Goal: Task Accomplishment & Management: Complete application form

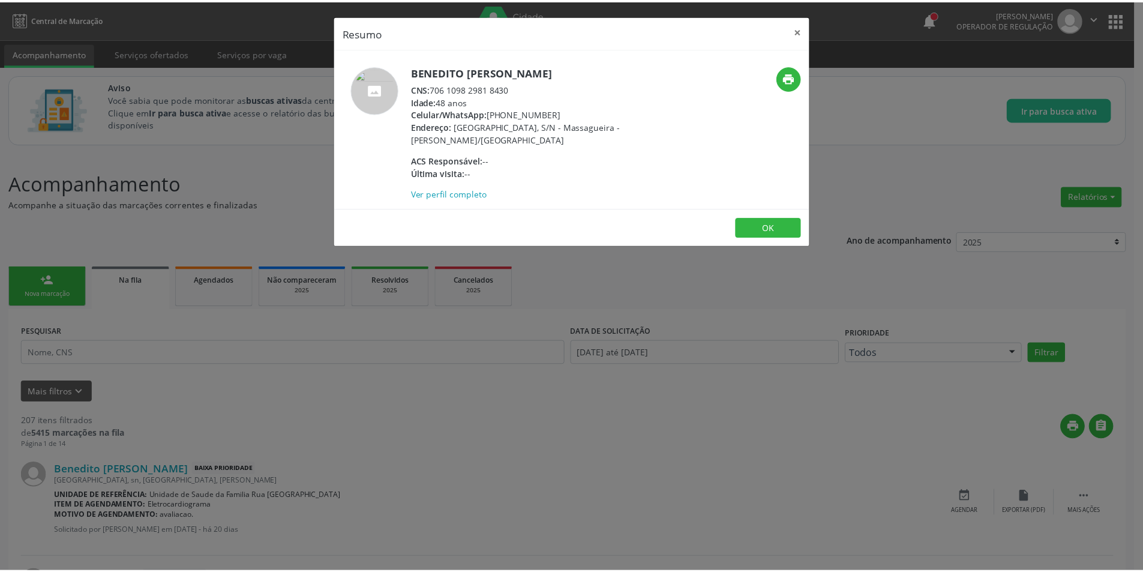
scroll to position [420, 0]
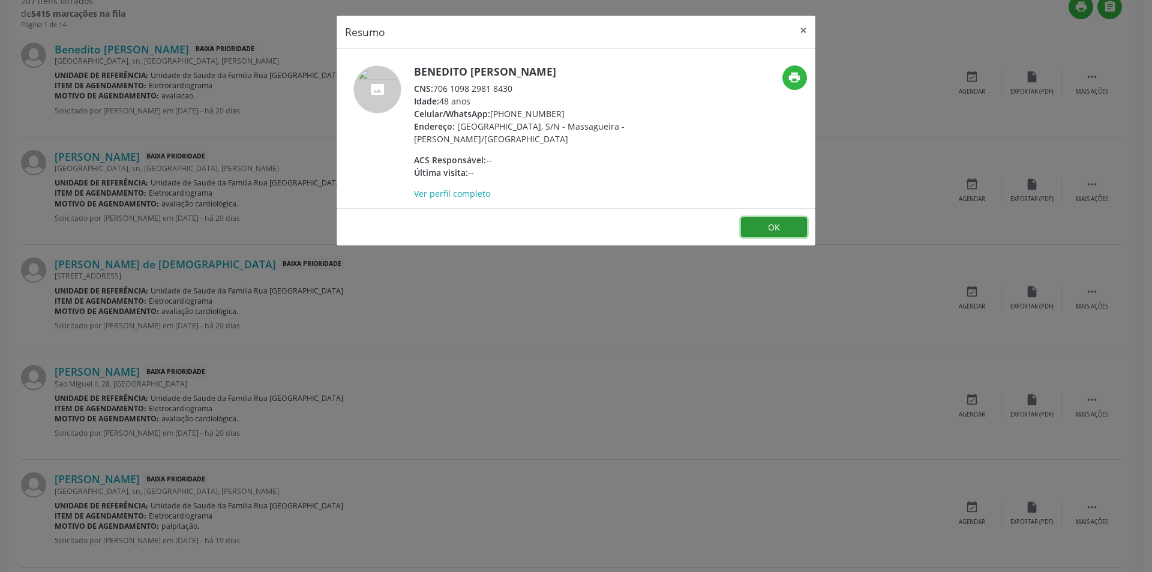
click at [785, 226] on button "OK" at bounding box center [774, 227] width 66 height 20
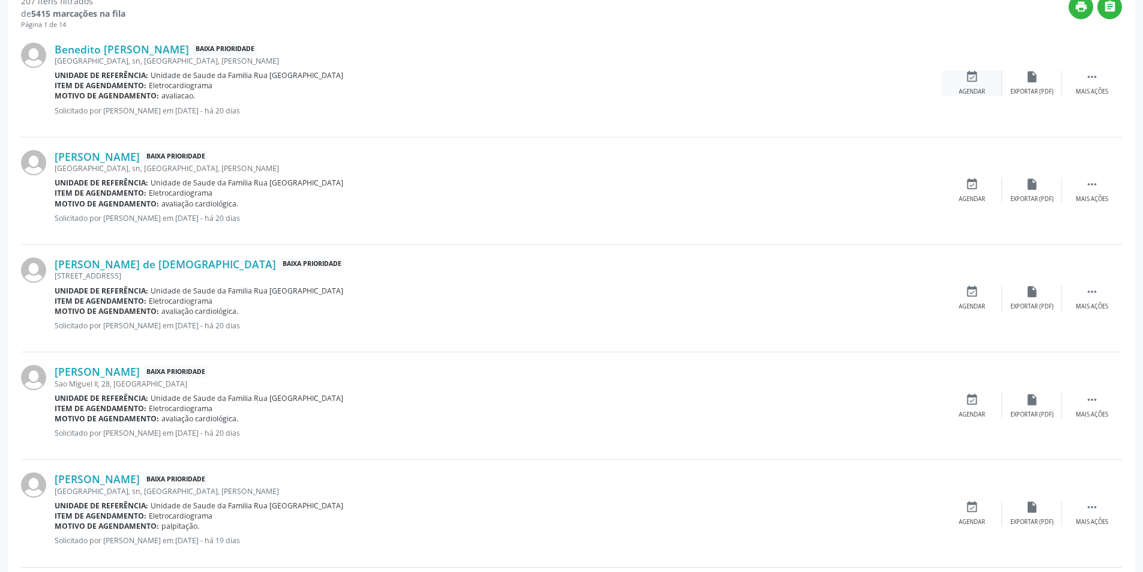
click at [967, 82] on icon "event_available" at bounding box center [971, 76] width 13 height 13
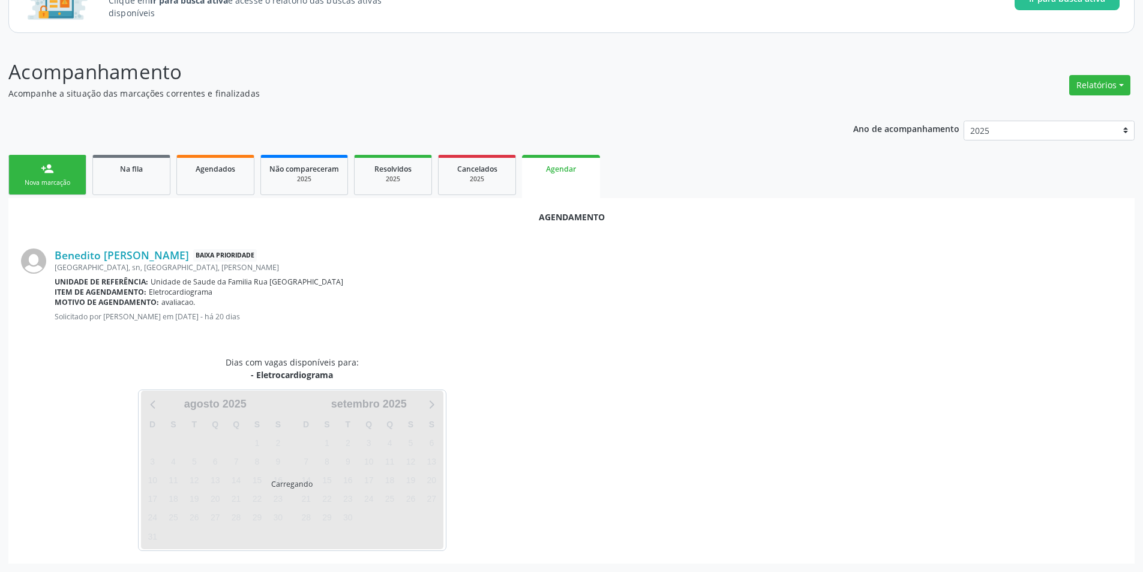
scroll to position [139, 0]
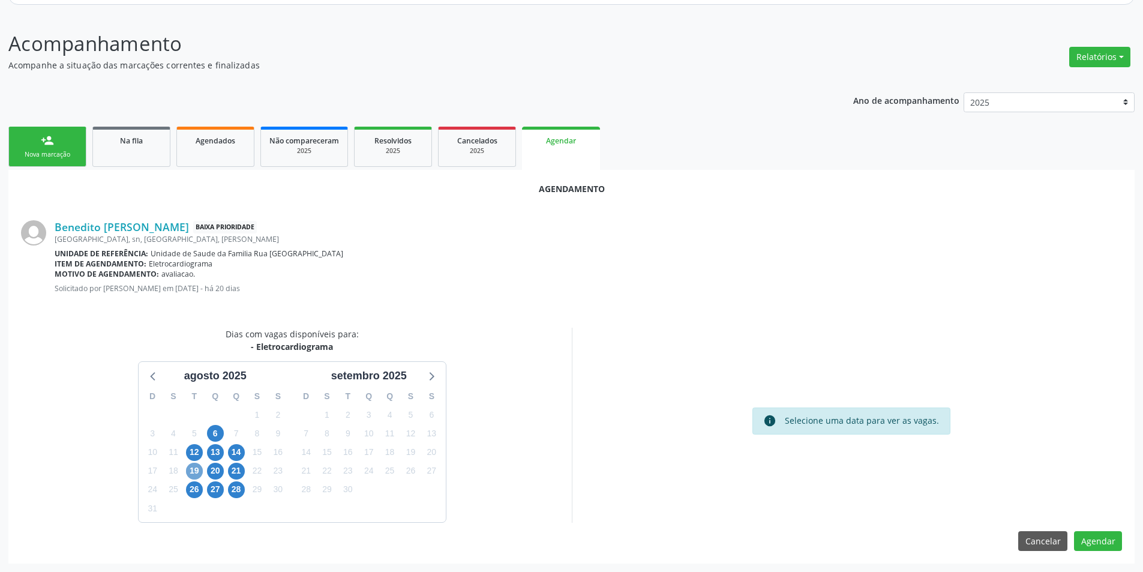
click at [193, 472] on span "19" at bounding box center [194, 471] width 17 height 17
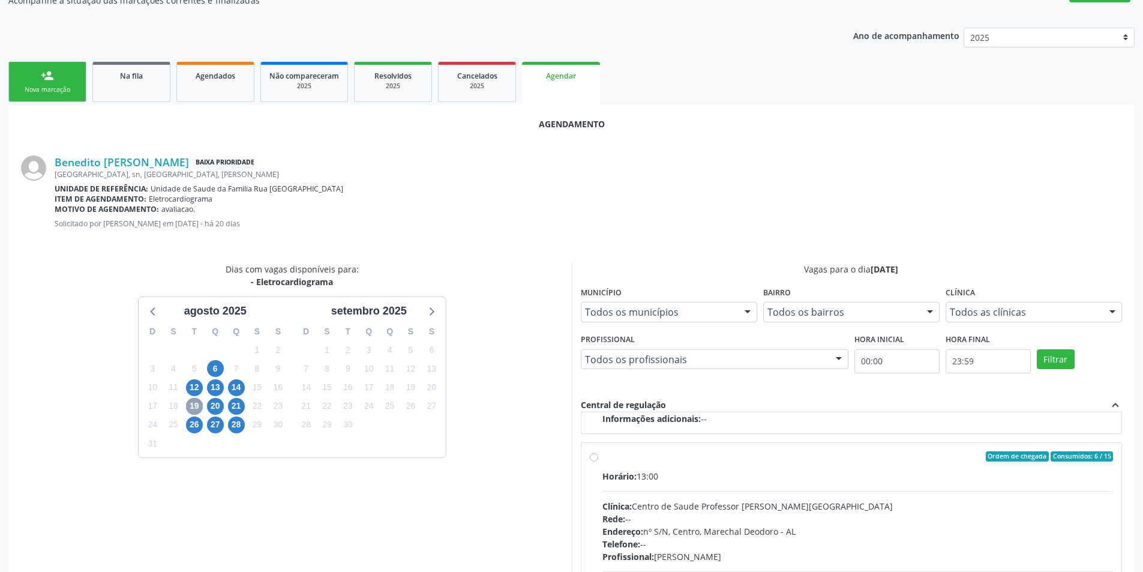
scroll to position [319, 0]
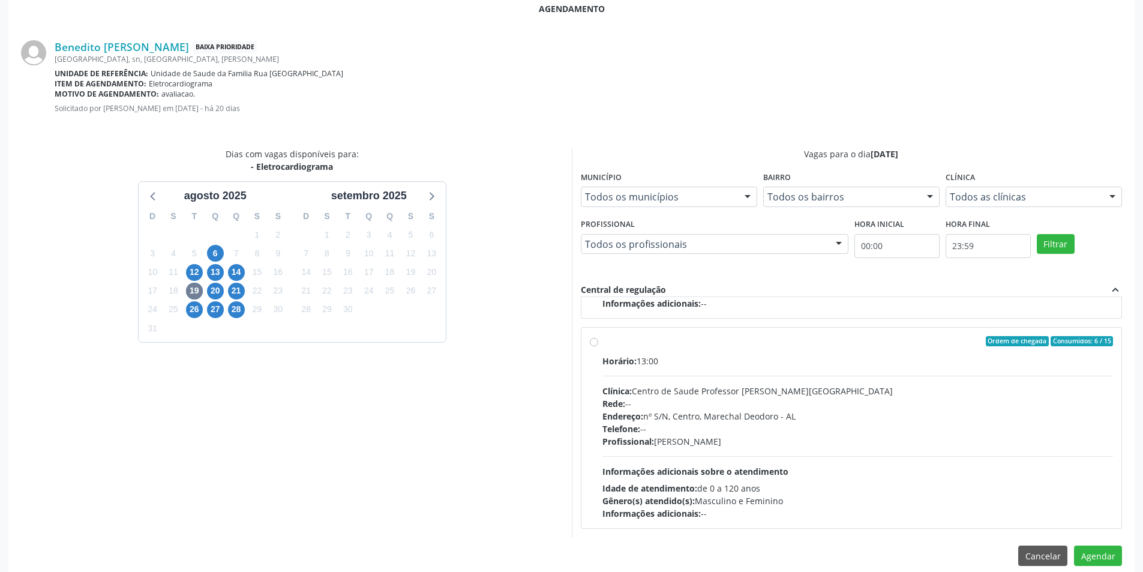
click at [602, 341] on label "Ordem de chegada Consumidos: 6 / 15 Horário: 13:00 Clínica: Centro de Saude Pro…" at bounding box center [857, 428] width 511 height 184
click at [594, 341] on input "Ordem de chegada Consumidos: 6 / 15 Horário: 13:00 Clínica: Centro de Saude Pro…" at bounding box center [594, 341] width 8 height 11
radio input "true"
click at [1100, 551] on button "Agendar" at bounding box center [1098, 555] width 48 height 20
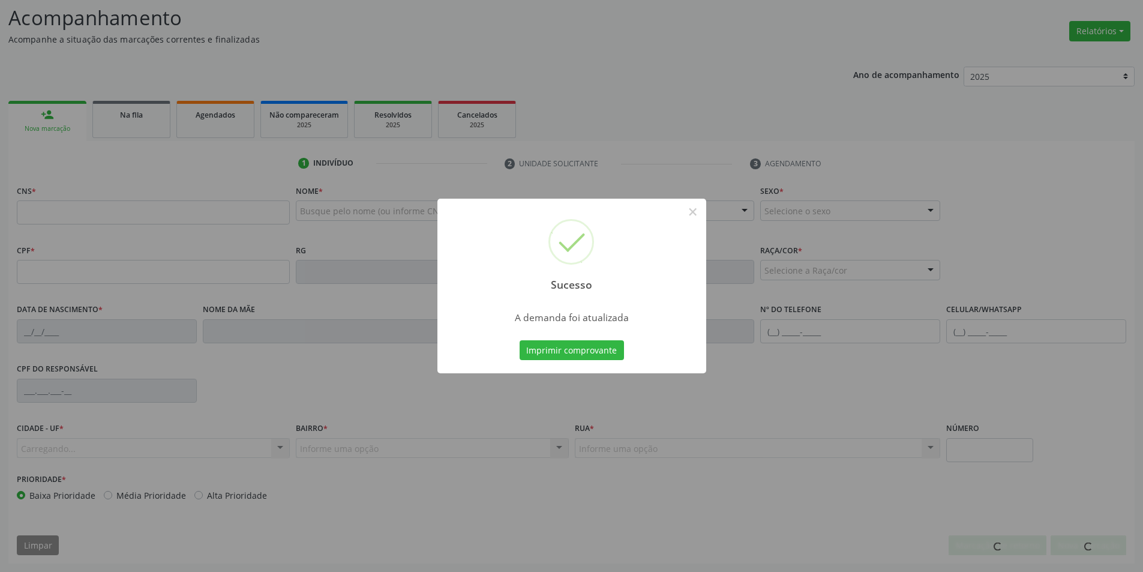
scroll to position [165, 0]
click at [692, 212] on button "×" at bounding box center [693, 212] width 20 height 20
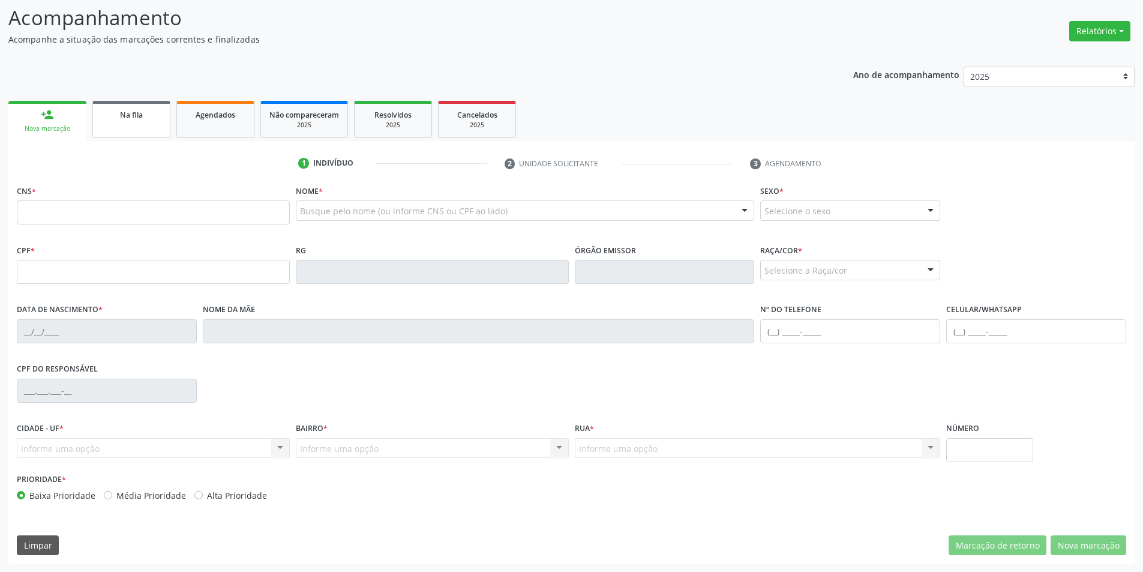
click at [112, 119] on div "Na fila" at bounding box center [131, 114] width 60 height 13
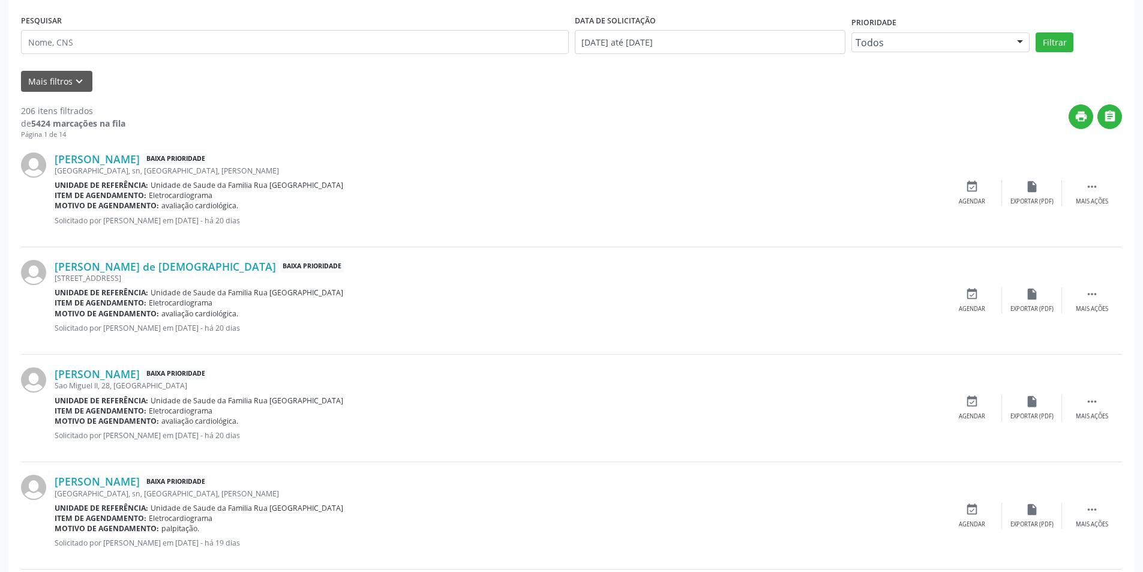
scroll to position [360, 0]
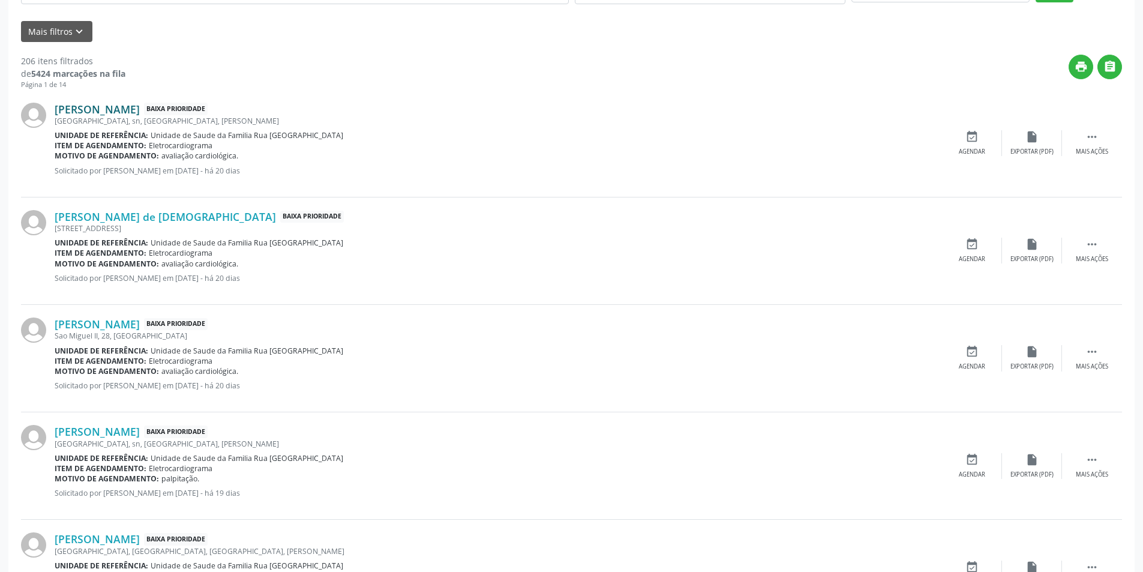
click at [140, 107] on link "[PERSON_NAME]" at bounding box center [97, 109] width 85 height 13
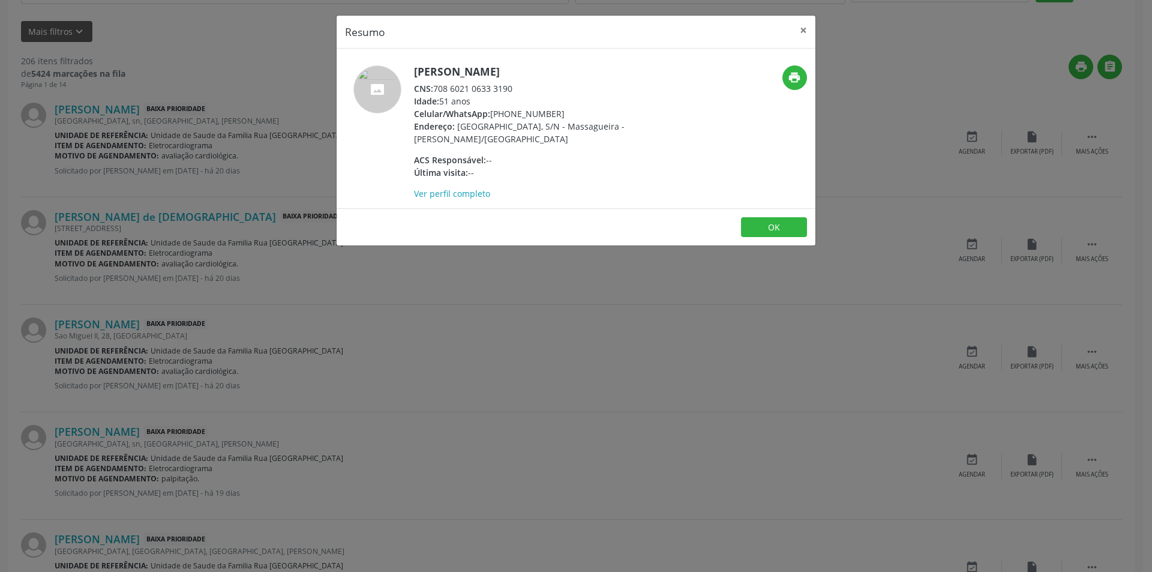
drag, startPoint x: 437, startPoint y: 87, endPoint x: 520, endPoint y: 87, distance: 82.8
click at [520, 87] on div "CNS: 708 6021 0633 3190" at bounding box center [530, 88] width 233 height 13
copy div "708 6021 0633 3190"
click at [800, 30] on button "×" at bounding box center [803, 30] width 24 height 29
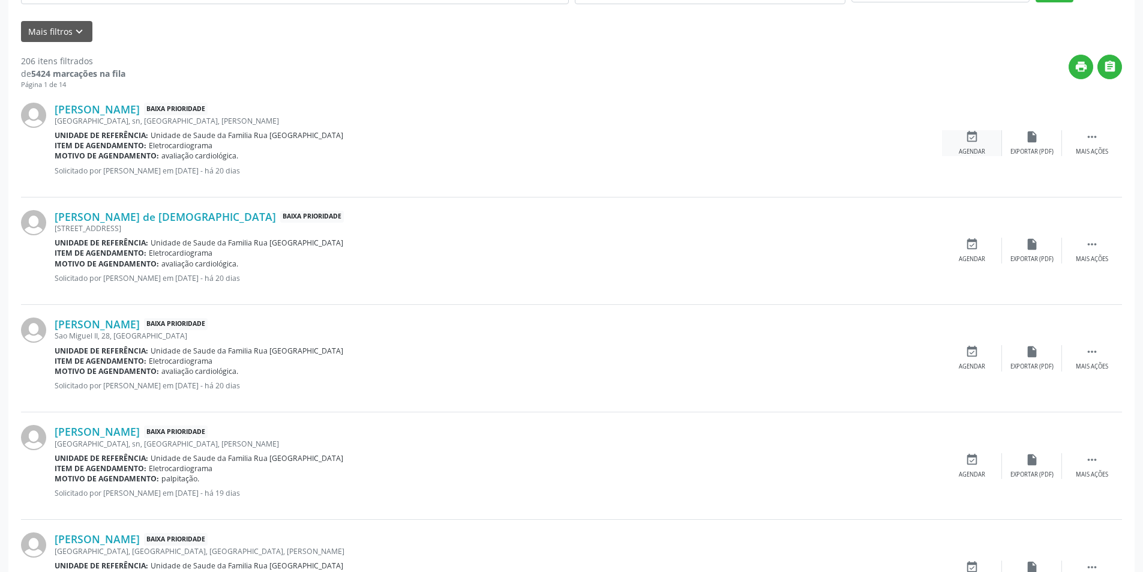
click at [973, 133] on icon "event_available" at bounding box center [971, 136] width 13 height 13
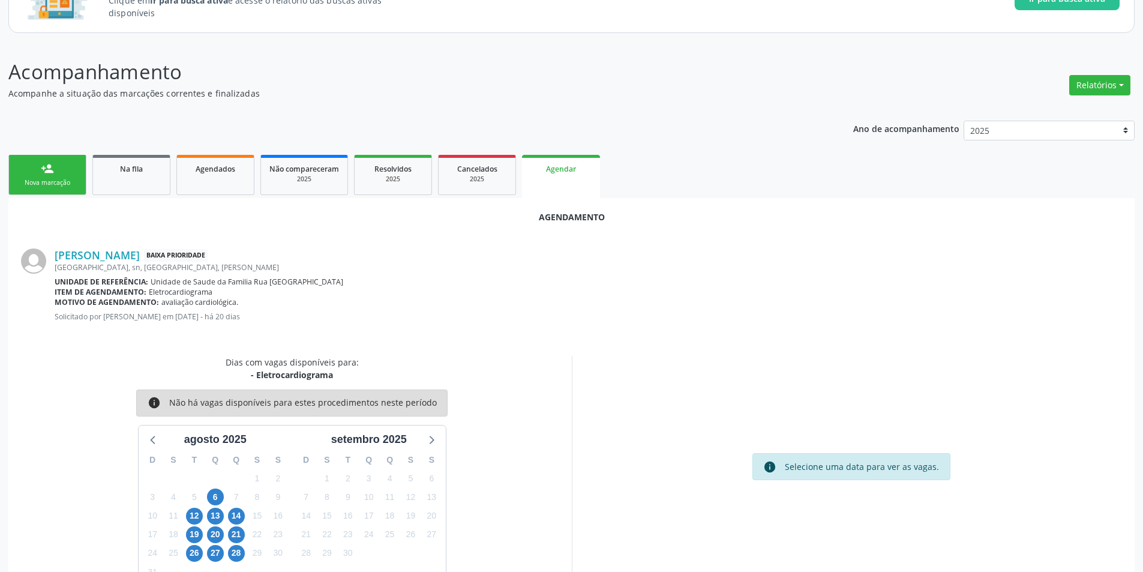
scroll to position [139, 0]
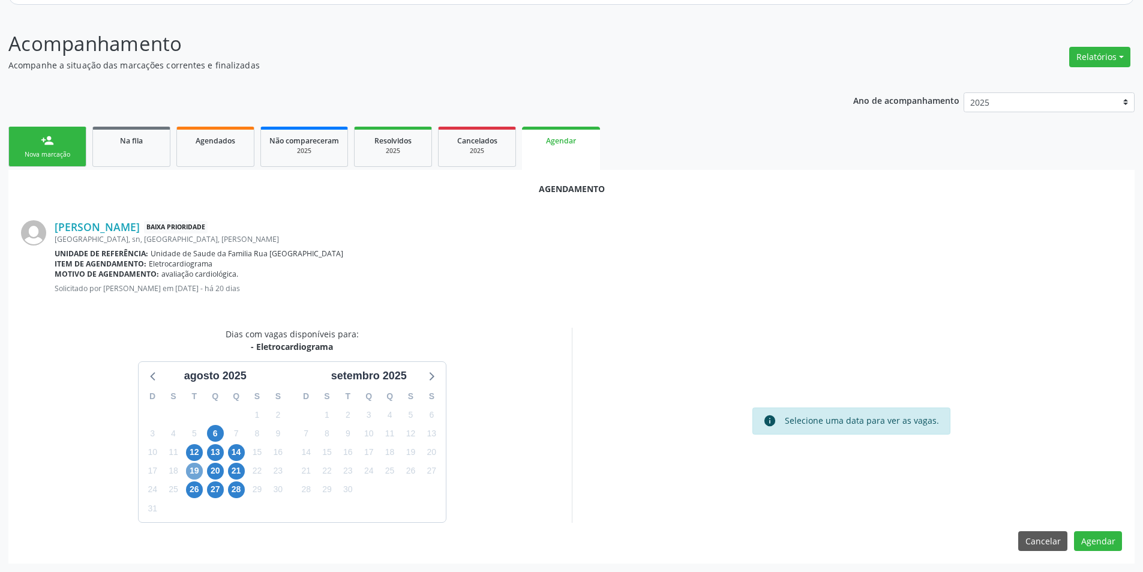
click at [194, 467] on span "19" at bounding box center [194, 471] width 17 height 17
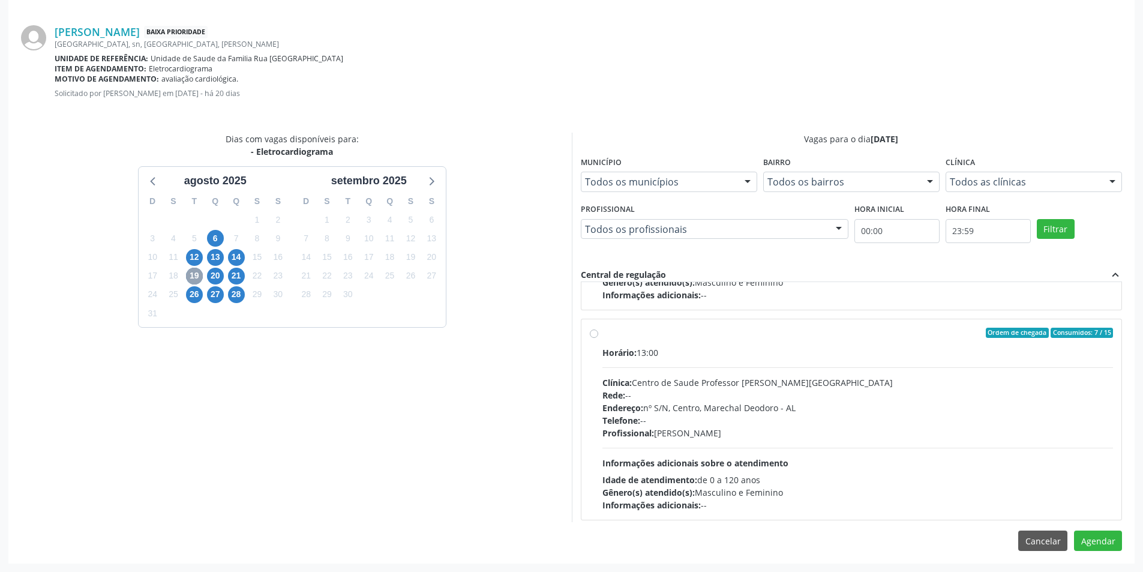
scroll to position [189, 0]
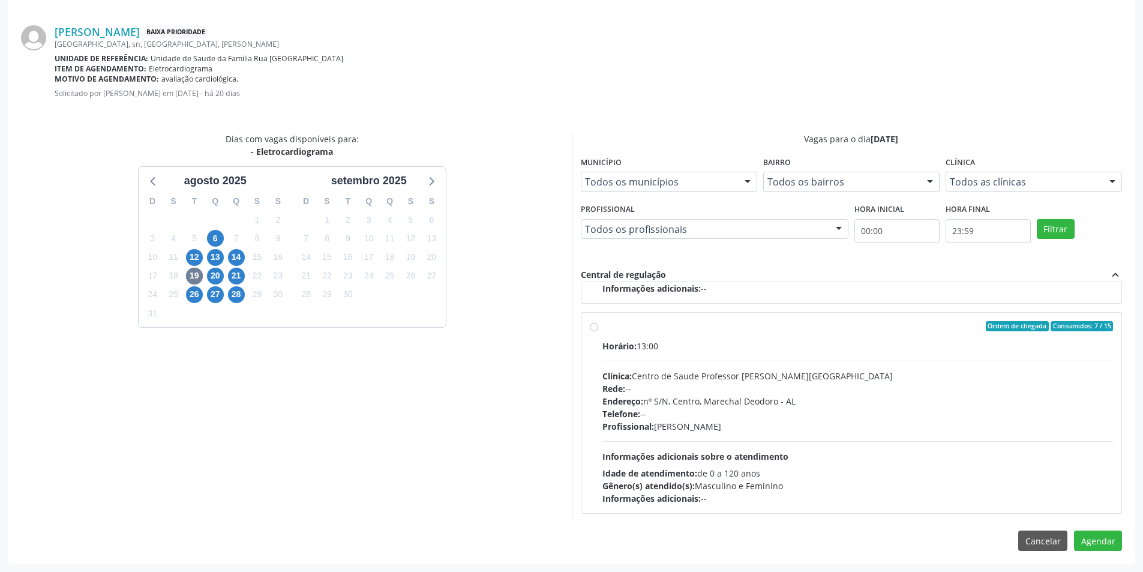
click at [592, 322] on div "Ordem de chegada Consumidos: 7 / 15 Horário: 13:00 Clínica: Centro de Saude Pro…" at bounding box center [852, 413] width 524 height 184
radio input "true"
click at [1090, 539] on button "Agendar" at bounding box center [1098, 540] width 48 height 20
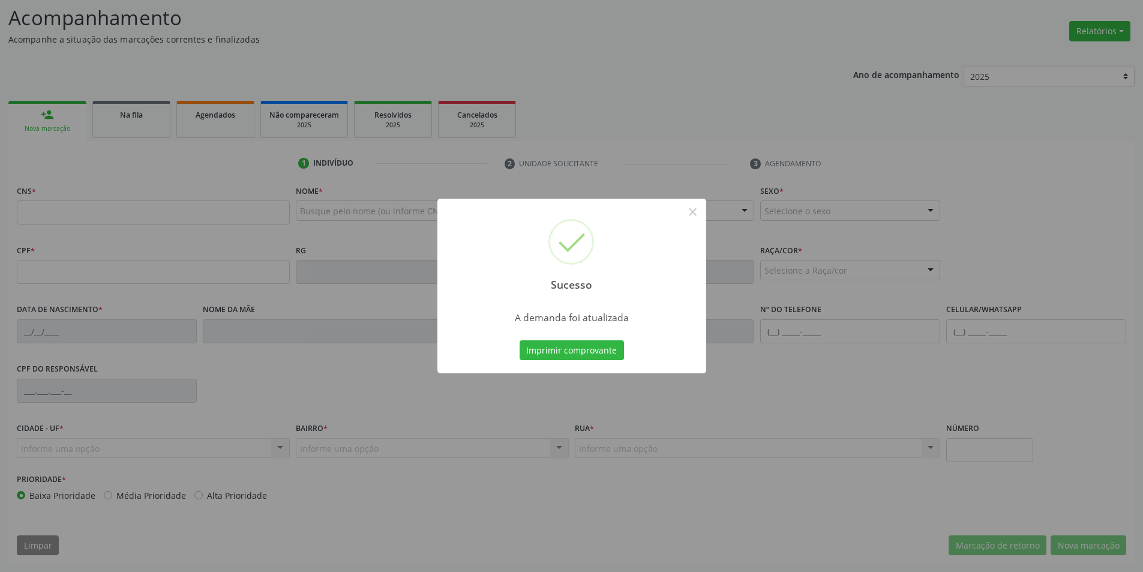
scroll to position [165, 0]
click at [688, 214] on button "×" at bounding box center [693, 212] width 20 height 20
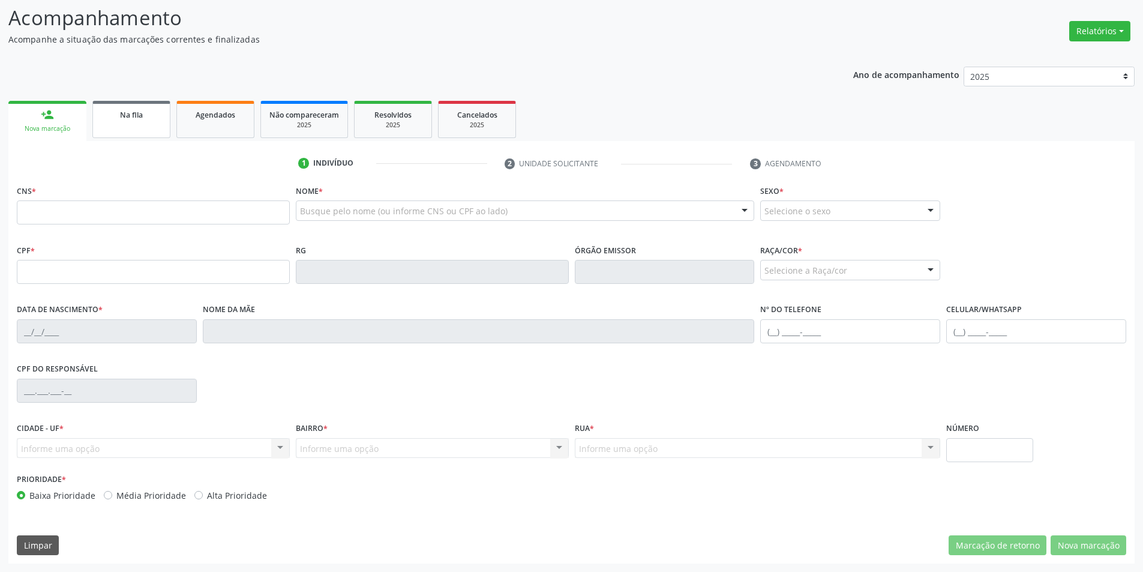
click at [137, 127] on link "Na fila" at bounding box center [131, 119] width 78 height 37
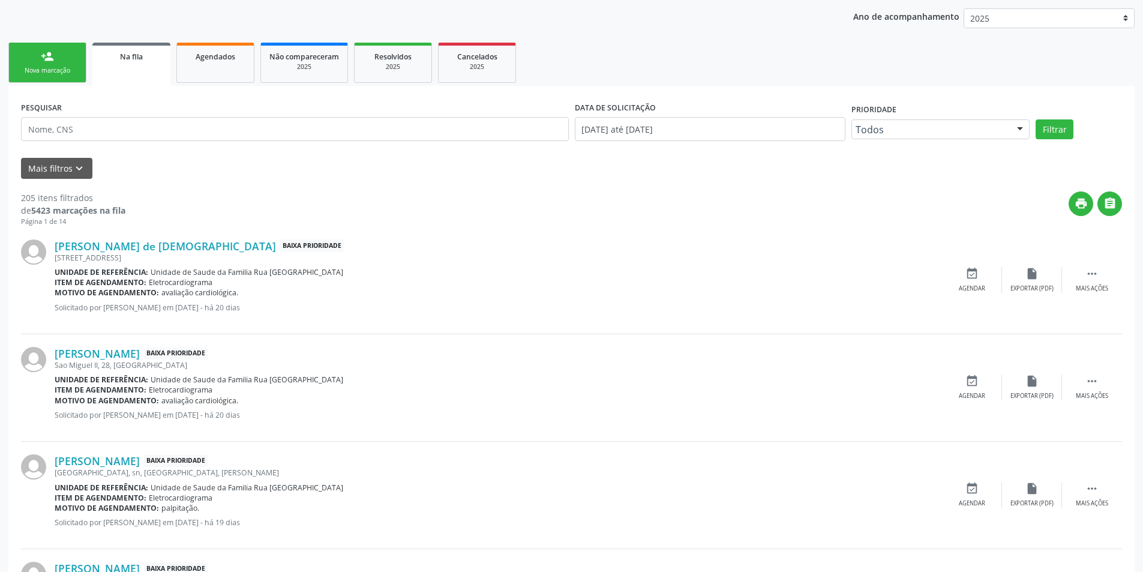
scroll to position [240, 0]
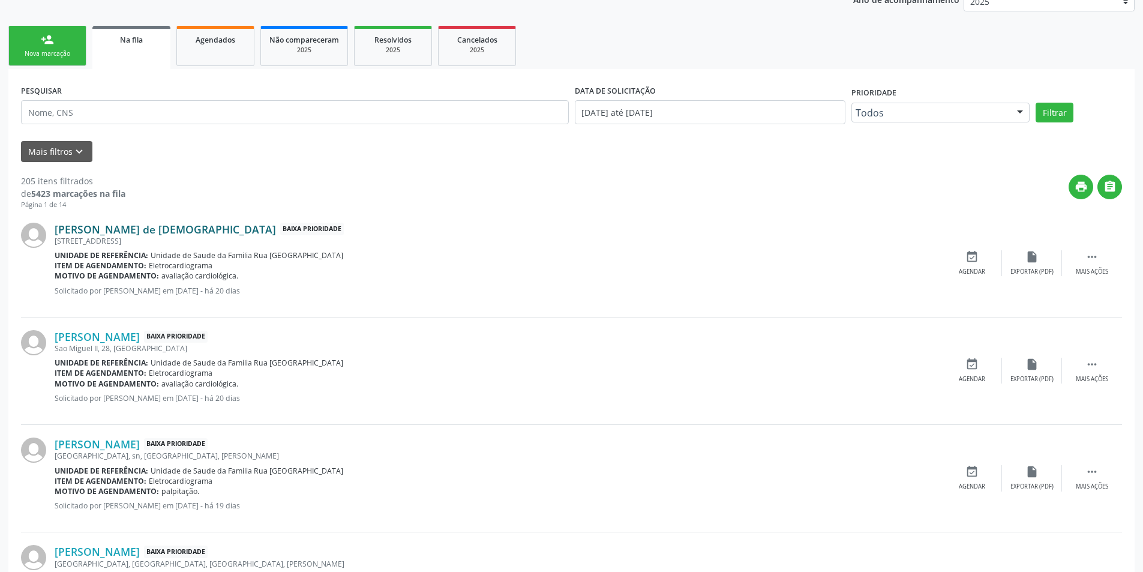
click at [139, 231] on link "[PERSON_NAME] de [DEMOGRAPHIC_DATA]" at bounding box center [165, 229] width 221 height 13
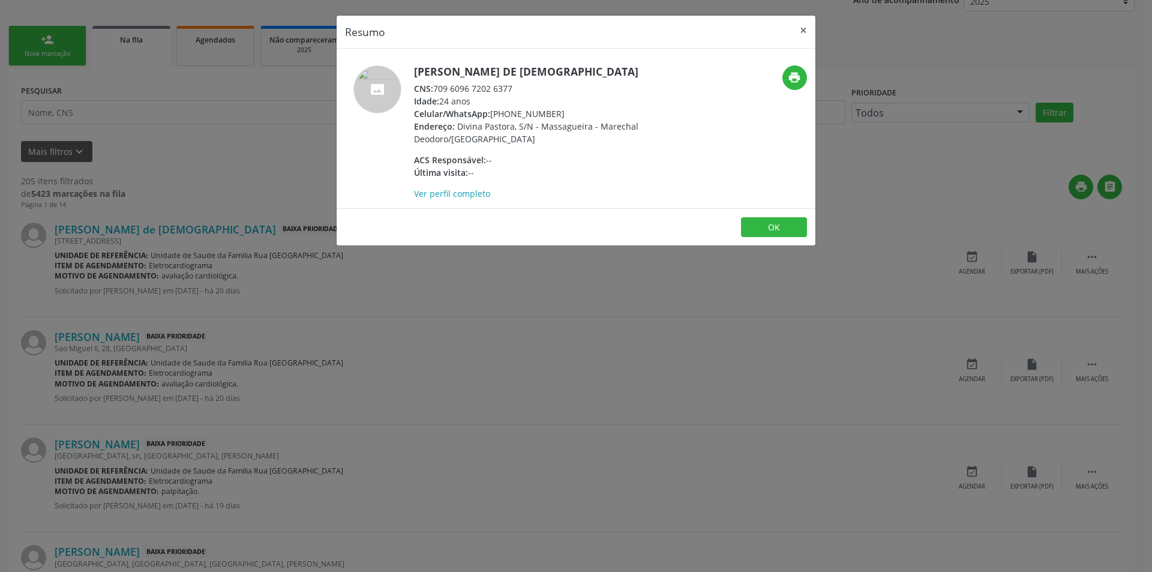
drag, startPoint x: 436, startPoint y: 88, endPoint x: 531, endPoint y: 87, distance: 94.8
click at [531, 87] on div "CNS: 709 6096 7202 6377" at bounding box center [530, 88] width 233 height 13
copy div "709 6096 7202 6377"
click at [776, 224] on button "OK" at bounding box center [774, 227] width 66 height 20
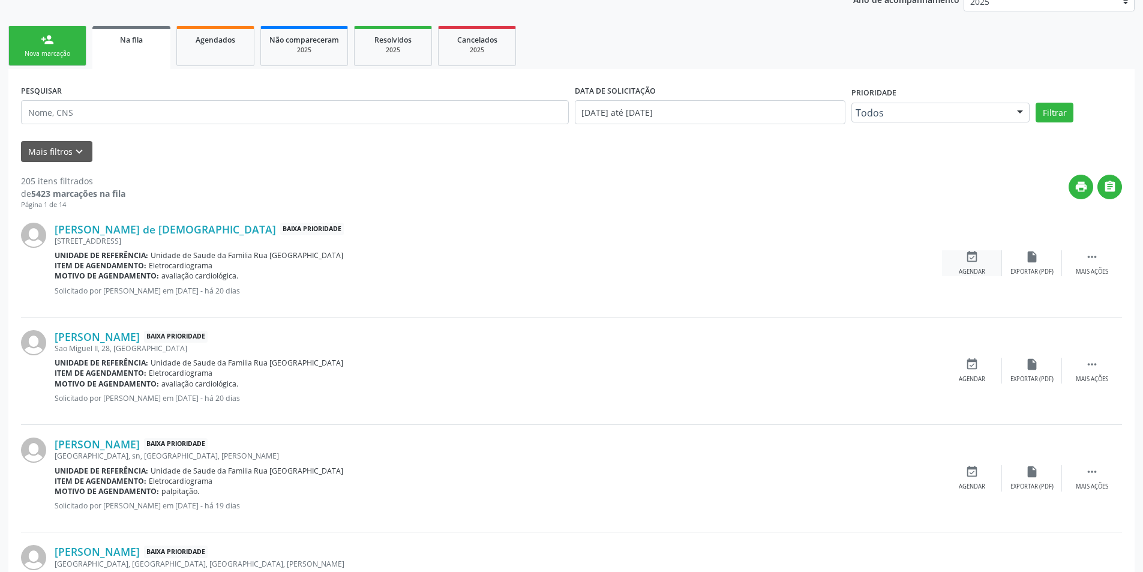
click at [969, 257] on icon "event_available" at bounding box center [971, 256] width 13 height 13
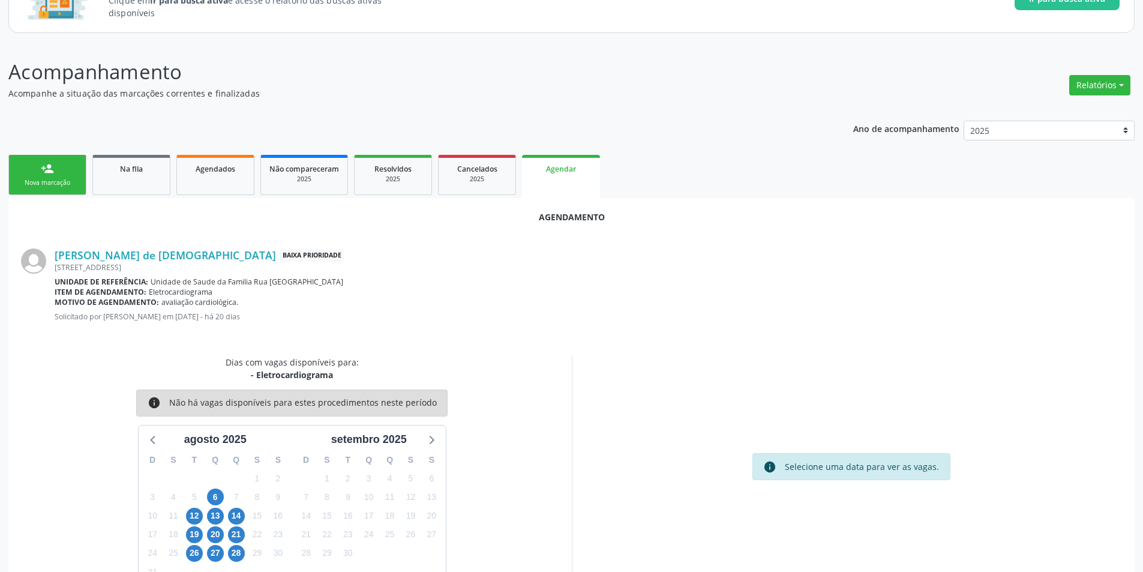
scroll to position [139, 0]
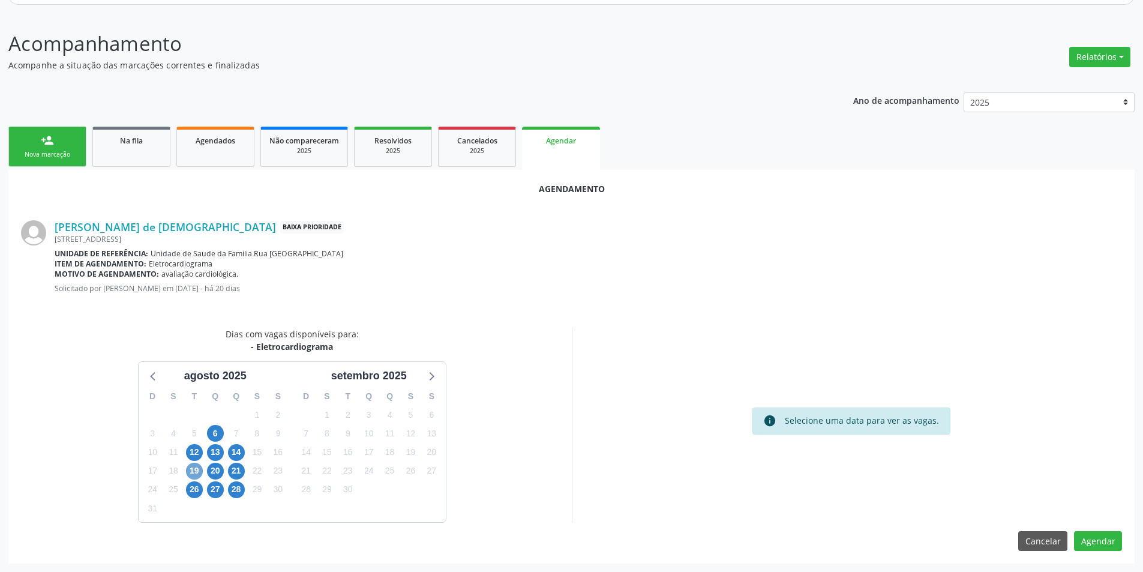
click at [190, 469] on span "19" at bounding box center [194, 471] width 17 height 17
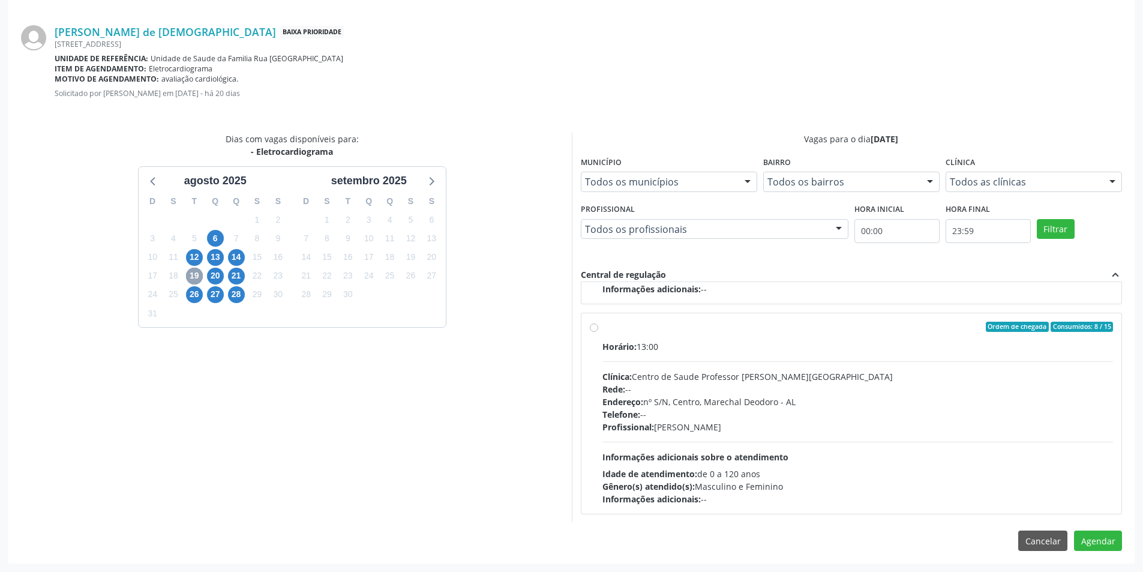
scroll to position [189, 0]
click at [602, 328] on label "Ordem de chegada Consumidos: 8 / 15 Horário: 13:00 Clínica: Centro de Saude Pro…" at bounding box center [857, 413] width 511 height 184
click at [593, 328] on input "Ordem de chegada Consumidos: 8 / 15 Horário: 13:00 Clínica: Centro de Saude Pro…" at bounding box center [594, 326] width 8 height 11
radio input "true"
click at [1104, 537] on button "Agendar" at bounding box center [1098, 540] width 48 height 20
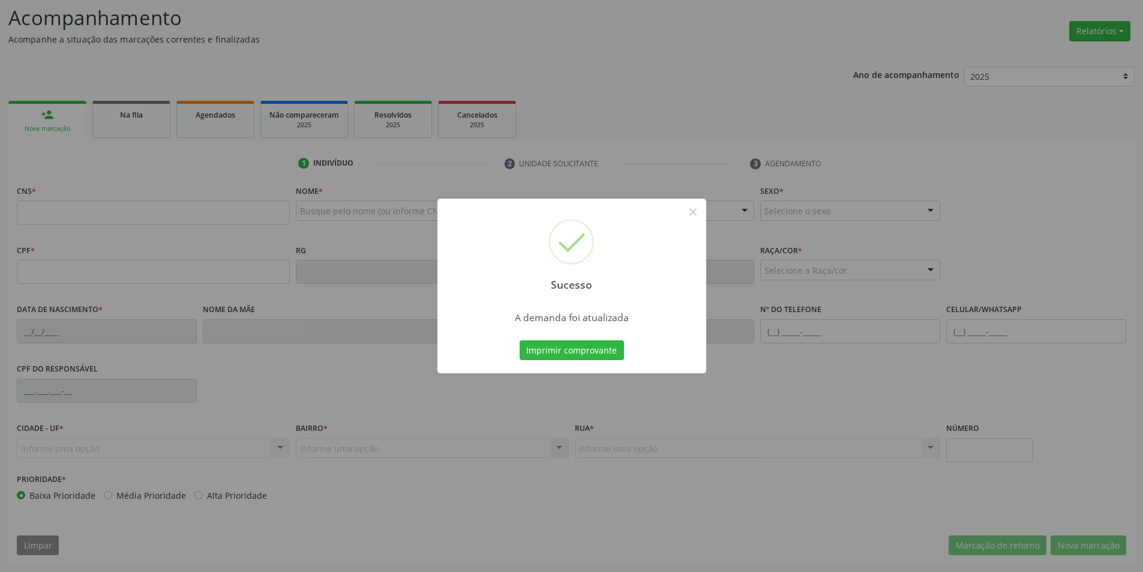
scroll to position [165, 0]
click at [697, 213] on button "×" at bounding box center [693, 212] width 20 height 20
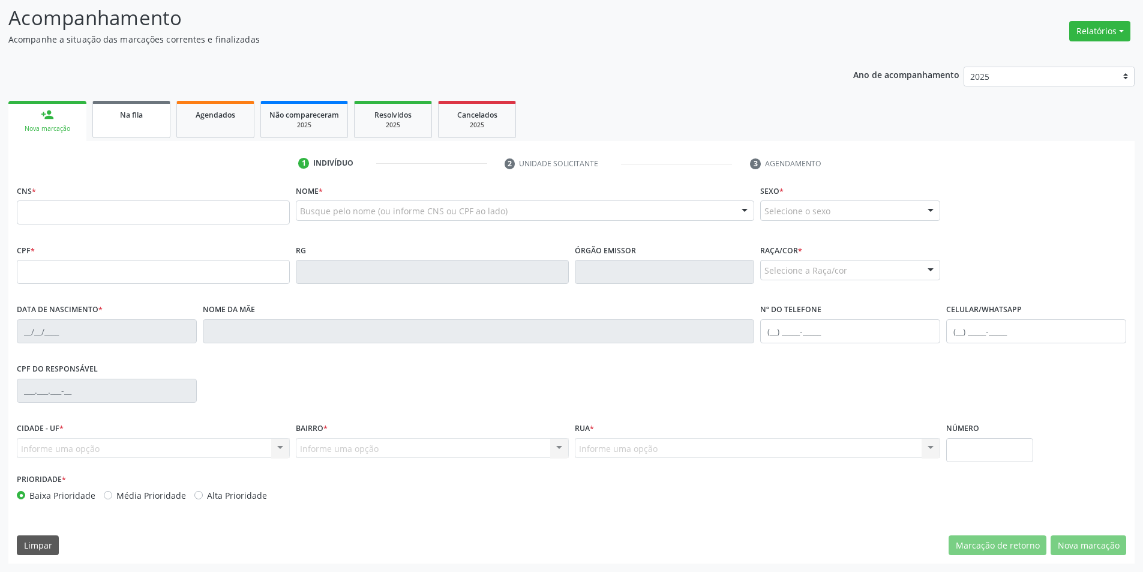
click at [103, 119] on div "Na fila" at bounding box center [131, 114] width 60 height 13
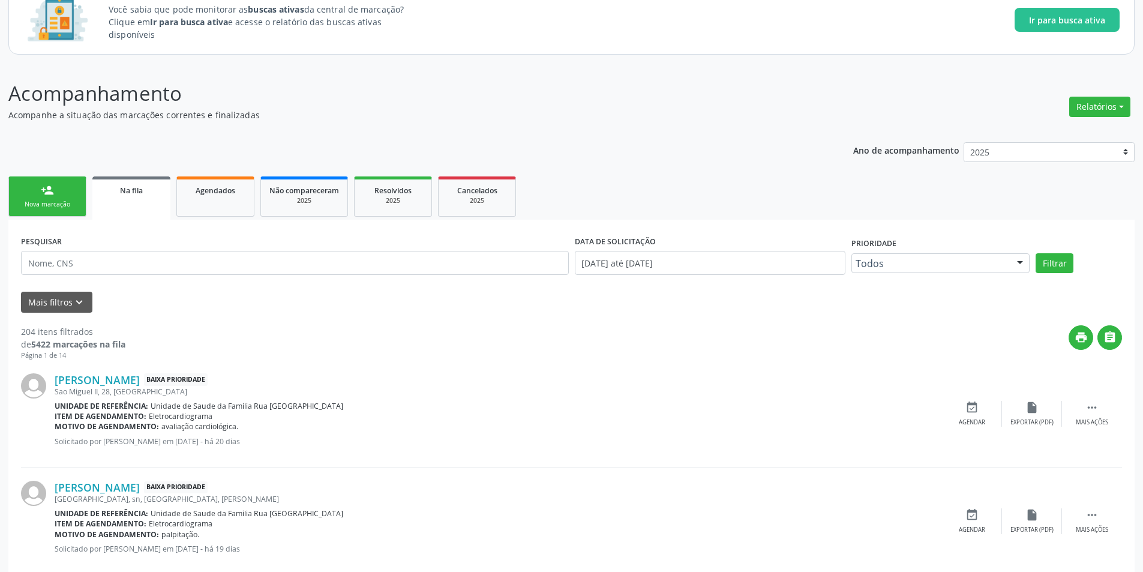
scroll to position [360, 0]
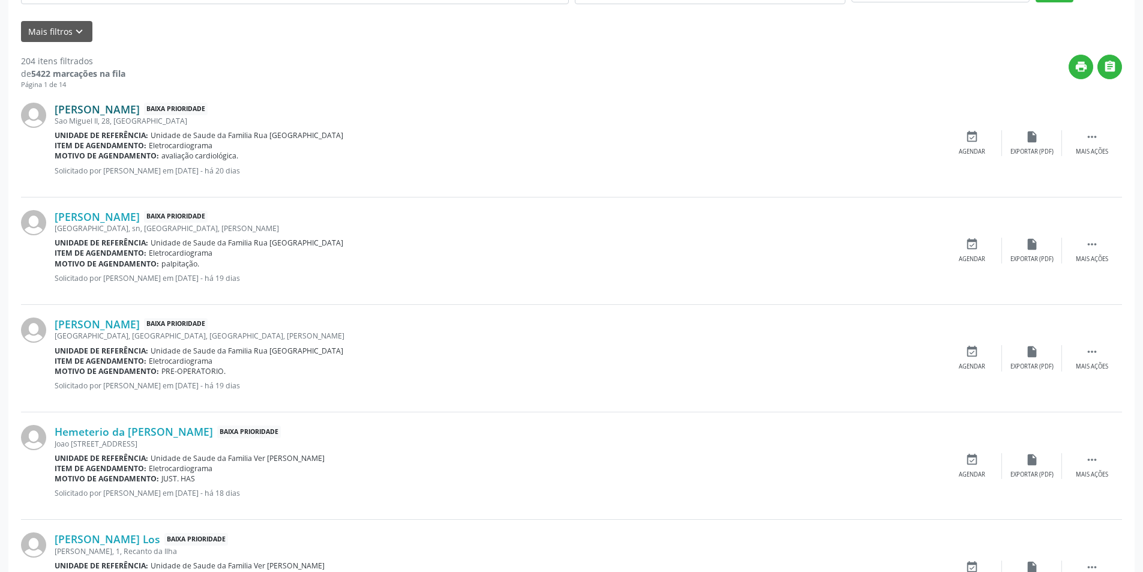
click at [107, 108] on link "[PERSON_NAME]" at bounding box center [97, 109] width 85 height 13
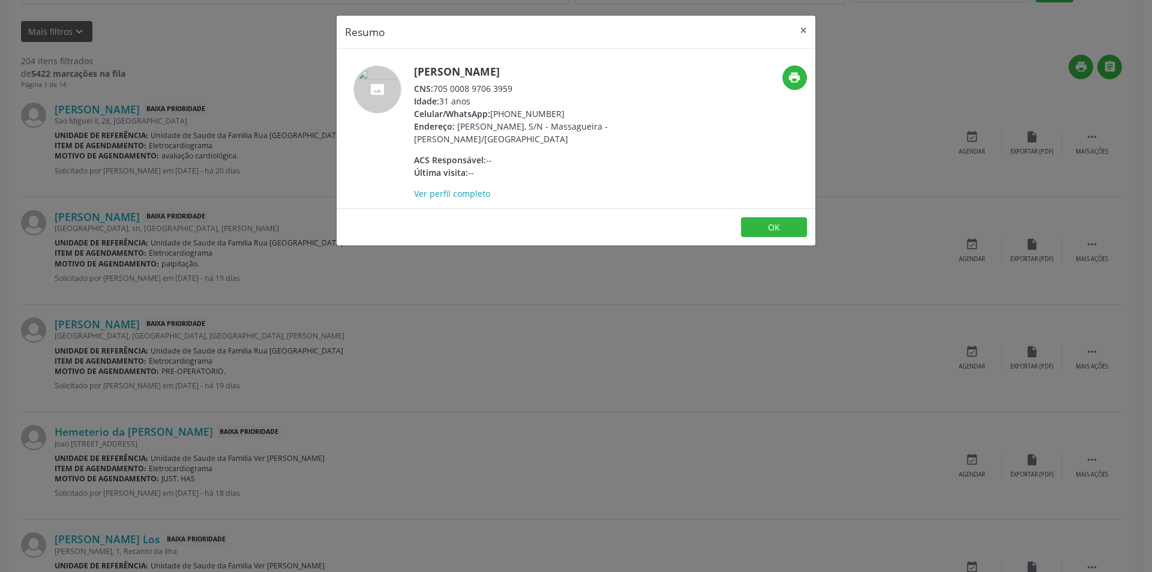
drag, startPoint x: 435, startPoint y: 87, endPoint x: 532, endPoint y: 89, distance: 97.2
click at [532, 89] on div "CNS: 705 0008 9706 3959" at bounding box center [530, 88] width 233 height 13
copy div "705 0008 9706 3959"
click at [788, 225] on button "OK" at bounding box center [774, 227] width 66 height 20
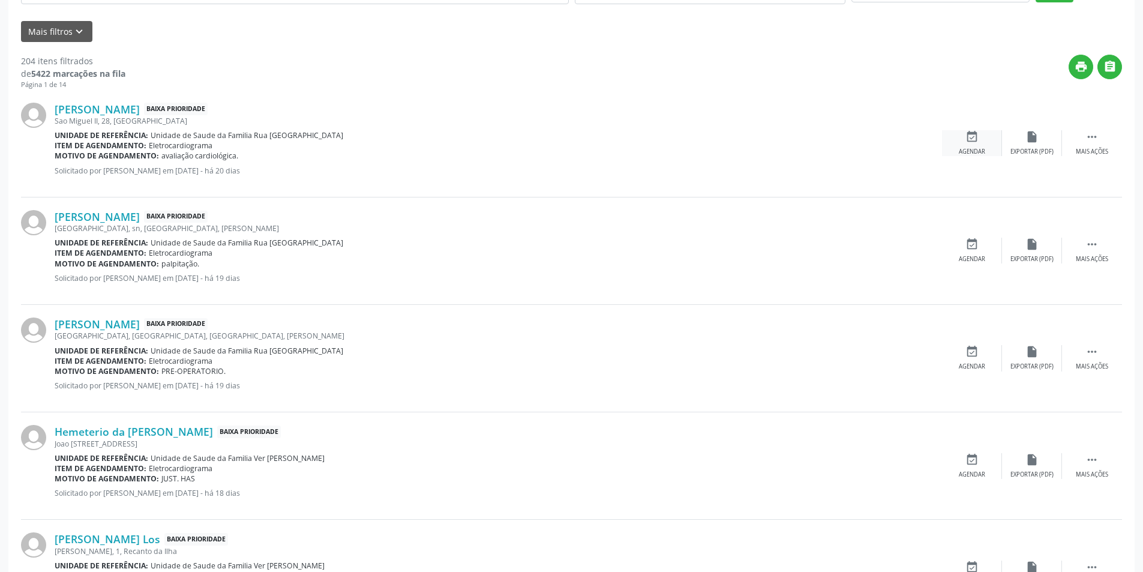
click at [967, 140] on icon "event_available" at bounding box center [971, 136] width 13 height 13
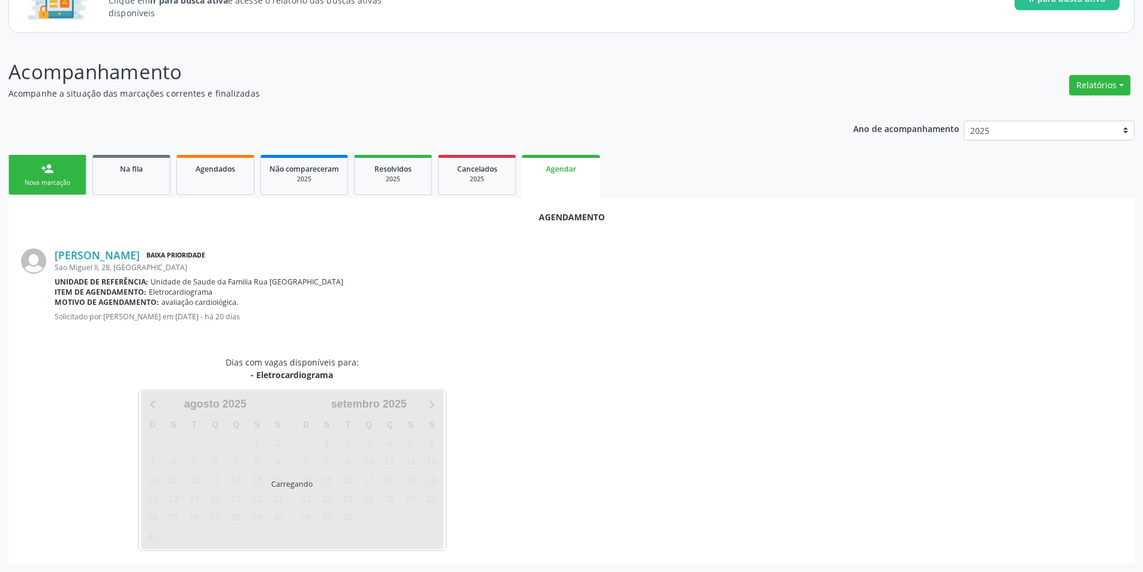
scroll to position [139, 0]
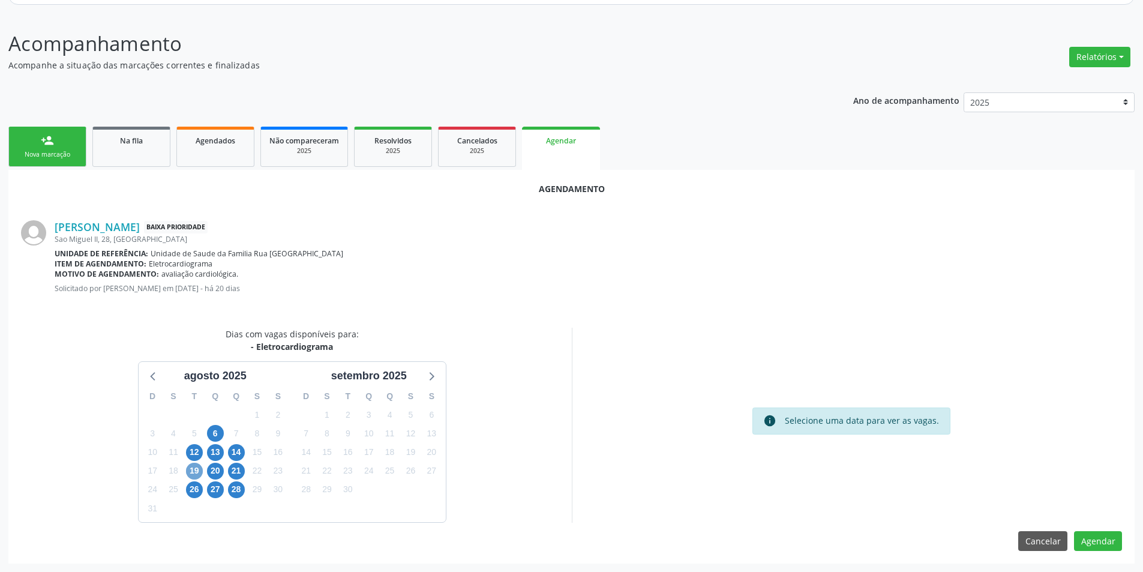
click at [193, 470] on span "19" at bounding box center [194, 471] width 17 height 17
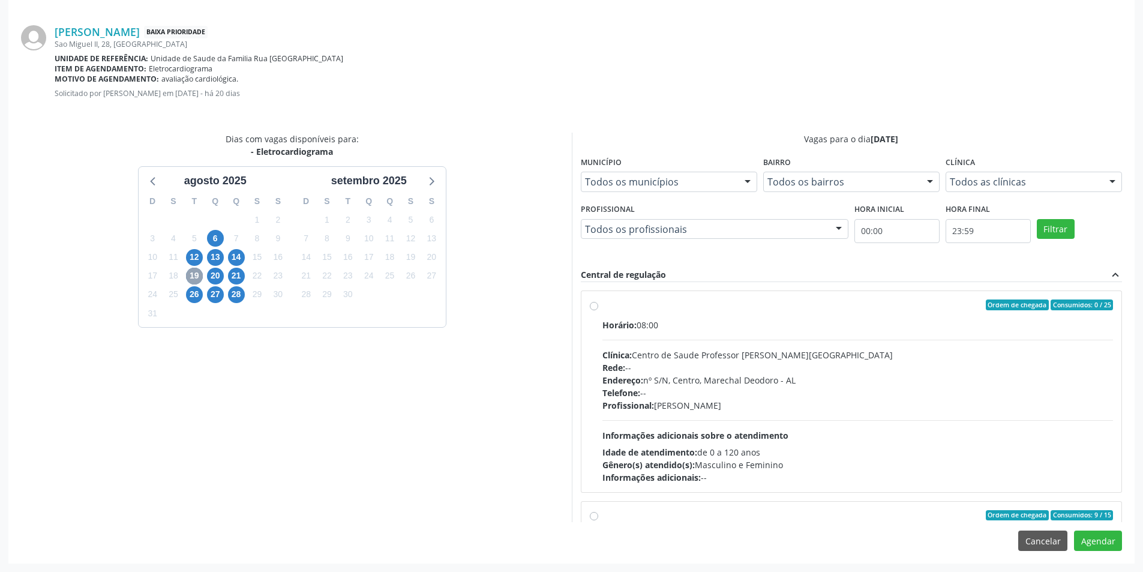
scroll to position [189, 0]
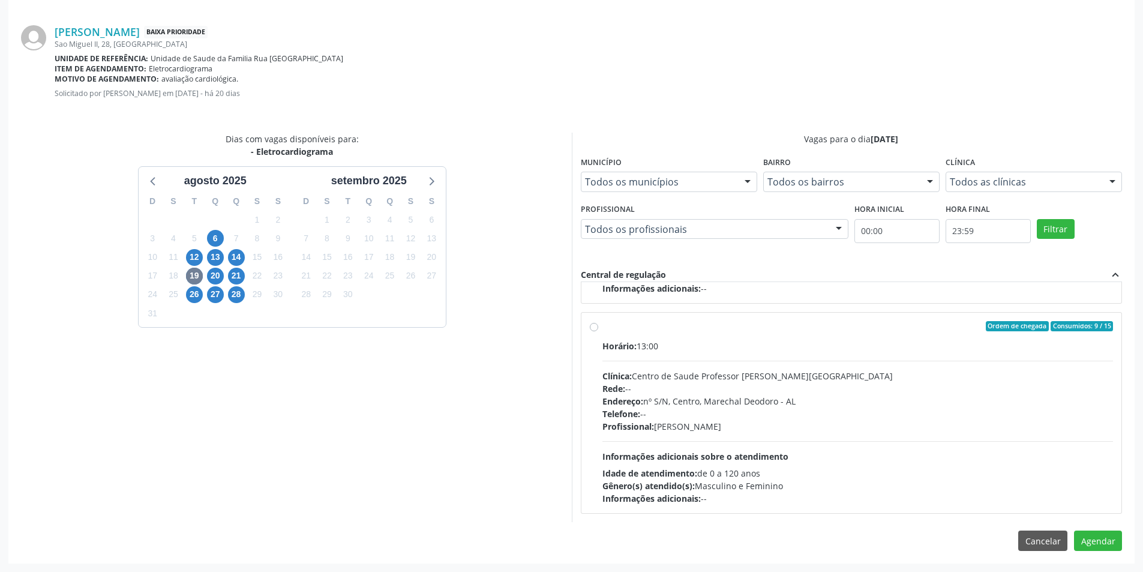
click at [602, 324] on label "Ordem de chegada Consumidos: 9 / 15 Horário: 13:00 Clínica: Centro de Saude Pro…" at bounding box center [857, 413] width 511 height 184
click at [593, 324] on input "Ordem de chegada Consumidos: 9 / 15 Horário: 13:00 Clínica: Centro de Saude Pro…" at bounding box center [594, 326] width 8 height 11
radio input "true"
click at [1098, 542] on button "Agendar" at bounding box center [1098, 540] width 48 height 20
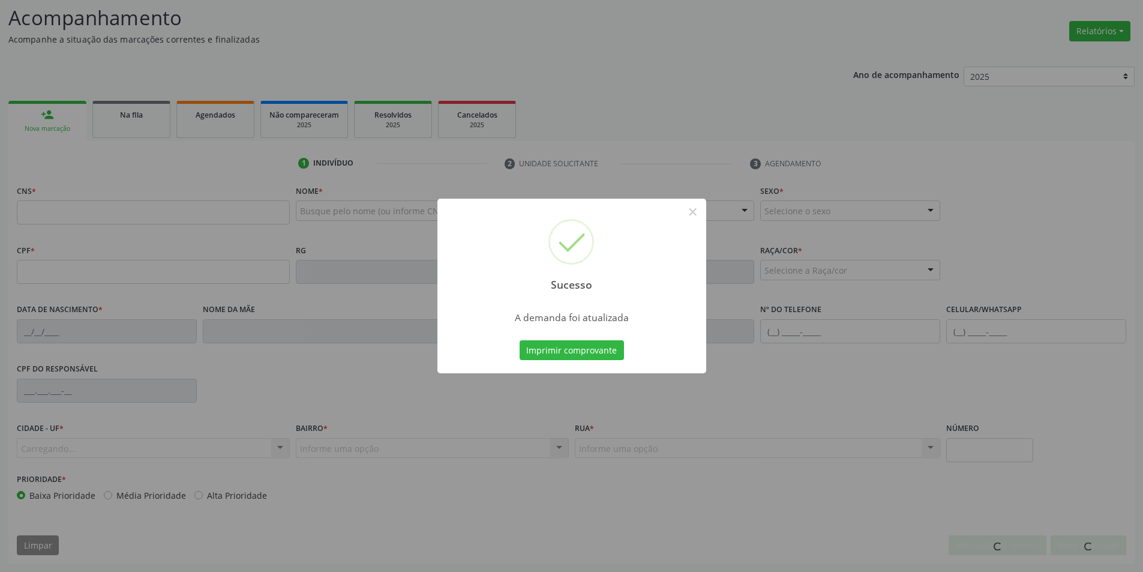
scroll to position [165, 0]
click at [691, 215] on button "×" at bounding box center [693, 212] width 20 height 20
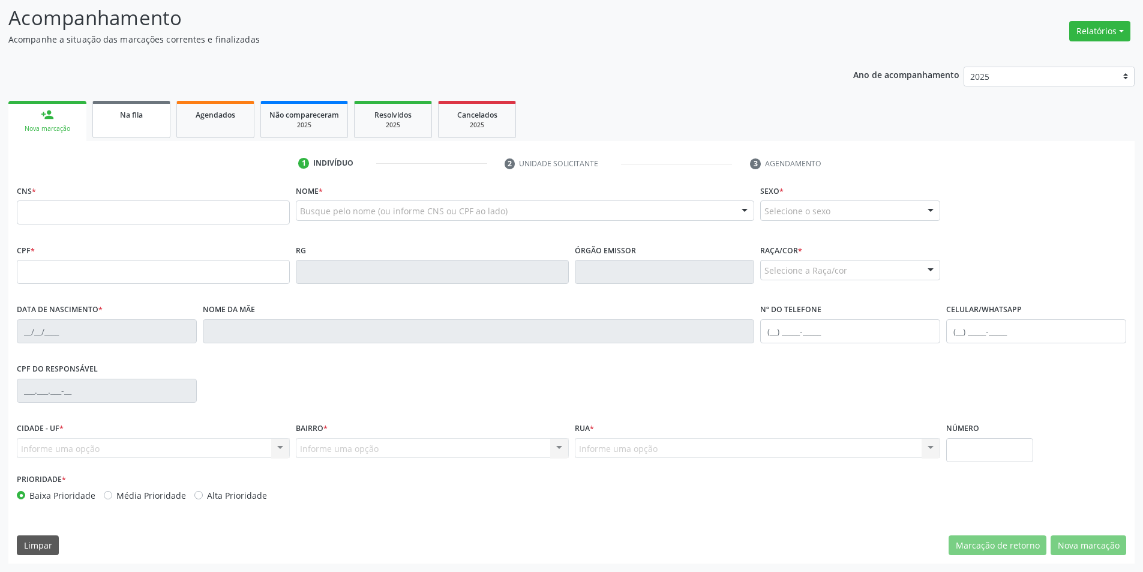
click at [136, 127] on link "Na fila" at bounding box center [131, 119] width 78 height 37
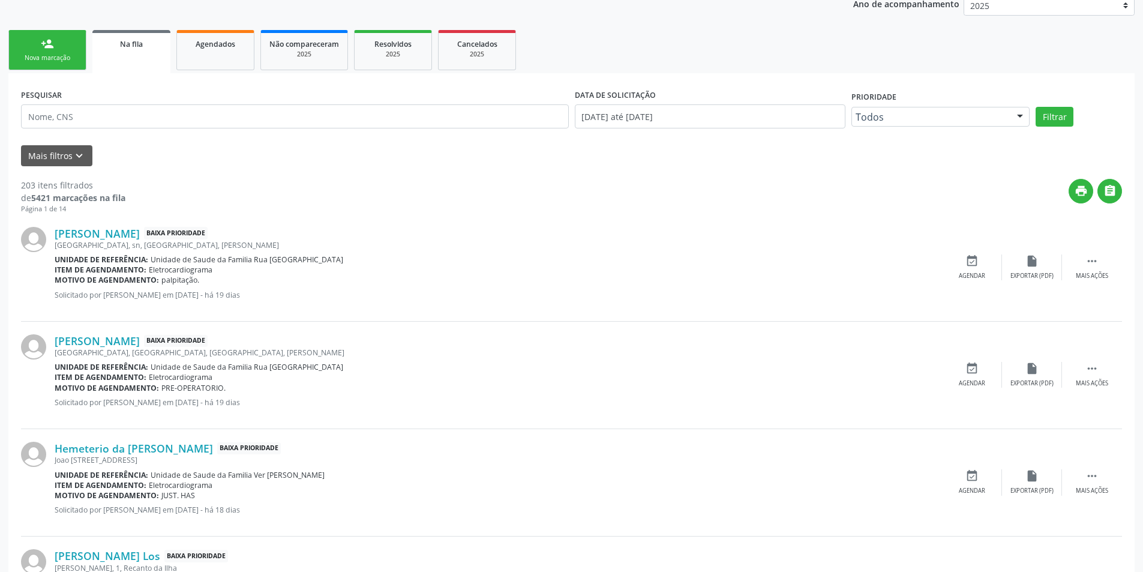
scroll to position [240, 0]
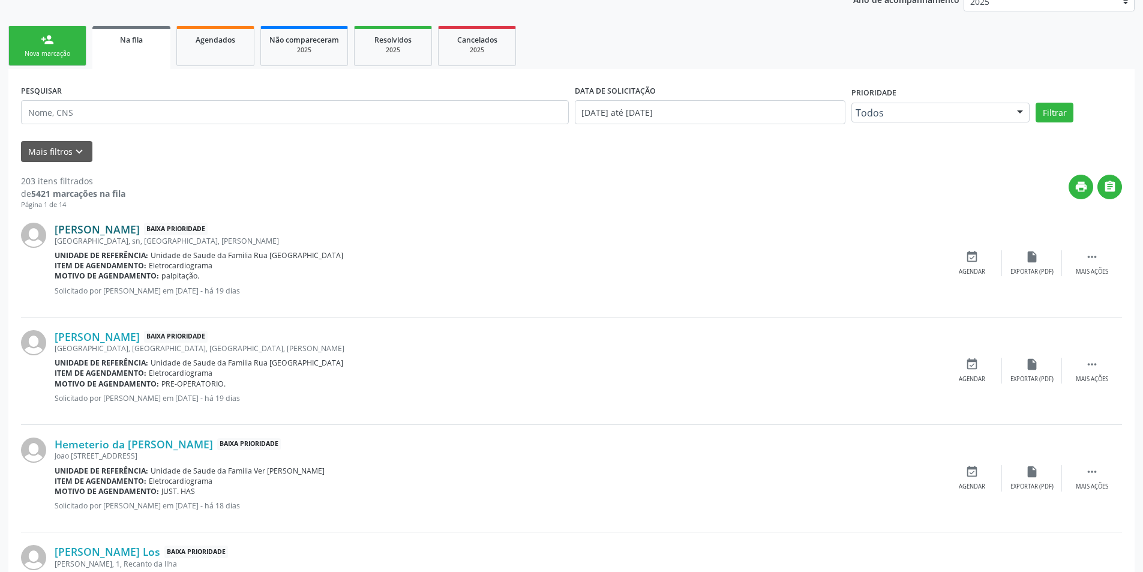
click at [110, 232] on link "[PERSON_NAME]" at bounding box center [97, 229] width 85 height 13
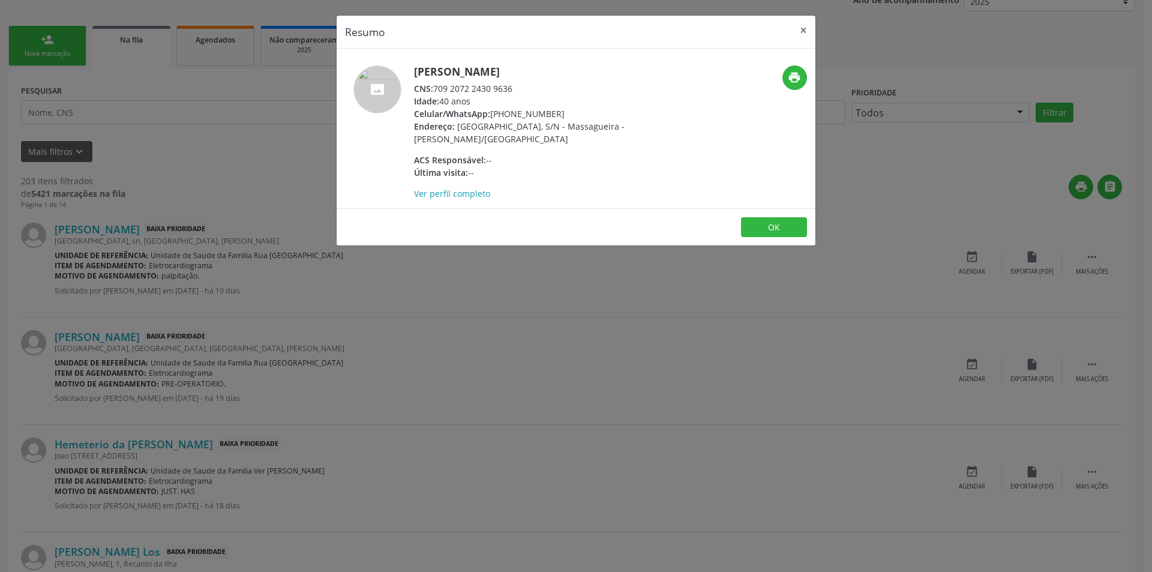
drag, startPoint x: 436, startPoint y: 88, endPoint x: 547, endPoint y: 87, distance: 110.4
click at [547, 87] on div "CNS: 709 2072 2430 9636" at bounding box center [530, 88] width 233 height 13
copy div "709 2072 2430 9636"
click at [778, 225] on button "OK" at bounding box center [774, 227] width 66 height 20
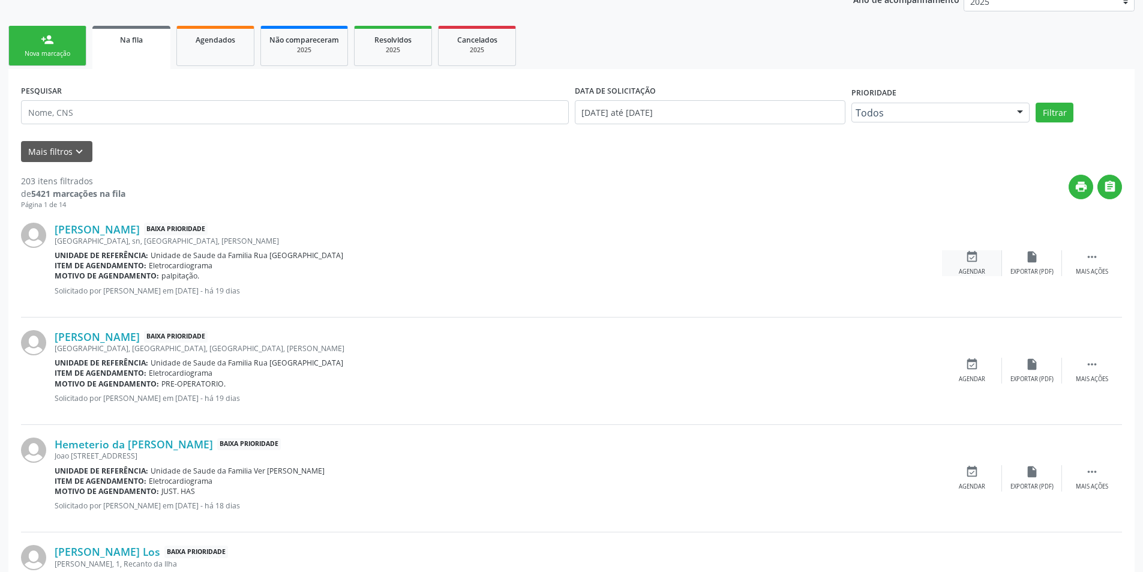
click at [981, 266] on div "event_available Agendar" at bounding box center [972, 263] width 60 height 26
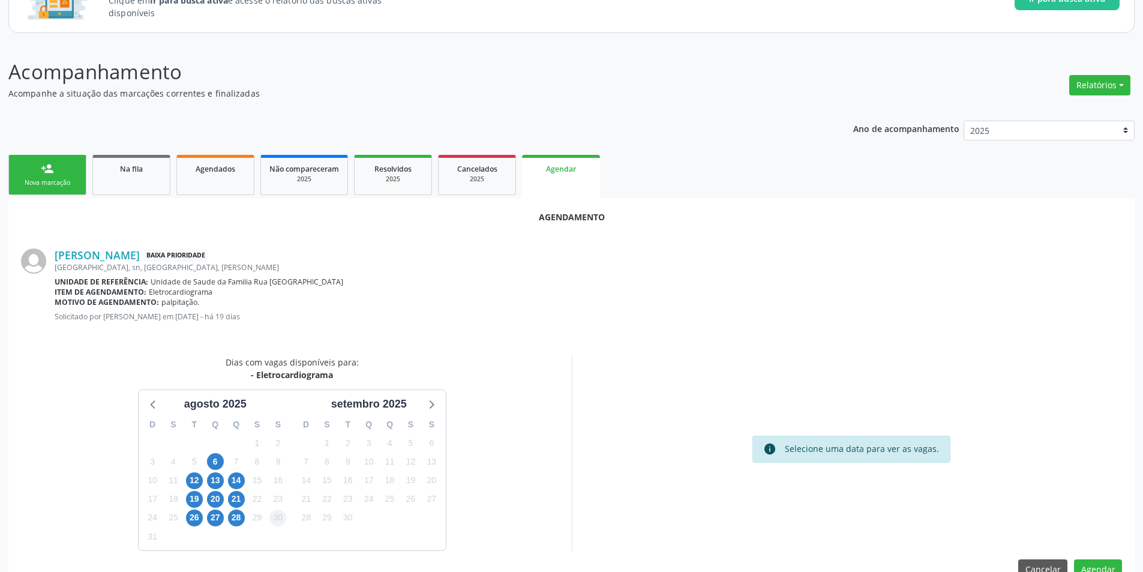
scroll to position [139, 0]
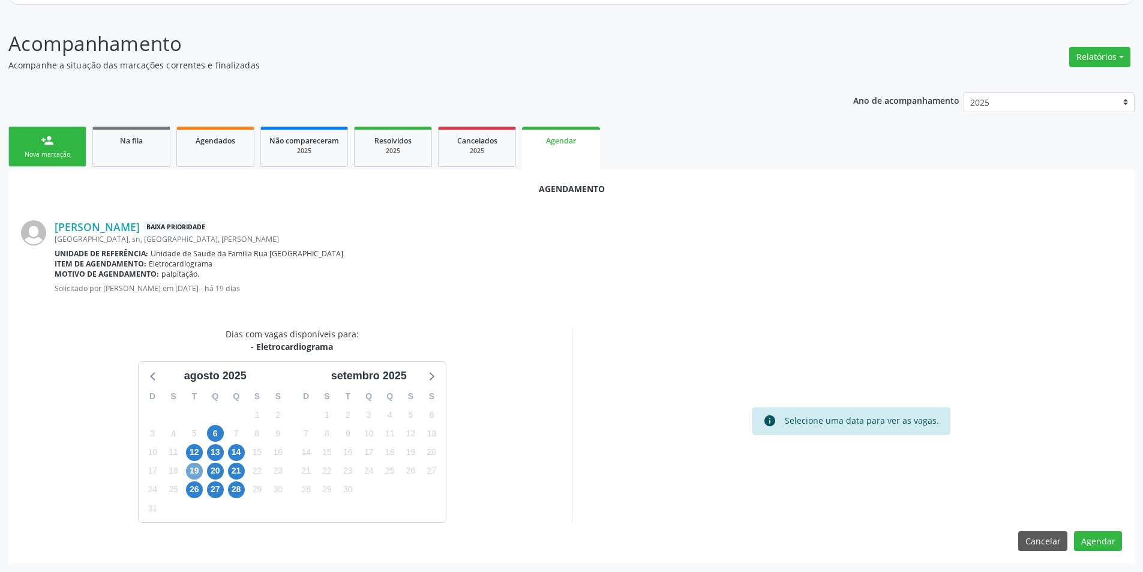
click at [193, 473] on span "19" at bounding box center [194, 471] width 17 height 17
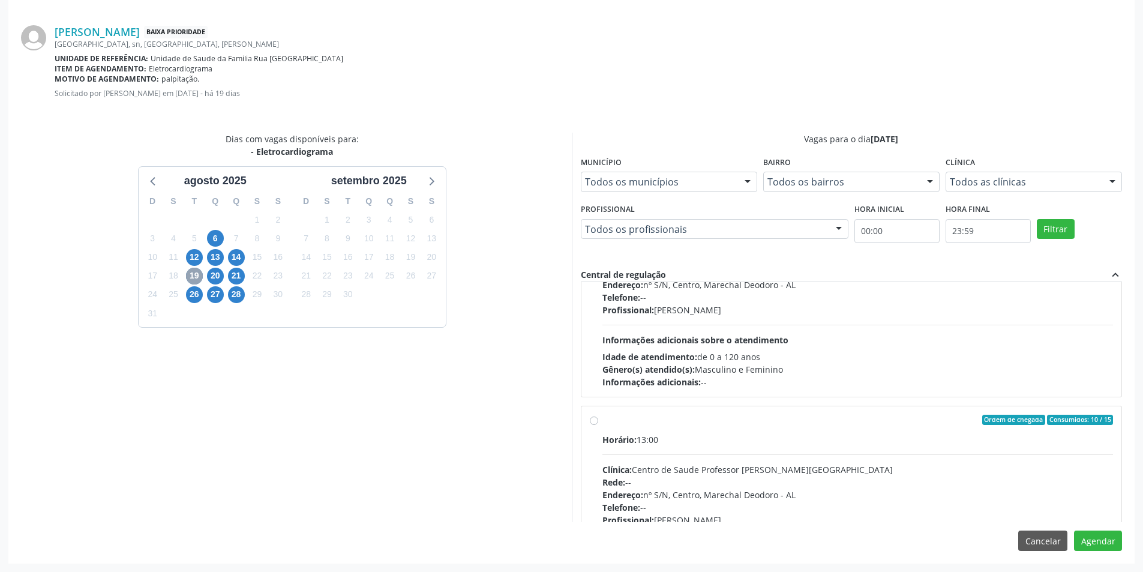
scroll to position [189, 0]
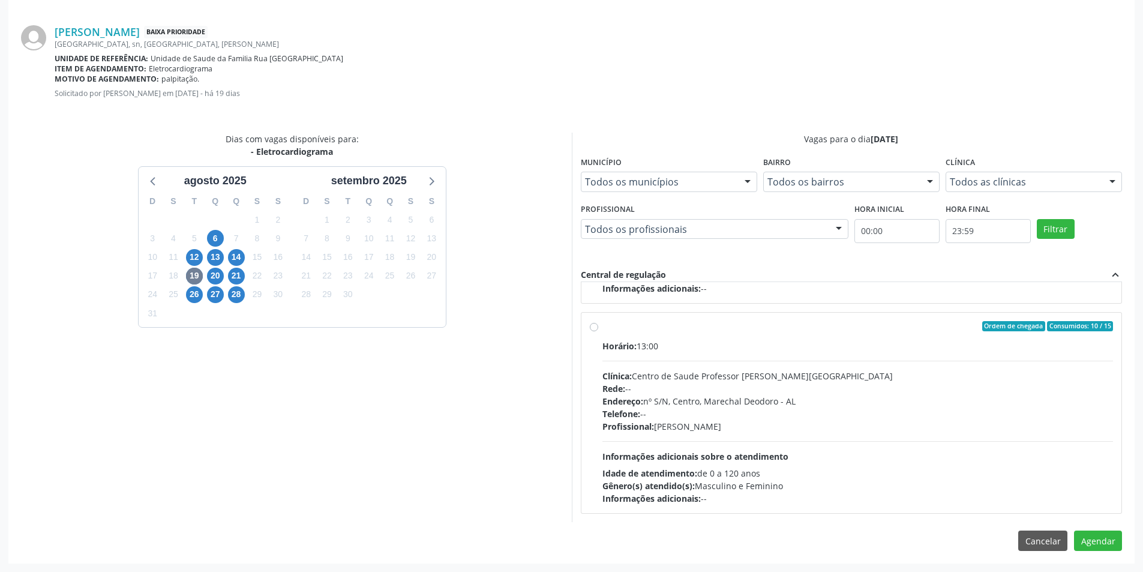
click at [602, 330] on label "Ordem de chegada Consumidos: 10 / 15 Horário: 13:00 Clínica: Centro de Saude Pr…" at bounding box center [857, 413] width 511 height 184
click at [594, 330] on input "Ordem de chegada Consumidos: 10 / 15 Horário: 13:00 Clínica: Centro de Saude Pr…" at bounding box center [594, 326] width 8 height 11
radio input "true"
click at [1103, 538] on button "Agendar" at bounding box center [1098, 540] width 48 height 20
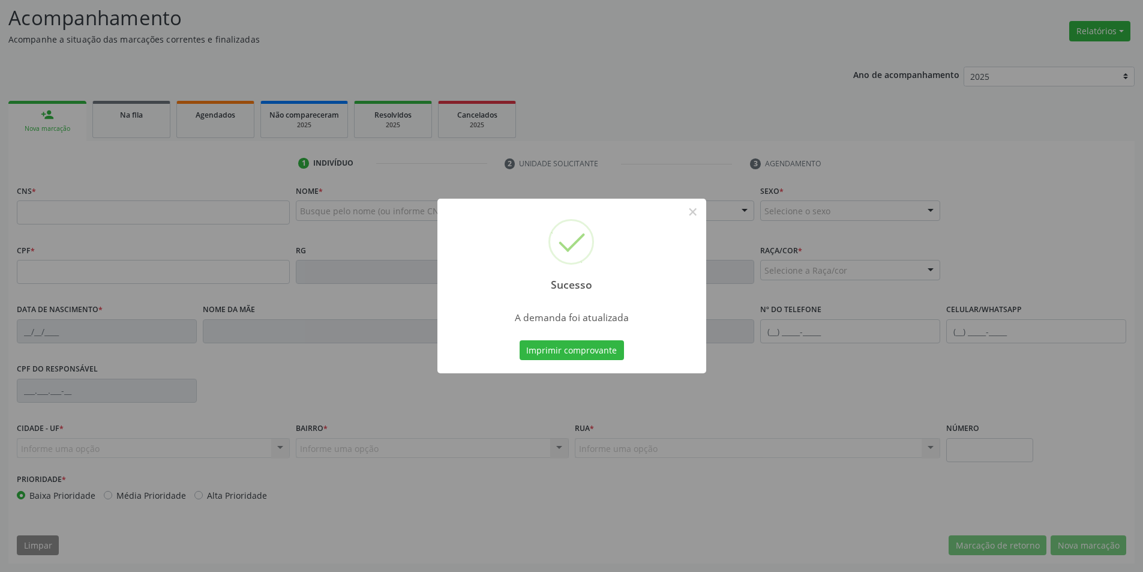
scroll to position [165, 0]
click at [697, 213] on button "×" at bounding box center [693, 212] width 20 height 20
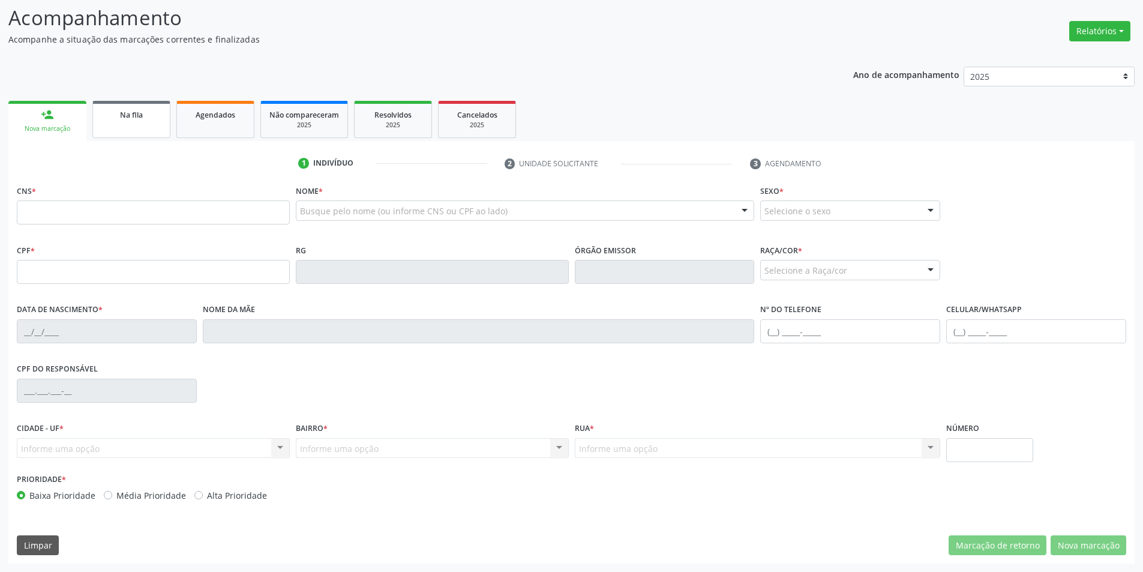
click at [125, 121] on link "Na fila" at bounding box center [131, 119] width 78 height 37
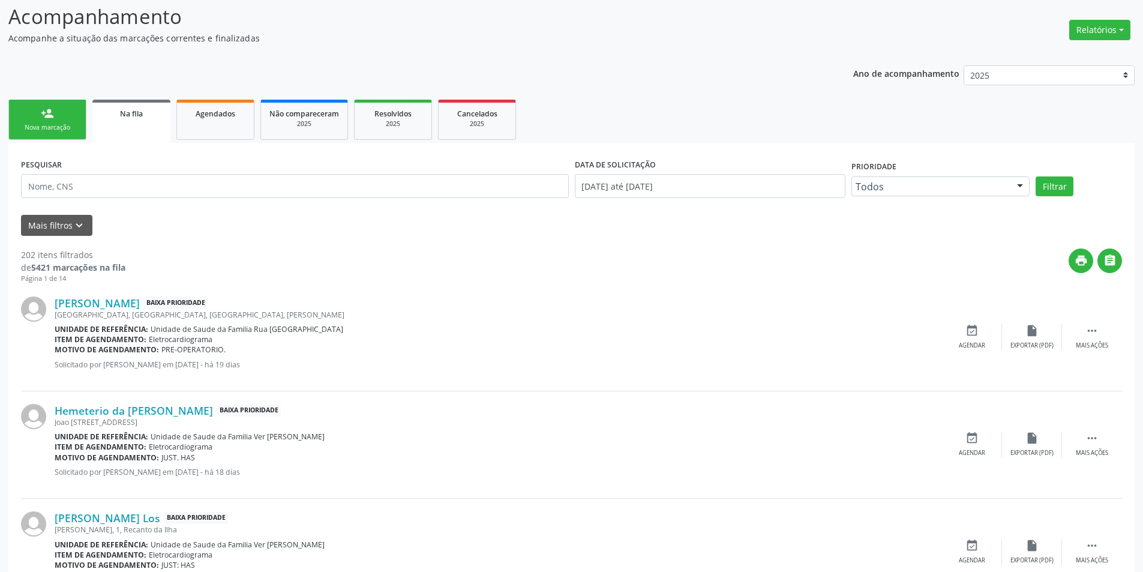
scroll to position [180, 0]
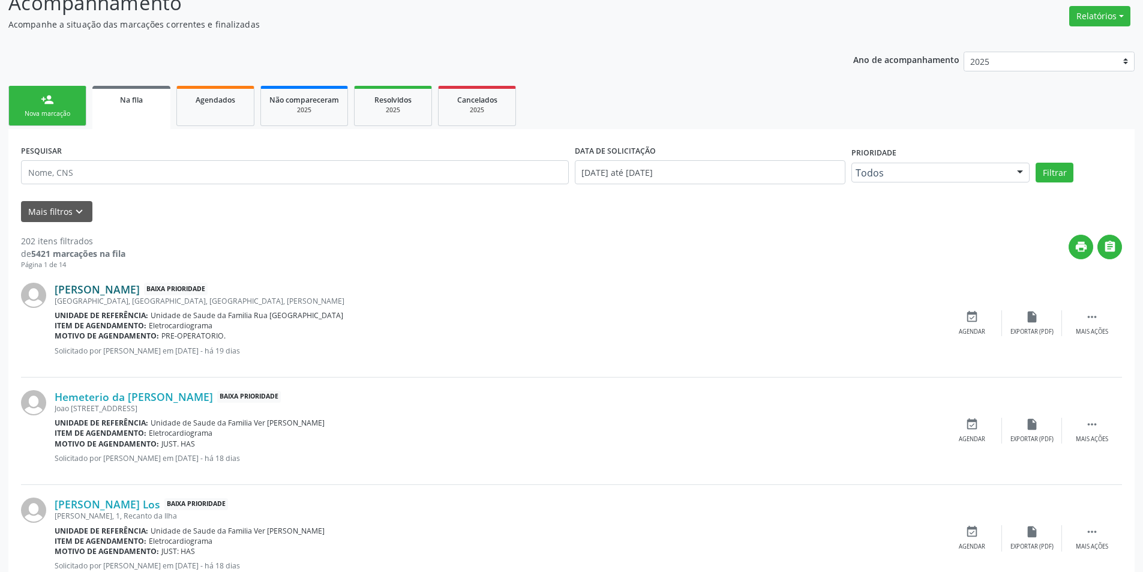
click at [128, 290] on link "[PERSON_NAME]" at bounding box center [97, 289] width 85 height 13
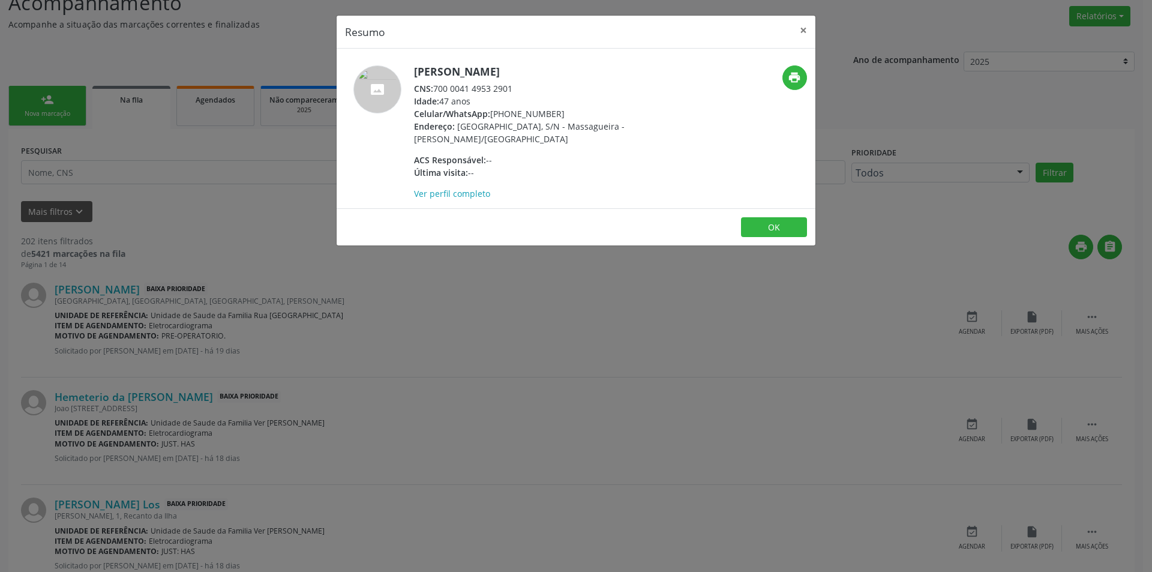
drag, startPoint x: 437, startPoint y: 89, endPoint x: 518, endPoint y: 85, distance: 81.7
click at [518, 85] on div "CNS: 700 0041 4953 2901" at bounding box center [530, 88] width 233 height 13
copy div "700 0041 4953 2901"
click at [779, 232] on button "OK" at bounding box center [774, 227] width 66 height 20
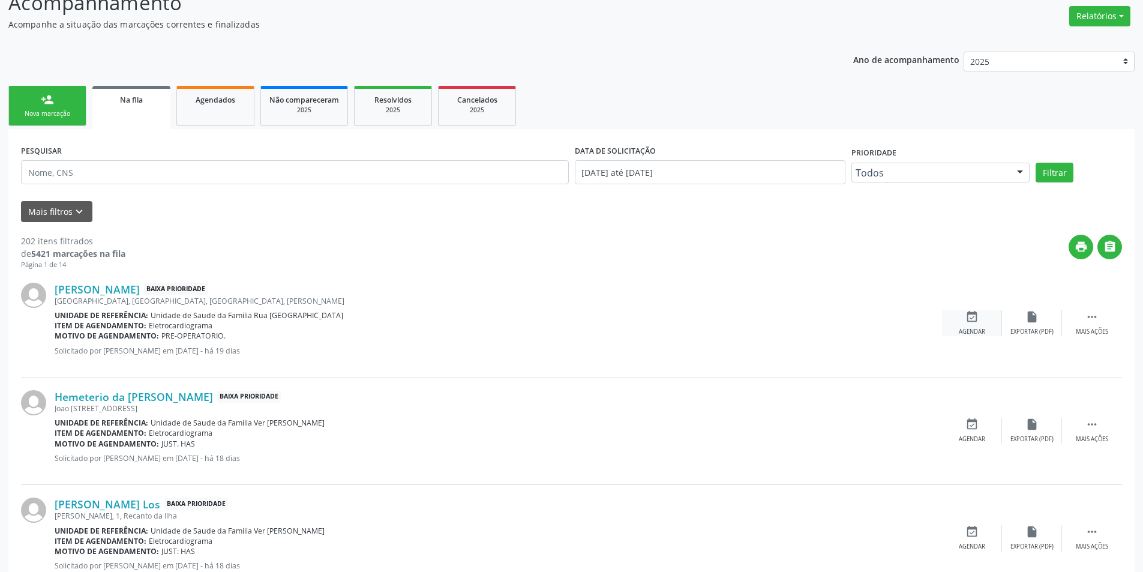
click at [970, 318] on icon "event_available" at bounding box center [971, 316] width 13 height 13
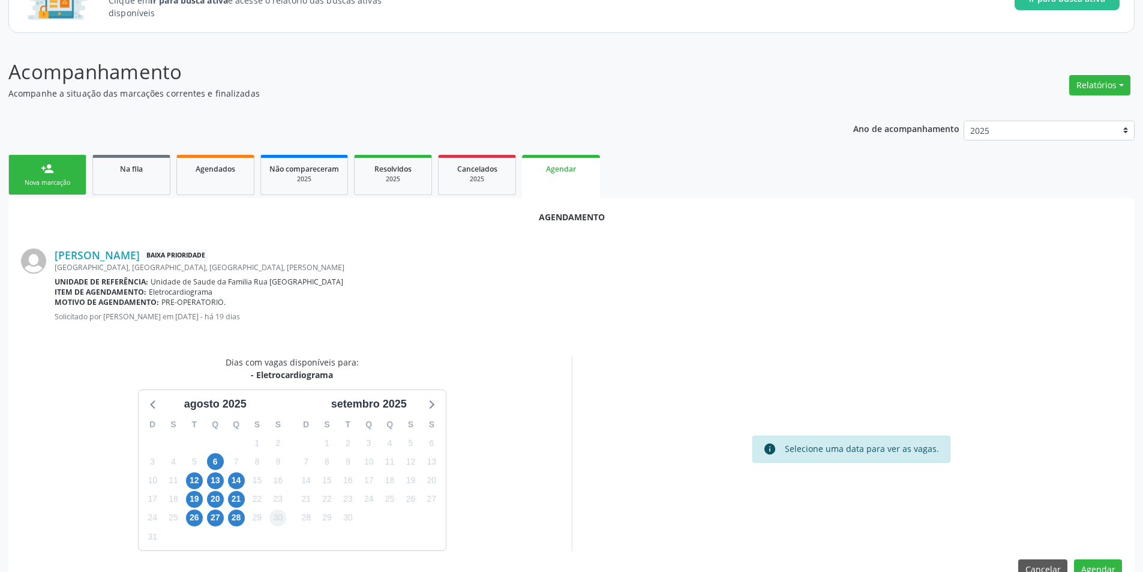
scroll to position [139, 0]
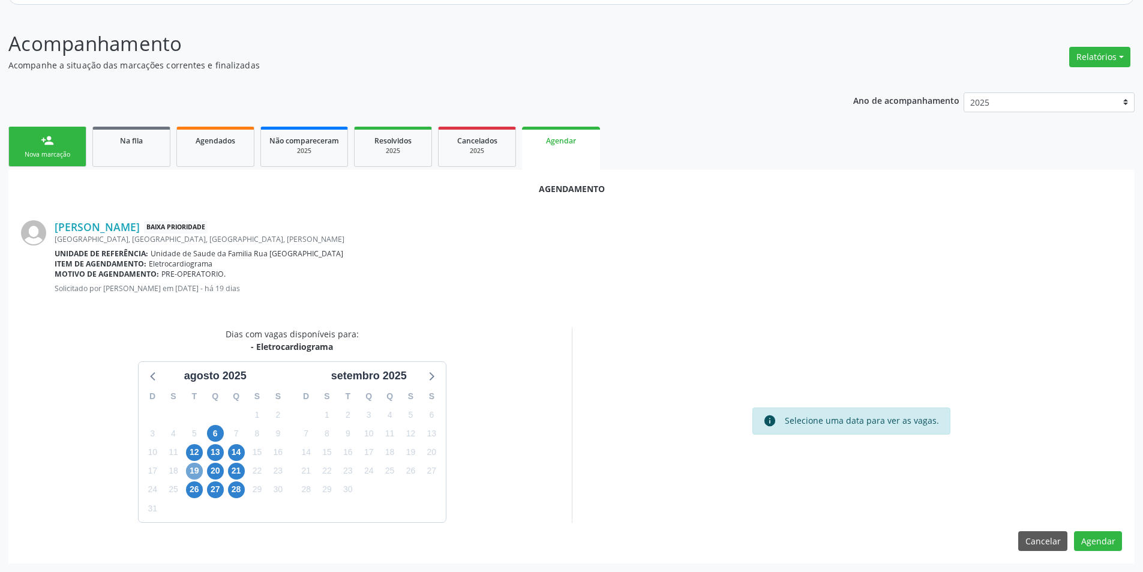
click at [197, 469] on span "19" at bounding box center [194, 471] width 17 height 17
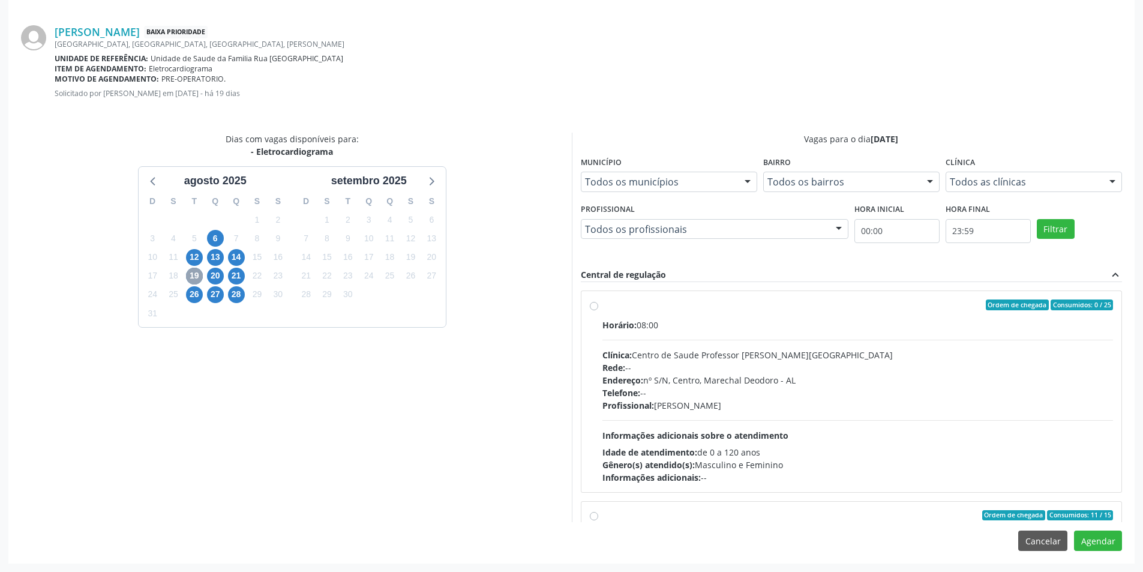
scroll to position [189, 0]
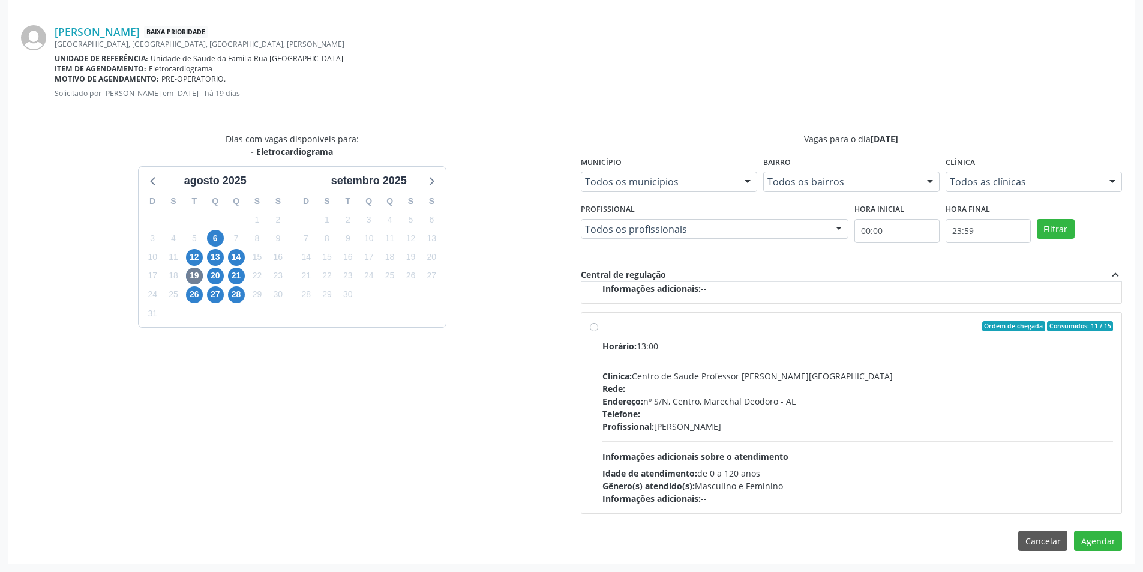
click at [602, 328] on label "Ordem de chegada Consumidos: 11 / 15 Horário: 13:00 Clínica: Centro de Saude Pr…" at bounding box center [857, 413] width 511 height 184
click at [590, 328] on input "Ordem de chegada Consumidos: 11 / 15 Horário: 13:00 Clínica: Centro de Saude Pr…" at bounding box center [594, 326] width 8 height 11
radio input "true"
click at [1098, 543] on button "Agendar" at bounding box center [1098, 540] width 48 height 20
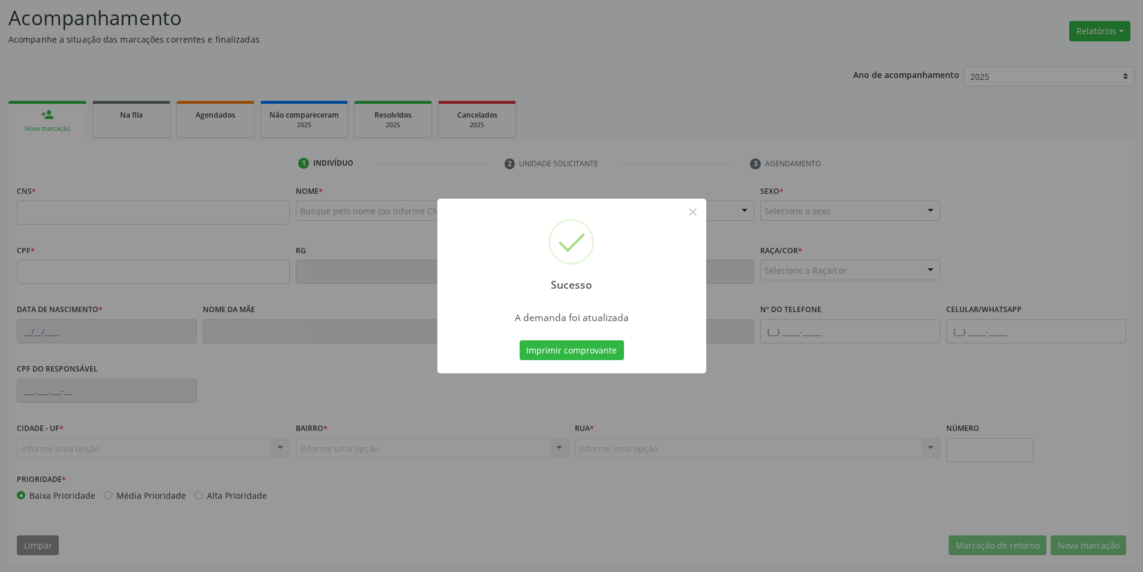
scroll to position [165, 0]
click at [691, 213] on button "×" at bounding box center [693, 212] width 20 height 20
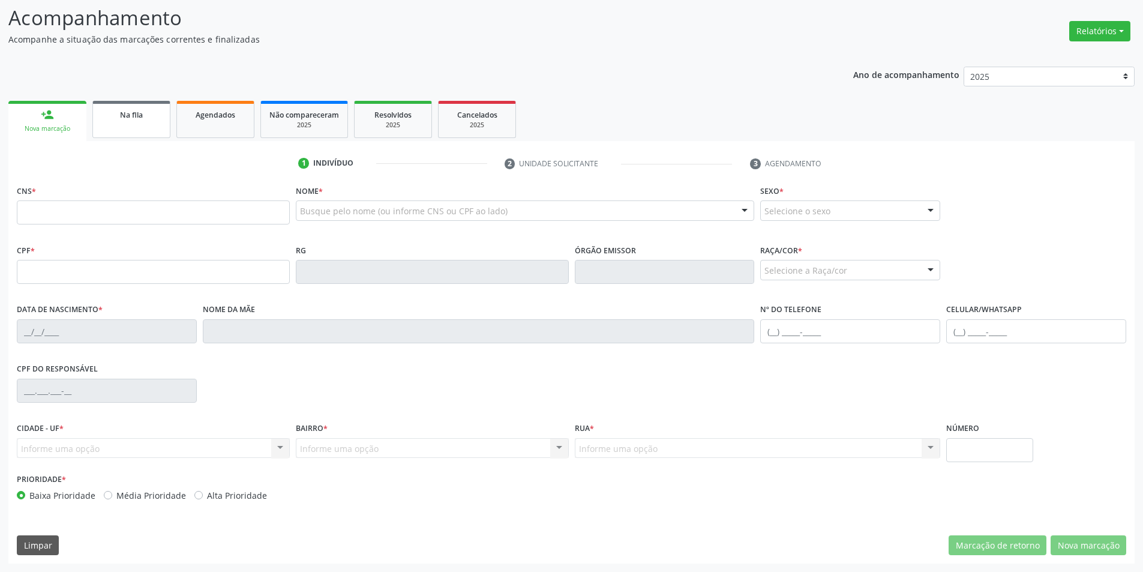
click at [115, 113] on div "Na fila" at bounding box center [131, 114] width 60 height 13
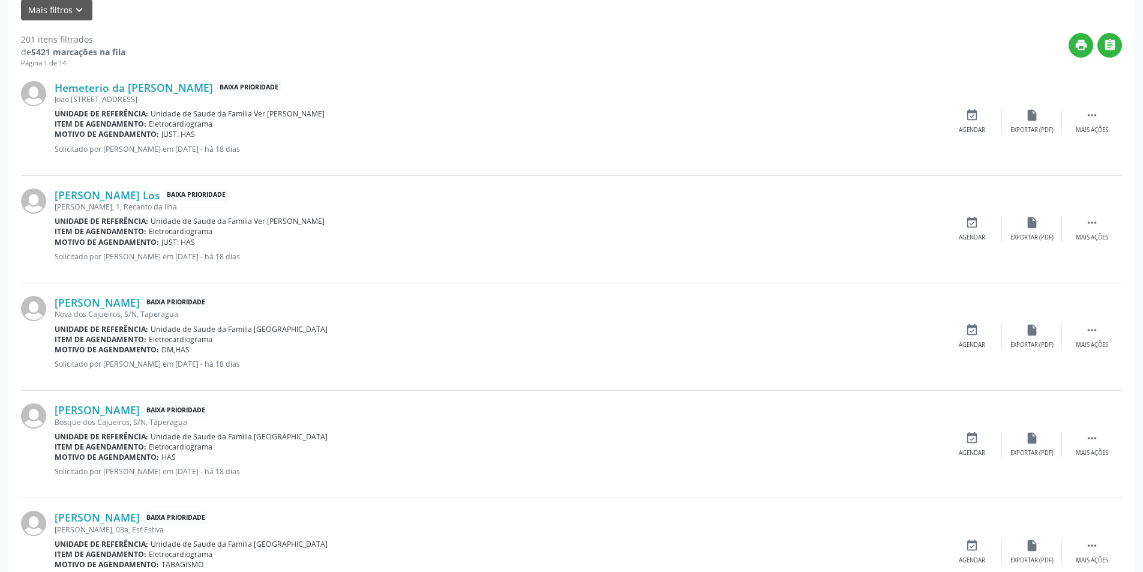
scroll to position [360, 0]
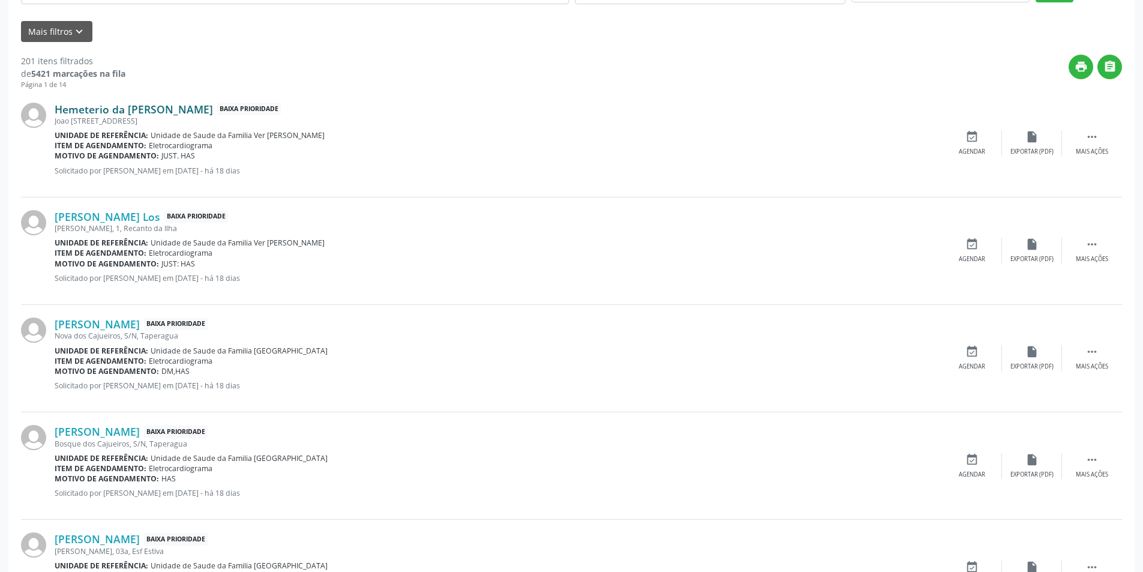
click at [131, 109] on link "Hemeterio da [PERSON_NAME]" at bounding box center [134, 109] width 158 height 13
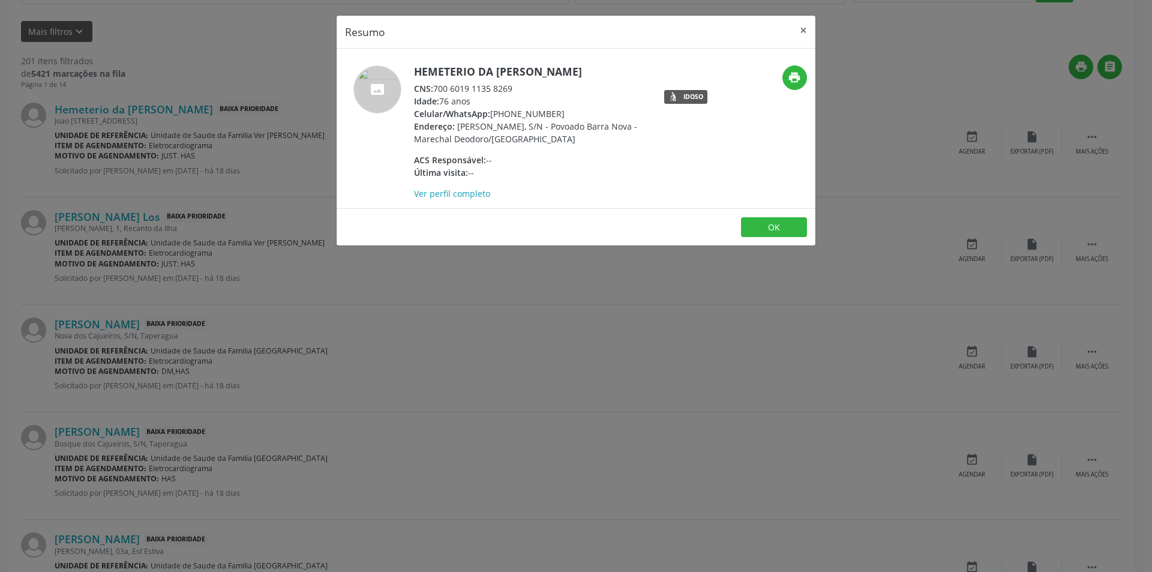
drag, startPoint x: 437, startPoint y: 86, endPoint x: 514, endPoint y: 88, distance: 76.2
click at [514, 88] on div "CNS: 700 6019 1135 8269" at bounding box center [530, 88] width 233 height 13
copy div "700 6019 1135 8269"
click at [779, 229] on button "OK" at bounding box center [774, 227] width 66 height 20
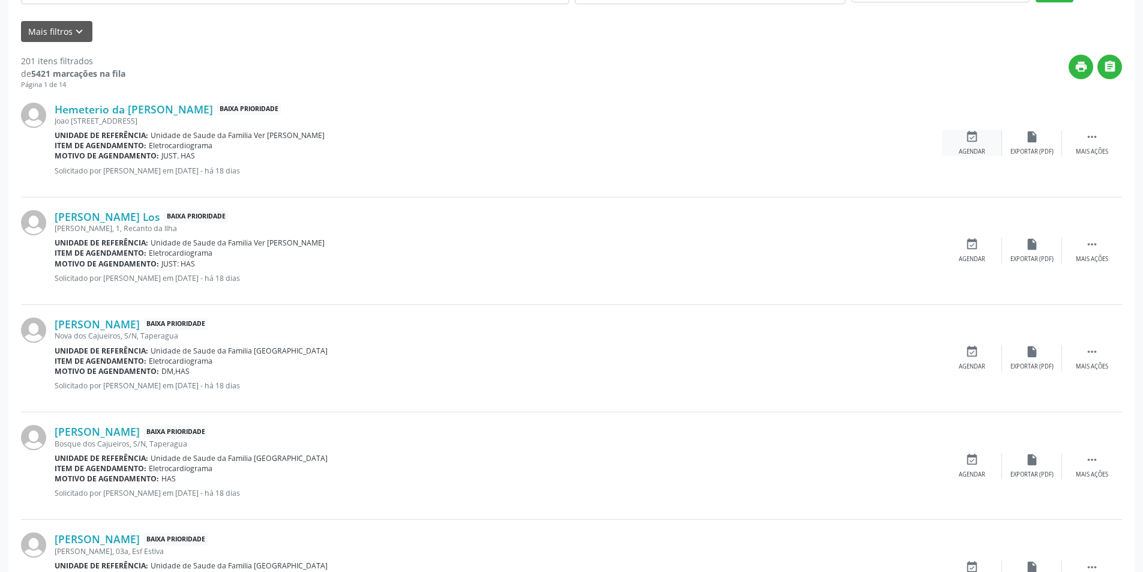
click at [978, 140] on div "event_available Agendar" at bounding box center [972, 143] width 60 height 26
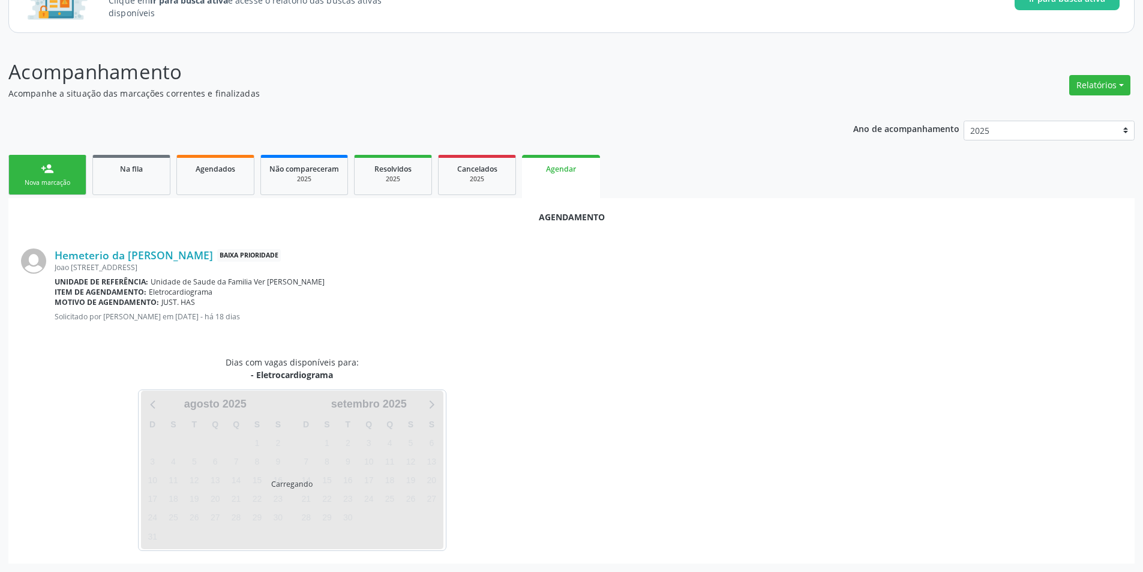
scroll to position [139, 0]
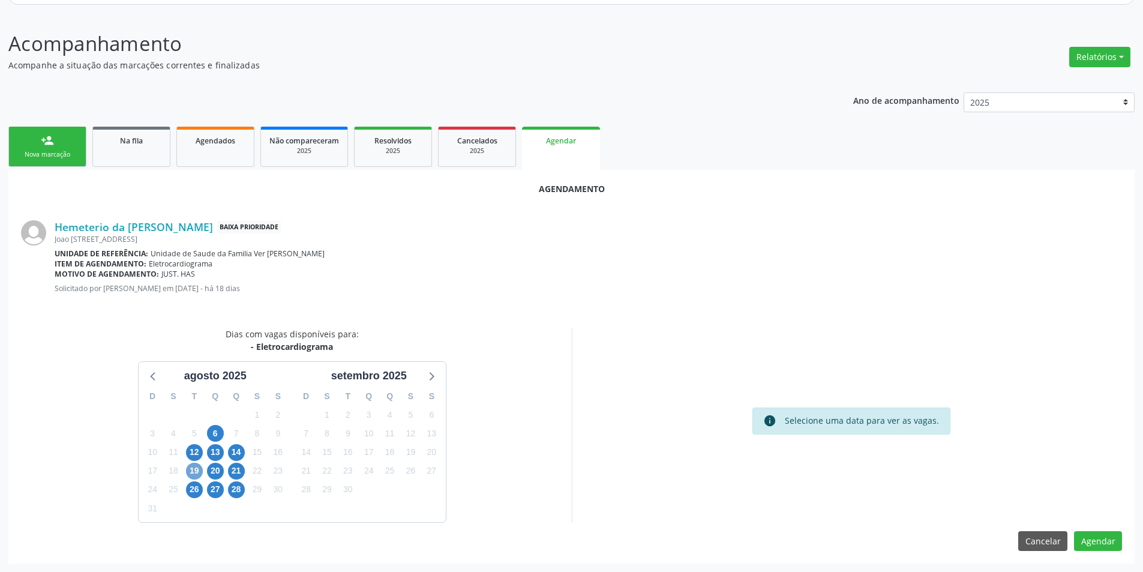
click at [194, 472] on span "19" at bounding box center [194, 471] width 17 height 17
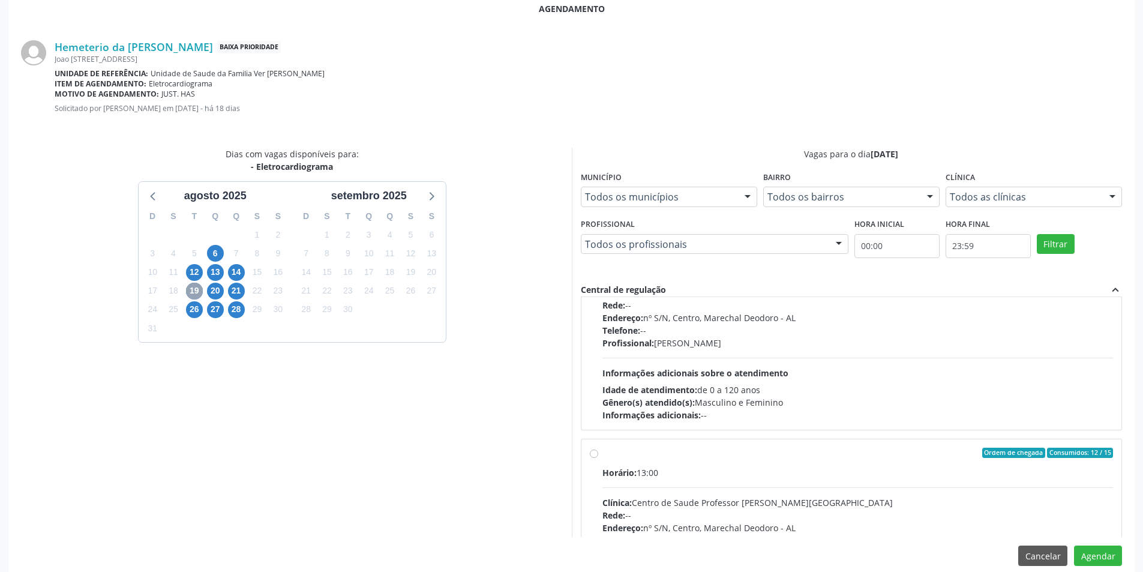
scroll to position [189, 0]
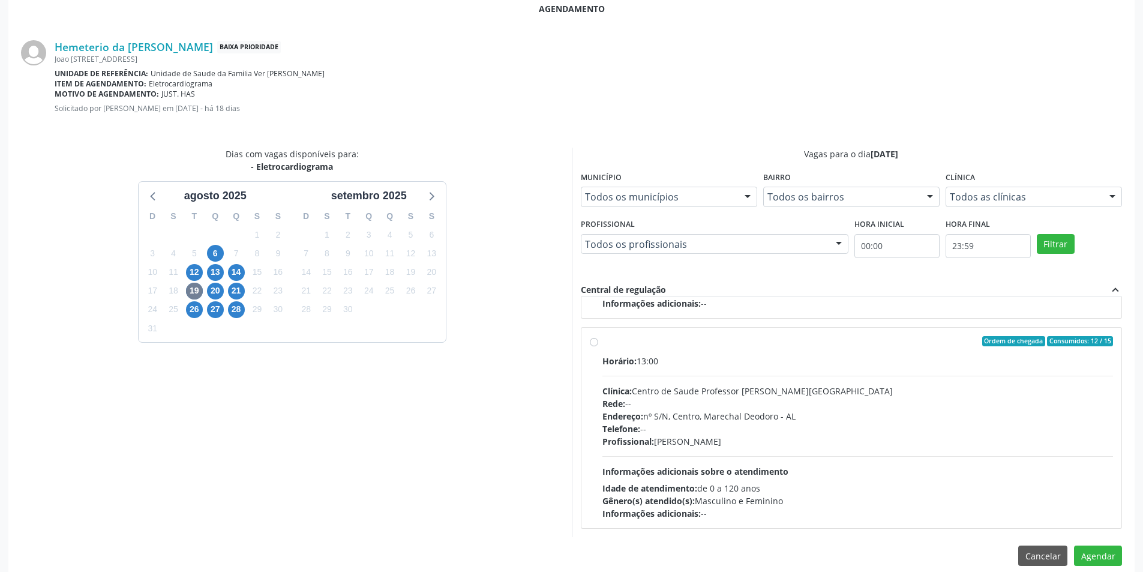
click at [598, 343] on div "Ordem de chegada Consumidos: 12 / 15 Horário: 13:00 Clínica: Centro de Saude Pr…" at bounding box center [852, 428] width 524 height 184
radio input "true"
click at [1091, 555] on button "Agendar" at bounding box center [1098, 555] width 48 height 20
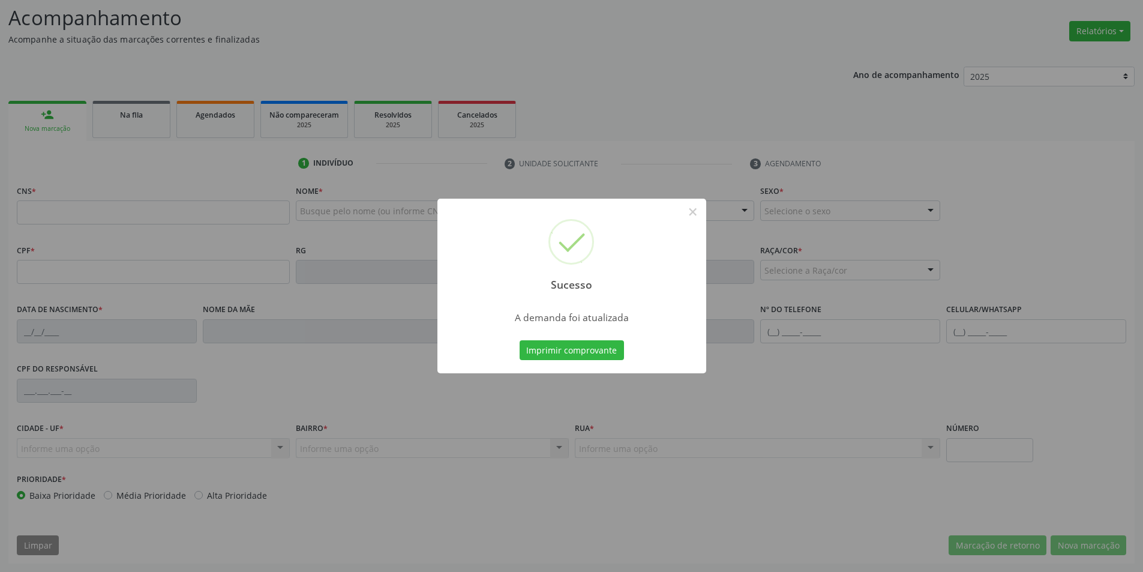
scroll to position [165, 0]
click at [692, 212] on button "×" at bounding box center [693, 212] width 20 height 20
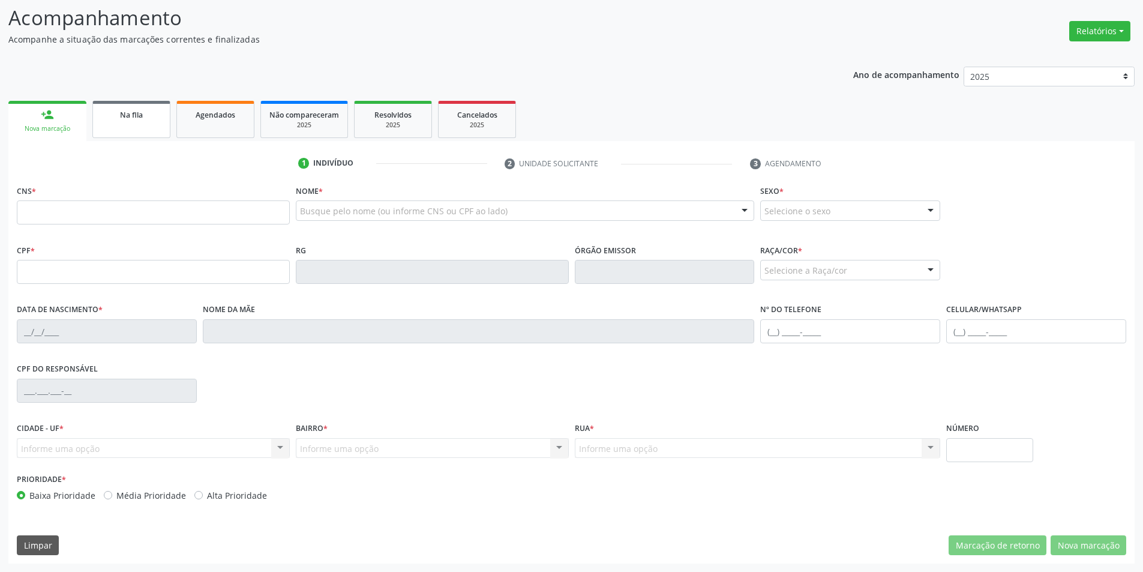
click at [132, 115] on span "Na fila" at bounding box center [131, 115] width 23 height 10
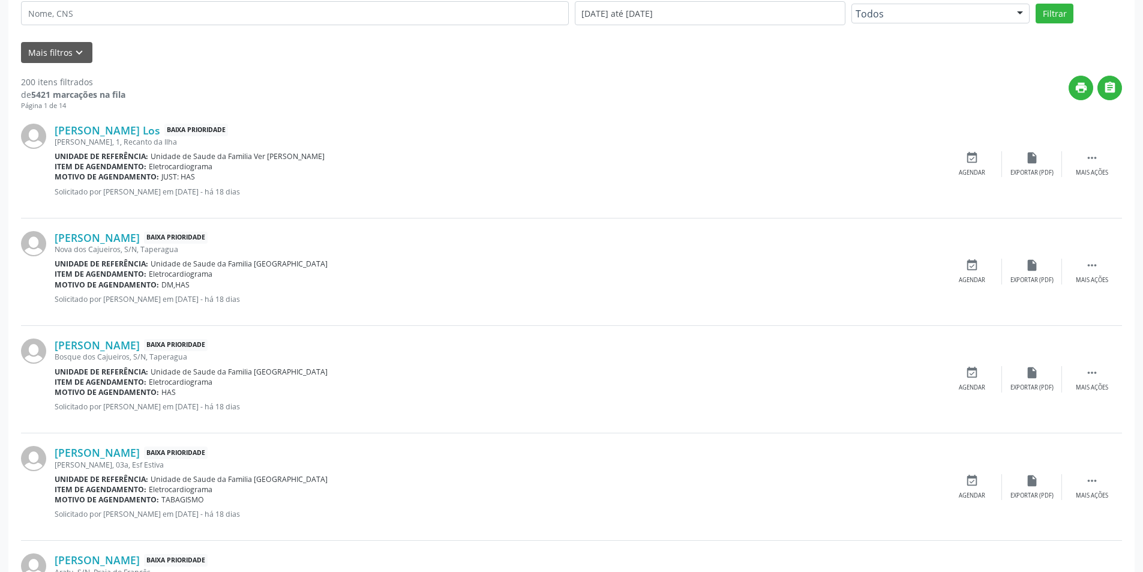
scroll to position [360, 0]
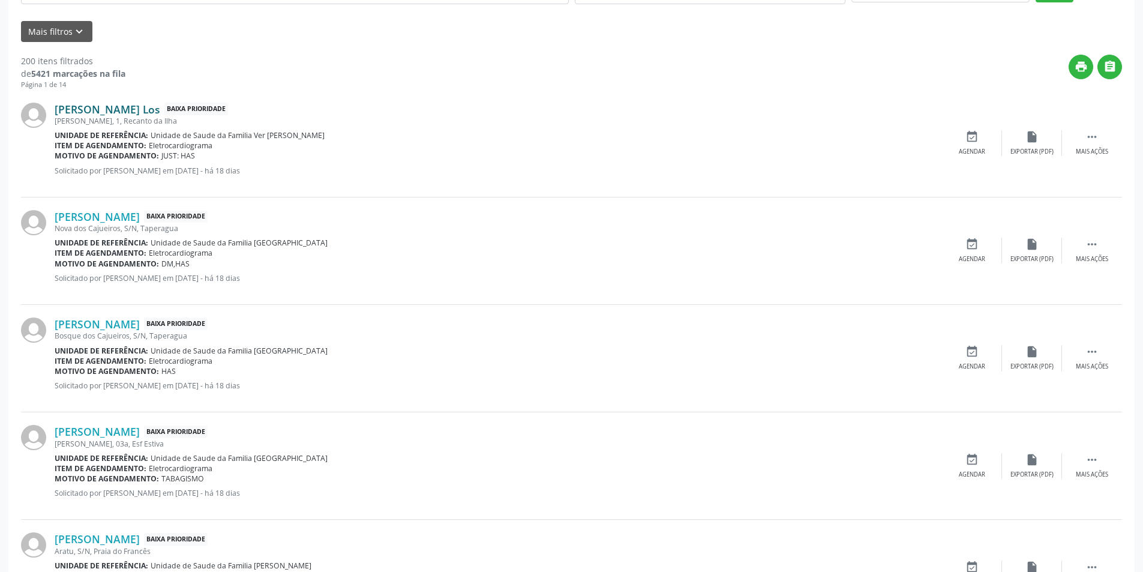
click at [123, 110] on link "[PERSON_NAME] Los" at bounding box center [108, 109] width 106 height 13
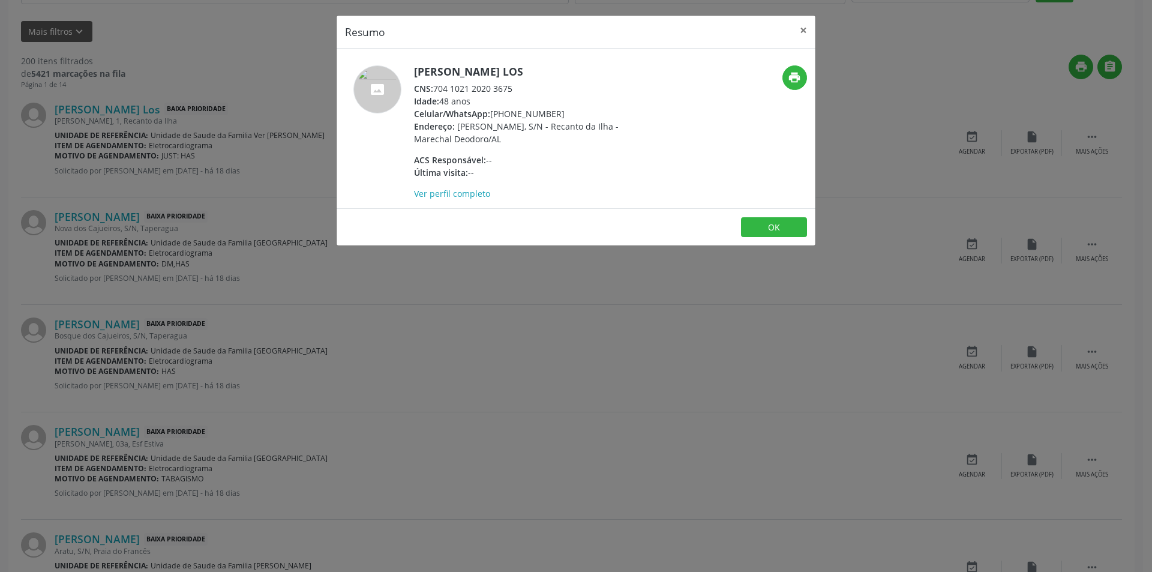
drag, startPoint x: 437, startPoint y: 88, endPoint x: 526, endPoint y: 92, distance: 88.9
click at [526, 92] on div "CNS: 704 1021 2020 3675" at bounding box center [530, 88] width 233 height 13
copy div "704 1021 2020 3675"
click at [794, 230] on button "OK" at bounding box center [774, 227] width 66 height 20
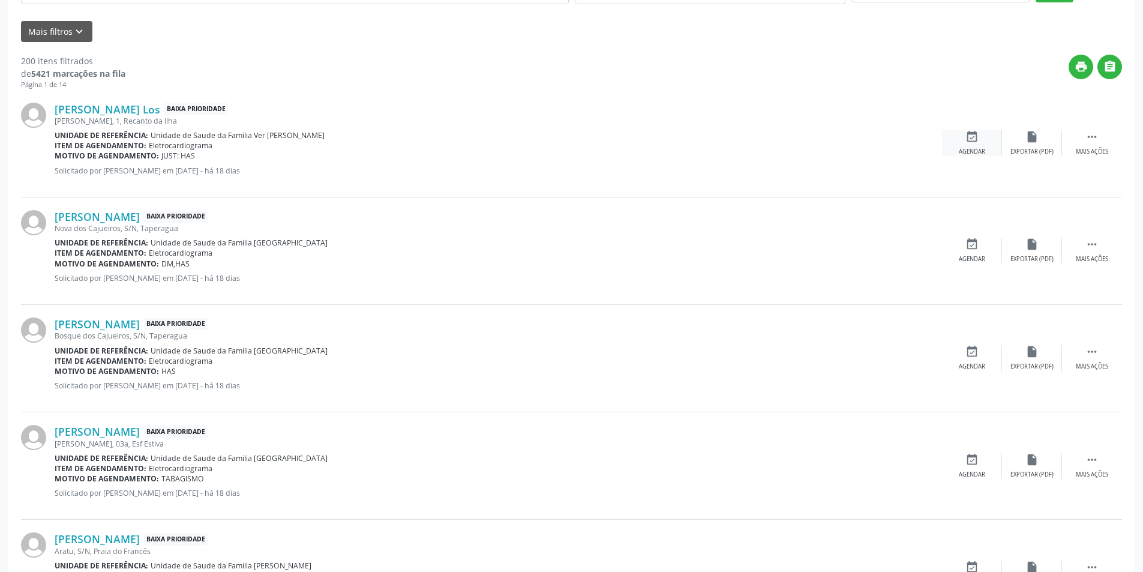
click at [974, 145] on div "event_available Agendar" at bounding box center [972, 143] width 60 height 26
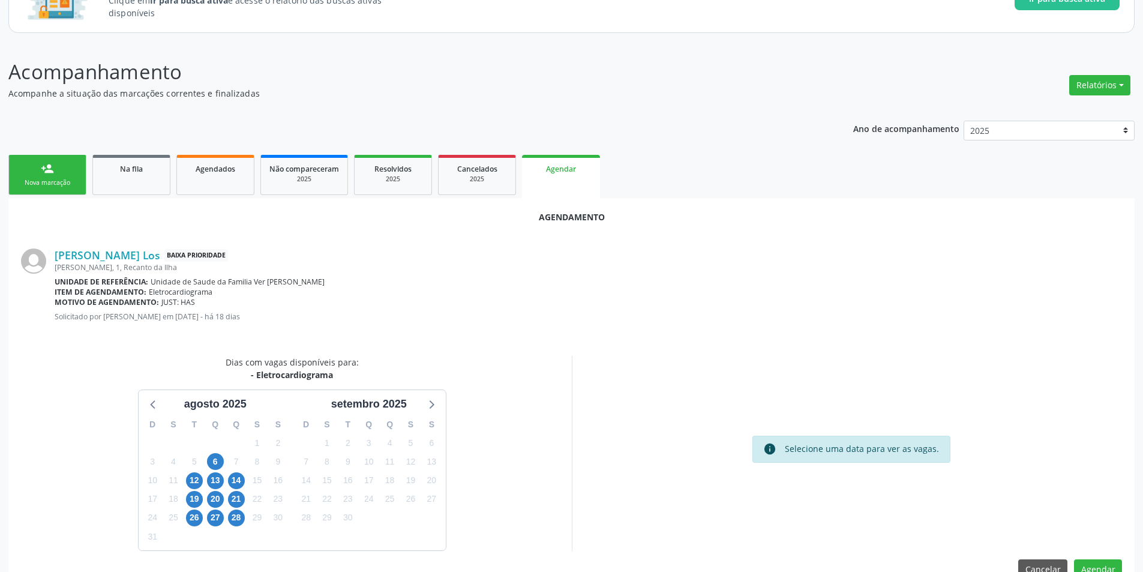
scroll to position [139, 0]
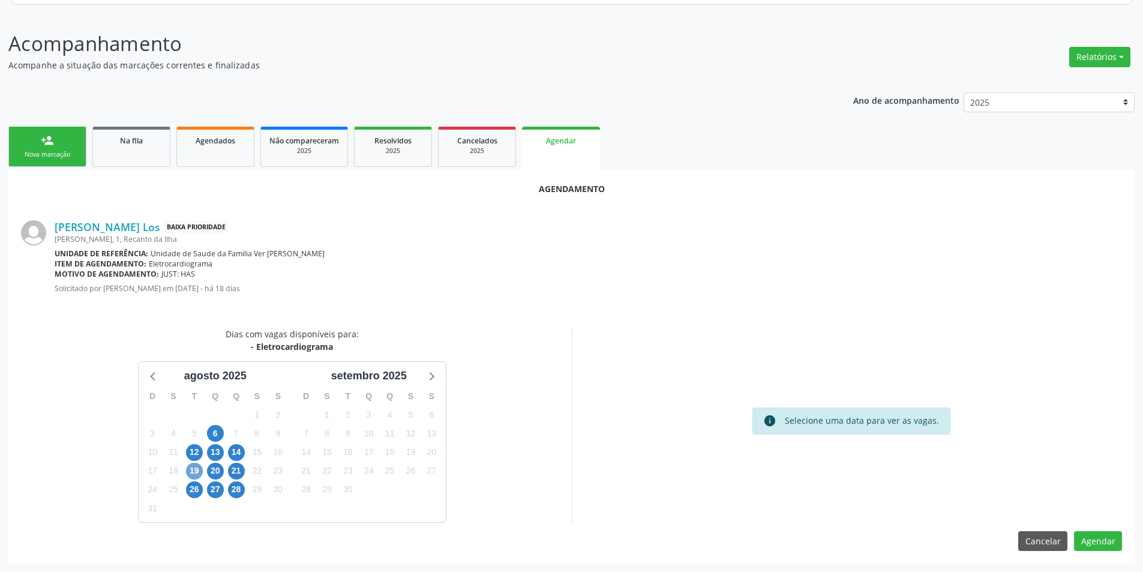
click at [194, 469] on span "19" at bounding box center [194, 471] width 17 height 17
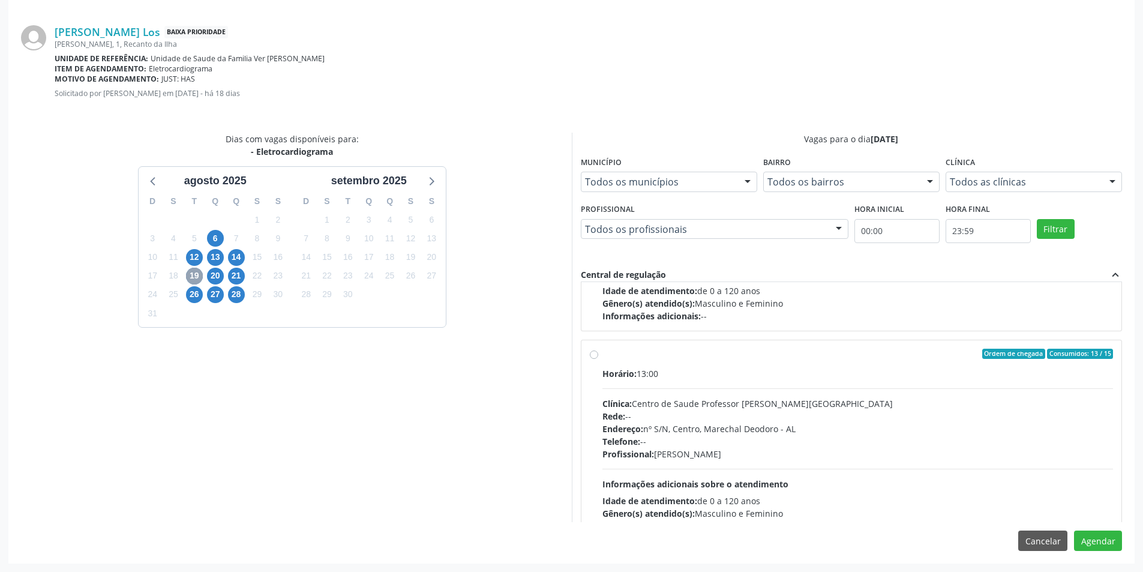
scroll to position [189, 0]
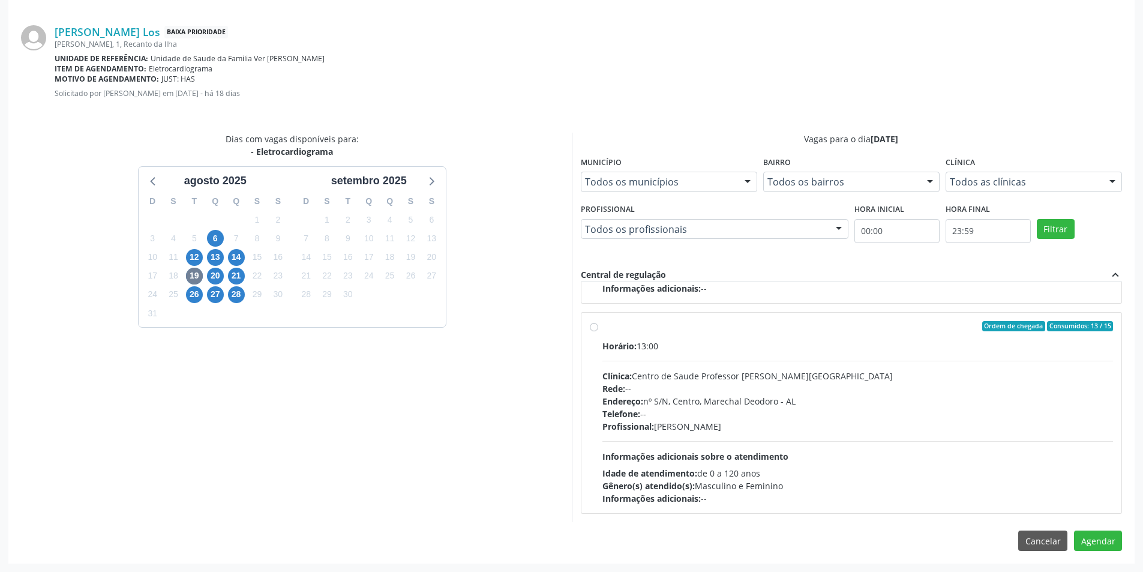
click at [602, 325] on label "Ordem de chegada Consumidos: 13 / 15 Horário: 13:00 Clínica: Centro de Saude Pr…" at bounding box center [857, 413] width 511 height 184
click at [594, 325] on input "Ordem de chegada Consumidos: 13 / 15 Horário: 13:00 Clínica: Centro de Saude Pr…" at bounding box center [594, 326] width 8 height 11
radio input "true"
click at [1109, 541] on button "Agendar" at bounding box center [1098, 540] width 48 height 20
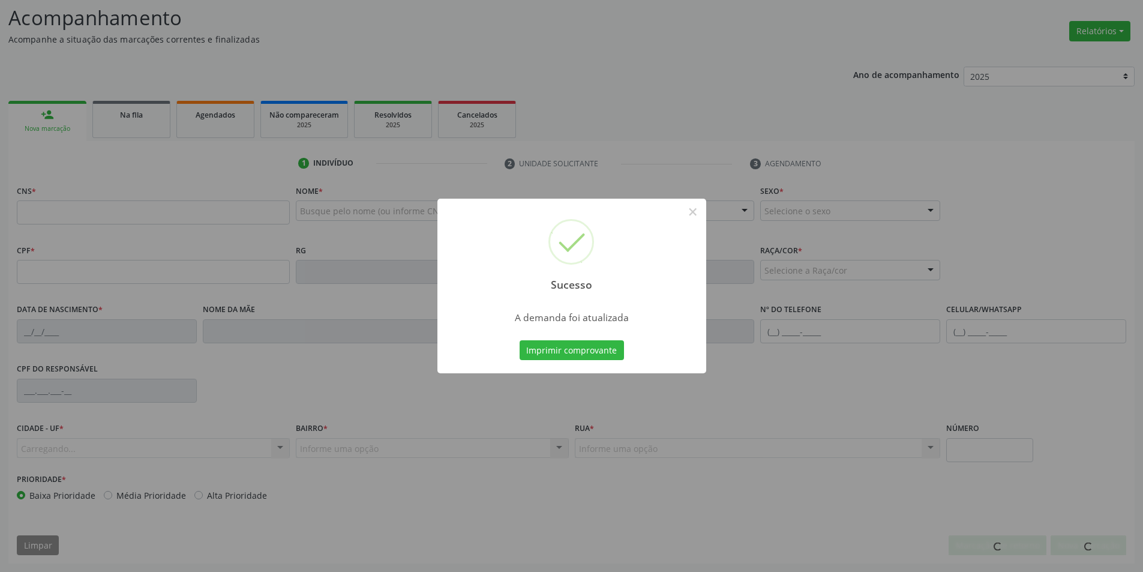
scroll to position [165, 0]
click at [688, 213] on button "×" at bounding box center [693, 212] width 20 height 20
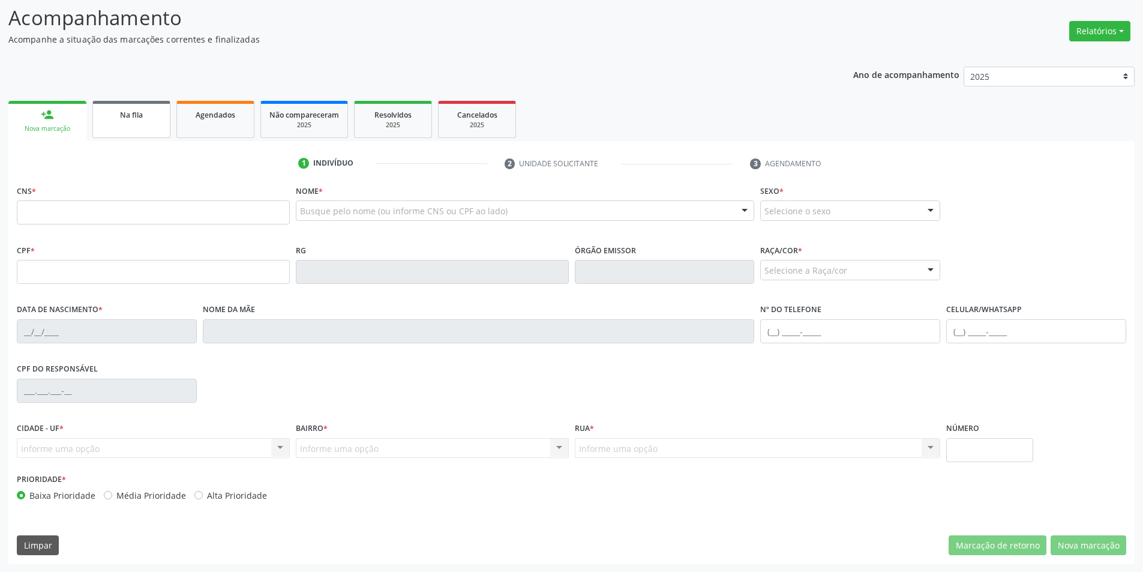
click at [147, 122] on link "Na fila" at bounding box center [131, 119] width 78 height 37
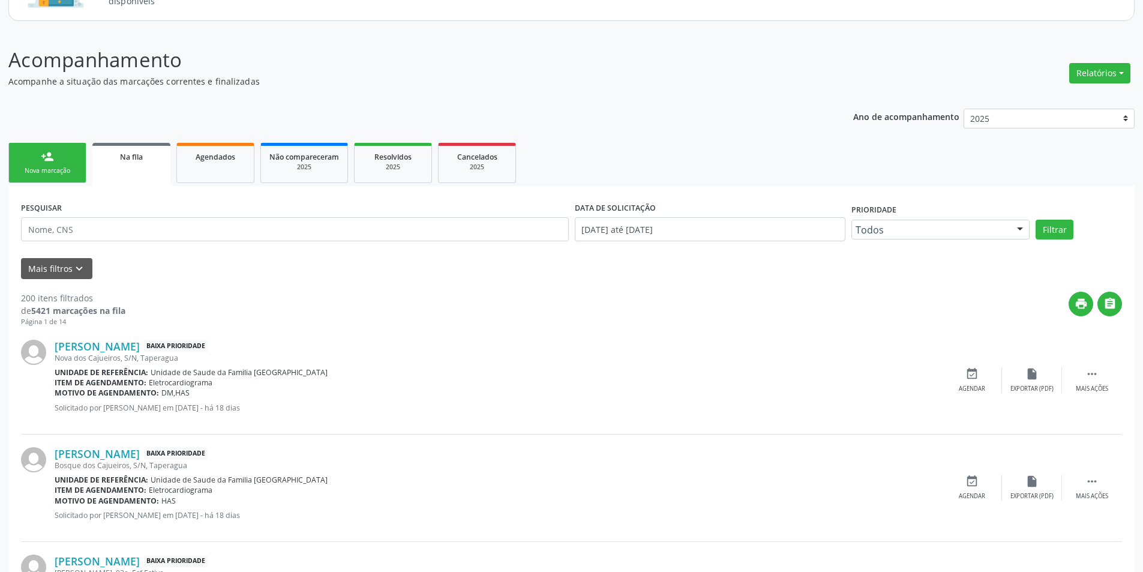
scroll to position [300, 0]
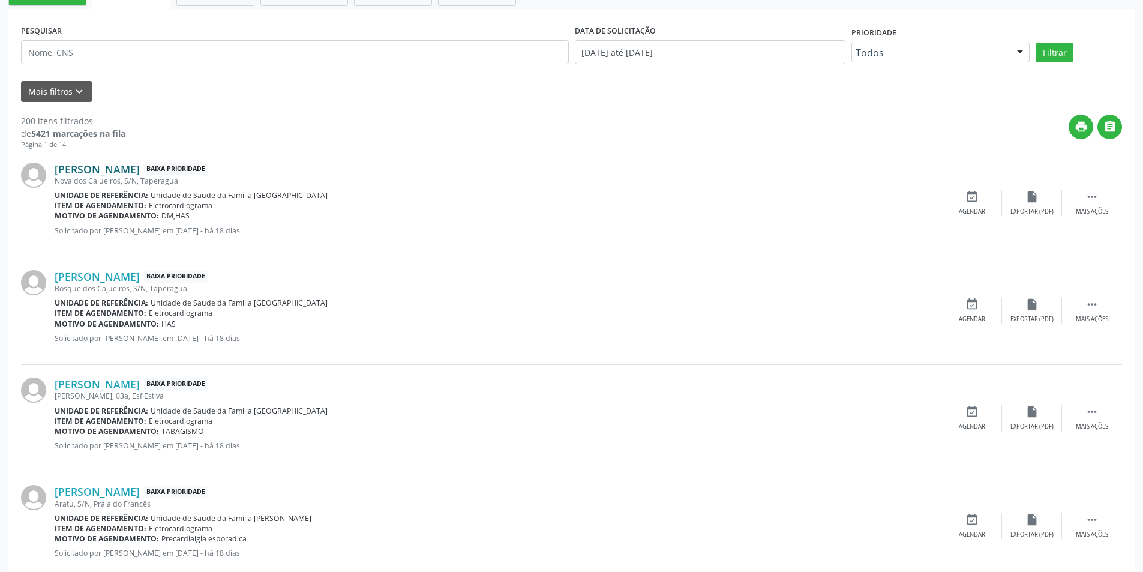
click at [115, 166] on link "[PERSON_NAME]" at bounding box center [97, 169] width 85 height 13
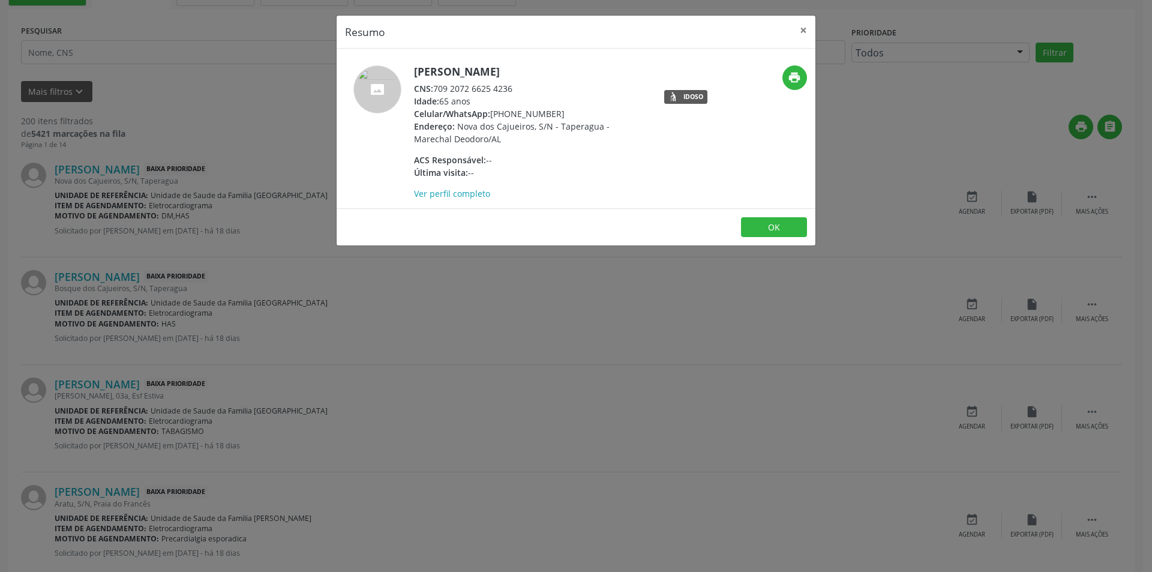
drag, startPoint x: 439, startPoint y: 89, endPoint x: 529, endPoint y: 87, distance: 89.4
click at [529, 87] on div "CNS: 709 2072 6625 4236" at bounding box center [530, 88] width 233 height 13
drag, startPoint x: 434, startPoint y: 86, endPoint x: 523, endPoint y: 89, distance: 88.2
click at [523, 89] on div "CNS: 709 2072 6625 4236" at bounding box center [530, 88] width 233 height 13
copy div "709 2072 6625 4236"
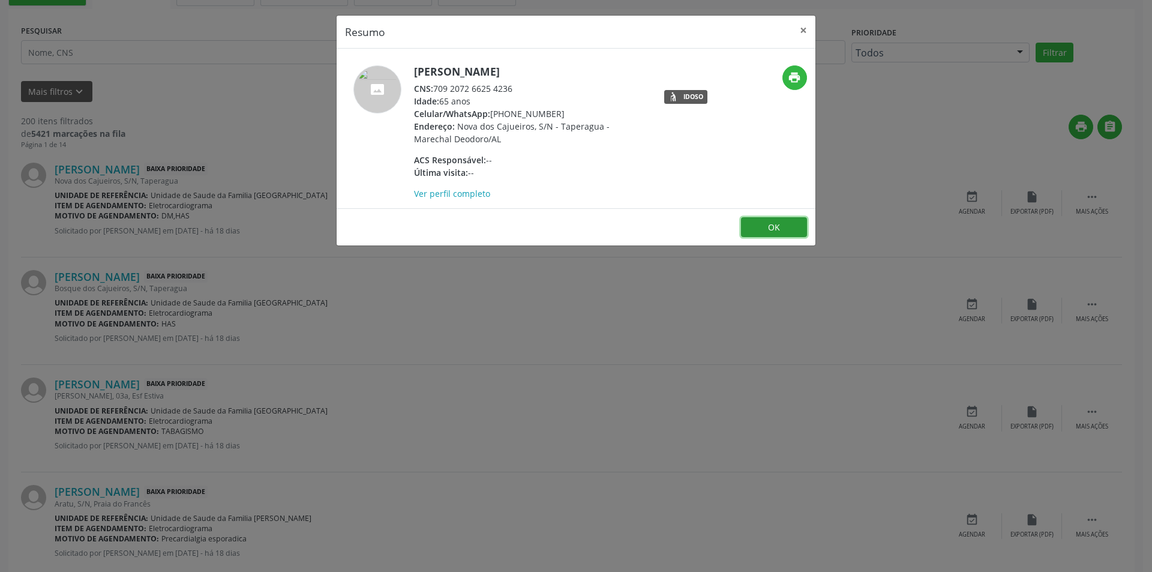
click at [789, 224] on button "OK" at bounding box center [774, 227] width 66 height 20
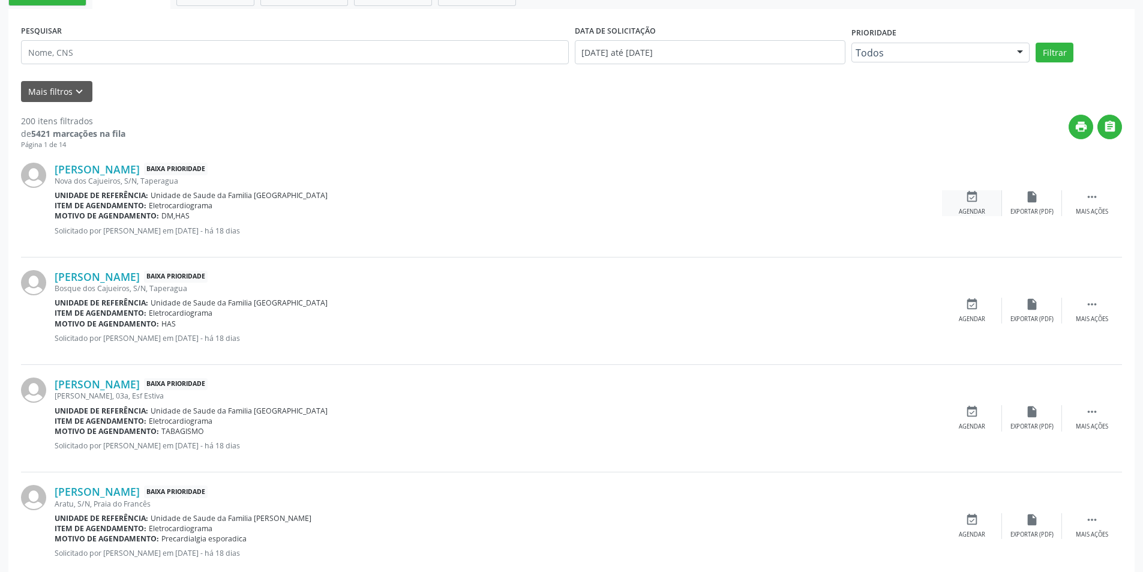
click at [974, 200] on icon "event_available" at bounding box center [971, 196] width 13 height 13
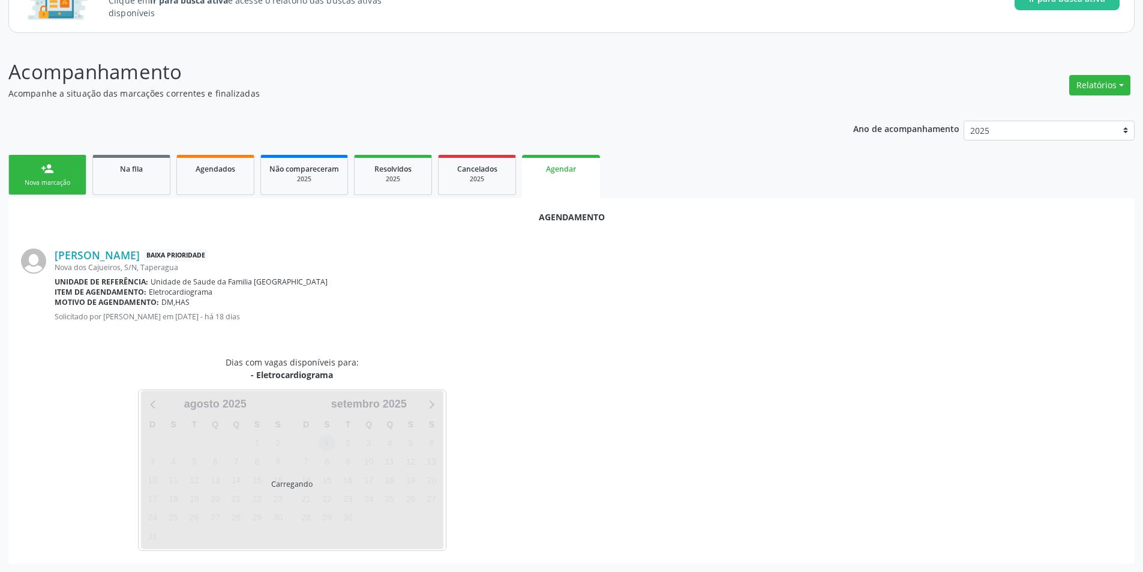
scroll to position [139, 0]
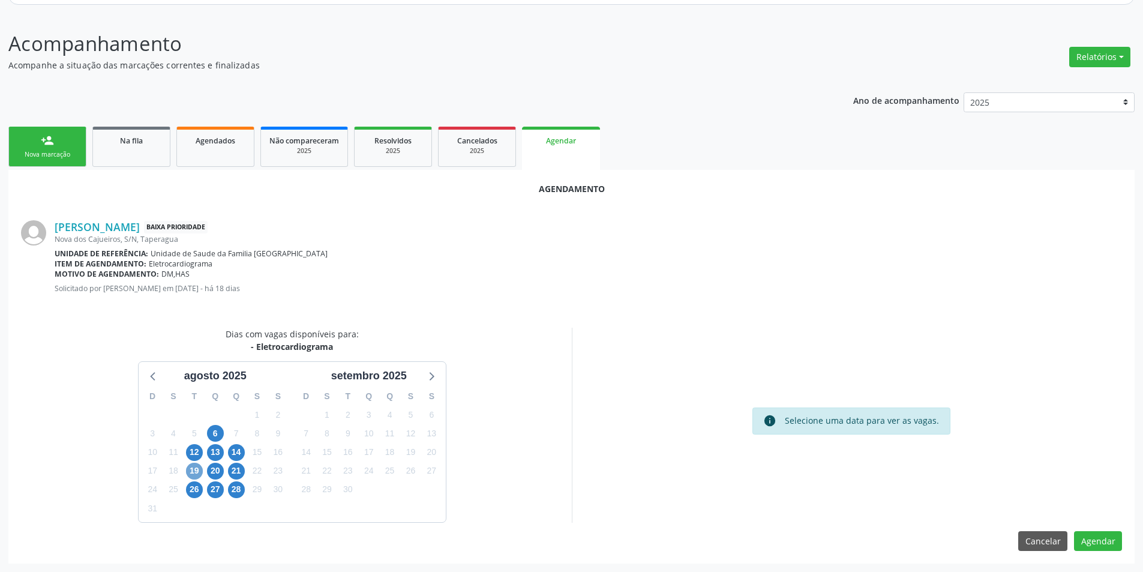
click at [195, 467] on span "19" at bounding box center [194, 471] width 17 height 17
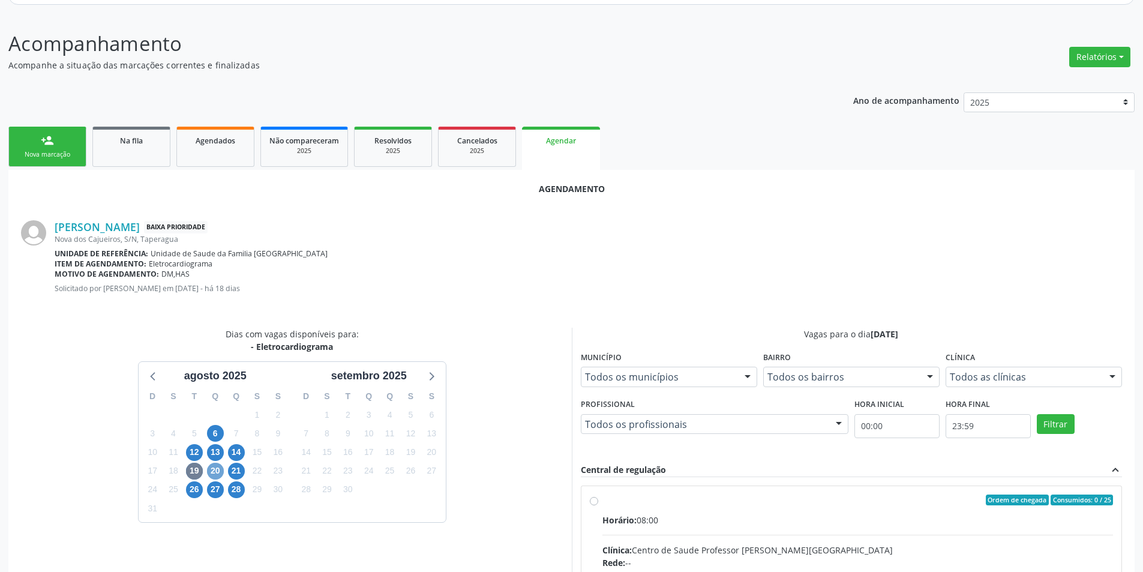
click at [214, 469] on span "20" at bounding box center [215, 471] width 17 height 17
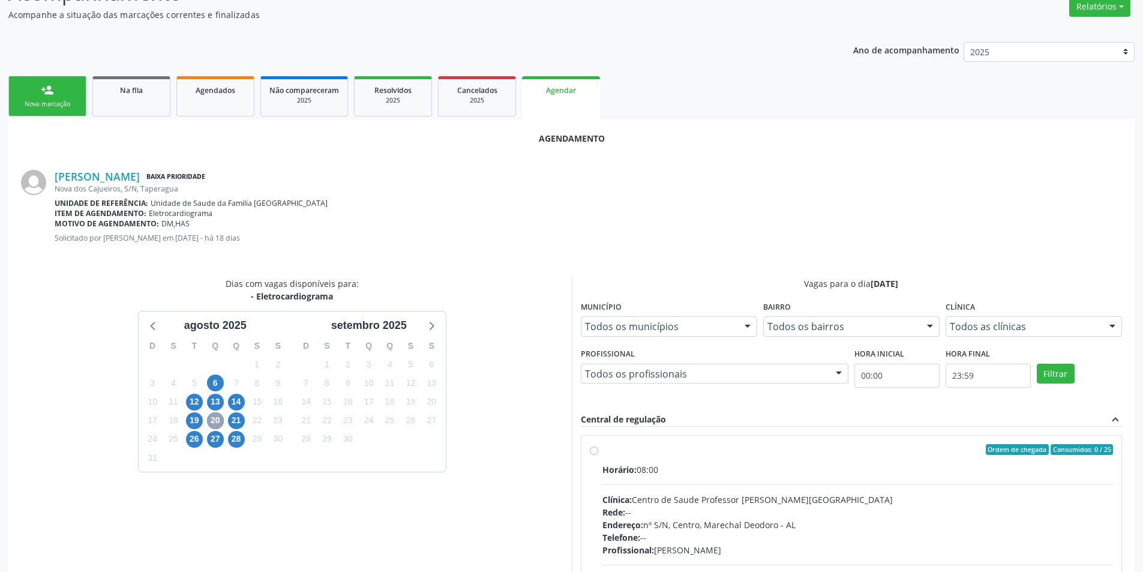
scroll to position [259, 0]
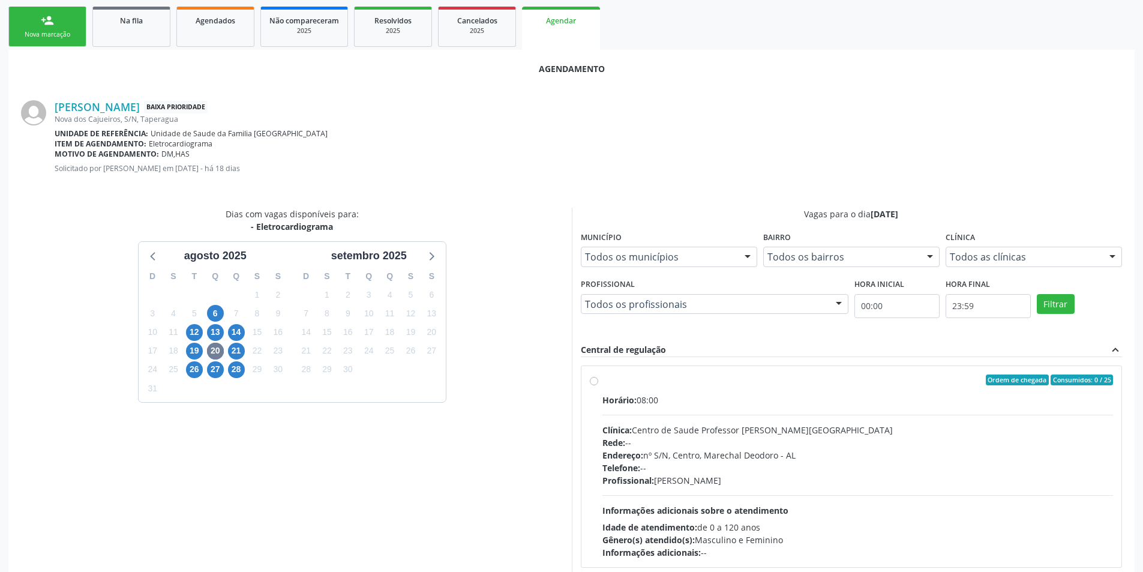
click at [602, 380] on label "Ordem de chegada Consumidos: 0 / 25 Horário: 08:00 Clínica: Centro de Saude Pro…" at bounding box center [857, 466] width 511 height 184
click at [597, 380] on input "Ordem de chegada Consumidos: 0 / 25 Horário: 08:00 Clínica: Centro de Saude Pro…" at bounding box center [594, 379] width 8 height 11
radio input "true"
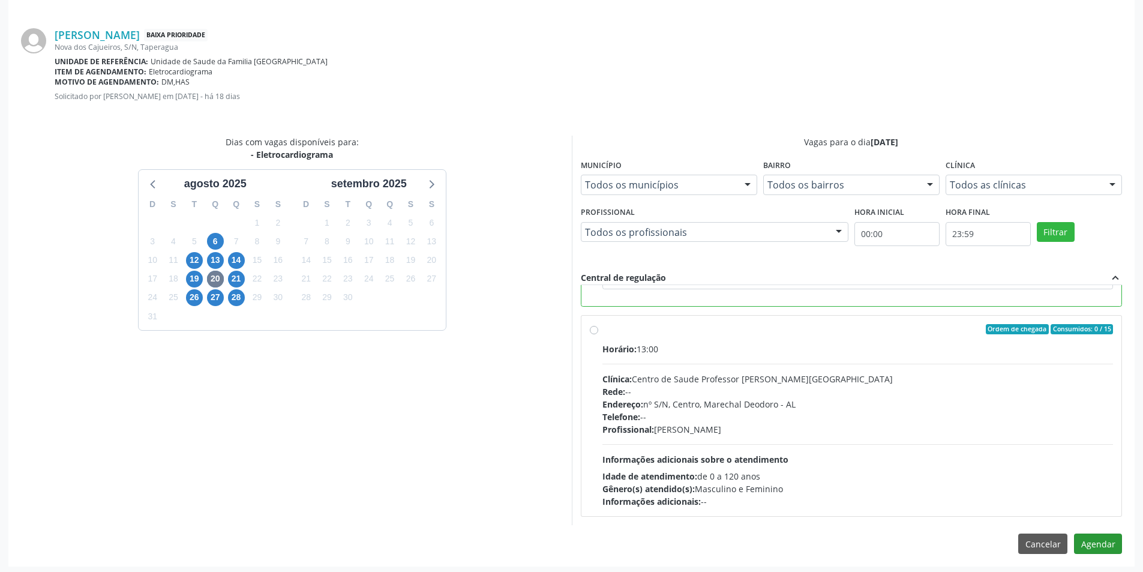
scroll to position [334, 0]
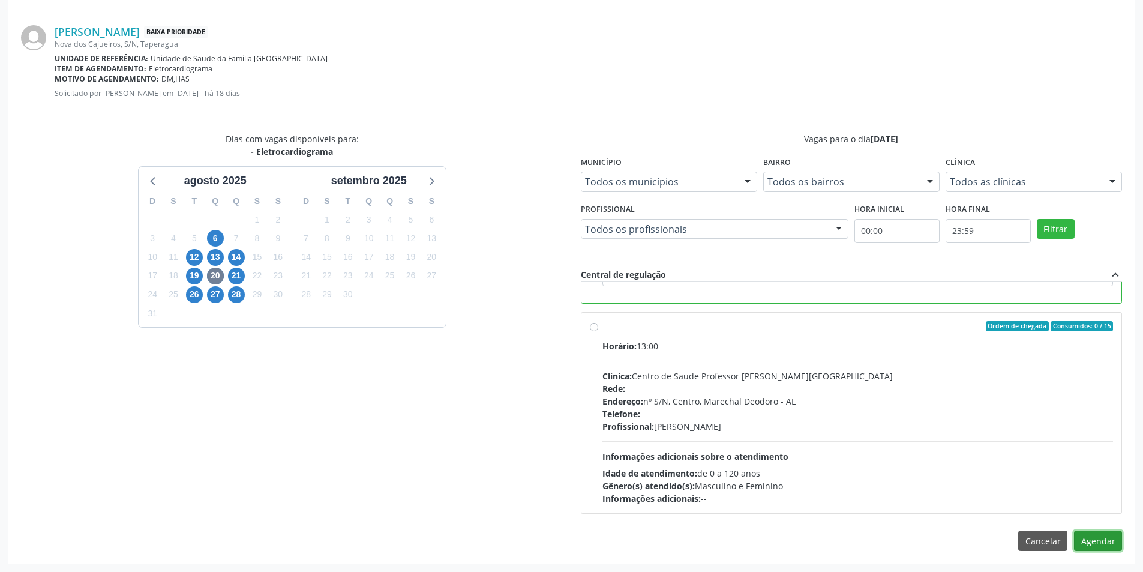
click at [1110, 545] on button "Agendar" at bounding box center [1098, 540] width 48 height 20
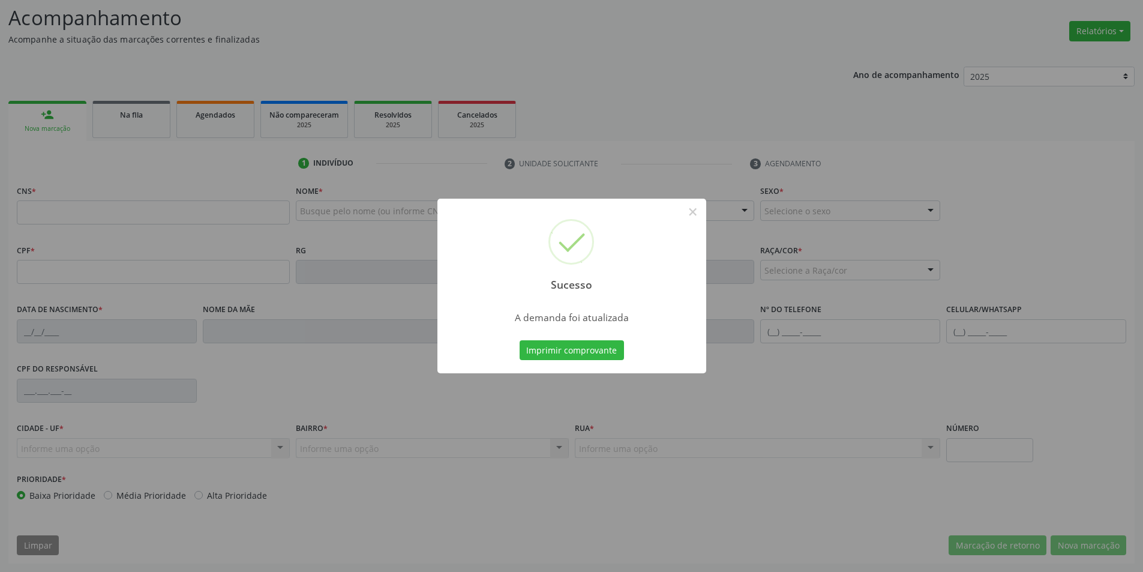
scroll to position [165, 0]
click at [689, 211] on button "×" at bounding box center [693, 212] width 20 height 20
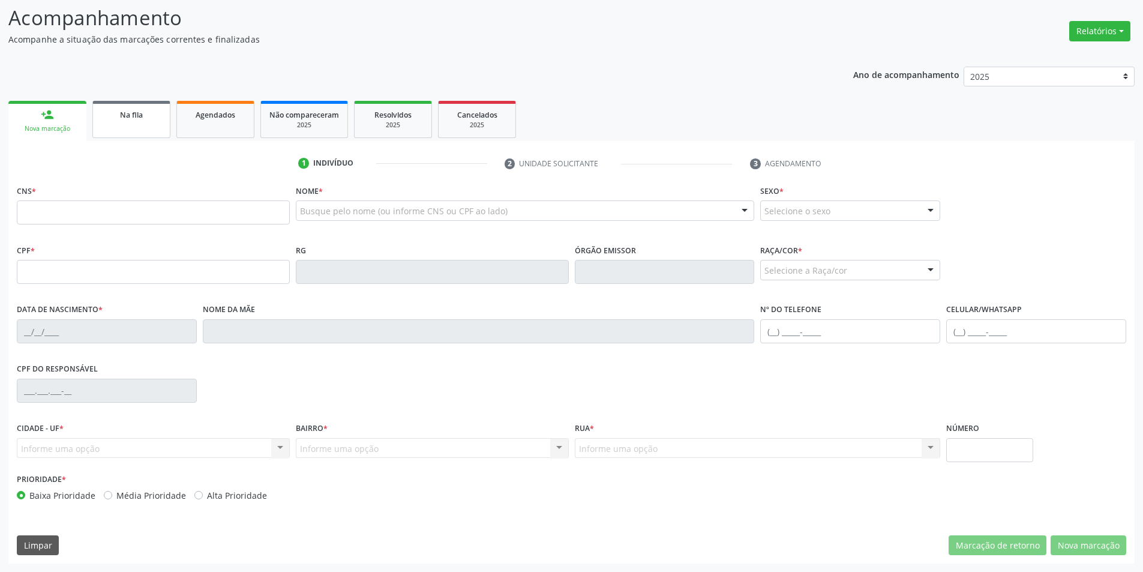
click at [113, 121] on link "Na fila" at bounding box center [131, 119] width 78 height 37
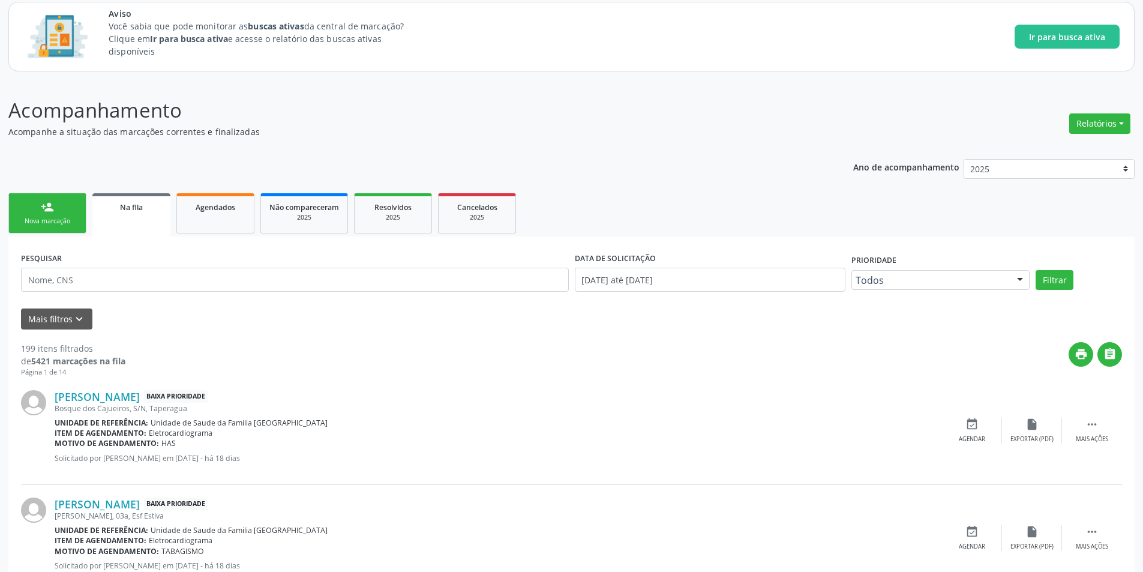
scroll to position [240, 0]
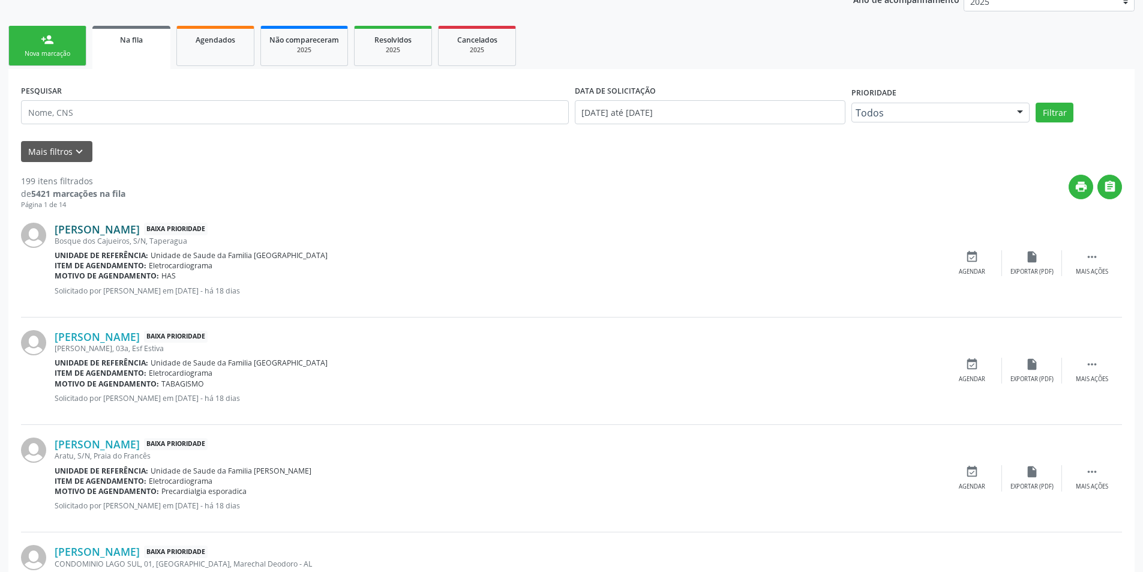
click at [119, 227] on link "[PERSON_NAME]" at bounding box center [97, 229] width 85 height 13
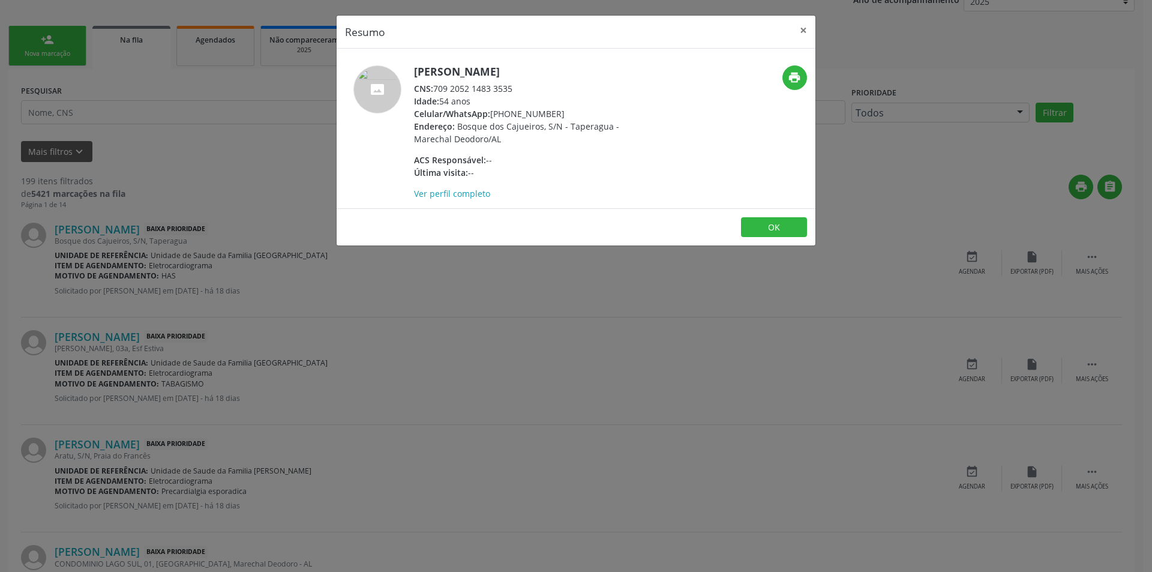
drag, startPoint x: 437, startPoint y: 88, endPoint x: 521, endPoint y: 86, distance: 84.0
click at [521, 86] on div "CNS: 709 2052 1483 3535" at bounding box center [530, 88] width 233 height 13
copy div "709 2052 1483 3535"
click at [786, 230] on button "OK" at bounding box center [774, 227] width 66 height 20
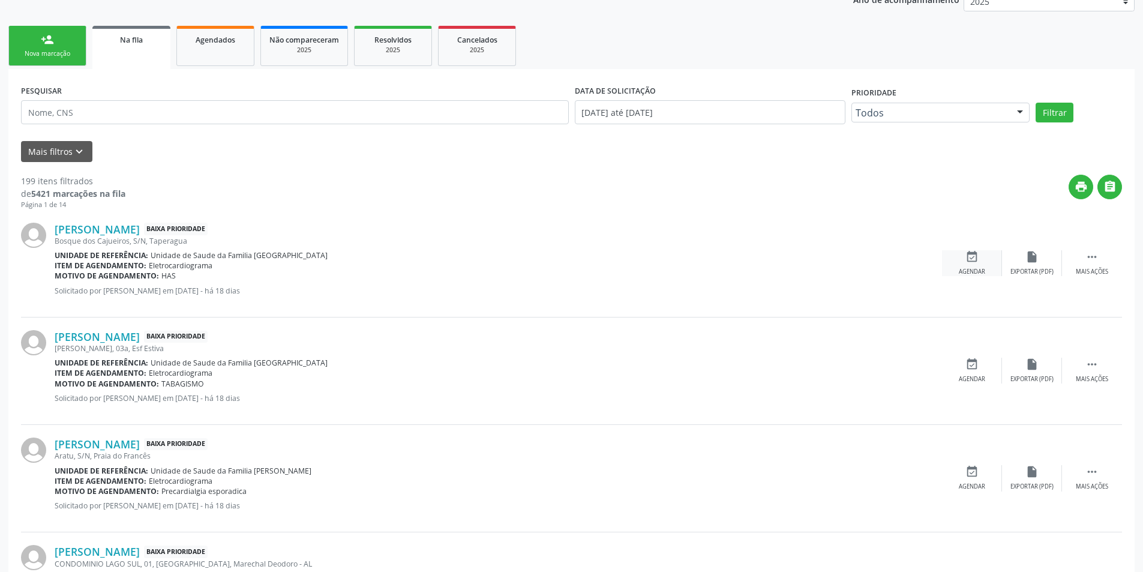
click at [969, 258] on icon "event_available" at bounding box center [971, 256] width 13 height 13
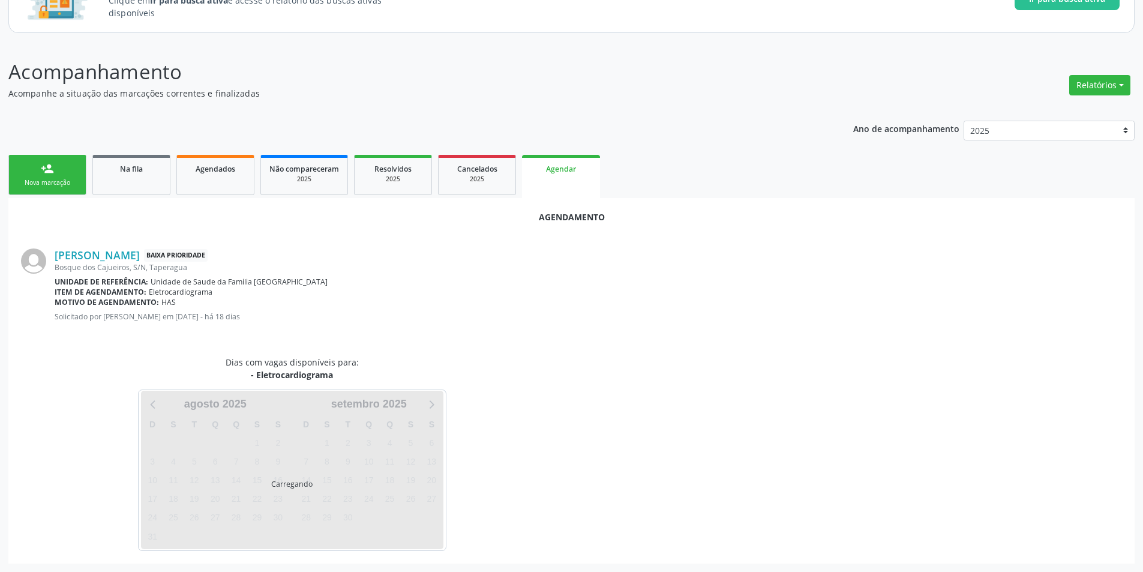
scroll to position [139, 0]
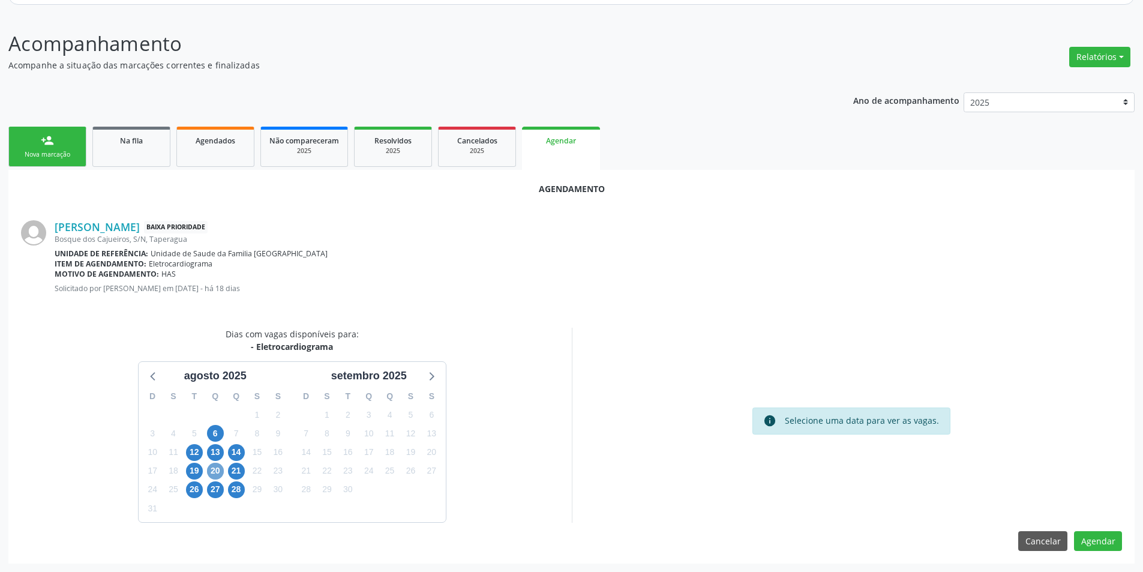
click at [219, 467] on span "20" at bounding box center [215, 471] width 17 height 17
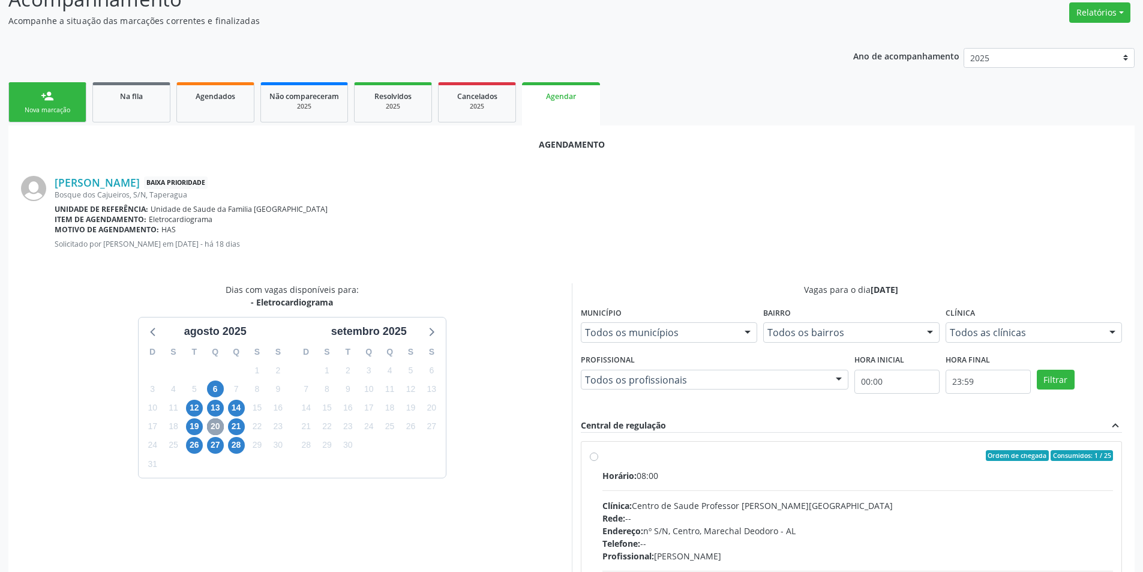
scroll to position [259, 0]
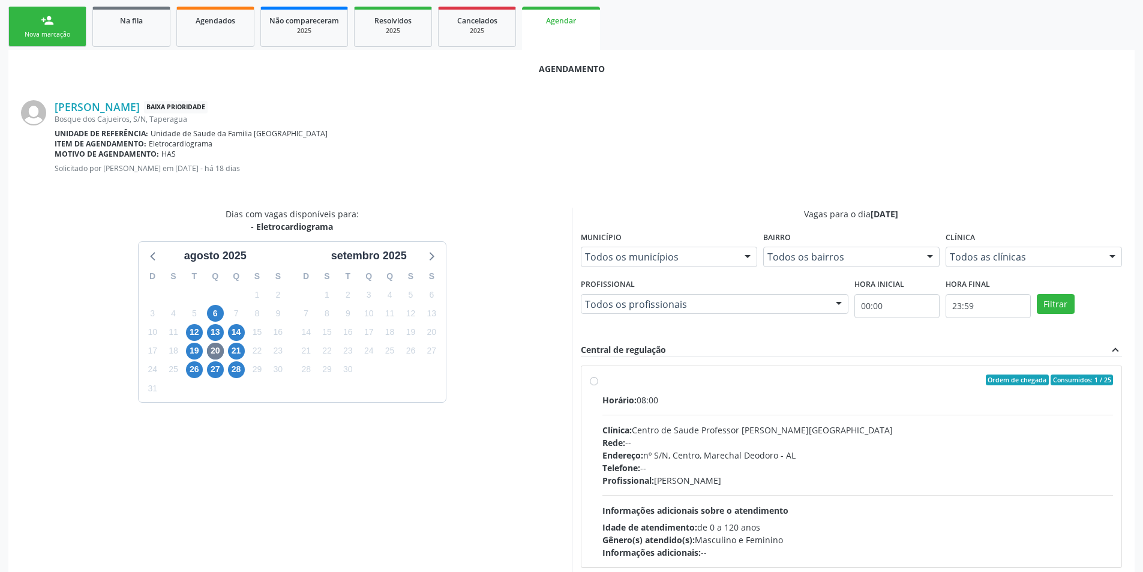
click at [602, 381] on label "Ordem de chegada Consumidos: 1 / 25 Horário: 08:00 Clínica: Centro de Saude Pro…" at bounding box center [857, 466] width 511 height 184
click at [596, 381] on input "Ordem de chegada Consumidos: 1 / 25 Horário: 08:00 Clínica: Centro de Saude Pro…" at bounding box center [594, 379] width 8 height 11
radio input "true"
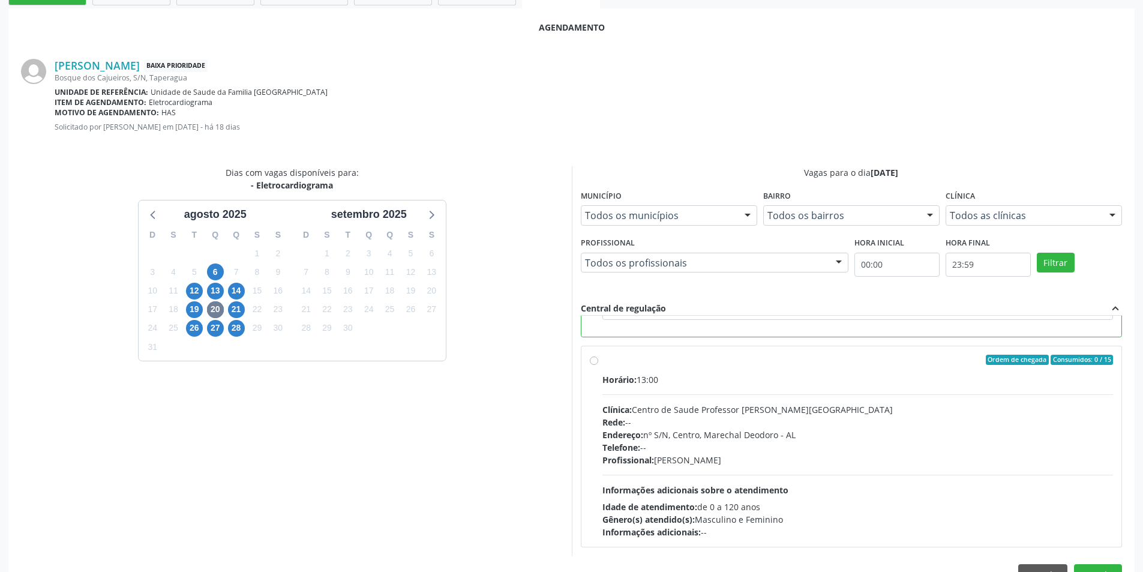
scroll to position [334, 0]
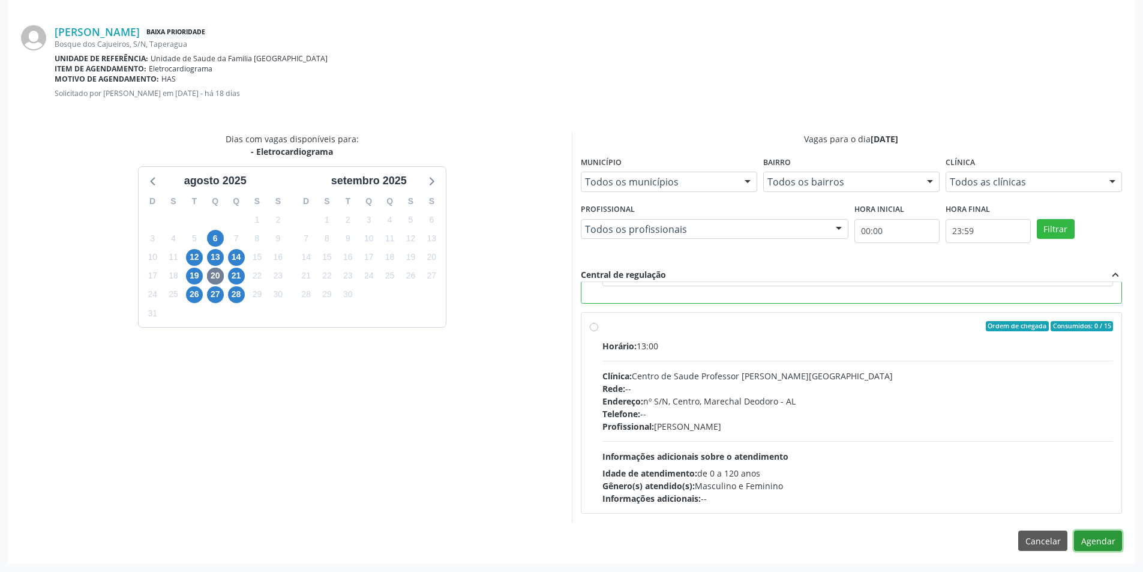
click at [1100, 534] on button "Agendar" at bounding box center [1098, 540] width 48 height 20
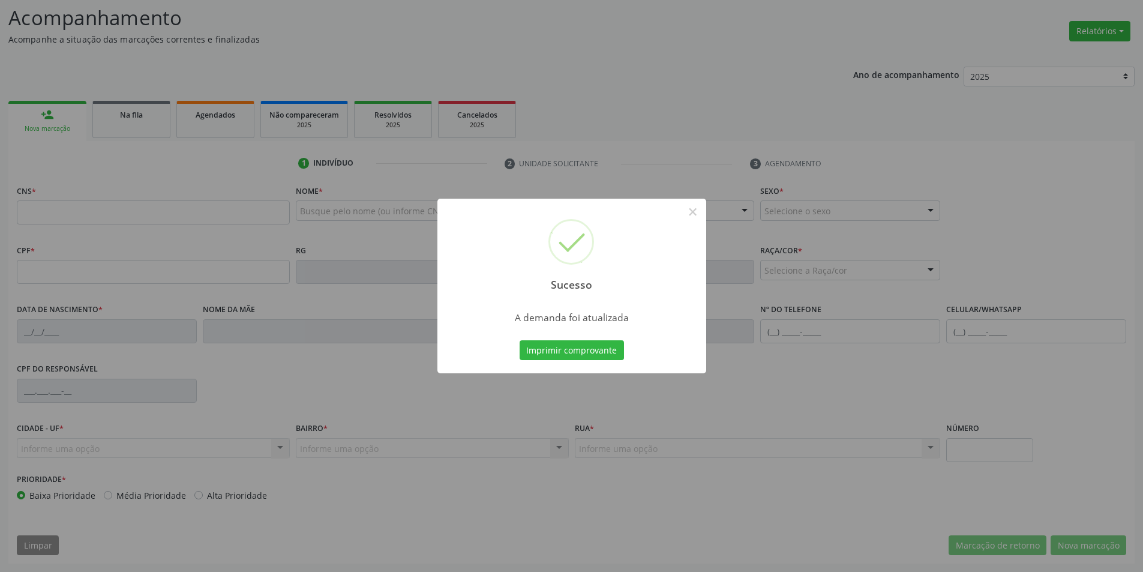
scroll to position [165, 0]
click at [690, 210] on button "×" at bounding box center [693, 212] width 20 height 20
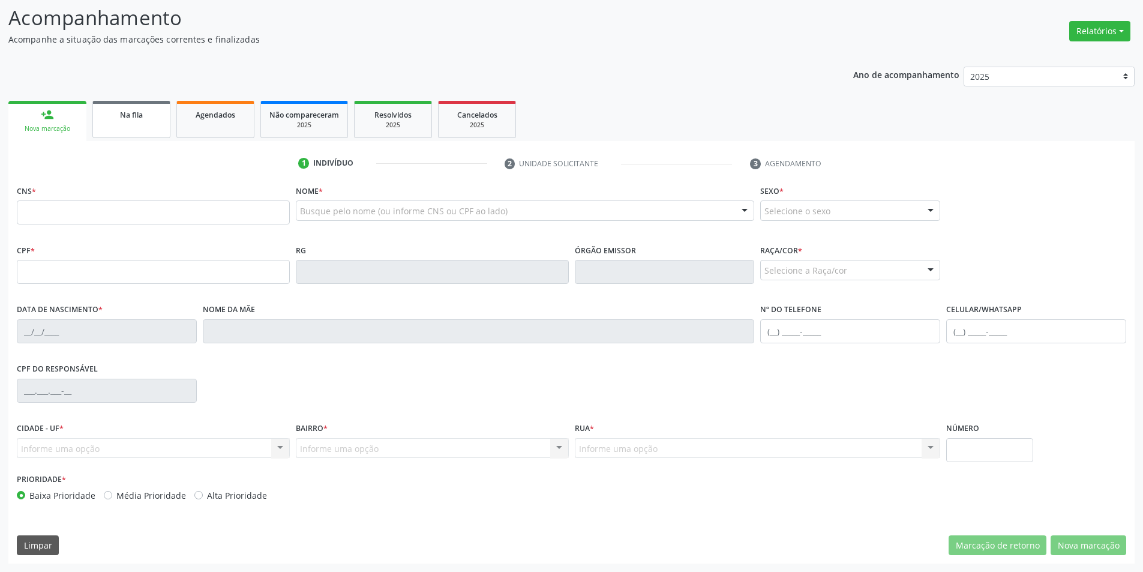
click at [126, 125] on link "Na fila" at bounding box center [131, 119] width 78 height 37
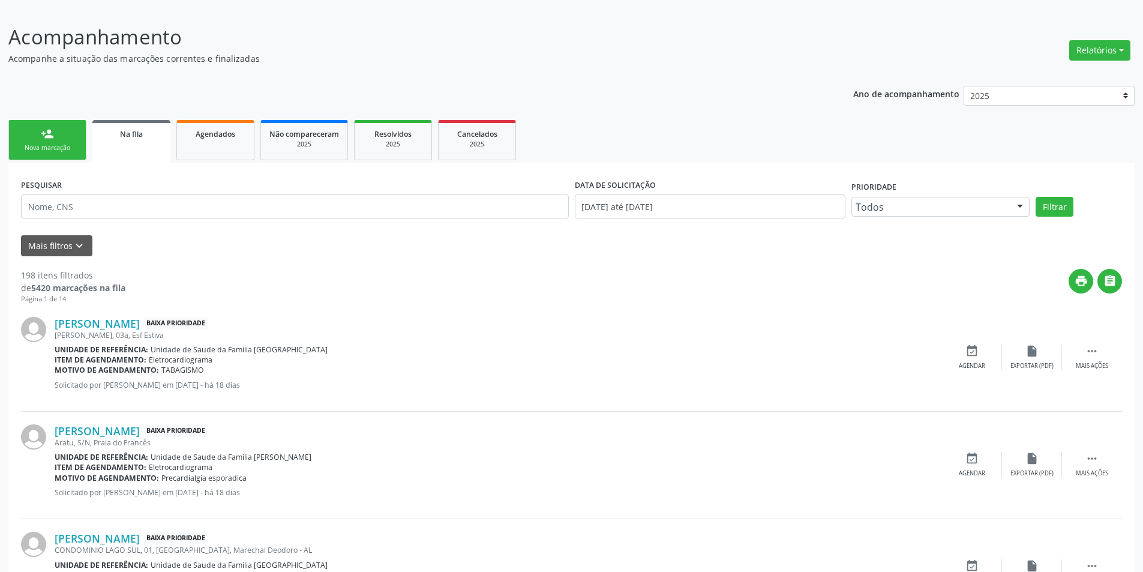
scroll to position [180, 0]
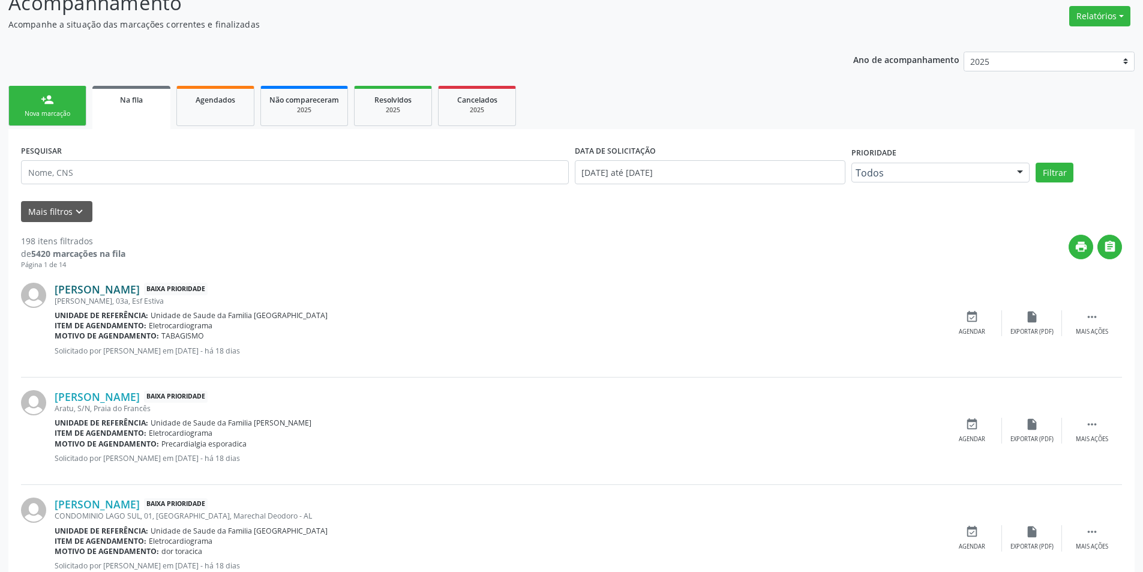
click at [140, 289] on link "[PERSON_NAME]" at bounding box center [97, 289] width 85 height 13
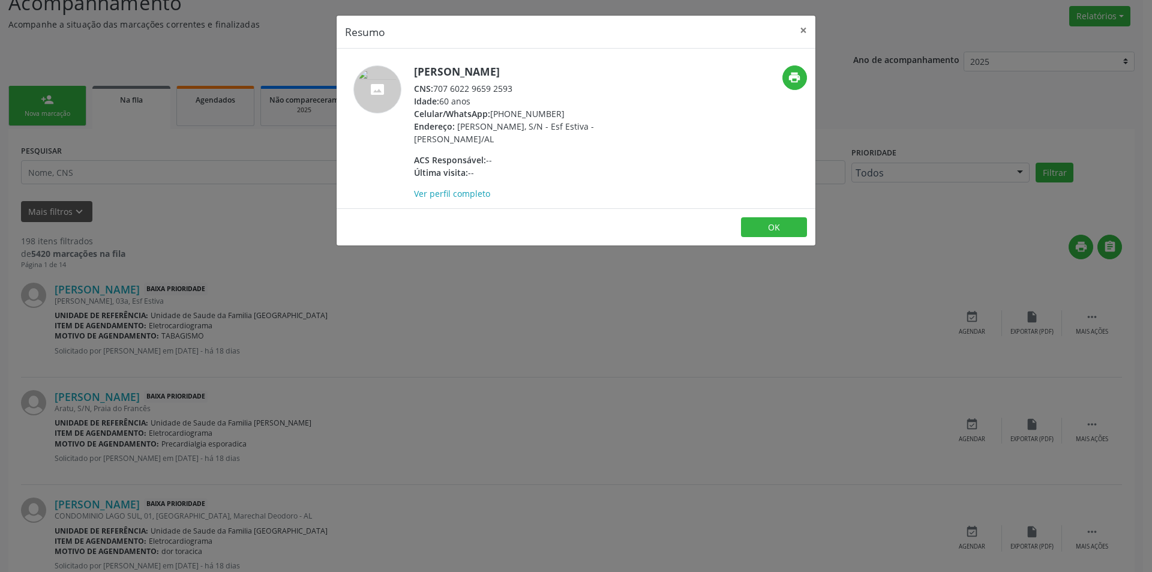
drag, startPoint x: 436, startPoint y: 80, endPoint x: 515, endPoint y: 85, distance: 79.3
click at [515, 85] on div "[PERSON_NAME] CNS: 707 6022 9659 2593 Idade: 60 anos Celular/WhatsApp: [PHONE_N…" at bounding box center [530, 132] width 233 height 134
copy div "707 6022 9659 2593"
click at [771, 219] on button "OK" at bounding box center [774, 227] width 66 height 20
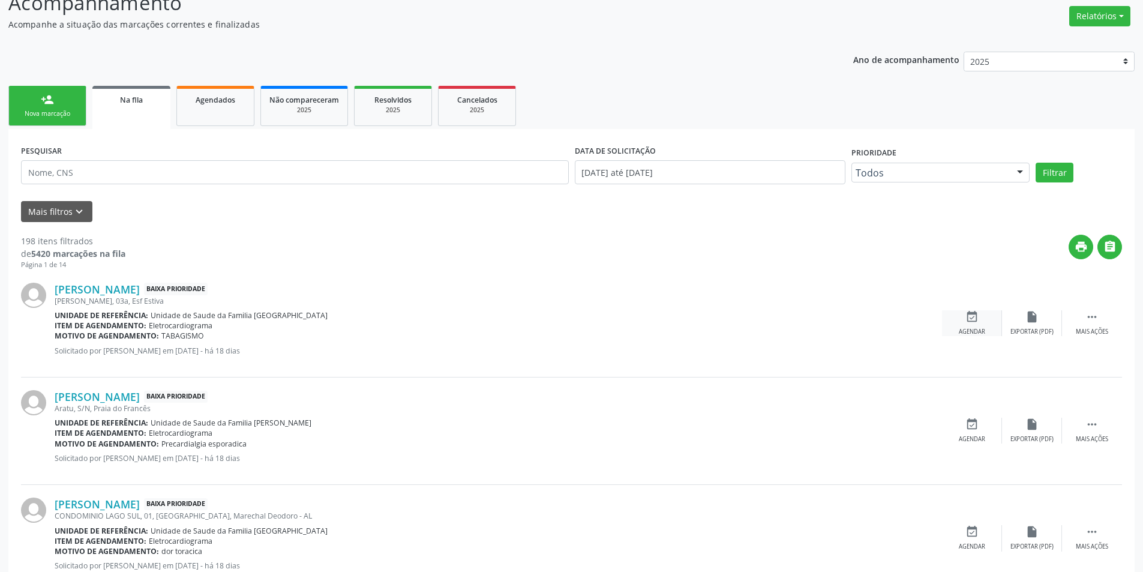
click at [973, 319] on icon "event_available" at bounding box center [971, 316] width 13 height 13
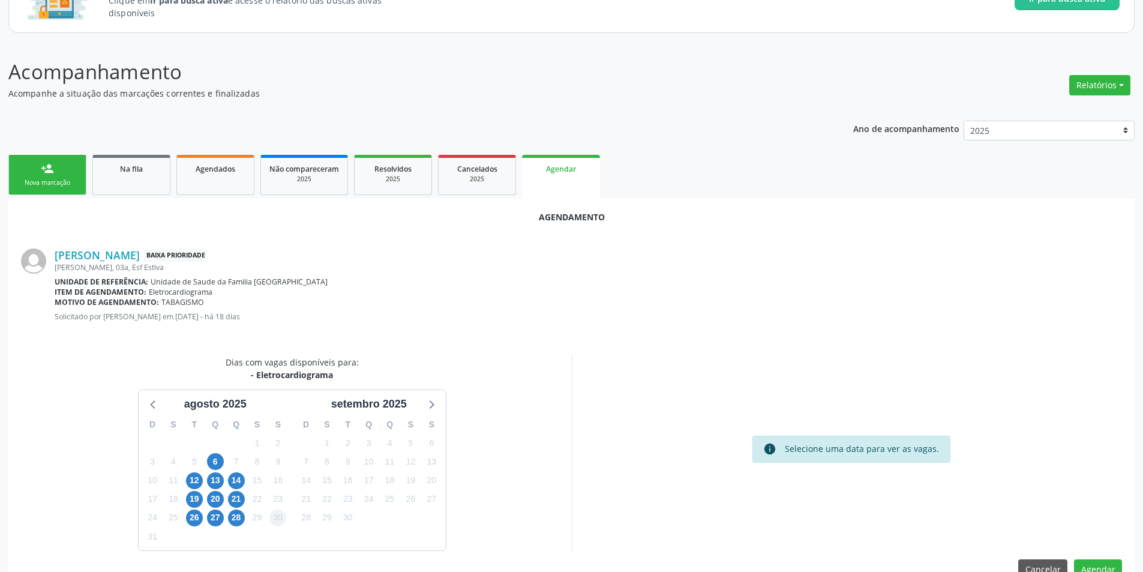
scroll to position [139, 0]
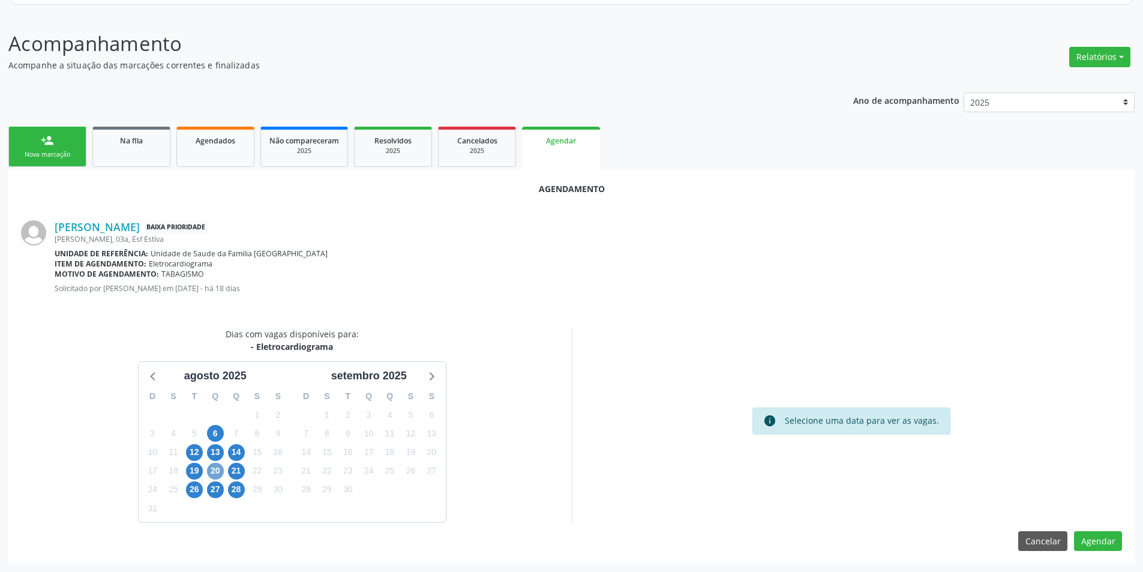
click at [211, 469] on span "20" at bounding box center [215, 471] width 17 height 17
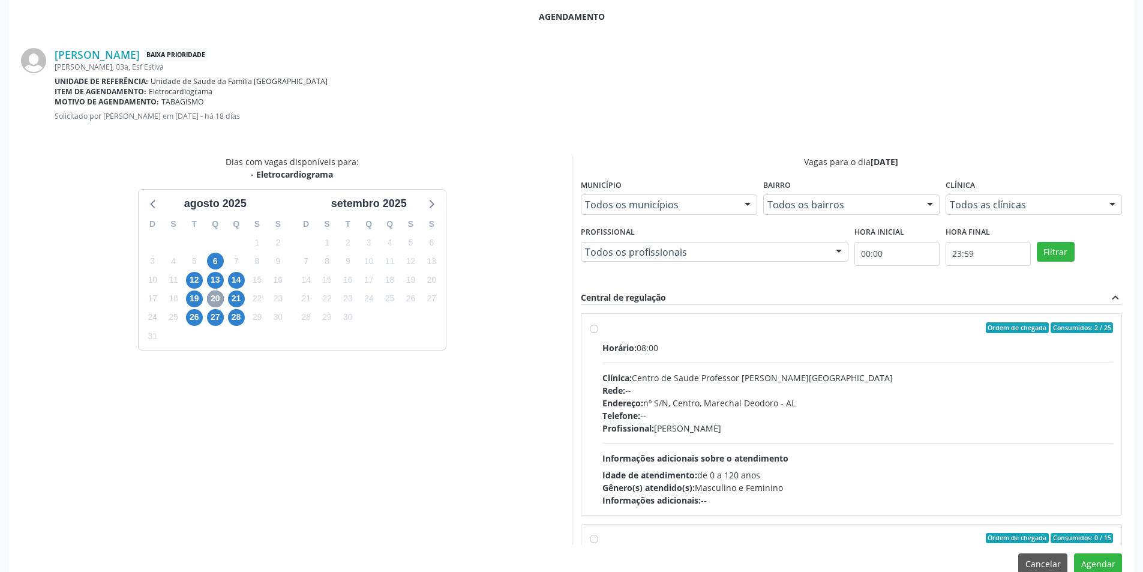
scroll to position [334, 0]
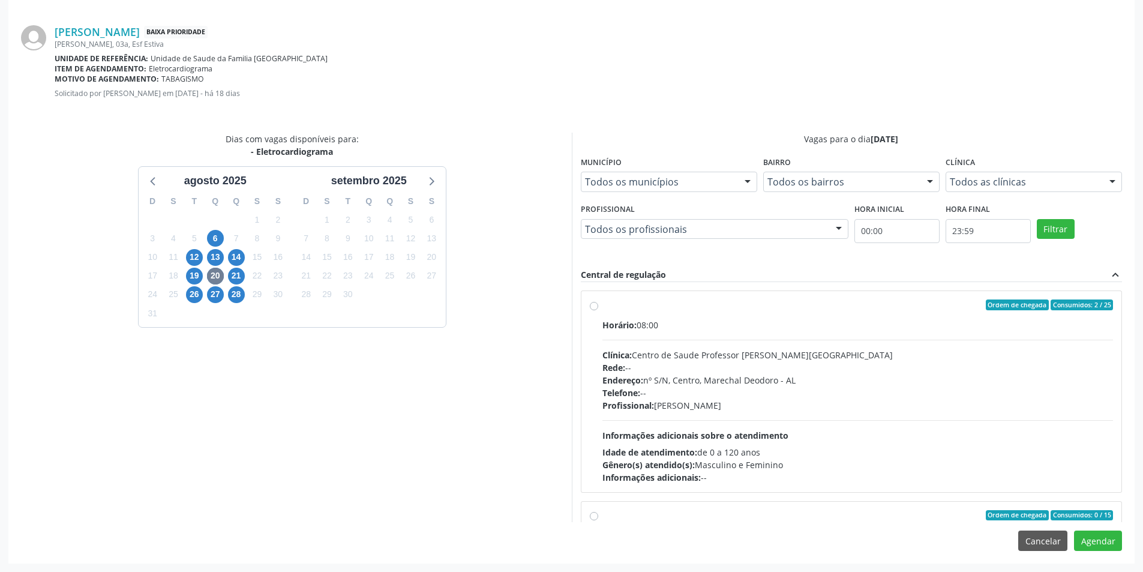
click at [602, 304] on label "Ordem de chegada Consumidos: 2 / 25 Horário: 08:00 Clínica: Centro de Saude Pro…" at bounding box center [857, 391] width 511 height 184
click at [596, 304] on input "Ordem de chegada Consumidos: 2 / 25 Horário: 08:00 Clínica: Centro de Saude Pro…" at bounding box center [594, 304] width 8 height 11
radio input "true"
click at [1113, 541] on button "Agendar" at bounding box center [1098, 540] width 48 height 20
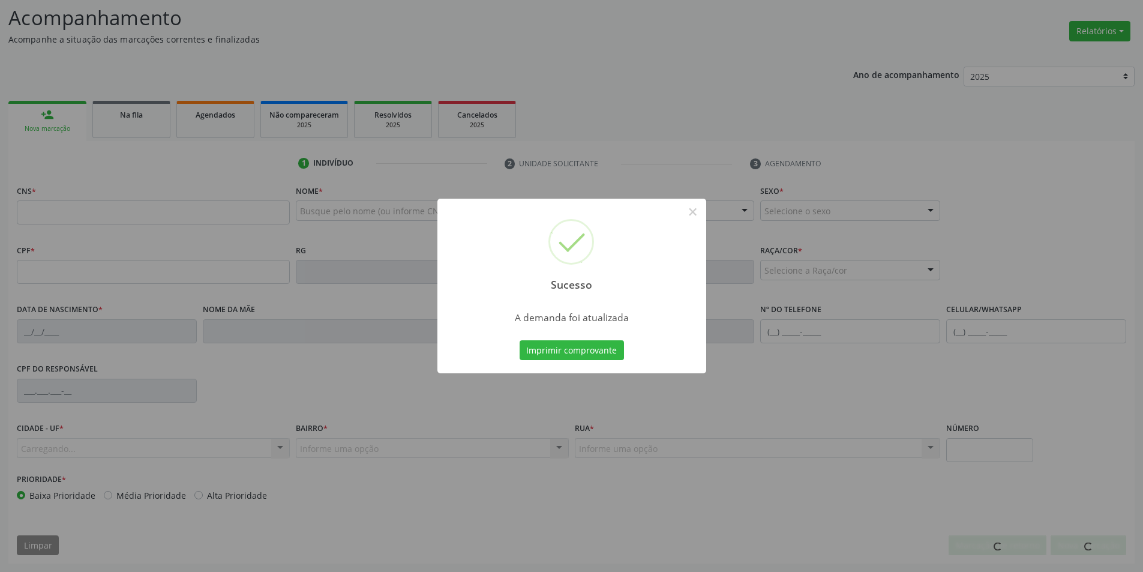
scroll to position [165, 0]
click at [691, 213] on button "×" at bounding box center [693, 212] width 20 height 20
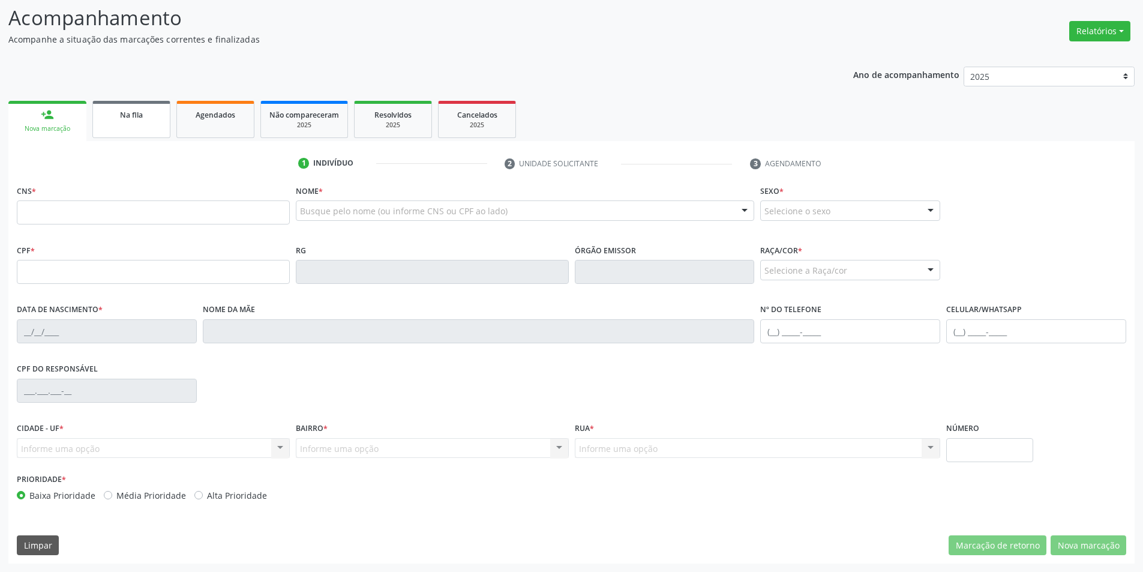
click at [132, 122] on link "Na fila" at bounding box center [131, 119] width 78 height 37
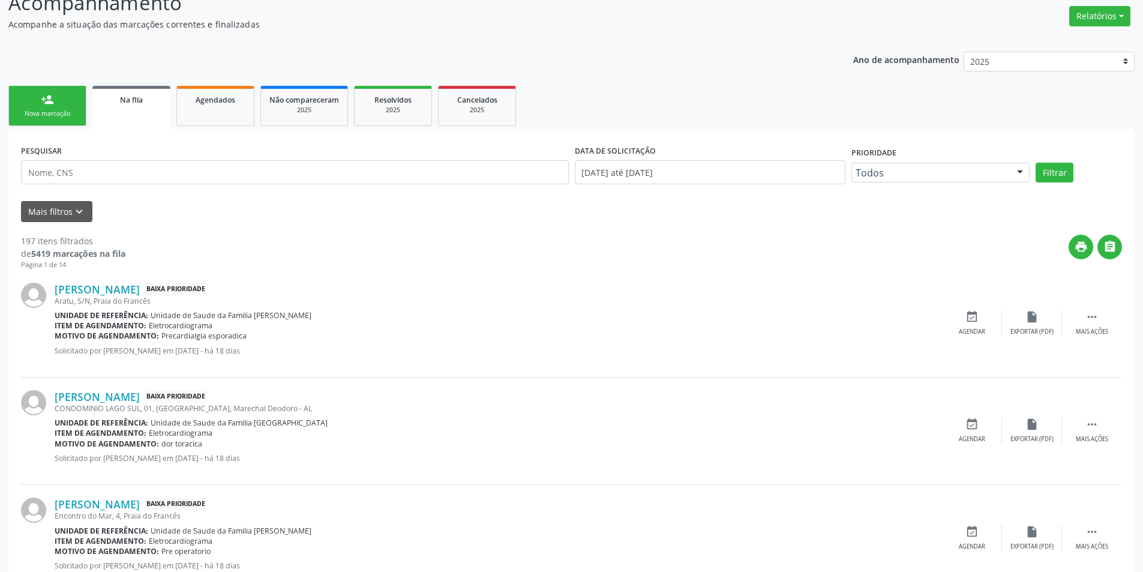
scroll to position [240, 0]
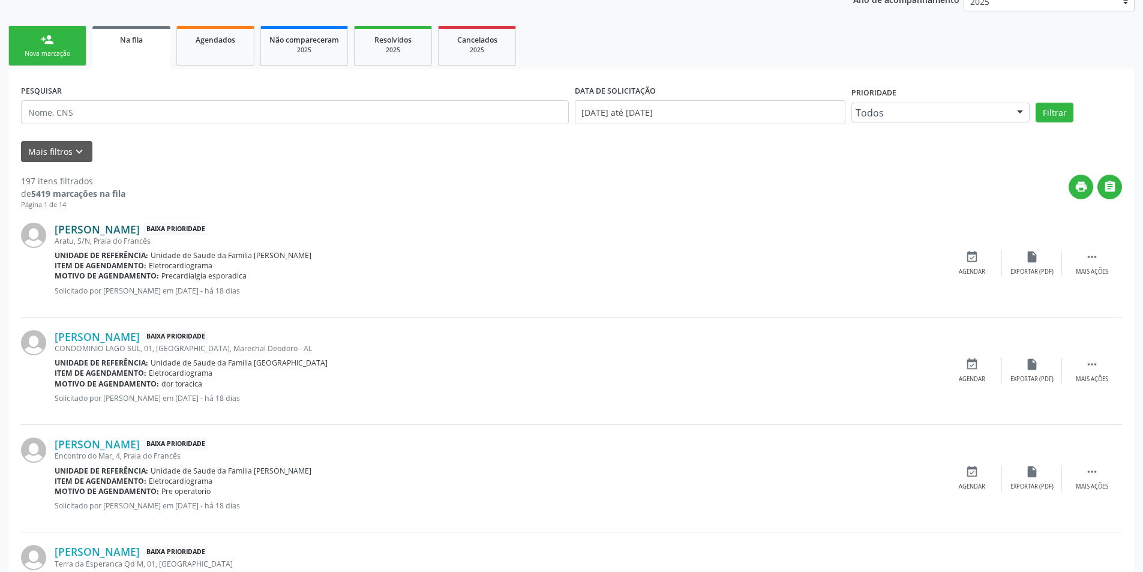
click at [107, 226] on link "[PERSON_NAME]" at bounding box center [97, 229] width 85 height 13
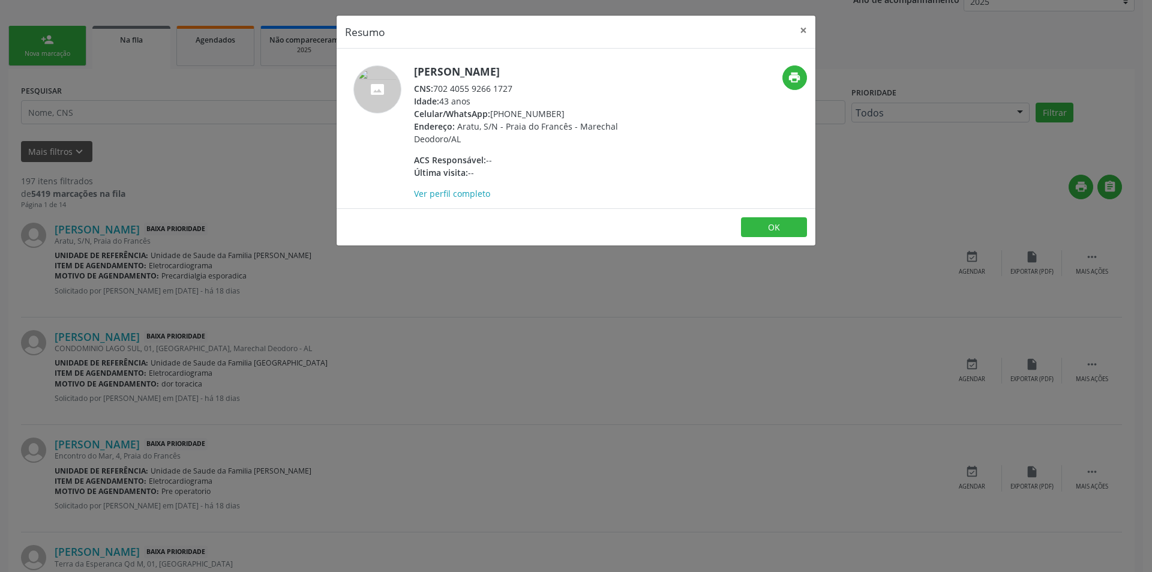
drag, startPoint x: 434, startPoint y: 87, endPoint x: 517, endPoint y: 87, distance: 83.4
click at [517, 87] on div "CNS: 702 4055 9266 1727" at bounding box center [530, 88] width 233 height 13
click at [520, 89] on div "CNS: 702 4055 9266 1727" at bounding box center [530, 88] width 233 height 13
drag, startPoint x: 437, startPoint y: 89, endPoint x: 523, endPoint y: 88, distance: 86.4
click at [521, 88] on div "CNS: 702 4055 9266 1727" at bounding box center [530, 88] width 233 height 13
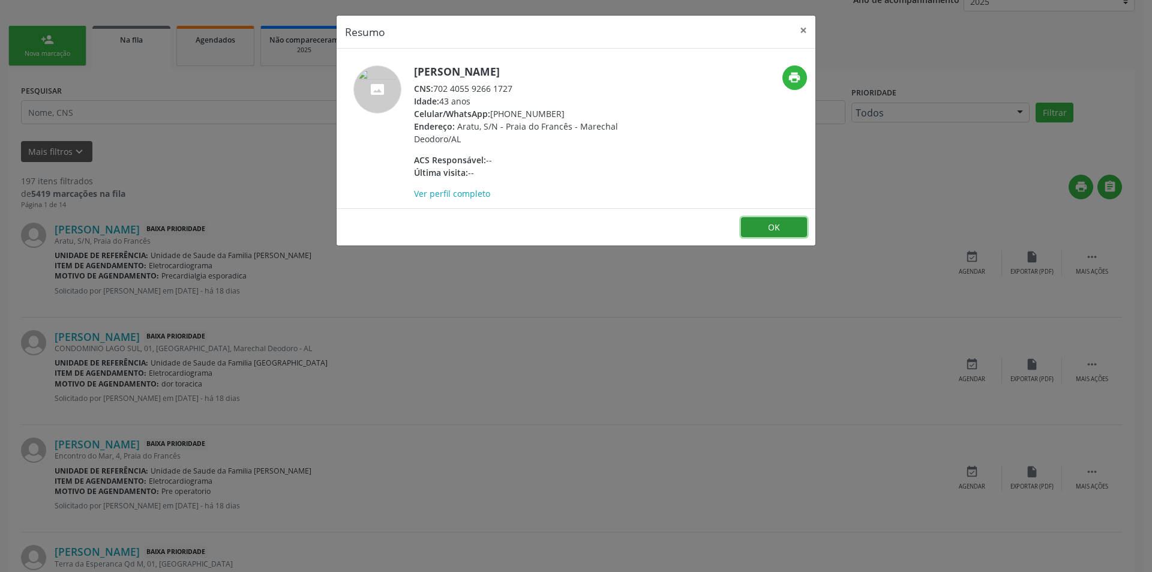
click at [770, 217] on button "OK" at bounding box center [774, 227] width 66 height 20
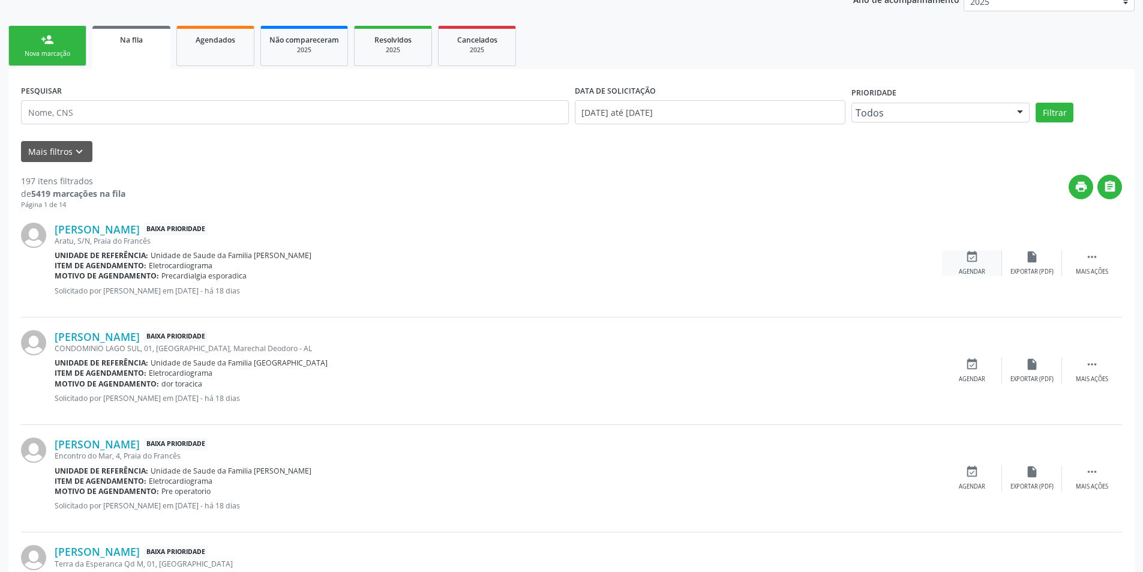
click at [964, 266] on div "event_available Agendar" at bounding box center [972, 263] width 60 height 26
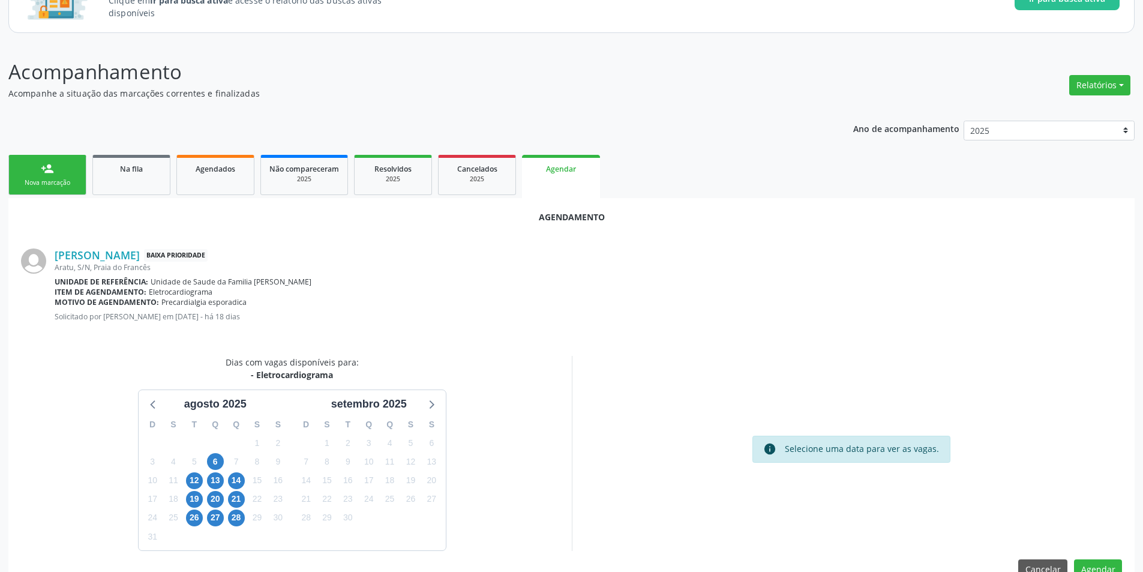
scroll to position [139, 0]
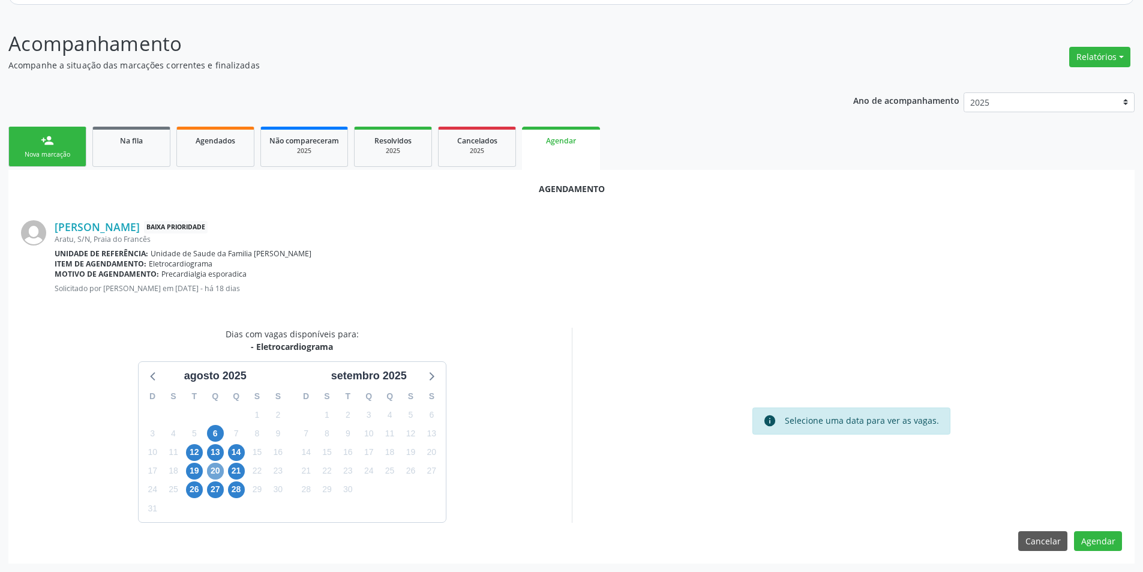
click at [217, 469] on span "20" at bounding box center [215, 471] width 17 height 17
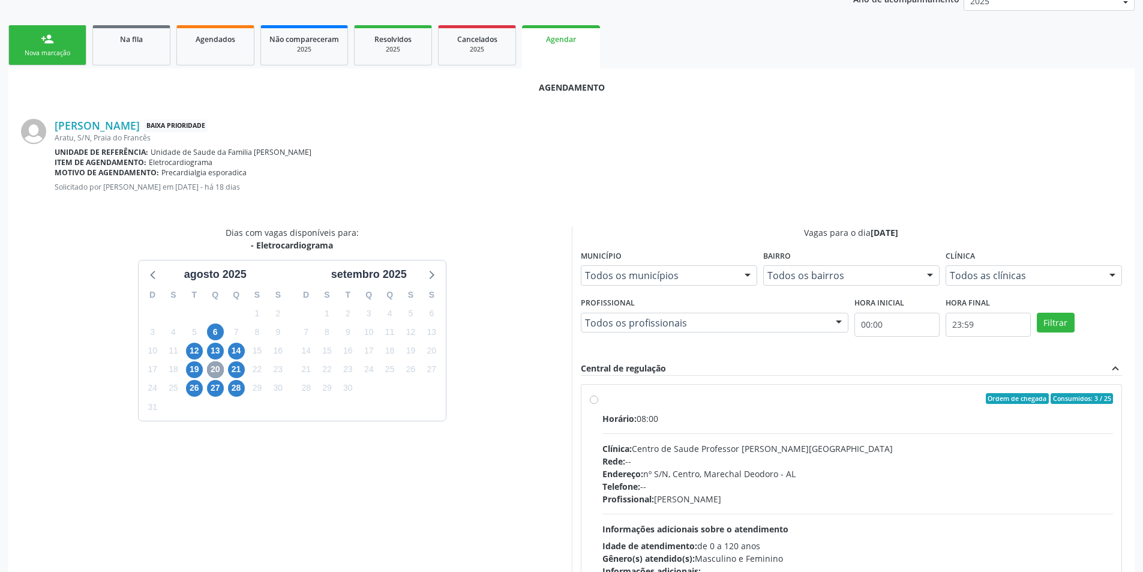
scroll to position [334, 0]
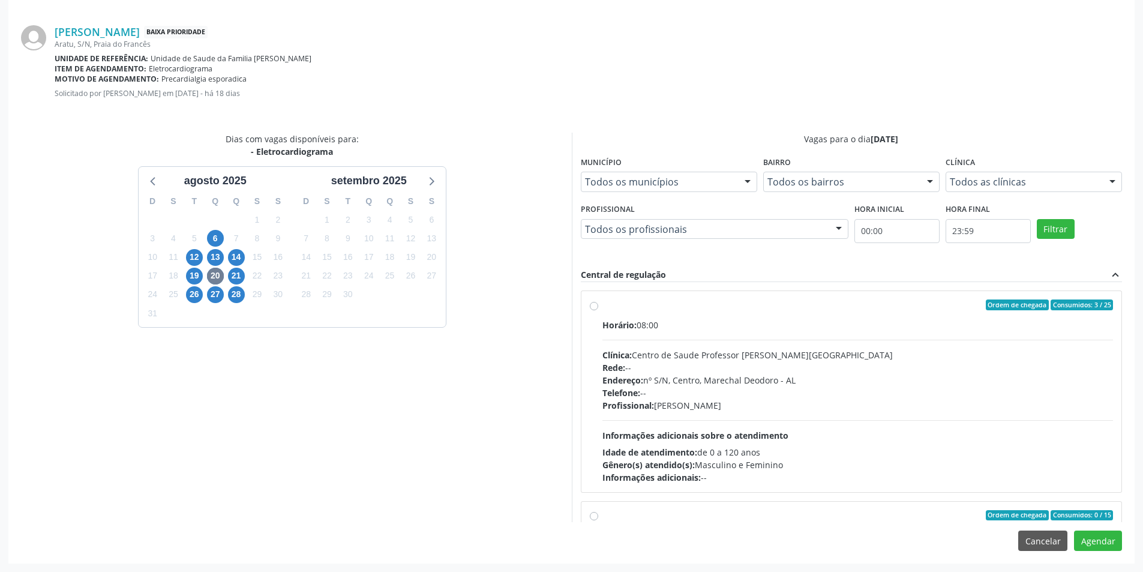
click at [602, 307] on label "Ordem de chegada Consumidos: 3 / 25 Horário: 08:00 Clínica: Centro de Saude Pro…" at bounding box center [857, 391] width 511 height 184
click at [590, 307] on input "Ordem de chegada Consumidos: 3 / 25 Horário: 08:00 Clínica: Centro de Saude Pro…" at bounding box center [594, 304] width 8 height 11
radio input "true"
click at [1108, 535] on button "Agendar" at bounding box center [1098, 540] width 48 height 20
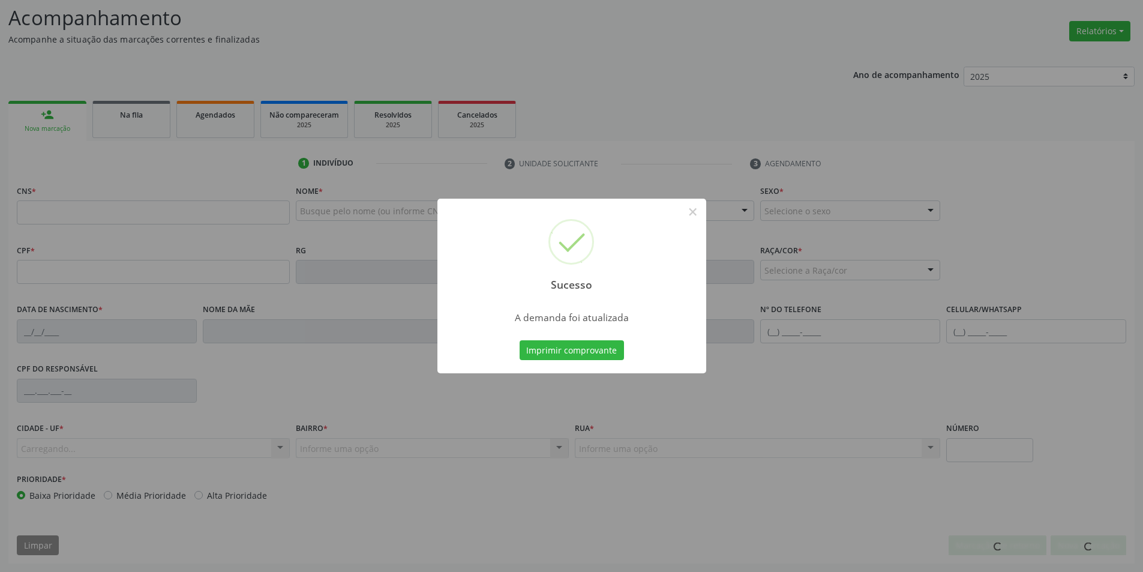
scroll to position [165, 0]
click at [695, 213] on button "×" at bounding box center [693, 212] width 20 height 20
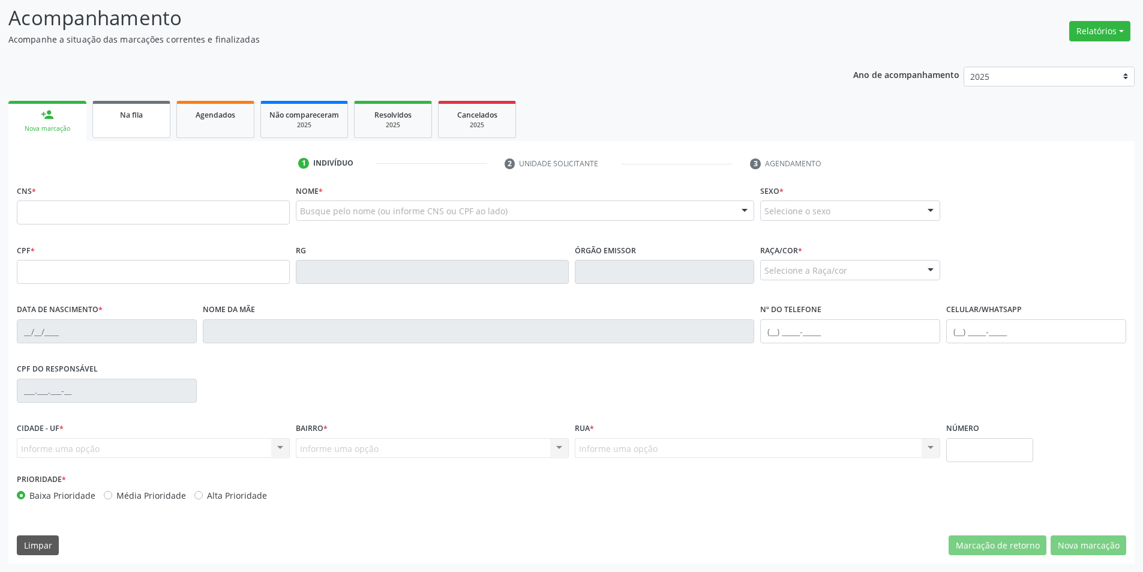
click at [145, 128] on link "Na fila" at bounding box center [131, 119] width 78 height 37
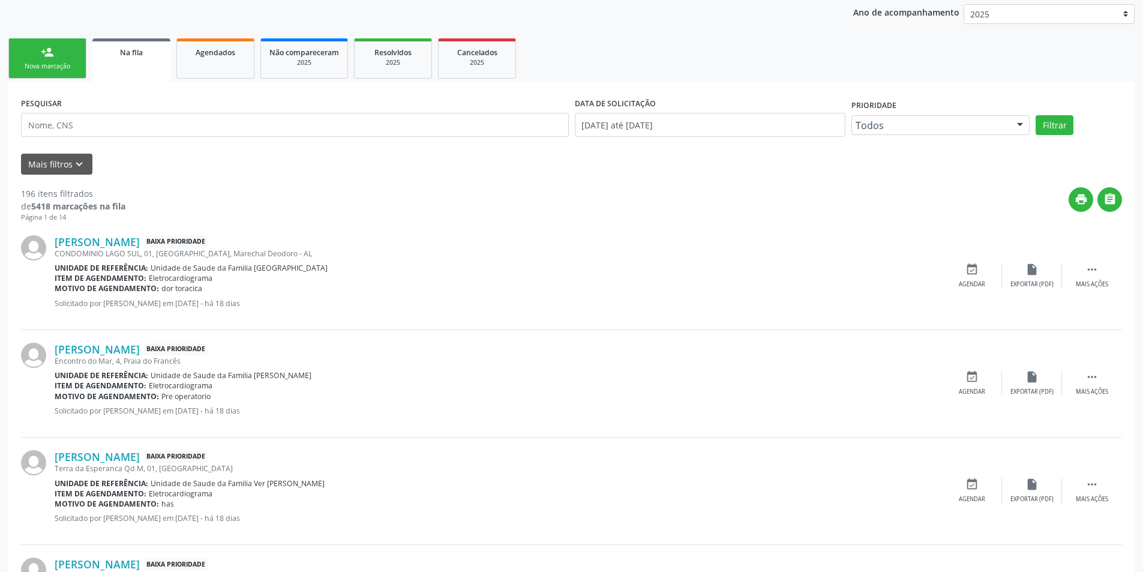
scroll to position [300, 0]
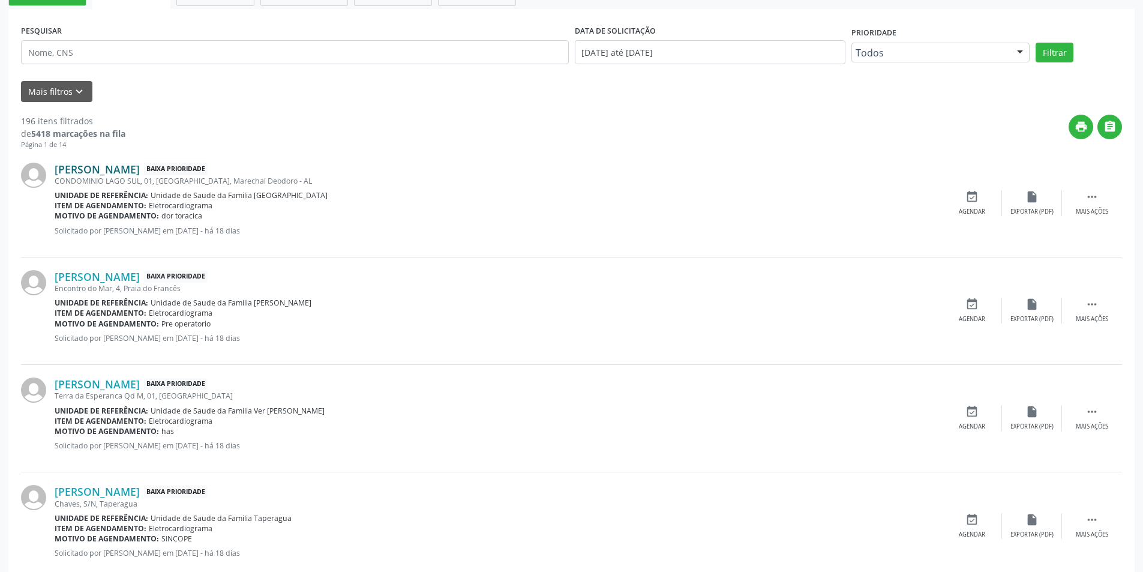
click at [119, 170] on link "[PERSON_NAME]" at bounding box center [97, 169] width 85 height 13
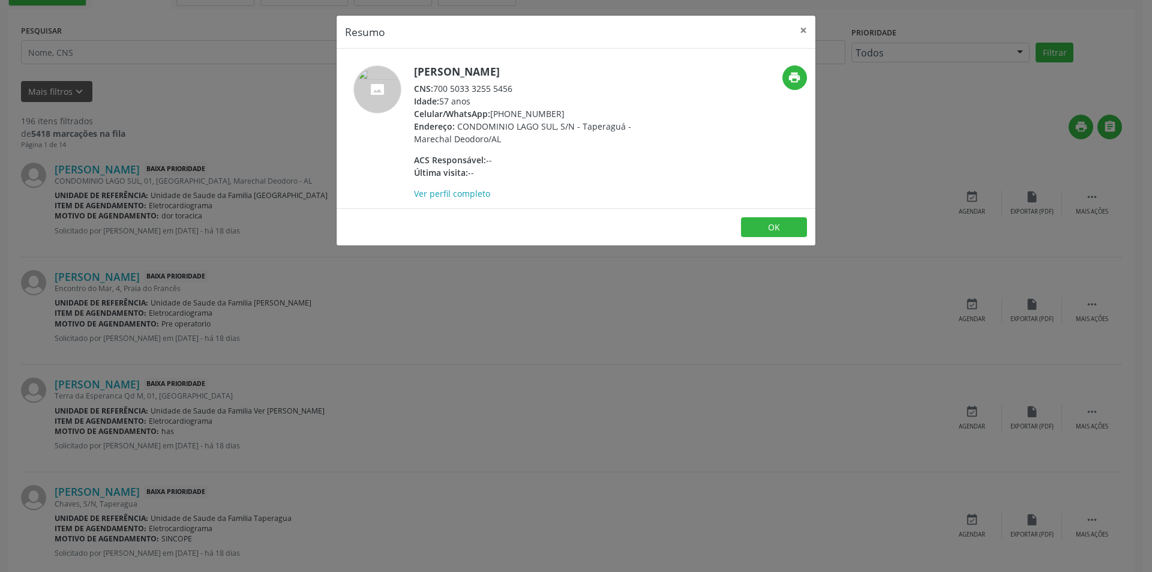
drag, startPoint x: 435, startPoint y: 88, endPoint x: 519, endPoint y: 88, distance: 84.0
click at [519, 88] on div "CNS: 700 5033 3255 5456" at bounding box center [530, 88] width 233 height 13
click at [772, 225] on button "OK" at bounding box center [774, 227] width 66 height 20
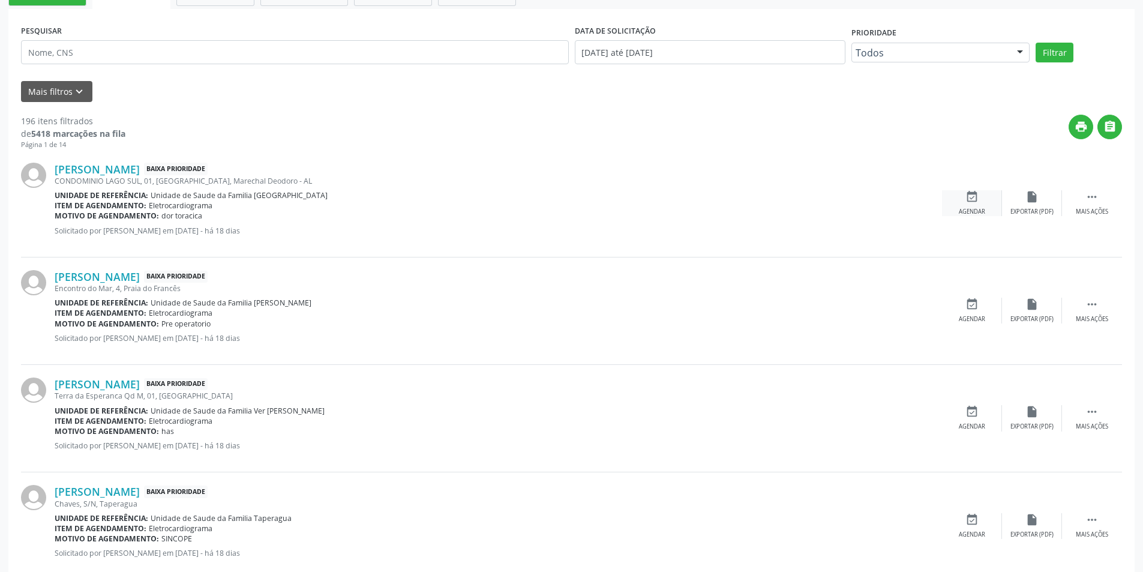
click at [972, 197] on icon "event_available" at bounding box center [971, 196] width 13 height 13
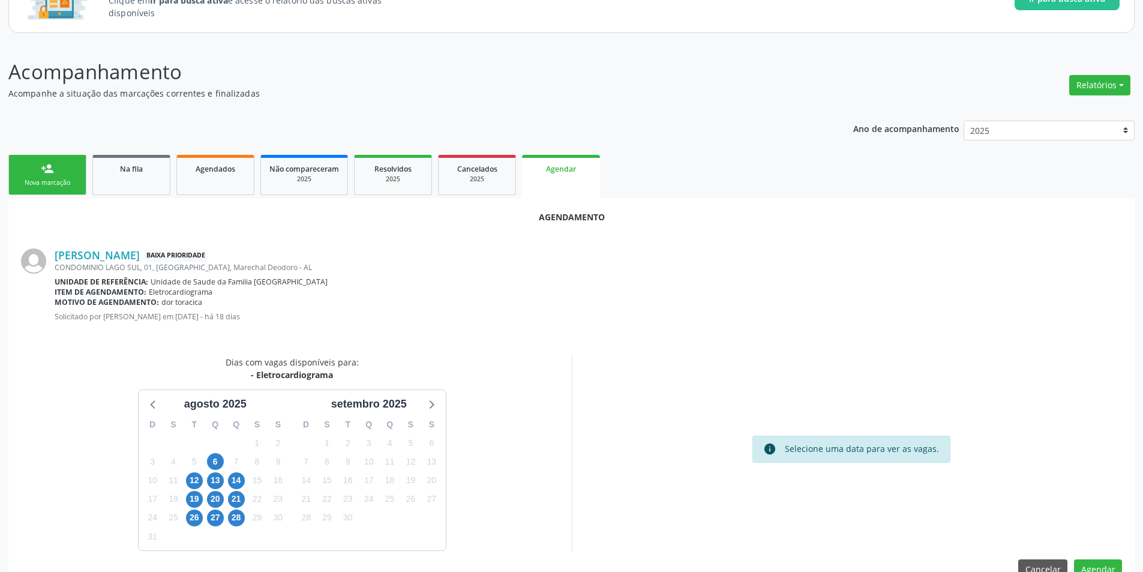
scroll to position [139, 0]
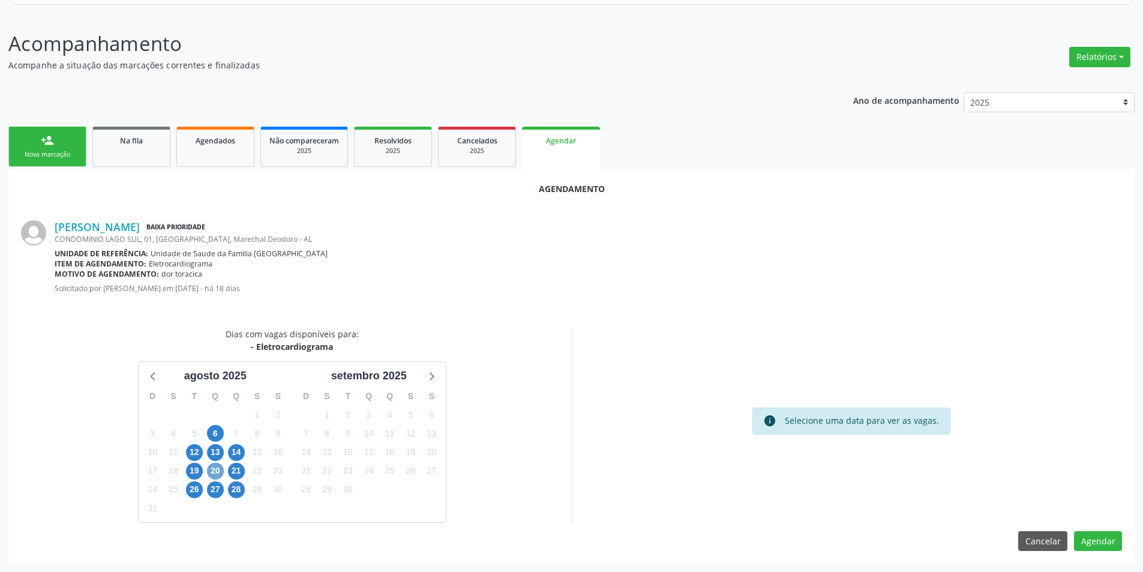
click at [212, 466] on span "20" at bounding box center [215, 471] width 17 height 17
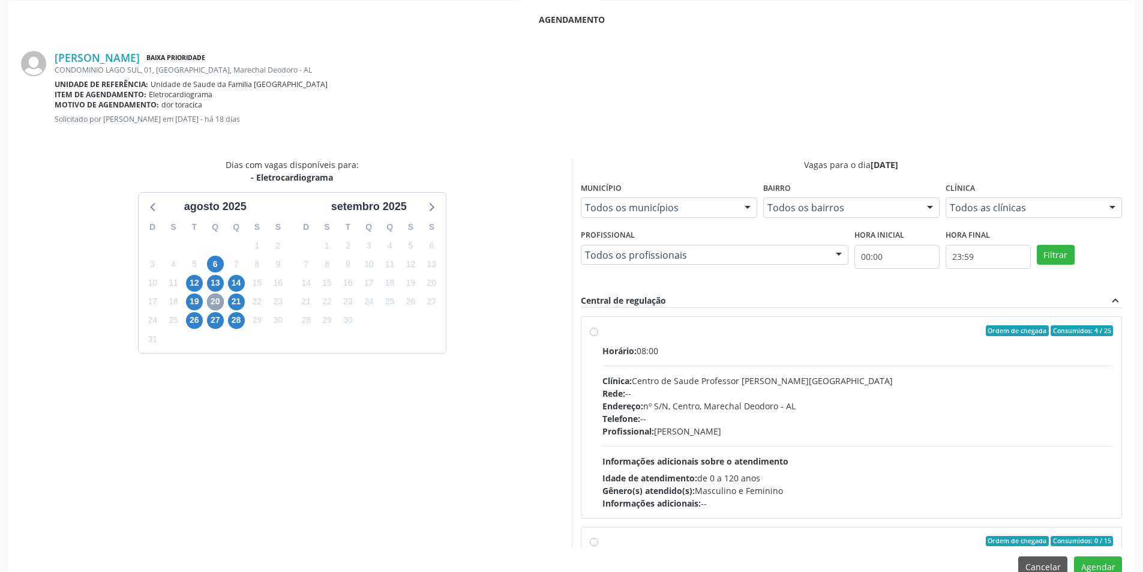
scroll to position [334, 0]
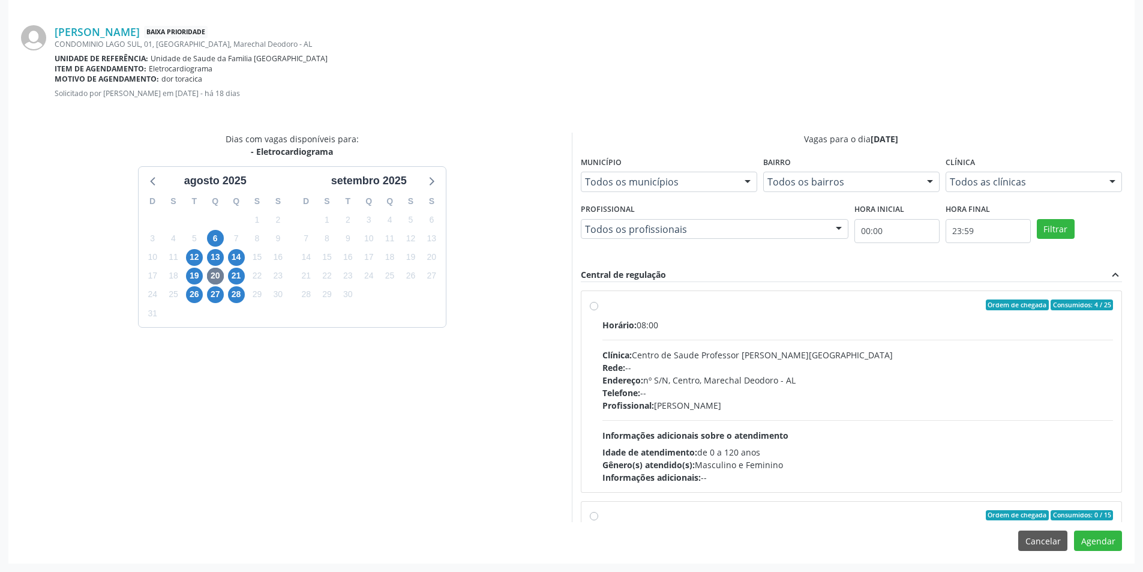
click at [602, 304] on label "Ordem de chegada Consumidos: 4 / 25 Horário: 08:00 Clínica: Centro de Saude Pro…" at bounding box center [857, 391] width 511 height 184
click at [593, 304] on input "Ordem de chegada Consumidos: 4 / 25 Horário: 08:00 Clínica: Centro de Saude Pro…" at bounding box center [594, 304] width 8 height 11
radio input "true"
click at [1101, 537] on button "Agendar" at bounding box center [1098, 540] width 48 height 20
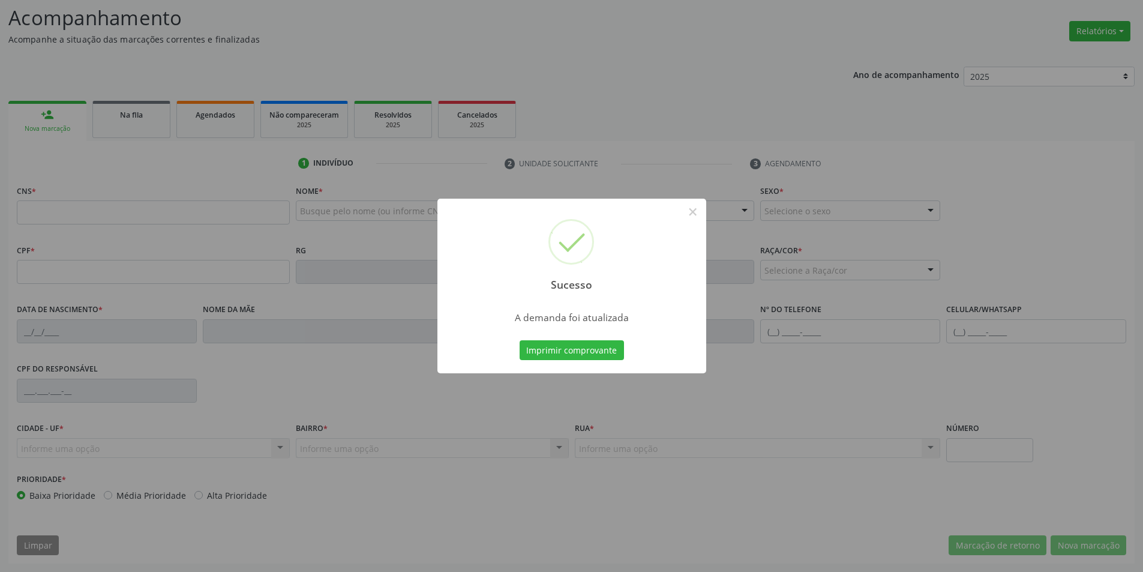
scroll to position [165, 0]
click at [696, 210] on button "×" at bounding box center [693, 212] width 20 height 20
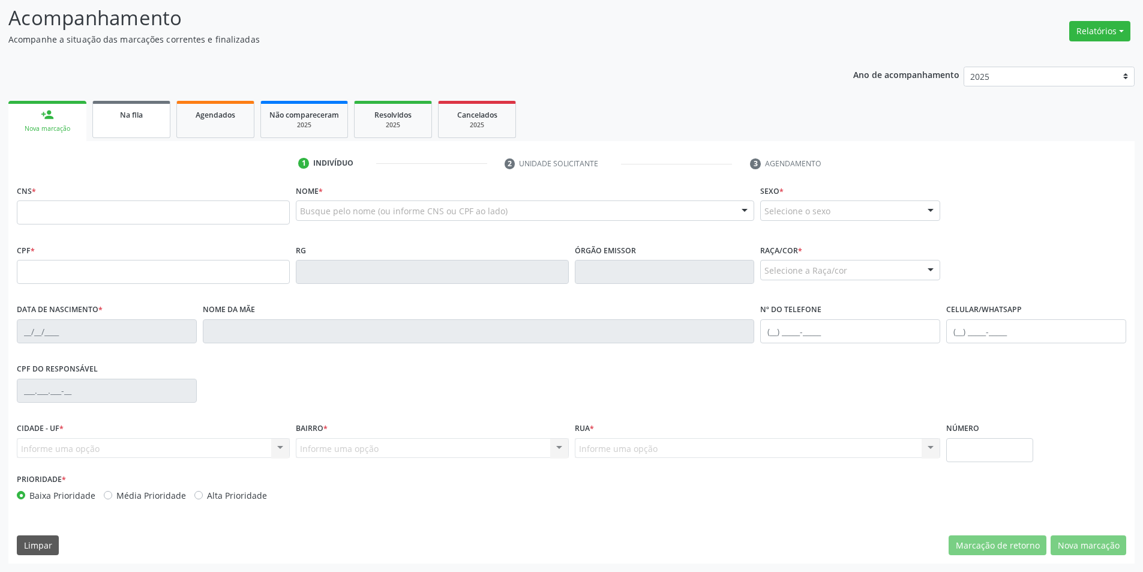
click at [131, 110] on span "Na fila" at bounding box center [131, 115] width 23 height 10
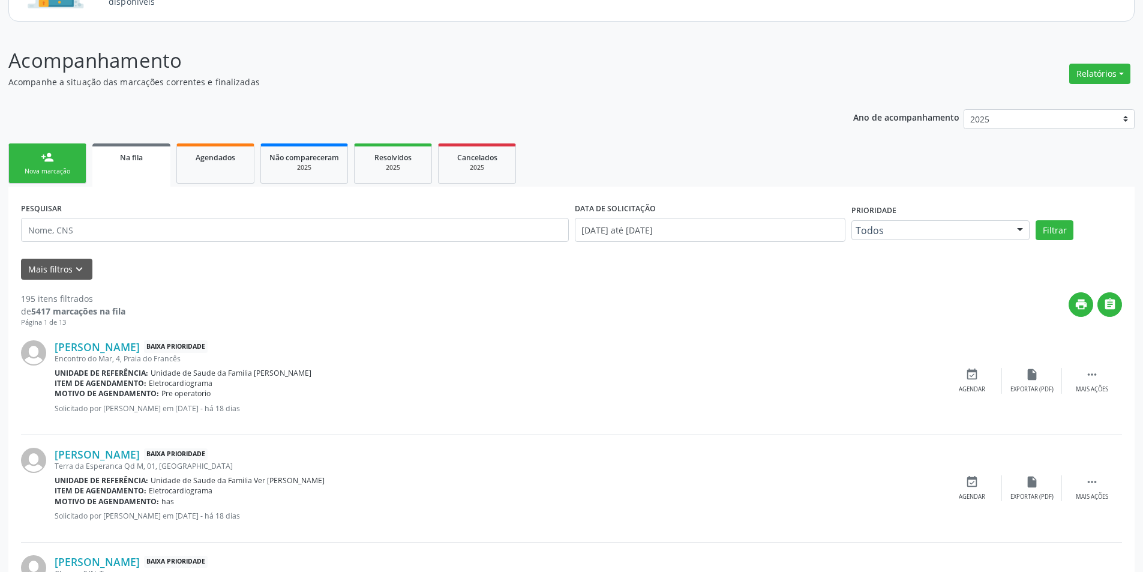
scroll to position [240, 0]
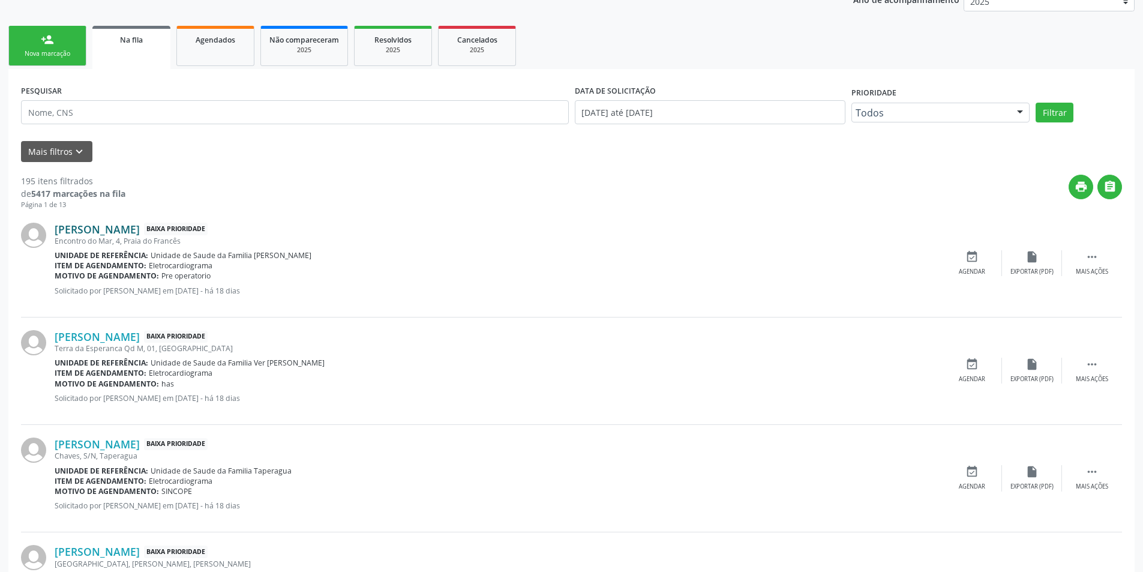
click at [140, 232] on link "[PERSON_NAME]" at bounding box center [97, 229] width 85 height 13
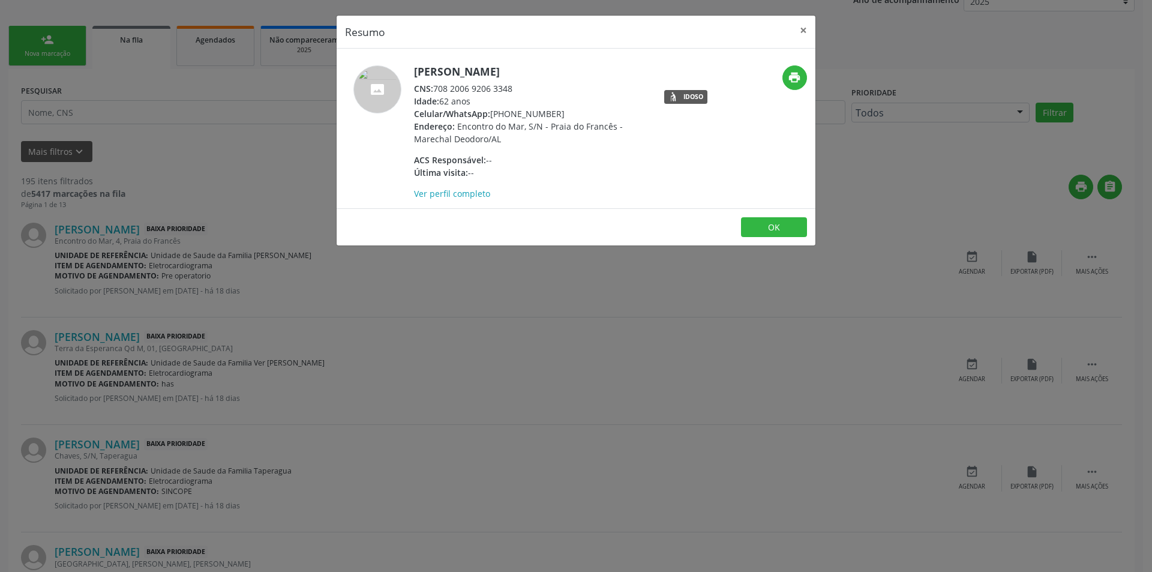
drag, startPoint x: 435, startPoint y: 86, endPoint x: 524, endPoint y: 86, distance: 89.4
click at [524, 86] on div "CNS: 708 2006 9206 3348" at bounding box center [530, 88] width 233 height 13
click at [779, 224] on button "OK" at bounding box center [774, 227] width 66 height 20
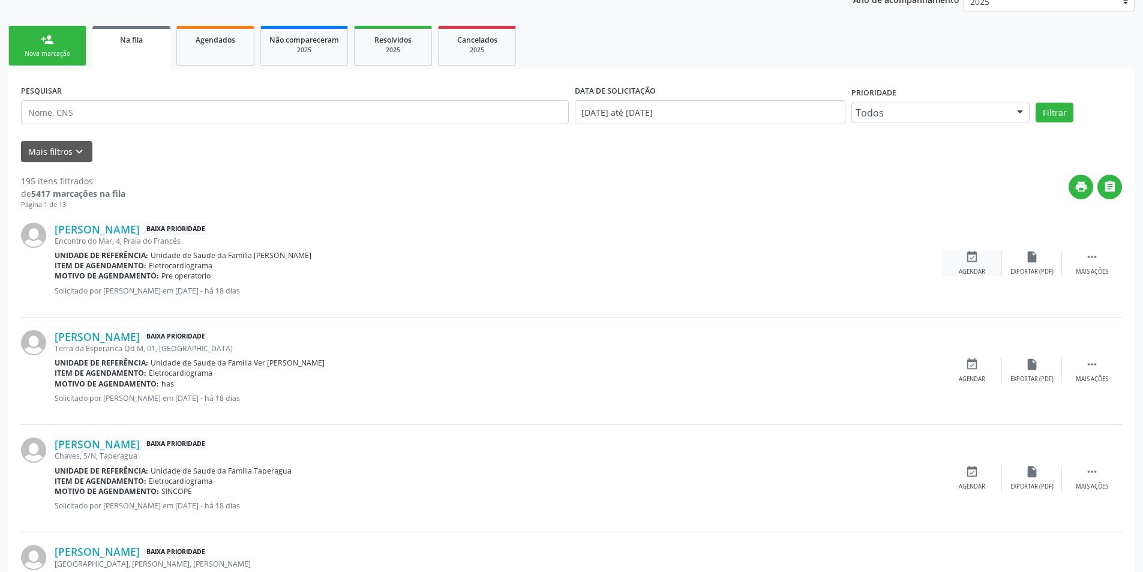
click at [962, 264] on div "event_available Agendar" at bounding box center [972, 263] width 60 height 26
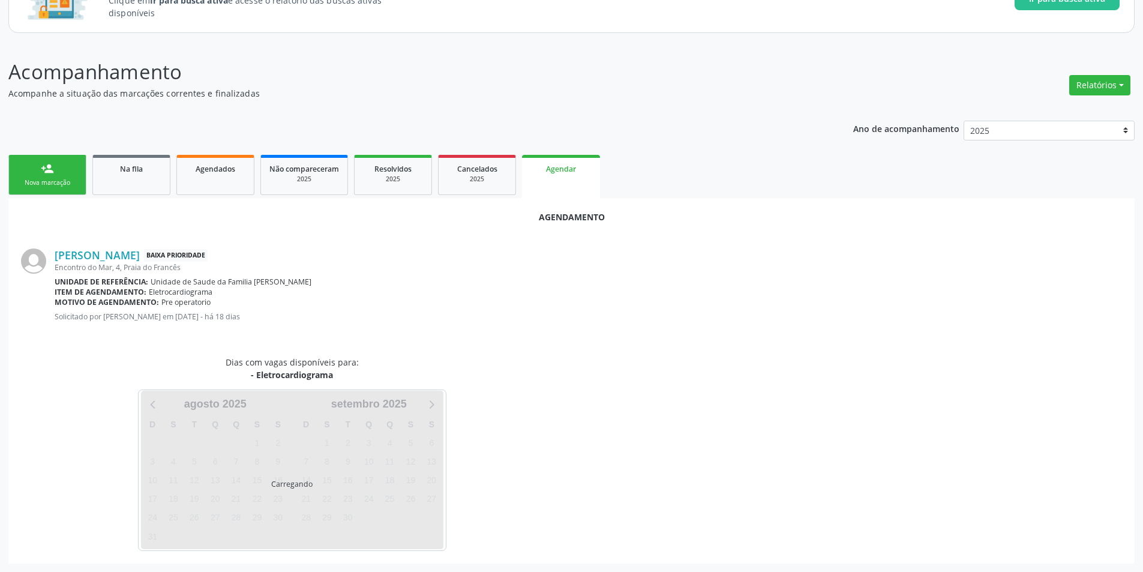
scroll to position [139, 0]
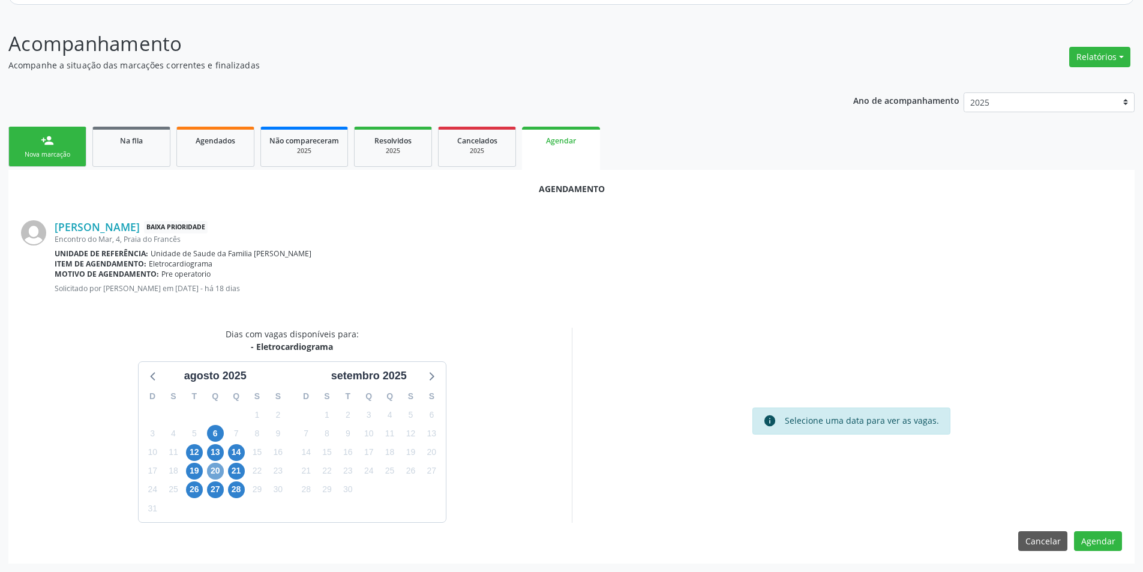
click at [218, 466] on span "20" at bounding box center [215, 471] width 17 height 17
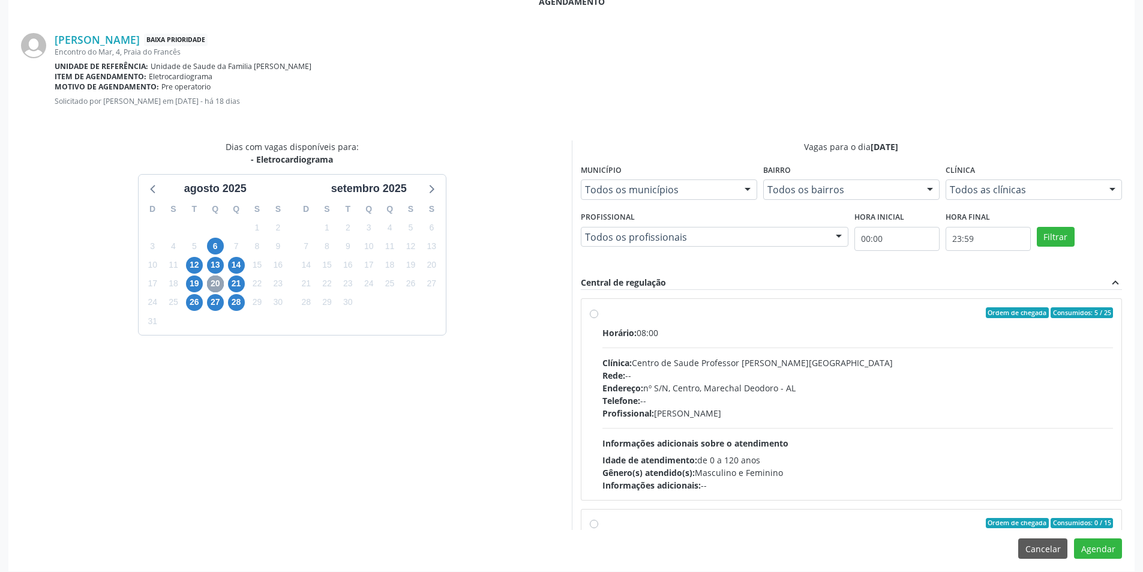
scroll to position [334, 0]
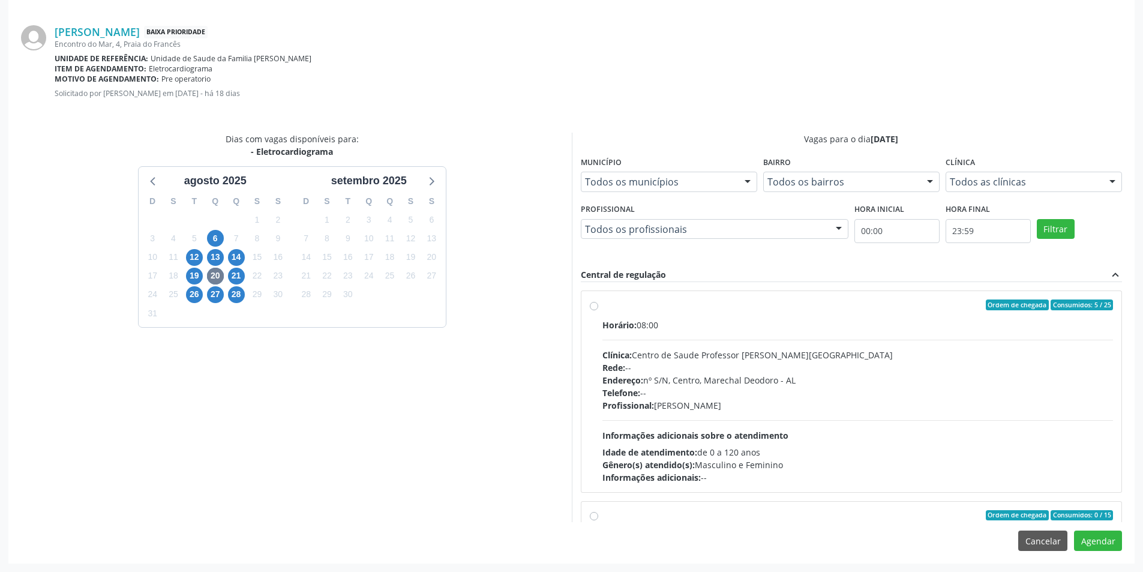
click at [602, 308] on label "Ordem de chegada Consumidos: 5 / 25 Horário: 08:00 Clínica: Centro de Saude Pro…" at bounding box center [857, 391] width 511 height 184
click at [593, 308] on input "Ordem de chegada Consumidos: 5 / 25 Horário: 08:00 Clínica: Centro de Saude Pro…" at bounding box center [594, 304] width 8 height 11
radio input "true"
click at [1100, 538] on button "Agendar" at bounding box center [1098, 540] width 48 height 20
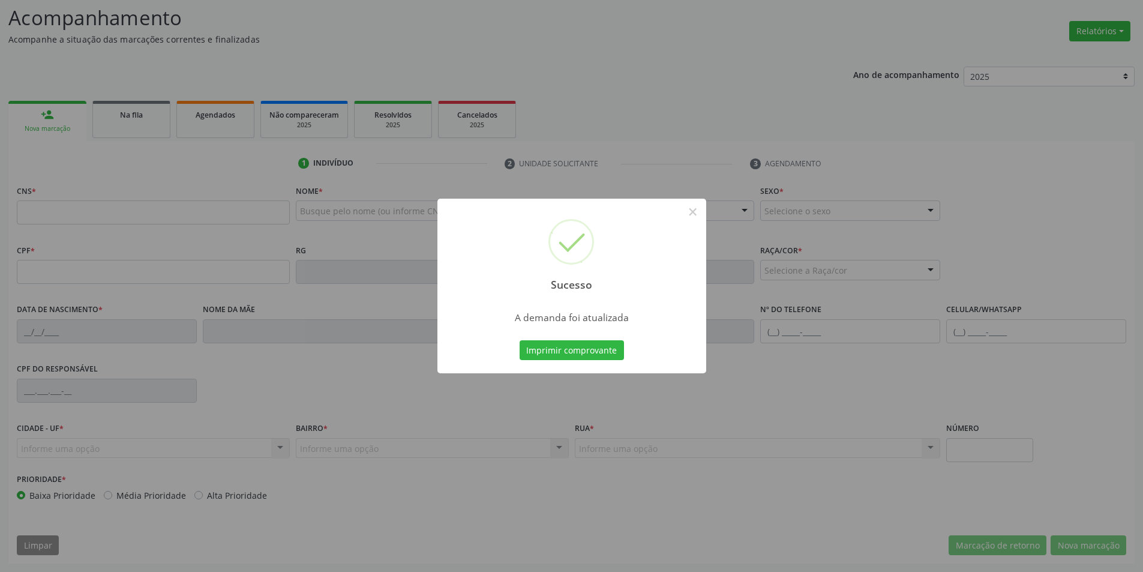
scroll to position [165, 0]
click at [693, 211] on button "×" at bounding box center [693, 212] width 20 height 20
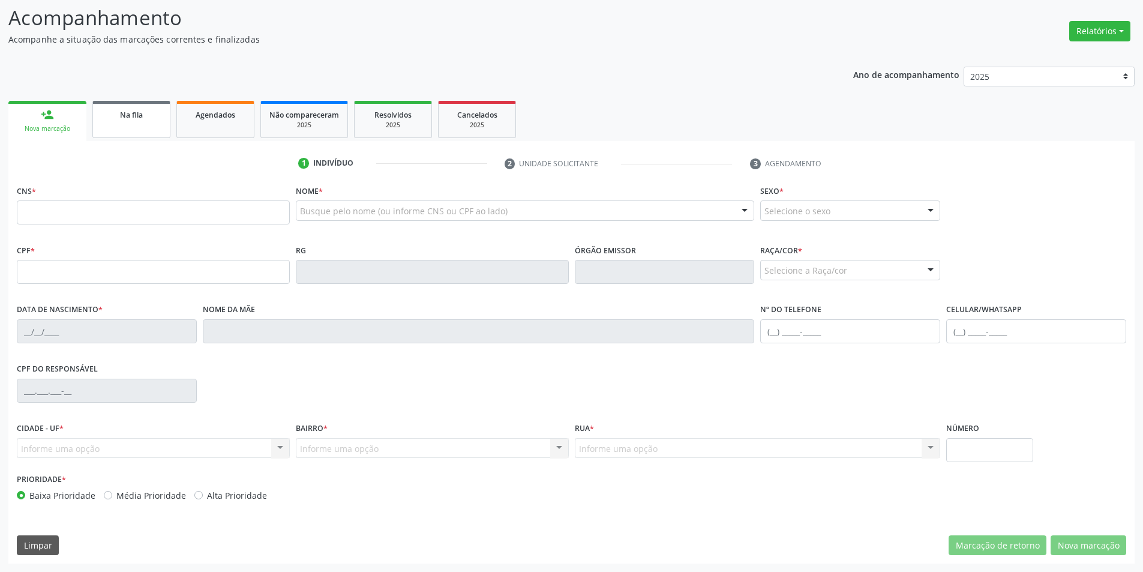
click at [130, 114] on span "Na fila" at bounding box center [131, 115] width 23 height 10
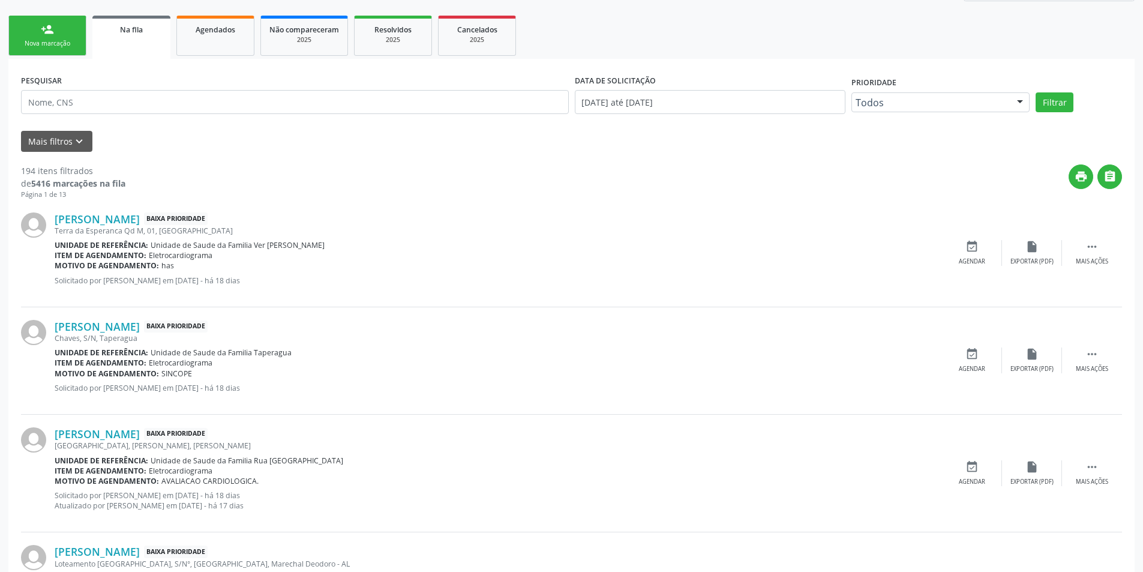
scroll to position [300, 0]
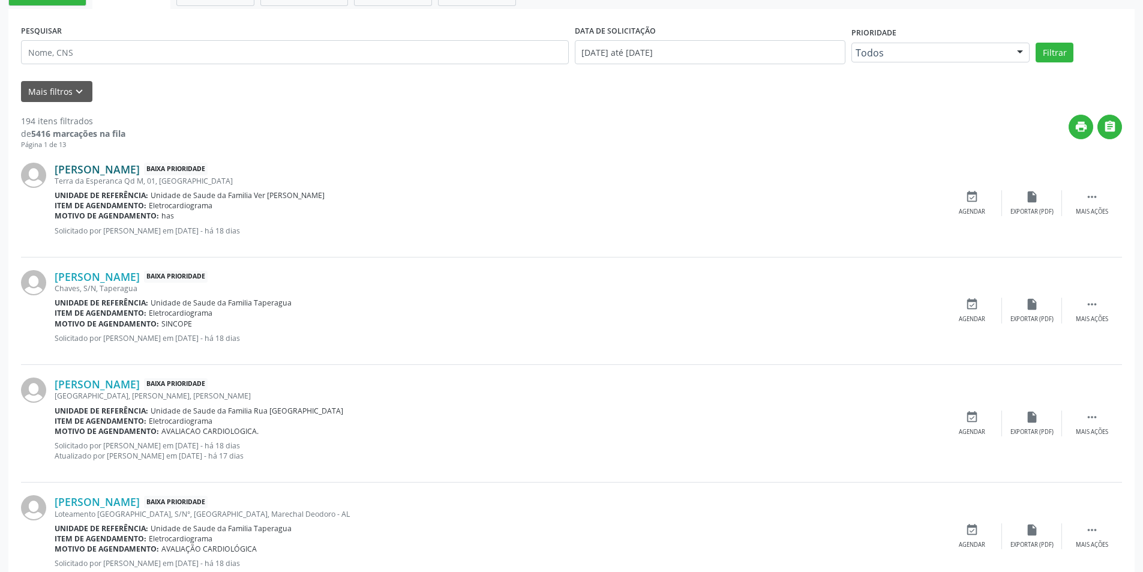
click at [114, 173] on link "[PERSON_NAME]" at bounding box center [97, 169] width 85 height 13
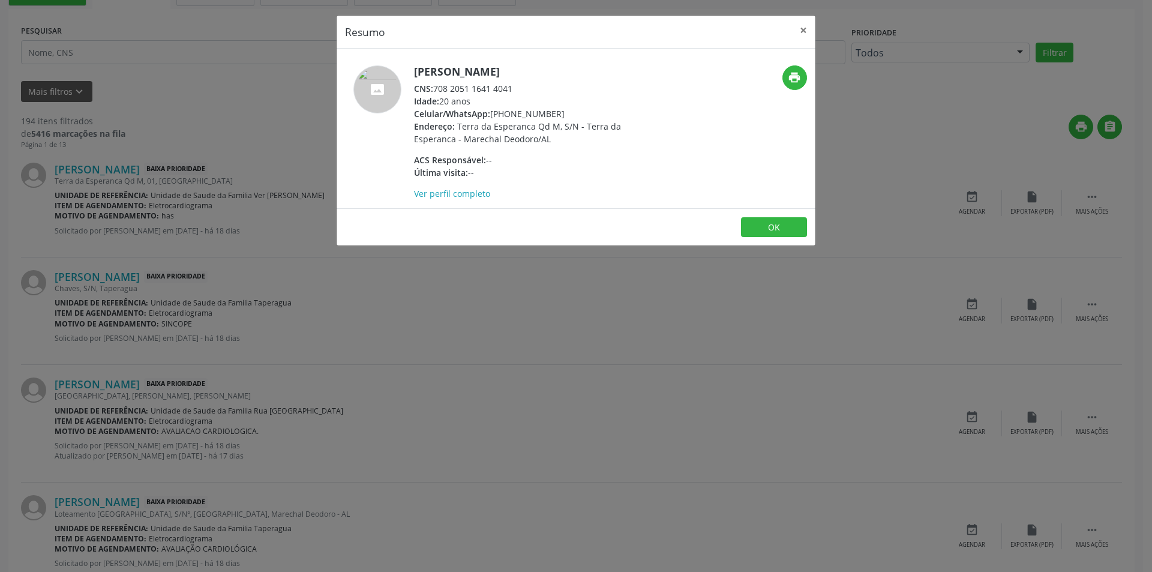
drag, startPoint x: 436, startPoint y: 88, endPoint x: 514, endPoint y: 86, distance: 77.4
click at [514, 86] on div "CNS: 708 2051 1641 4041" at bounding box center [530, 88] width 233 height 13
click at [788, 227] on button "OK" at bounding box center [774, 227] width 66 height 20
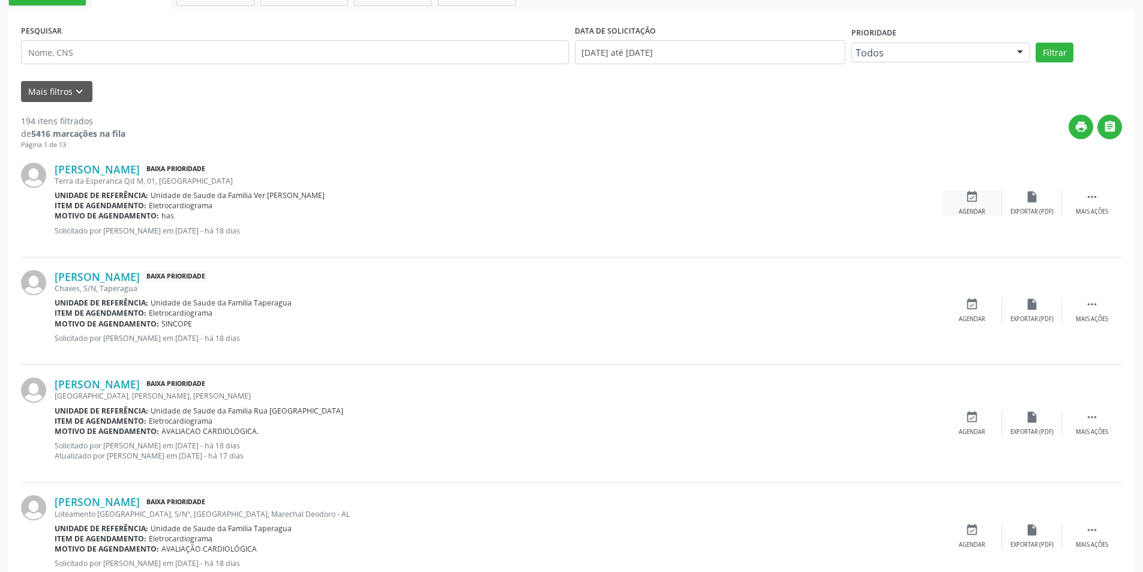
click at [977, 198] on icon "event_available" at bounding box center [971, 196] width 13 height 13
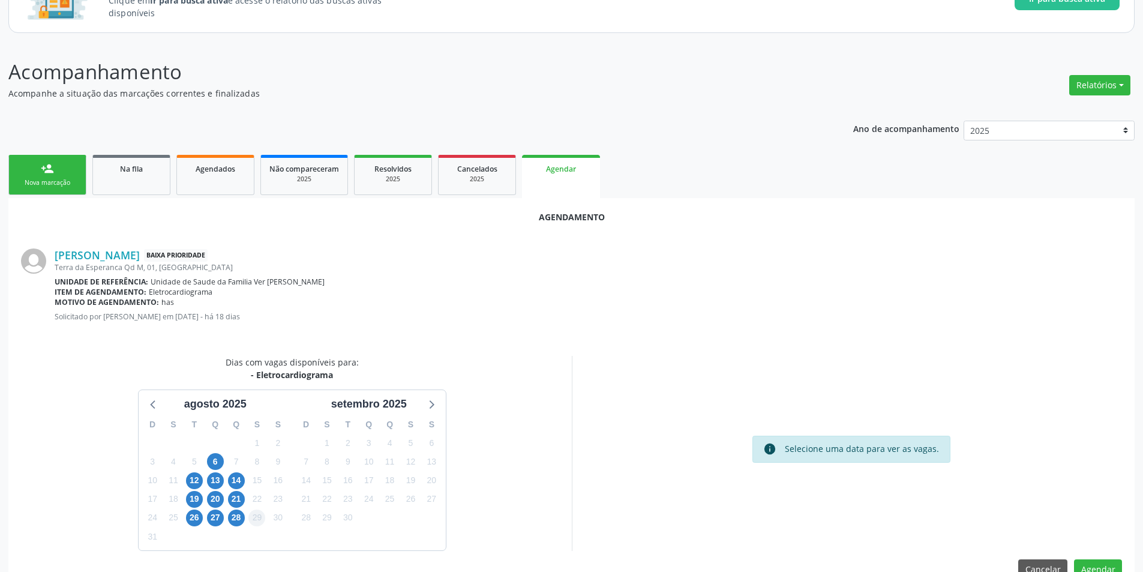
scroll to position [139, 0]
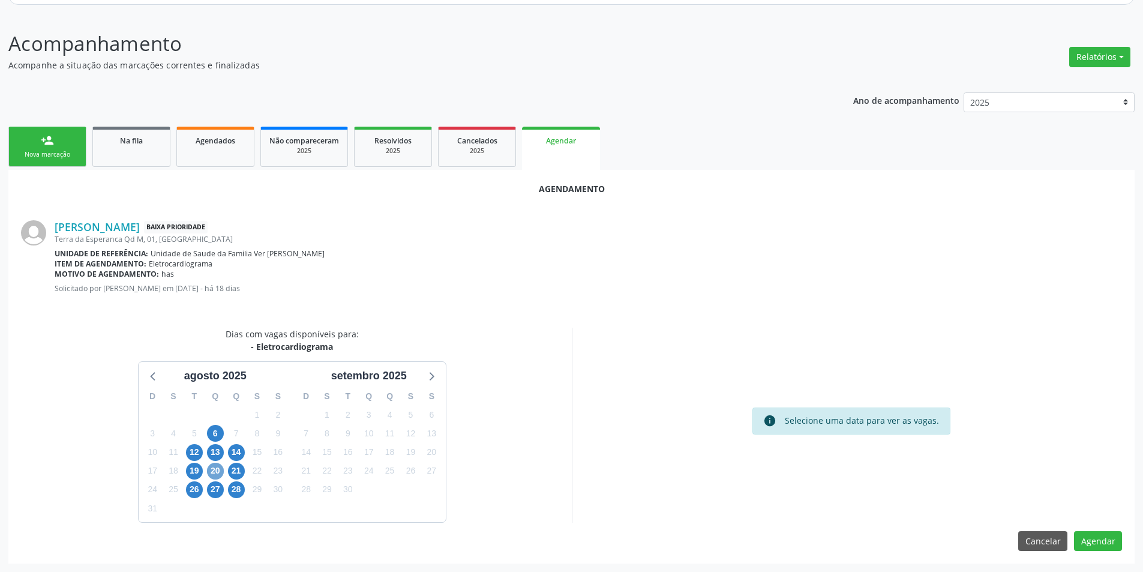
click at [220, 469] on span "20" at bounding box center [215, 471] width 17 height 17
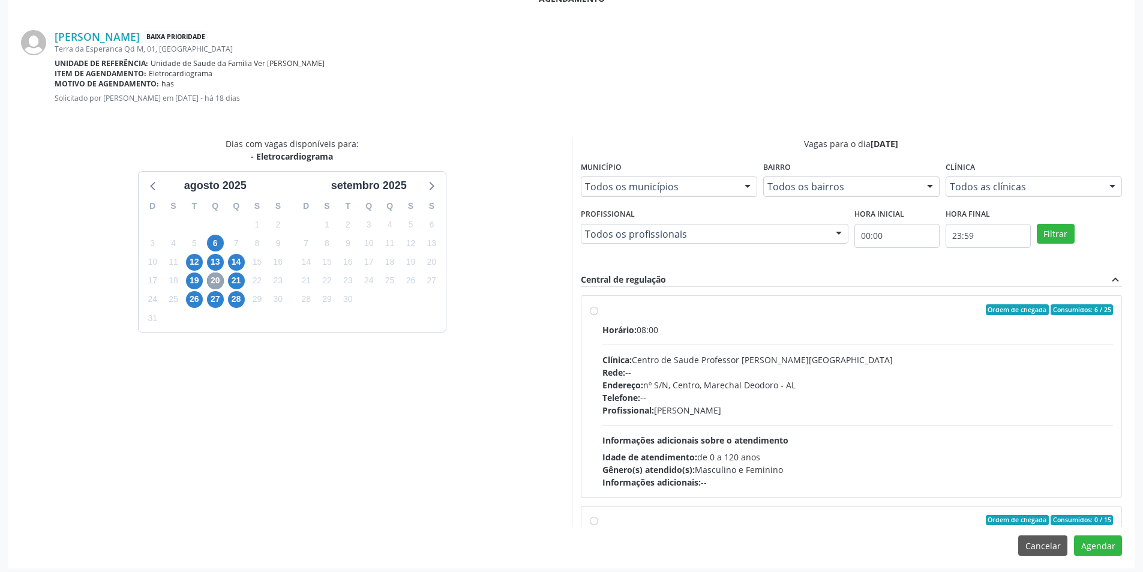
scroll to position [334, 0]
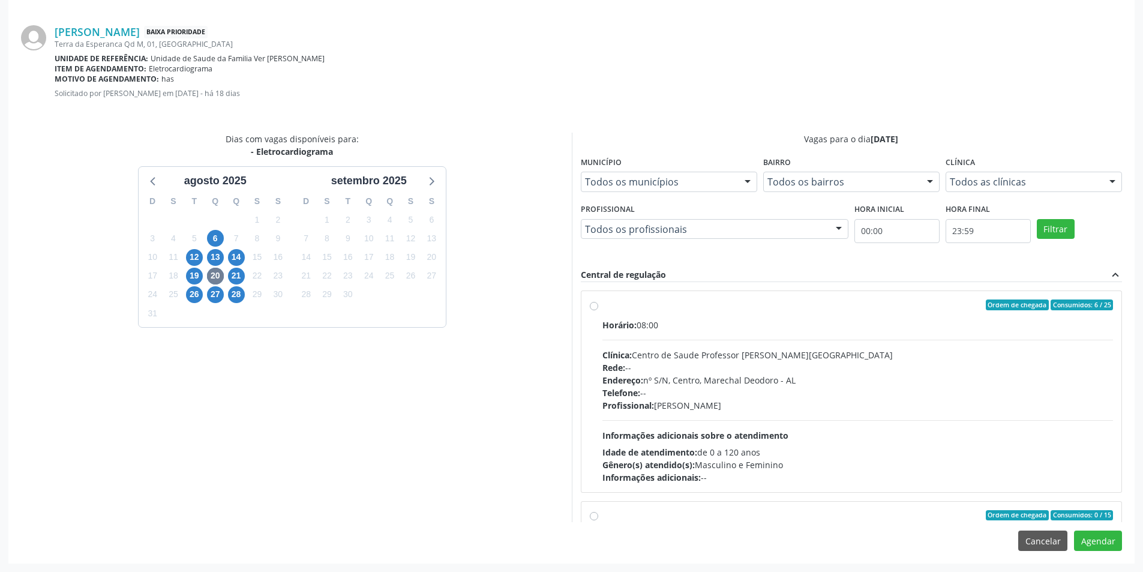
click at [602, 307] on label "Ordem de chegada Consumidos: 6 / 25 Horário: 08:00 Clínica: Centro de Saude Pro…" at bounding box center [857, 391] width 511 height 184
click at [590, 307] on input "Ordem de chegada Consumidos: 6 / 25 Horário: 08:00 Clínica: Centro de Saude Pro…" at bounding box center [594, 304] width 8 height 11
radio input "true"
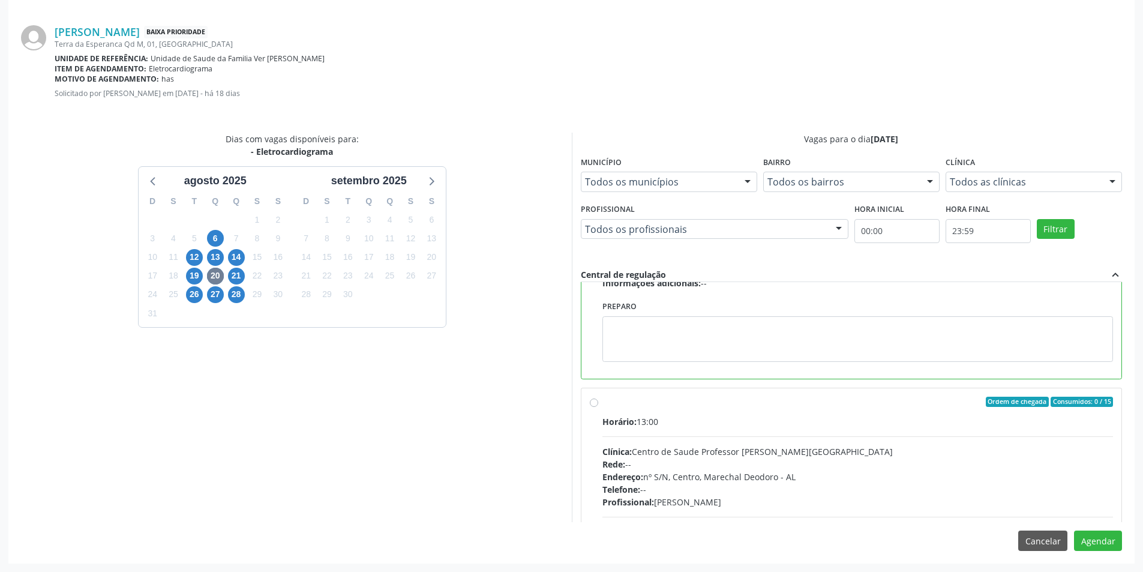
scroll to position [270, 0]
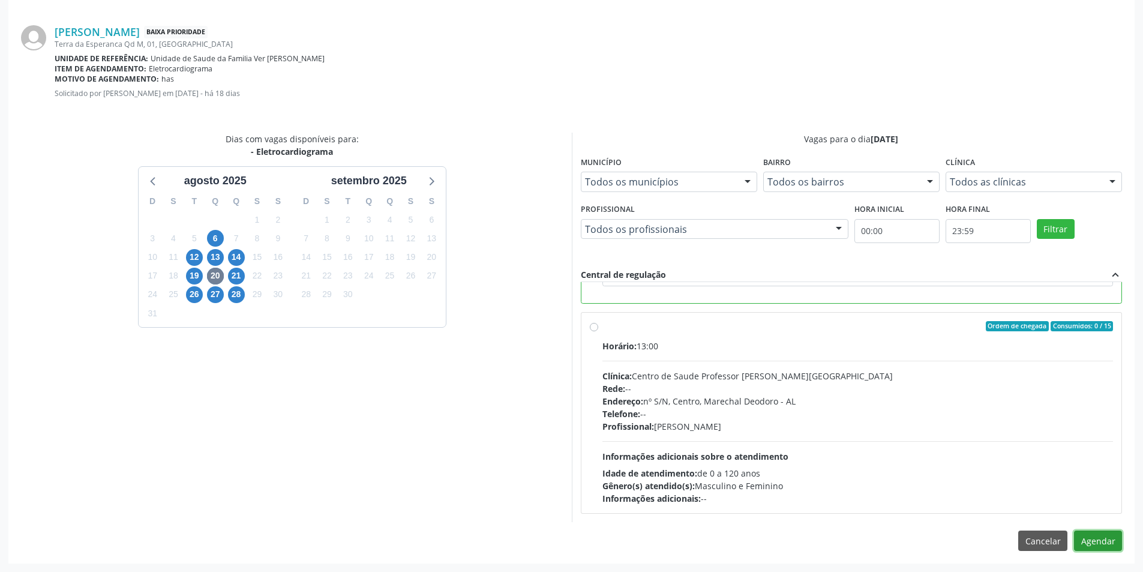
click at [1111, 538] on button "Agendar" at bounding box center [1098, 540] width 48 height 20
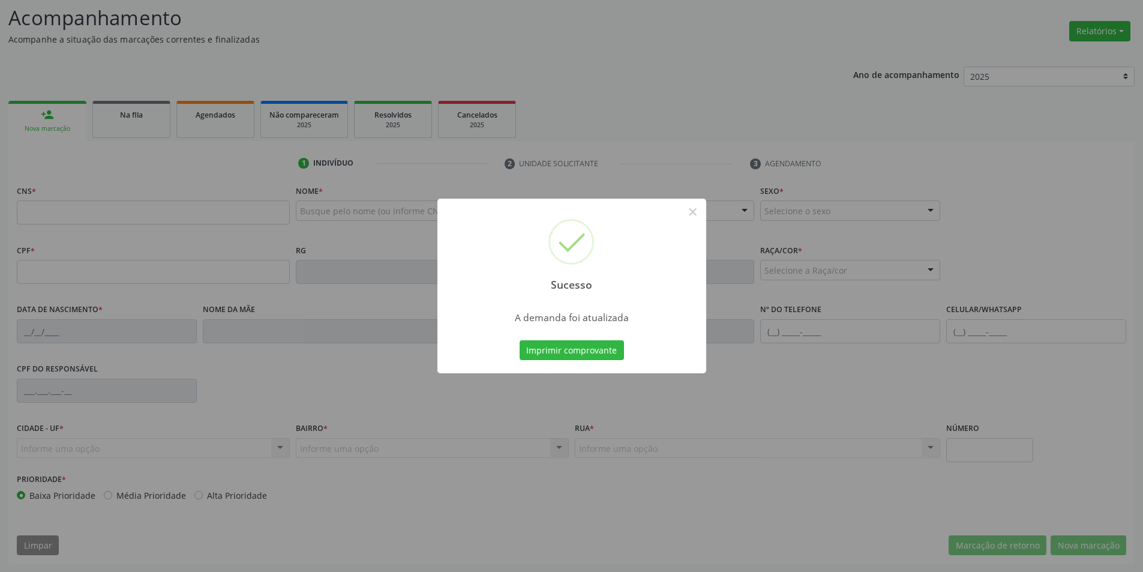
scroll to position [165, 0]
click at [692, 211] on button "×" at bounding box center [693, 212] width 20 height 20
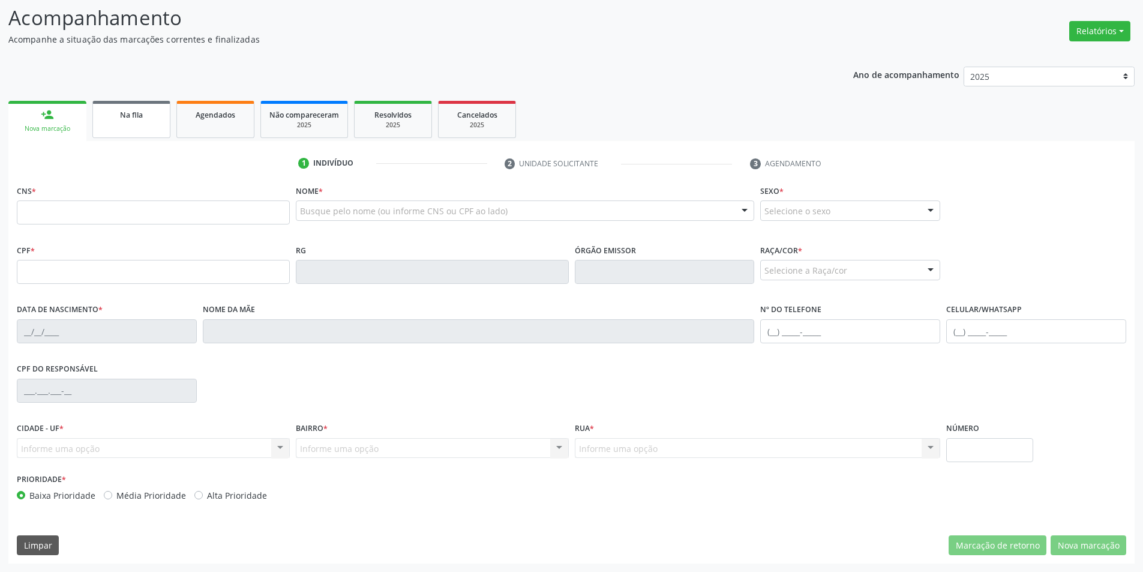
click at [139, 127] on link "Na fila" at bounding box center [131, 119] width 78 height 37
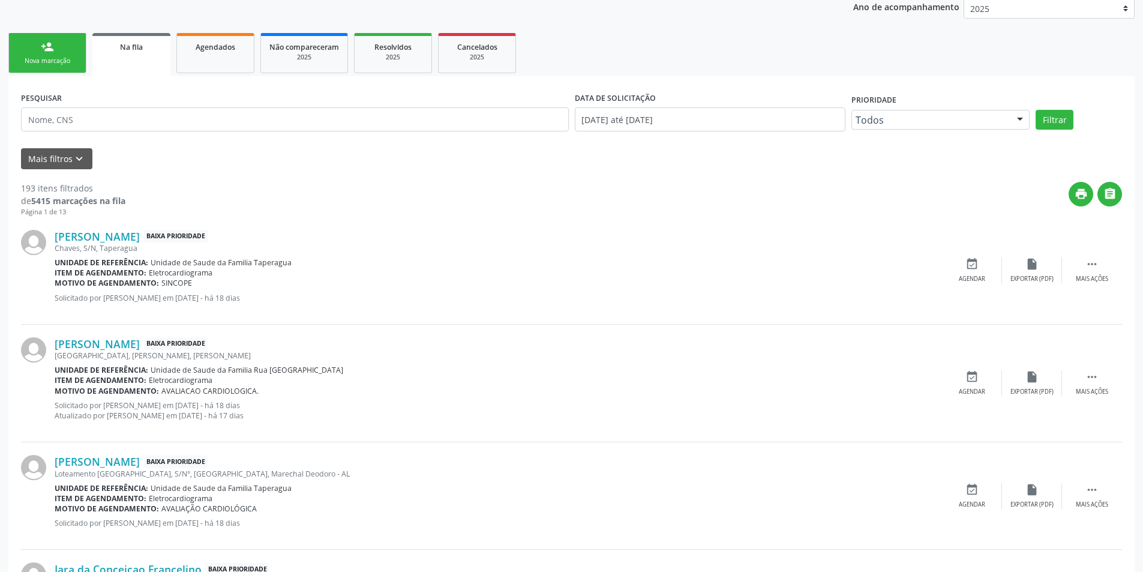
scroll to position [240, 0]
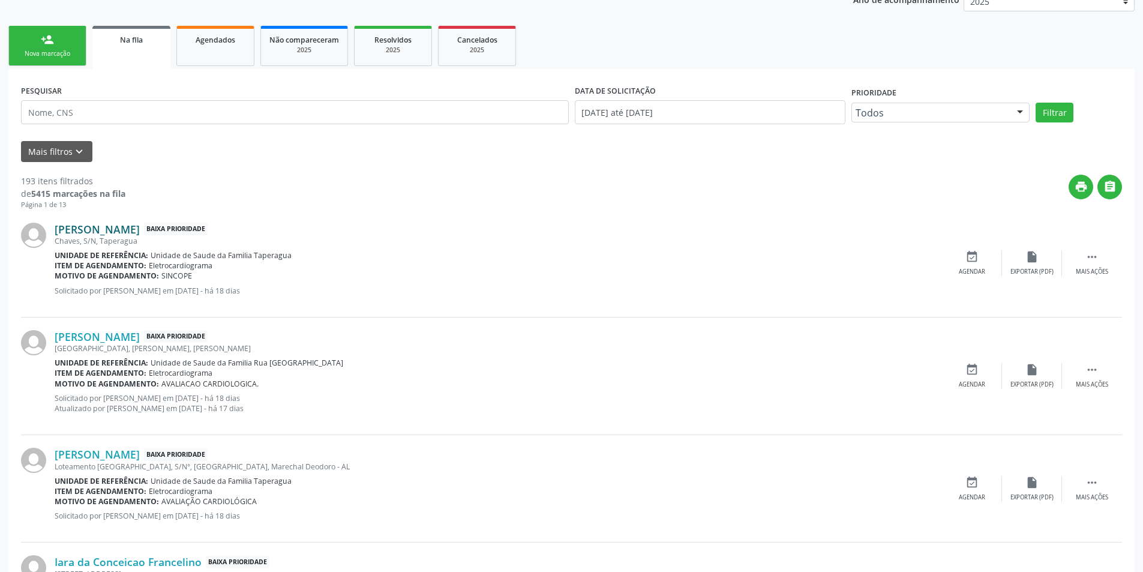
click at [140, 229] on link "[PERSON_NAME]" at bounding box center [97, 229] width 85 height 13
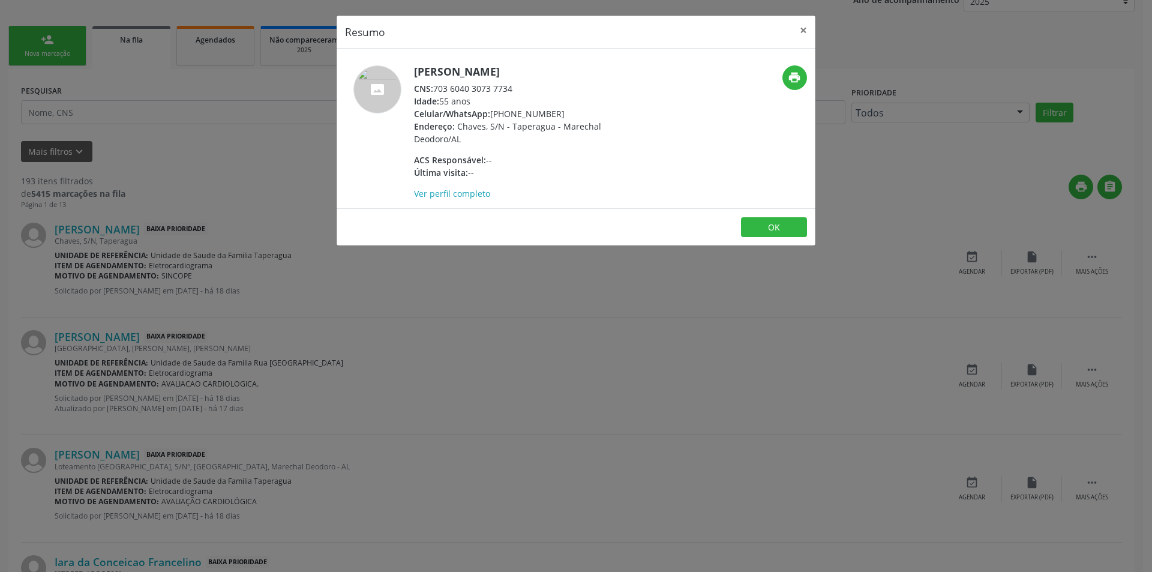
drag, startPoint x: 437, startPoint y: 85, endPoint x: 517, endPoint y: 86, distance: 79.2
click at [517, 86] on div "CNS: 703 6040 3073 7734" at bounding box center [530, 88] width 233 height 13
click at [765, 217] on button "OK" at bounding box center [774, 227] width 66 height 20
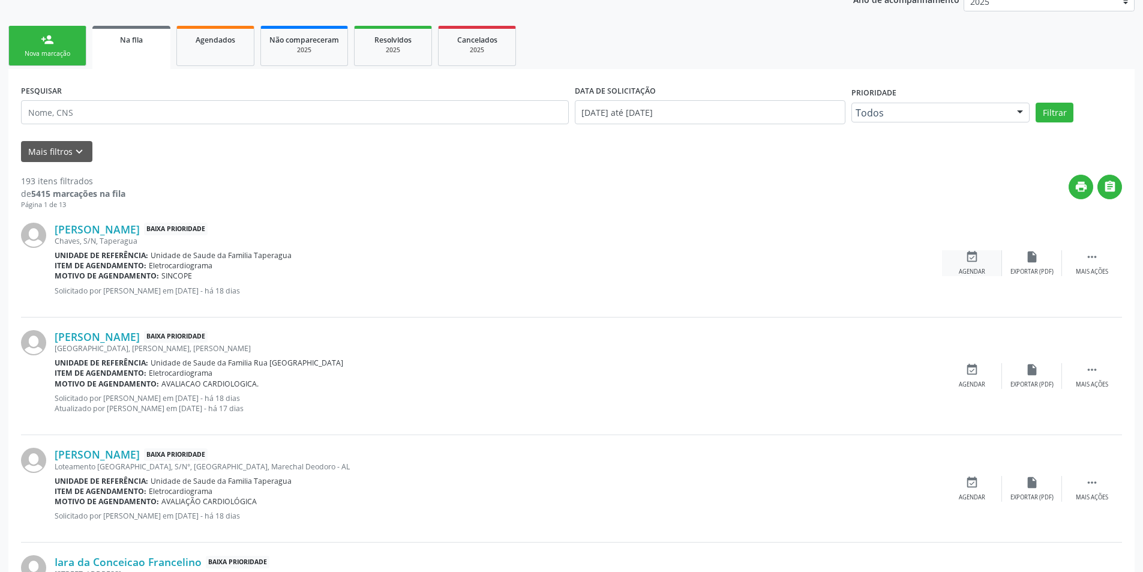
click at [967, 266] on div "event_available Agendar" at bounding box center [972, 263] width 60 height 26
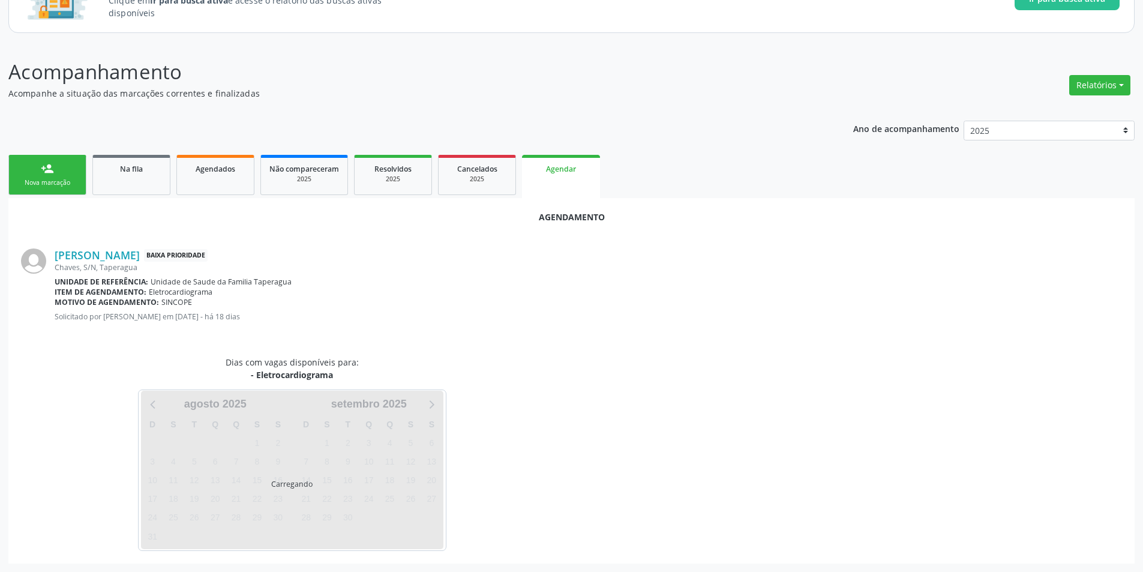
scroll to position [139, 0]
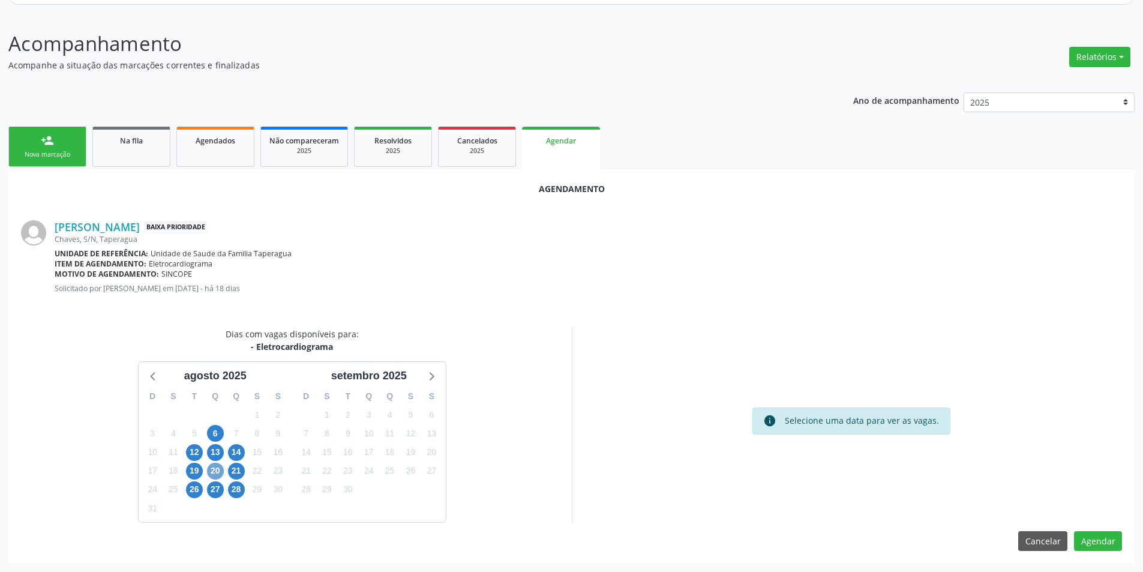
click at [214, 470] on span "20" at bounding box center [215, 471] width 17 height 17
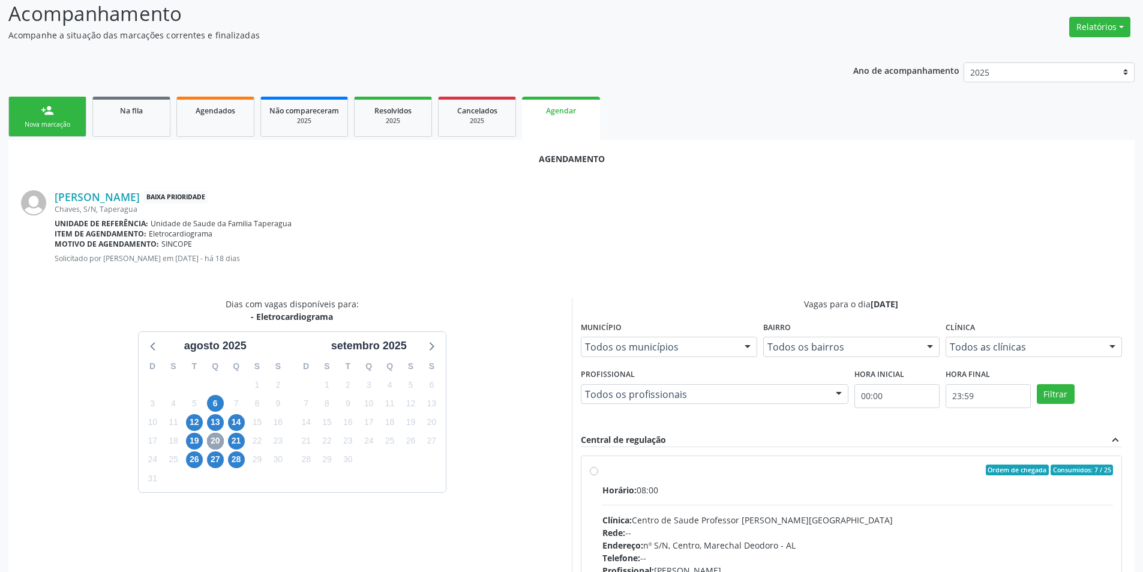
scroll to position [334, 0]
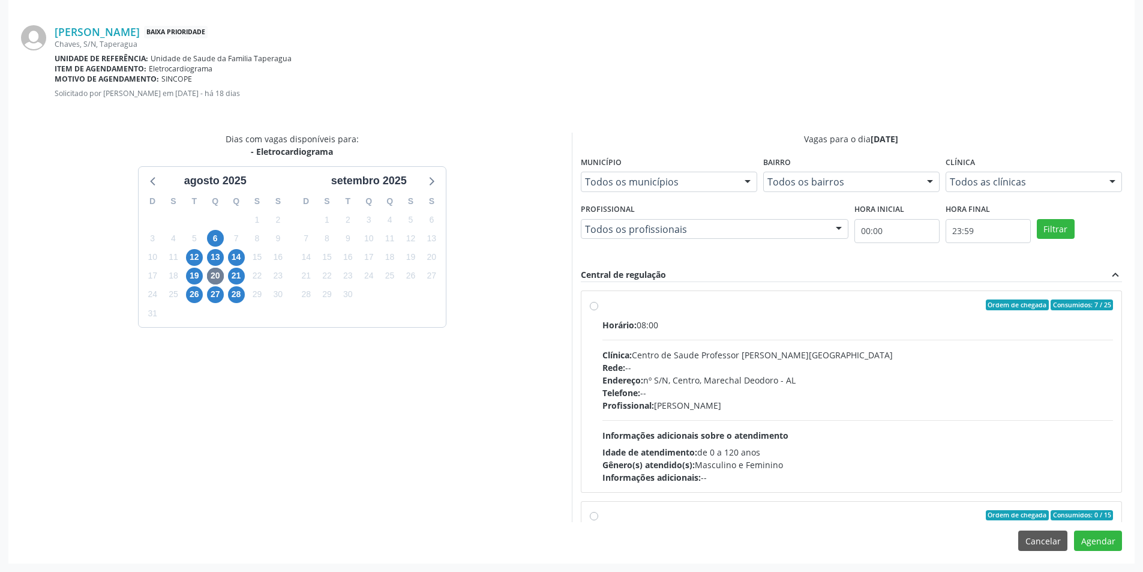
click at [602, 304] on label "Ordem de chegada Consumidos: 7 / 25 Horário: 08:00 Clínica: Centro de Saude Pro…" at bounding box center [857, 391] width 511 height 184
click at [593, 304] on input "Ordem de chegada Consumidos: 7 / 25 Horário: 08:00 Clínica: Centro de Saude Pro…" at bounding box center [594, 304] width 8 height 11
radio input "true"
click at [1095, 538] on button "Agendar" at bounding box center [1098, 540] width 48 height 20
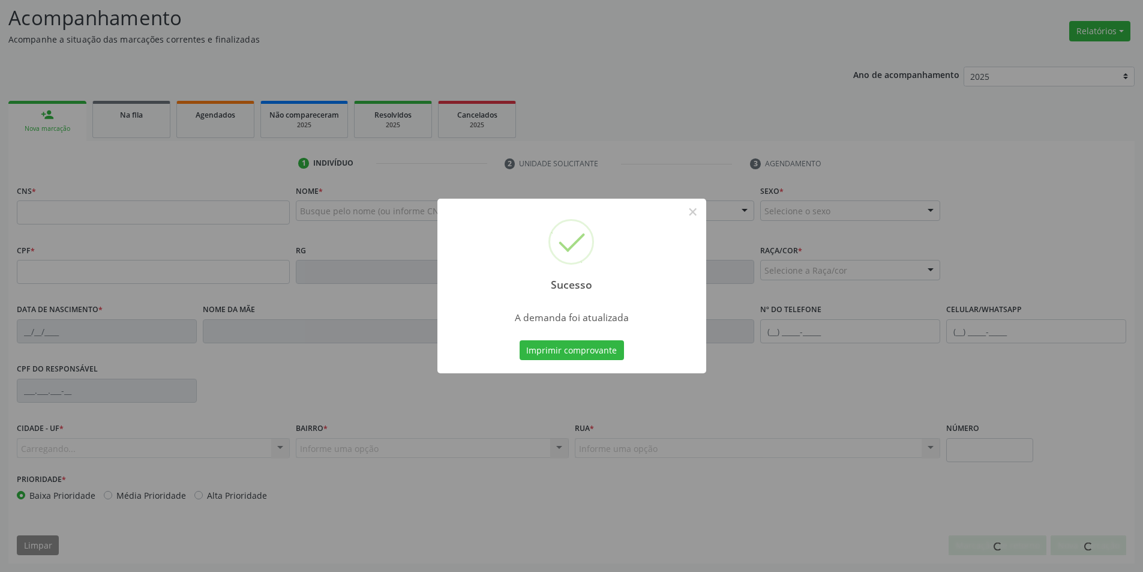
scroll to position [165, 0]
click at [691, 216] on button "×" at bounding box center [693, 212] width 20 height 20
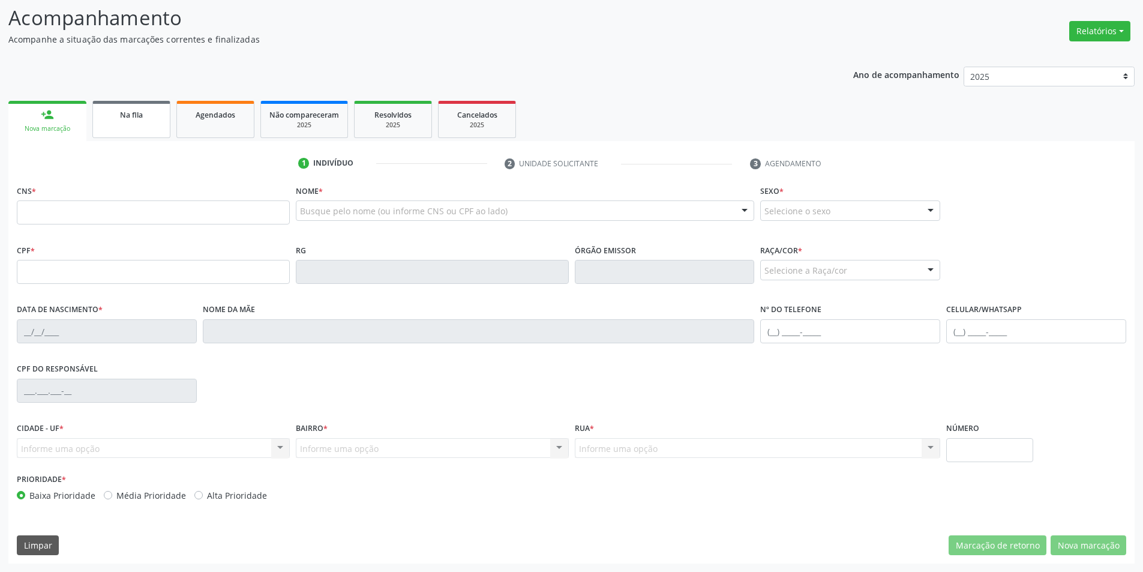
click at [117, 114] on div "Na fila" at bounding box center [131, 114] width 60 height 13
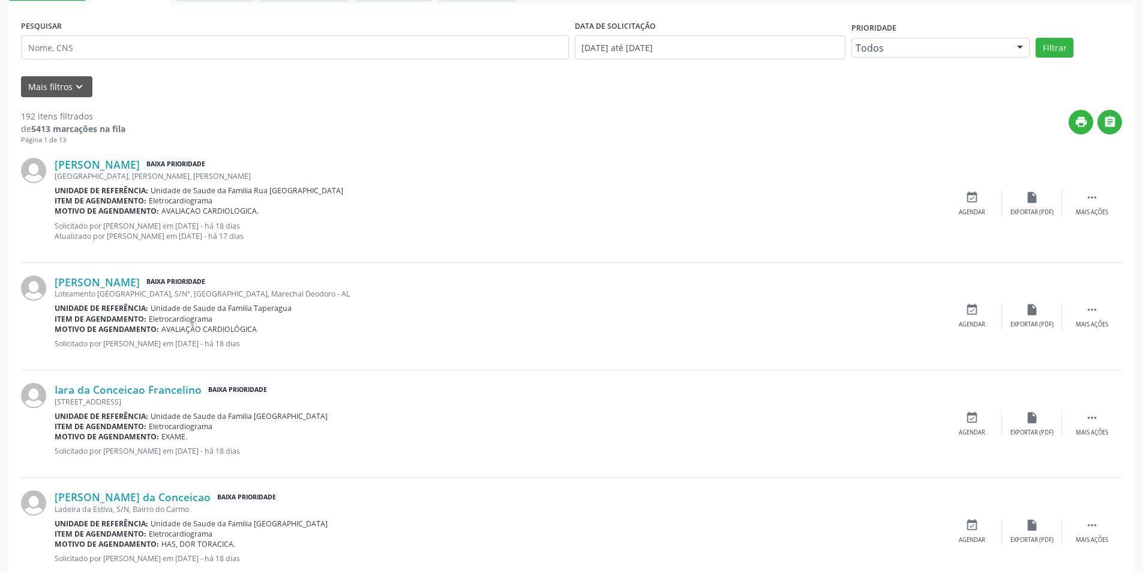
scroll to position [300, 0]
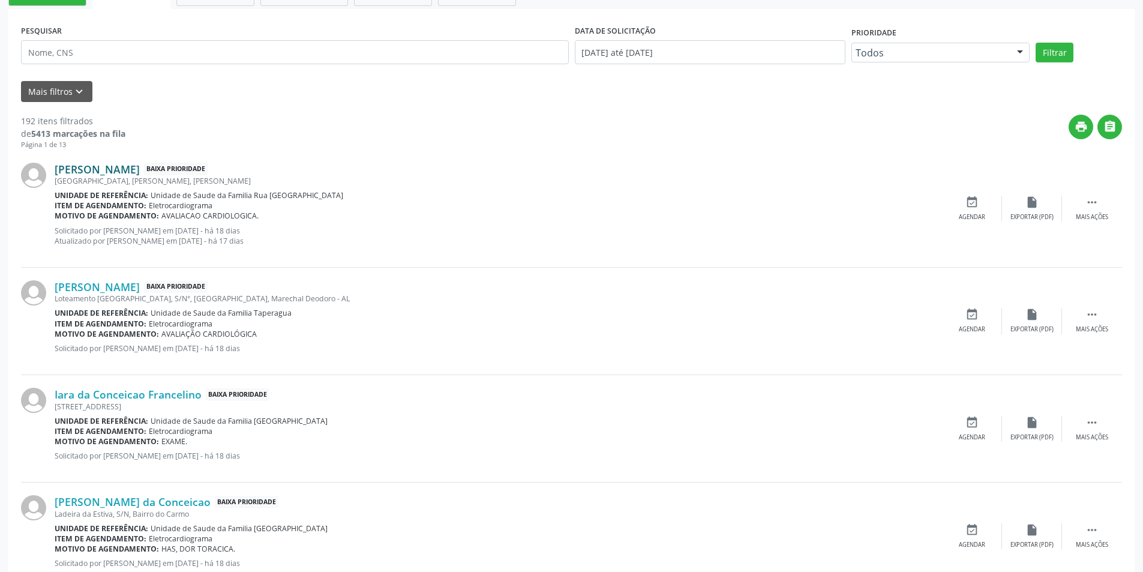
click at [135, 169] on link "[PERSON_NAME]" at bounding box center [97, 169] width 85 height 13
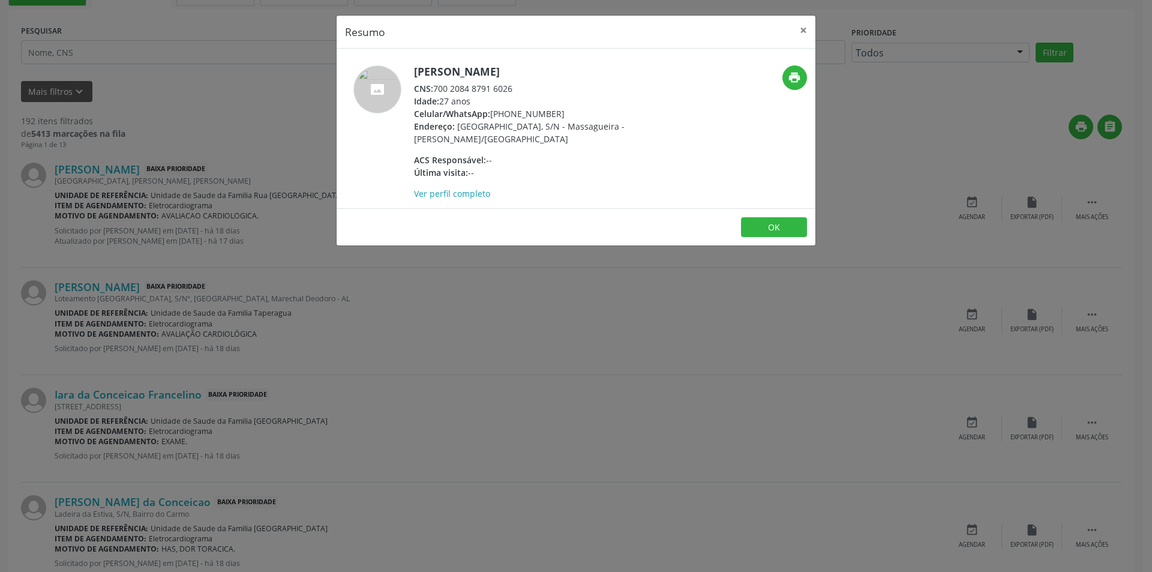
drag, startPoint x: 436, startPoint y: 88, endPoint x: 524, endPoint y: 87, distance: 88.8
click at [524, 87] on div "CNS: 700 2084 8791 6026" at bounding box center [530, 88] width 233 height 13
click at [768, 223] on button "OK" at bounding box center [774, 227] width 66 height 20
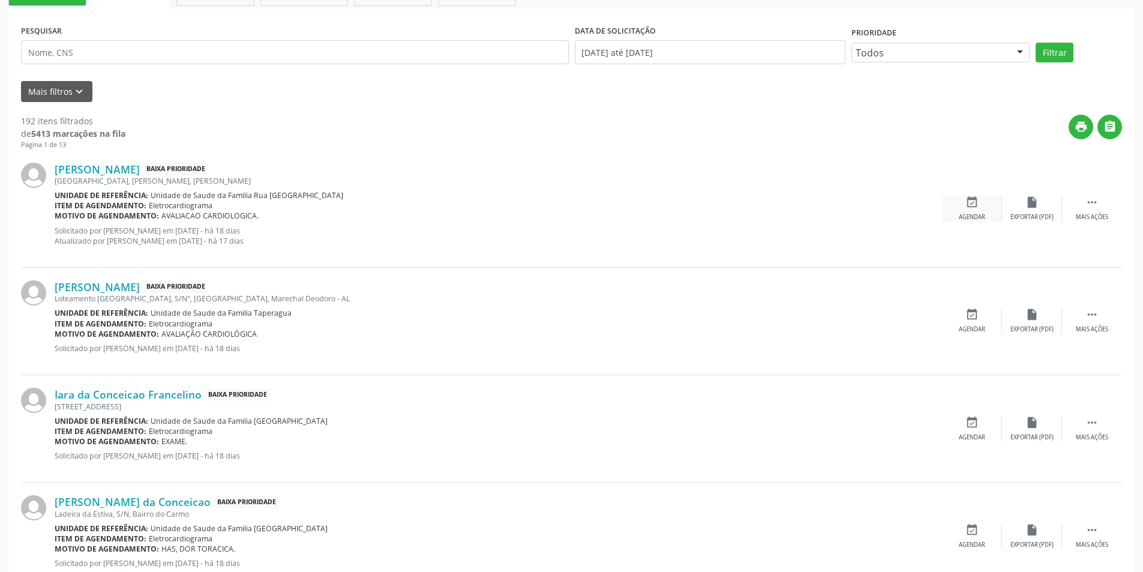
click at [964, 213] on div "Agendar" at bounding box center [972, 217] width 26 height 8
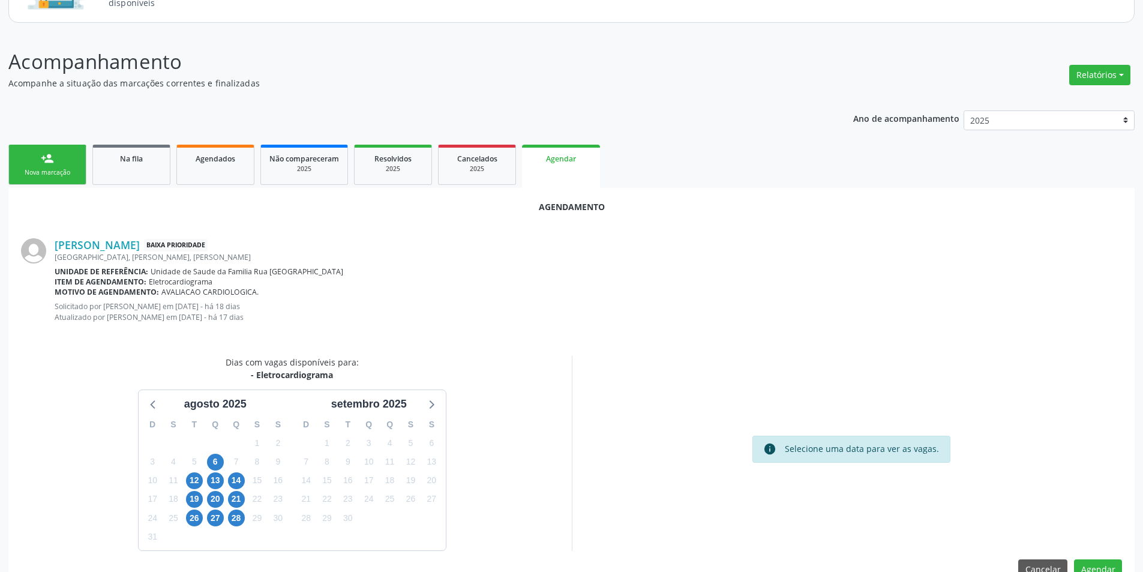
scroll to position [149, 0]
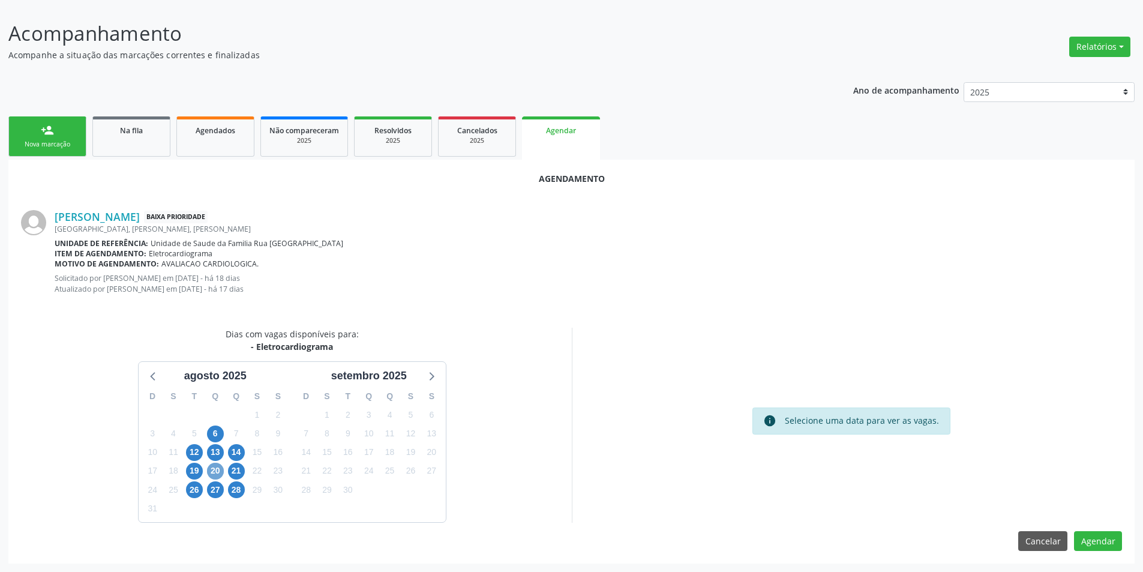
click at [213, 468] on span "20" at bounding box center [215, 471] width 17 height 17
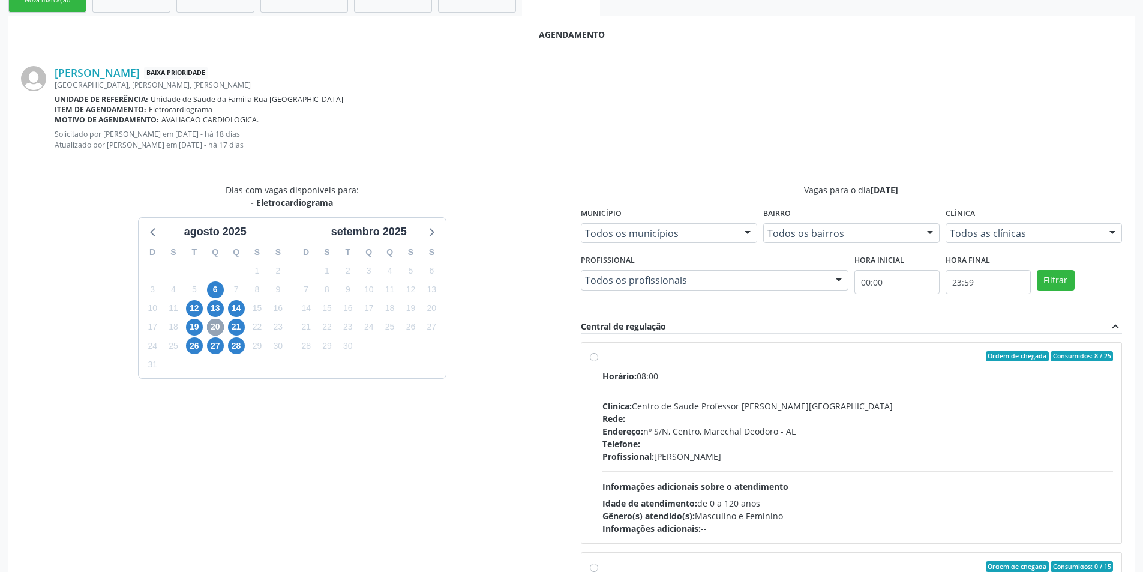
scroll to position [344, 0]
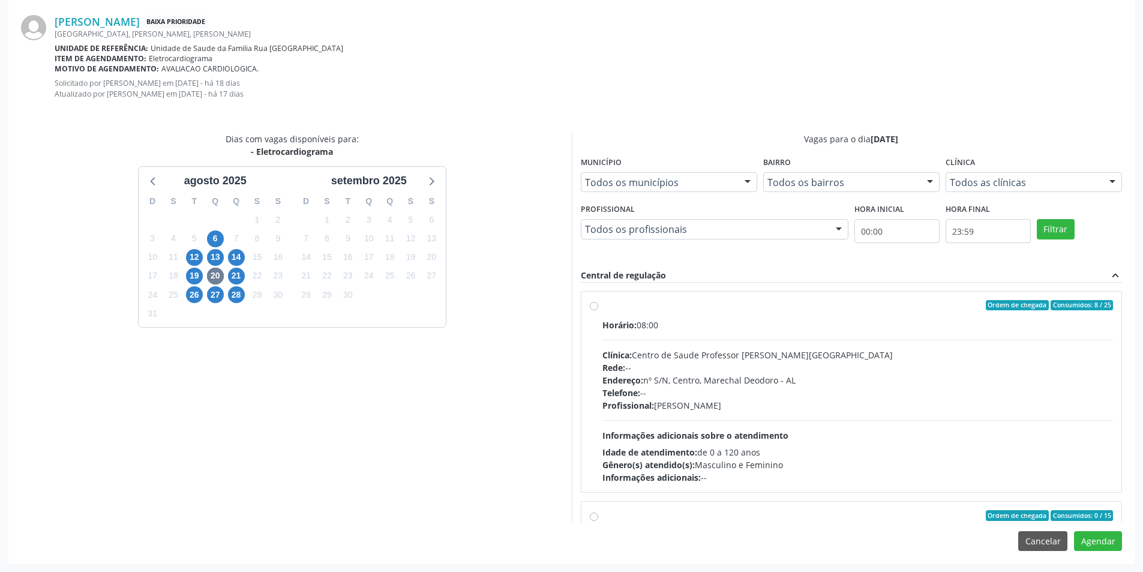
click at [602, 308] on label "Ordem de chegada Consumidos: 8 / 25 Horário: 08:00 Clínica: Centro de Saude Pro…" at bounding box center [857, 392] width 511 height 184
click at [593, 308] on input "Ordem de chegada Consumidos: 8 / 25 Horário: 08:00 Clínica: Centro de Saude Pro…" at bounding box center [594, 305] width 8 height 11
radio input "true"
click at [1104, 538] on button "Agendar" at bounding box center [1098, 541] width 48 height 20
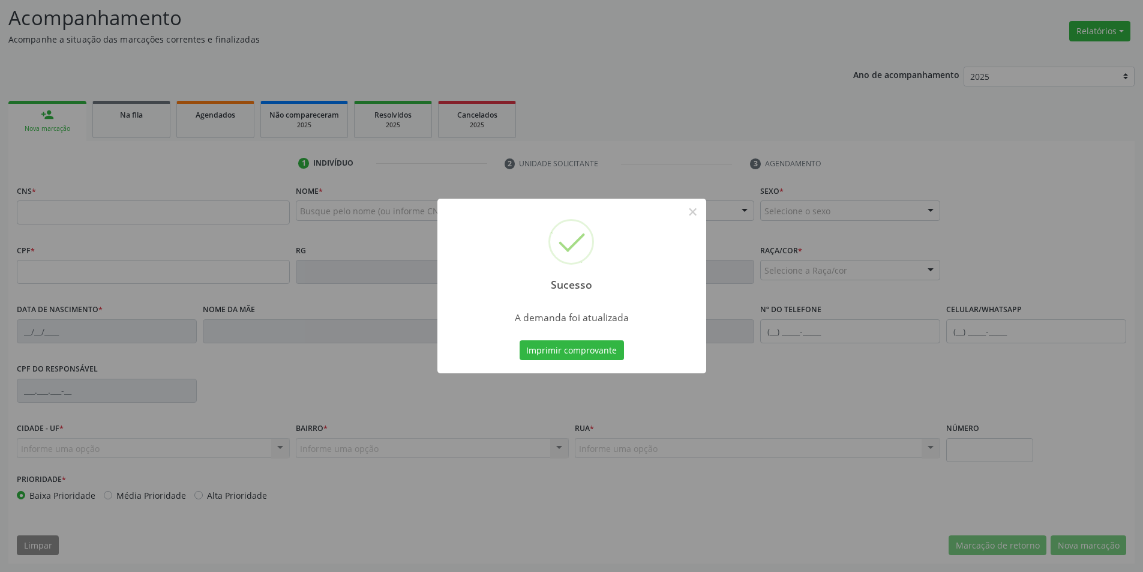
scroll to position [165, 0]
click at [697, 212] on button "×" at bounding box center [693, 212] width 20 height 20
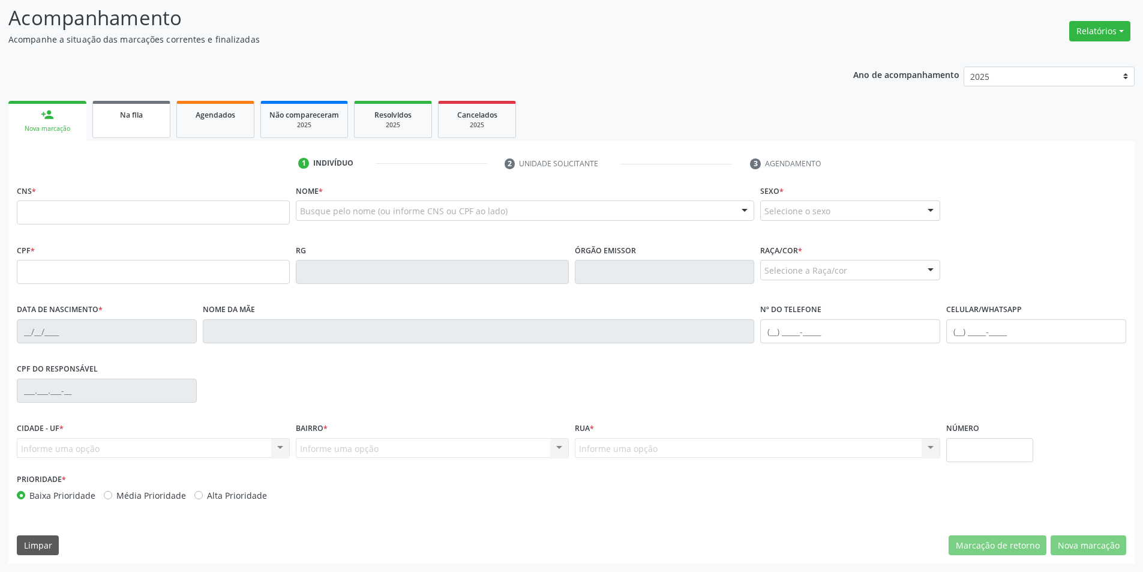
click at [142, 123] on link "Na fila" at bounding box center [131, 119] width 78 height 37
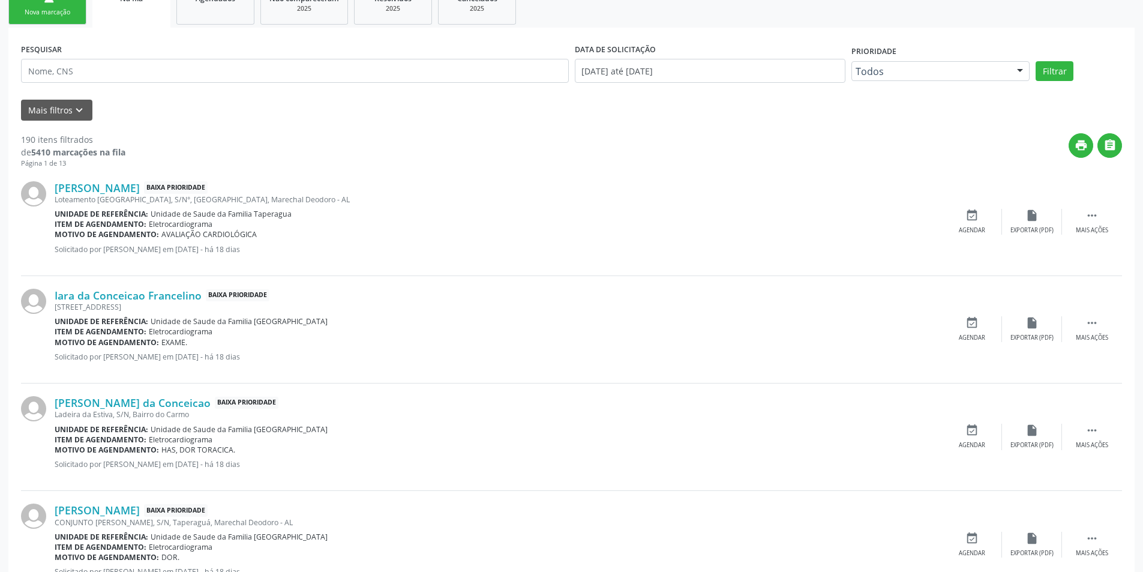
scroll to position [360, 0]
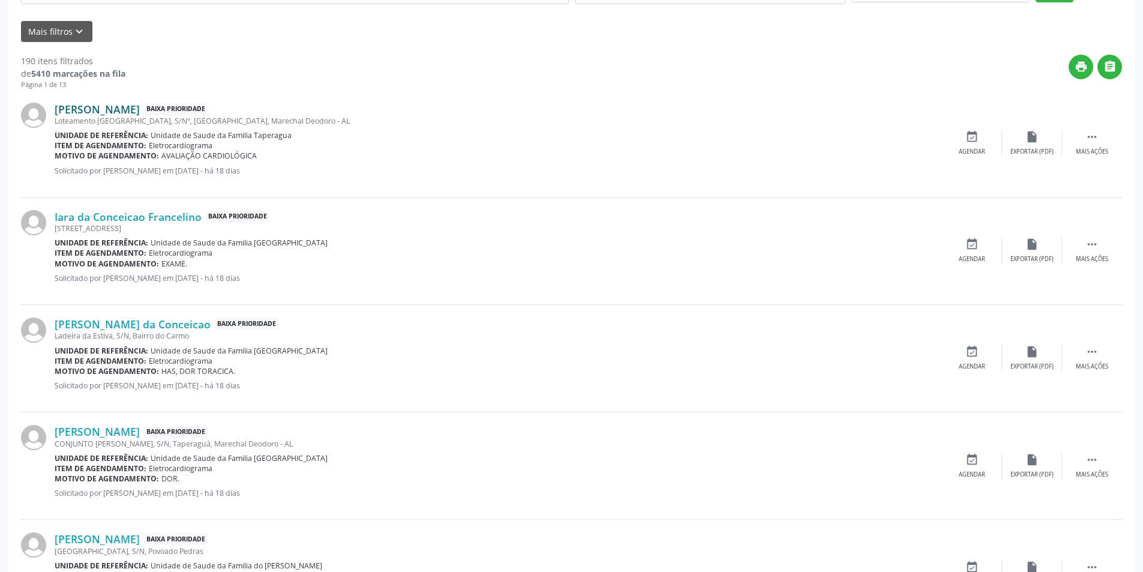
click at [139, 113] on link "[PERSON_NAME]" at bounding box center [97, 109] width 85 height 13
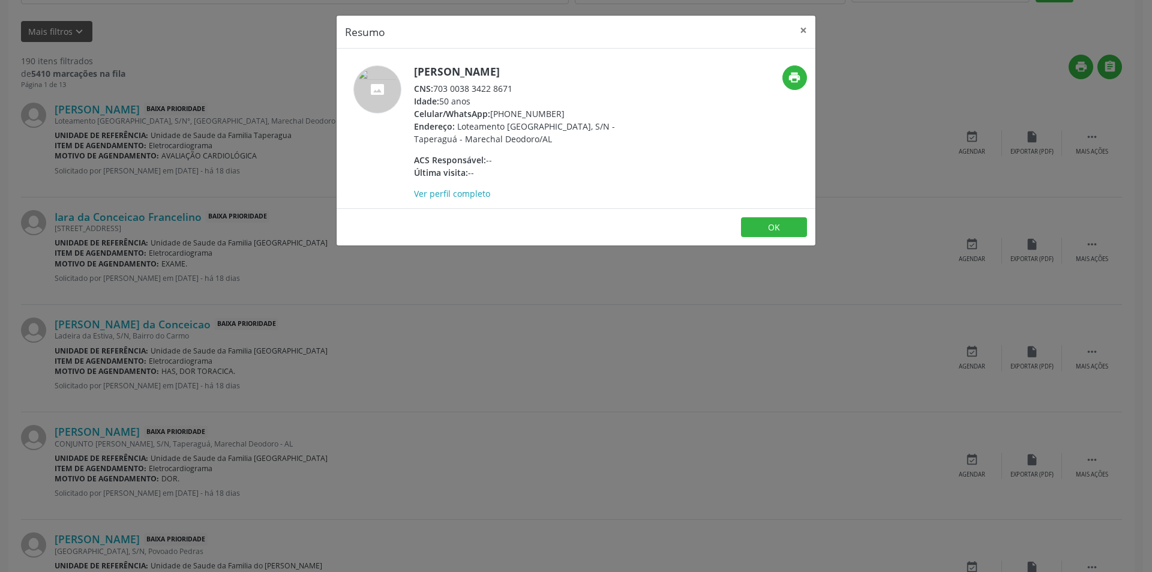
drag, startPoint x: 434, startPoint y: 87, endPoint x: 519, endPoint y: 87, distance: 84.6
click at [519, 87] on div "CNS: 703 0038 3422 8671" at bounding box center [530, 88] width 233 height 13
click at [773, 224] on button "OK" at bounding box center [774, 227] width 66 height 20
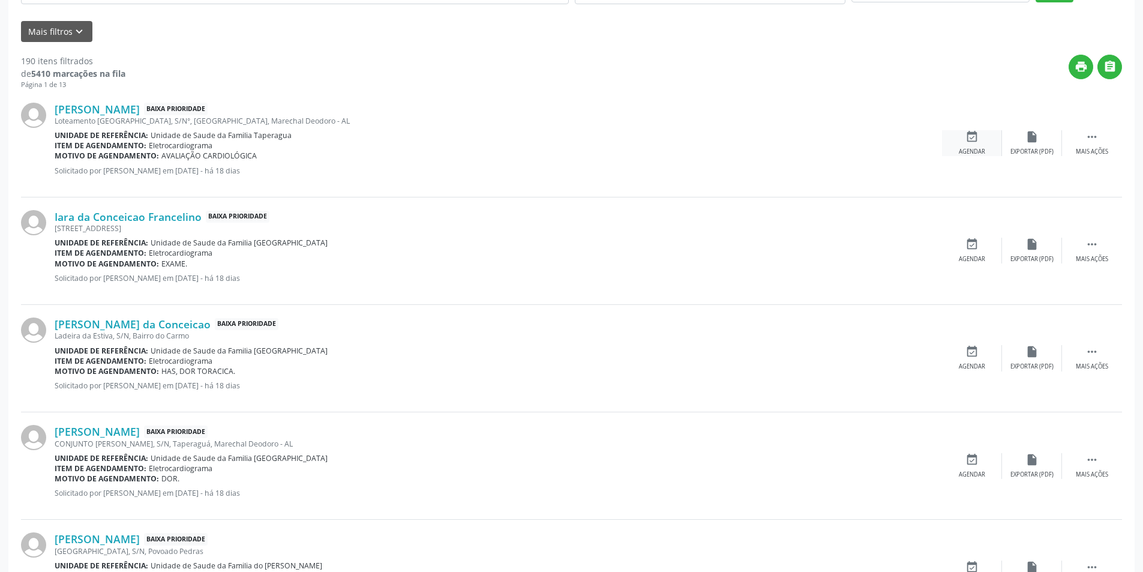
click at [972, 137] on icon "event_available" at bounding box center [971, 136] width 13 height 13
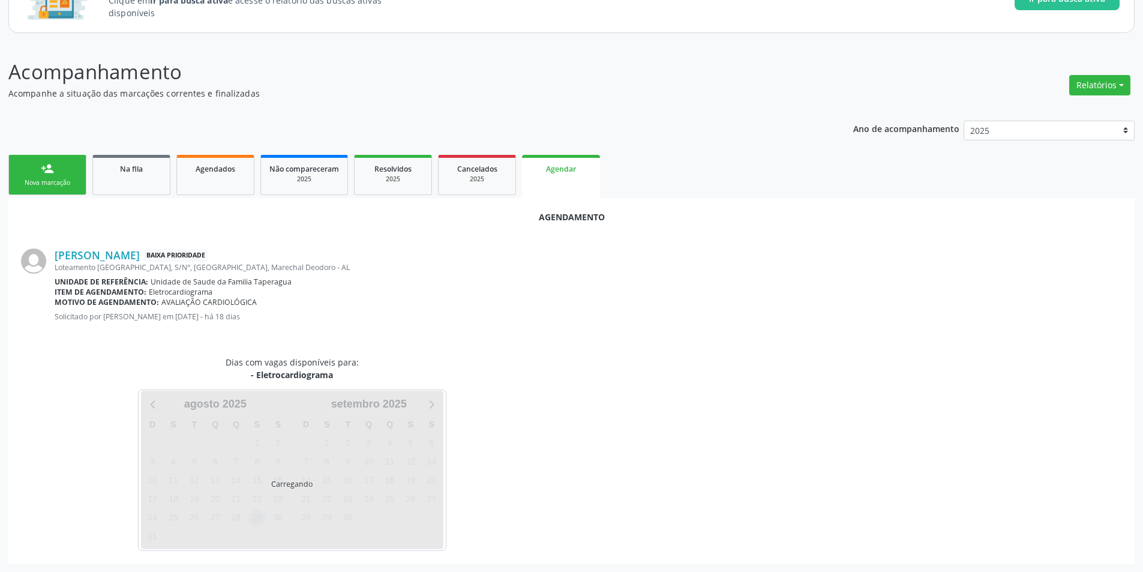
scroll to position [139, 0]
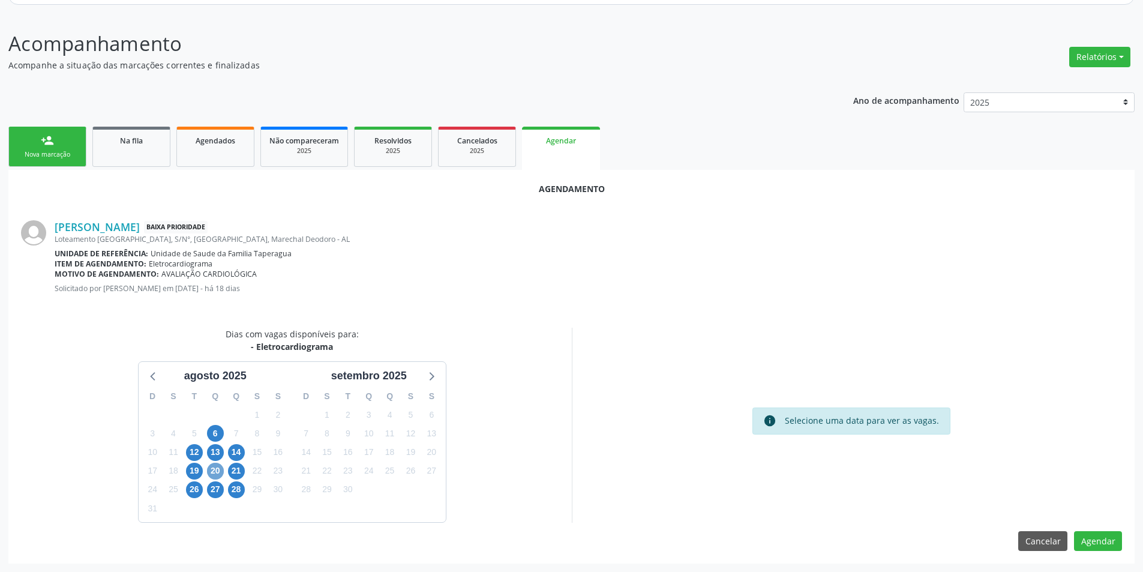
click at [215, 470] on span "20" at bounding box center [215, 471] width 17 height 17
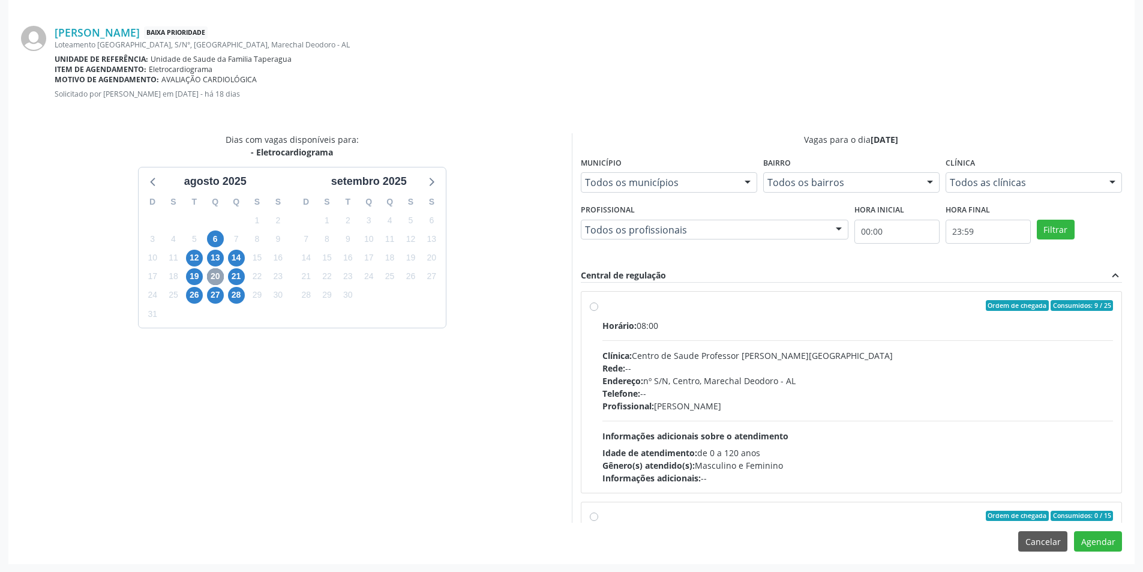
scroll to position [334, 0]
click at [602, 306] on label "Ordem de chegada Consumidos: 9 / 25 Horário: 08:00 Clínica: Centro de Saude Pro…" at bounding box center [857, 391] width 511 height 184
click at [593, 306] on input "Ordem de chegada Consumidos: 9 / 25 Horário: 08:00 Clínica: Centro de Saude Pro…" at bounding box center [594, 304] width 8 height 11
radio input "true"
click at [1100, 544] on button "Agendar" at bounding box center [1098, 540] width 48 height 20
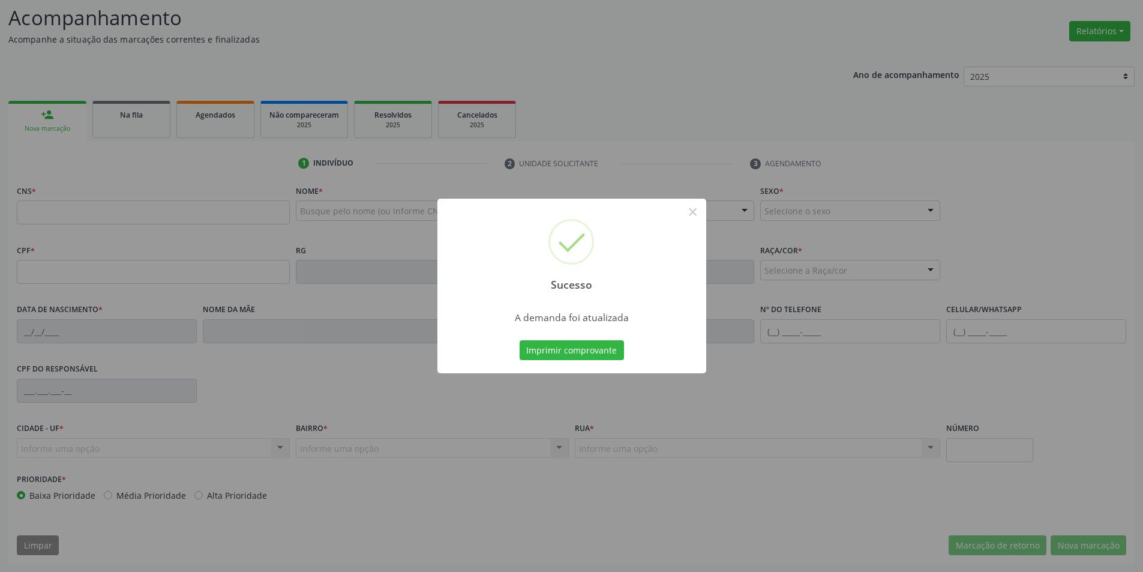
scroll to position [165, 0]
click at [688, 211] on button "×" at bounding box center [693, 212] width 20 height 20
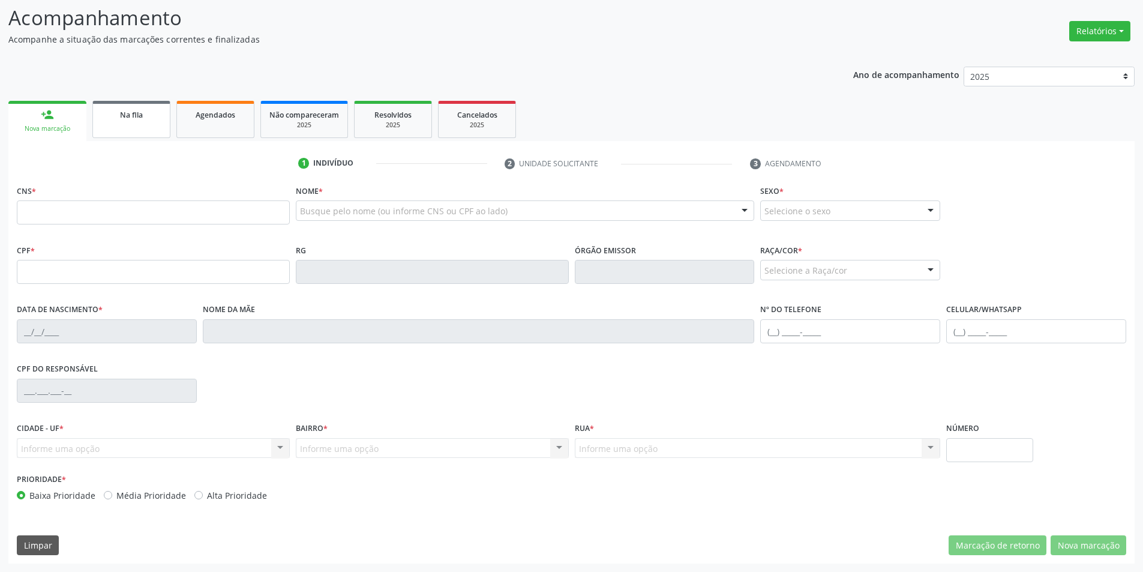
click at [124, 121] on link "Na fila" at bounding box center [131, 119] width 78 height 37
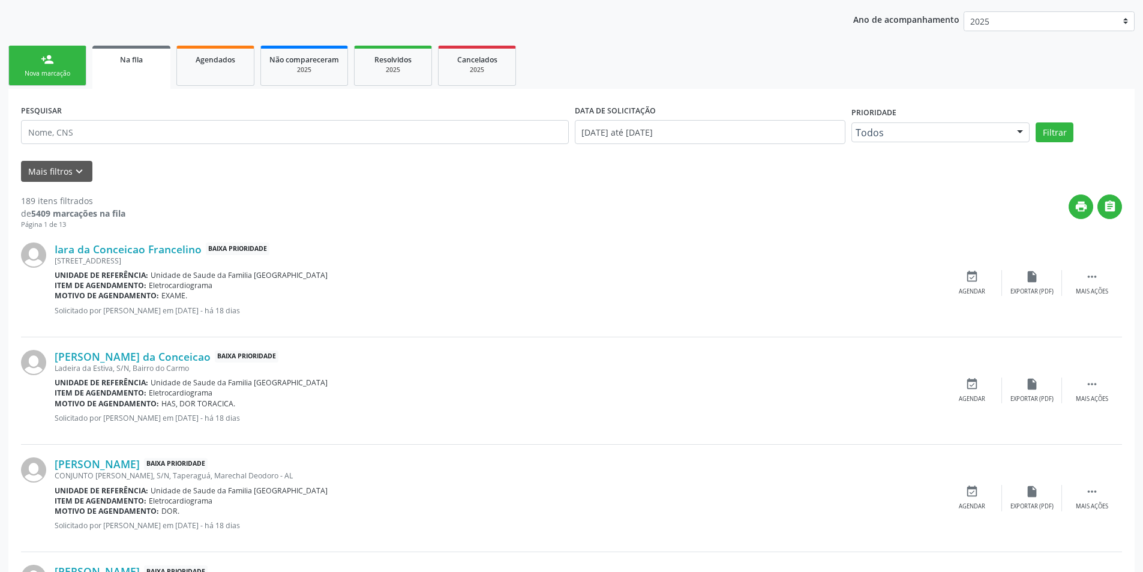
scroll to position [240, 0]
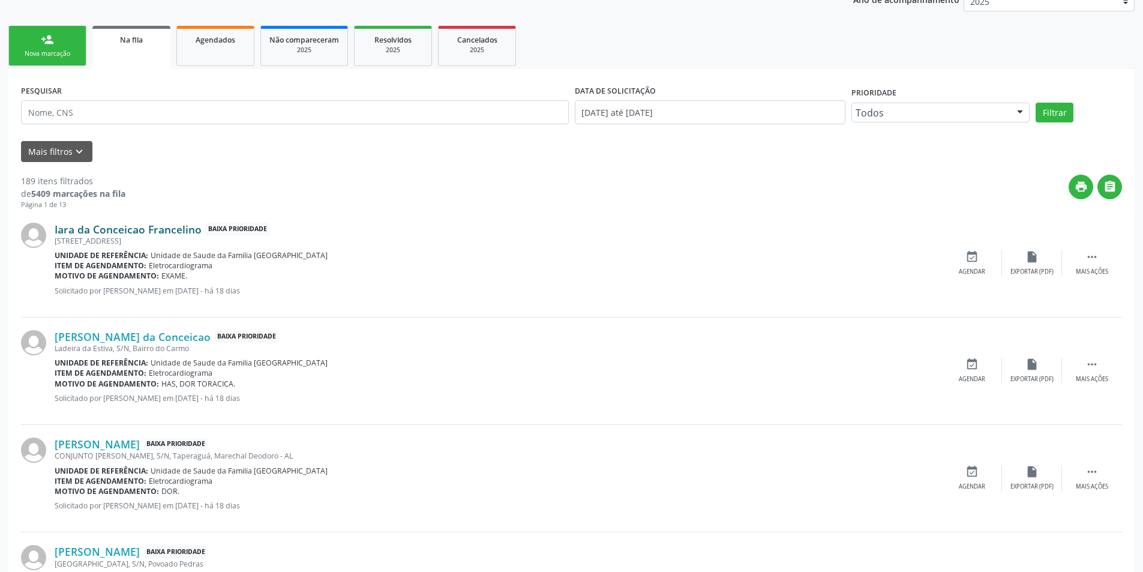
click at [143, 230] on link "Iara da Conceicao Francelino" at bounding box center [128, 229] width 147 height 13
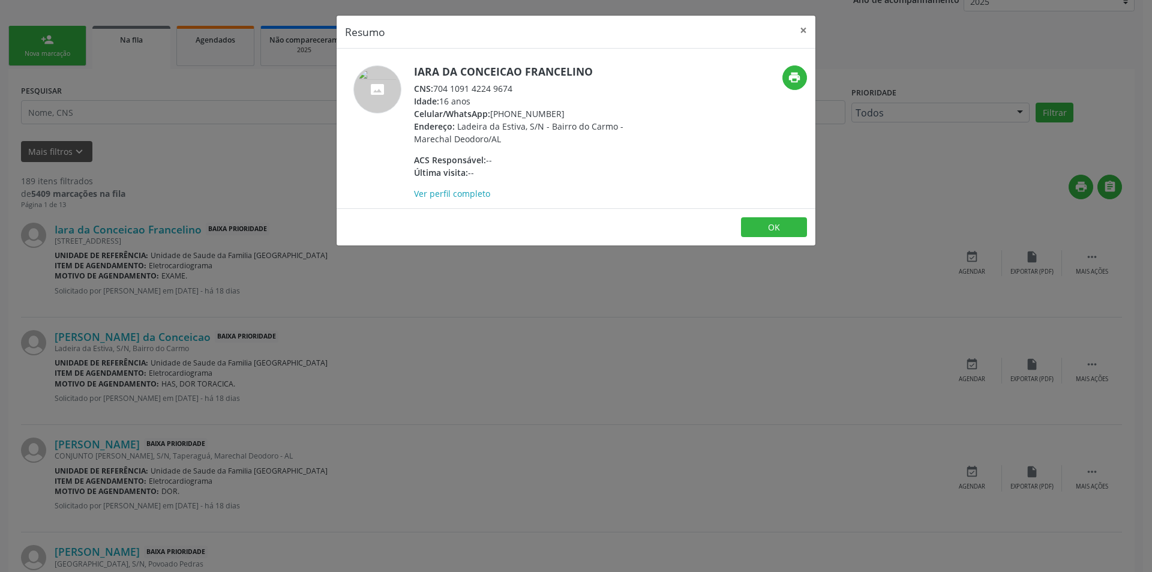
drag, startPoint x: 436, startPoint y: 88, endPoint x: 530, endPoint y: 85, distance: 94.3
click at [530, 85] on div "CNS: 704 1091 4224 9674" at bounding box center [530, 88] width 233 height 13
click at [782, 224] on button "OK" at bounding box center [774, 227] width 66 height 20
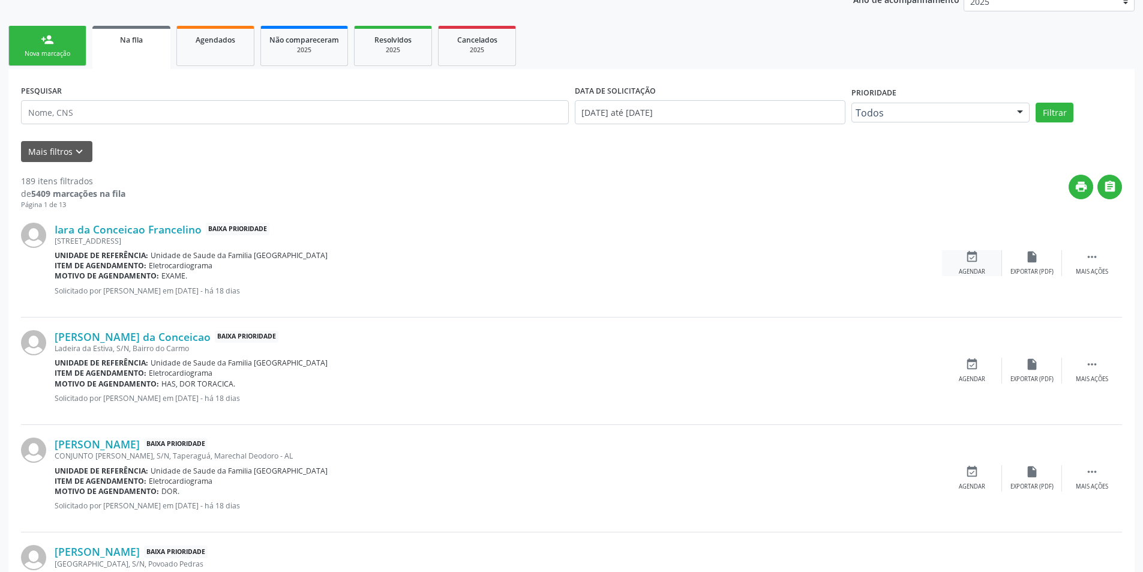
click at [958, 266] on div "event_available Agendar" at bounding box center [972, 263] width 60 height 26
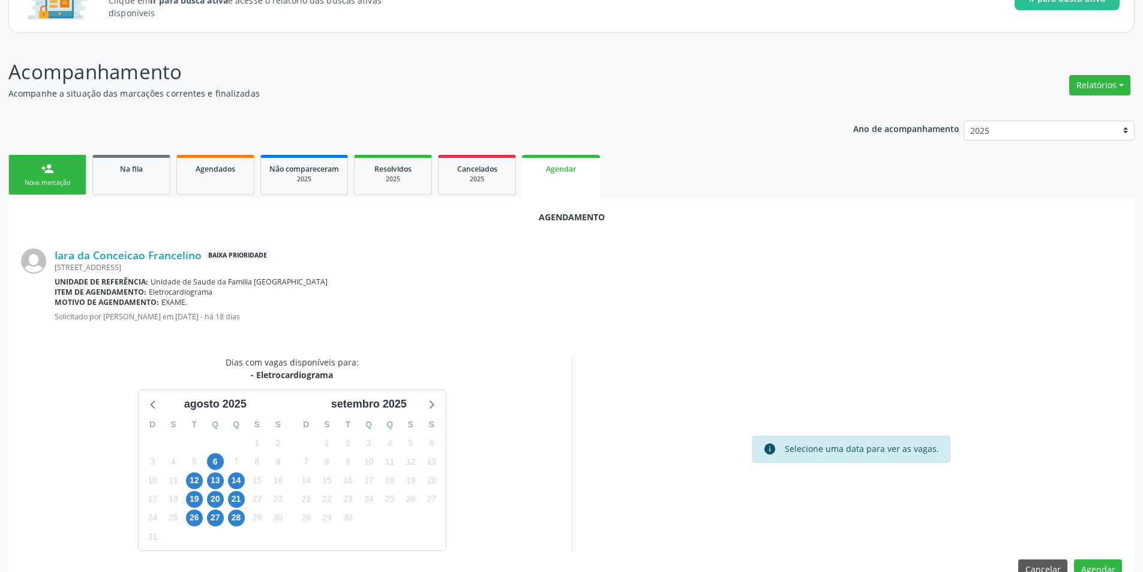
scroll to position [139, 0]
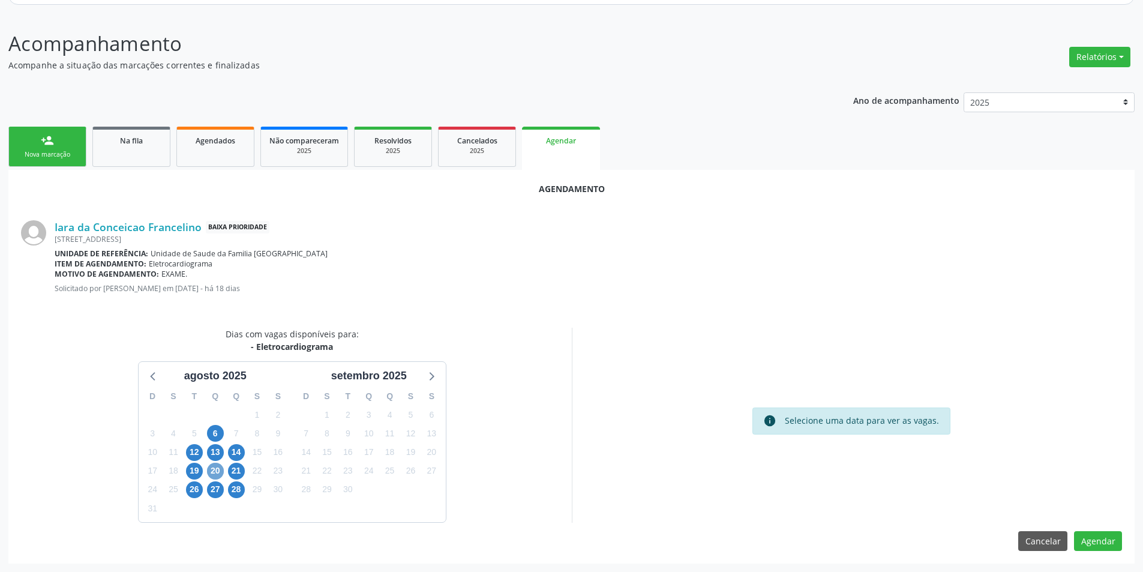
click at [212, 472] on span "20" at bounding box center [215, 471] width 17 height 17
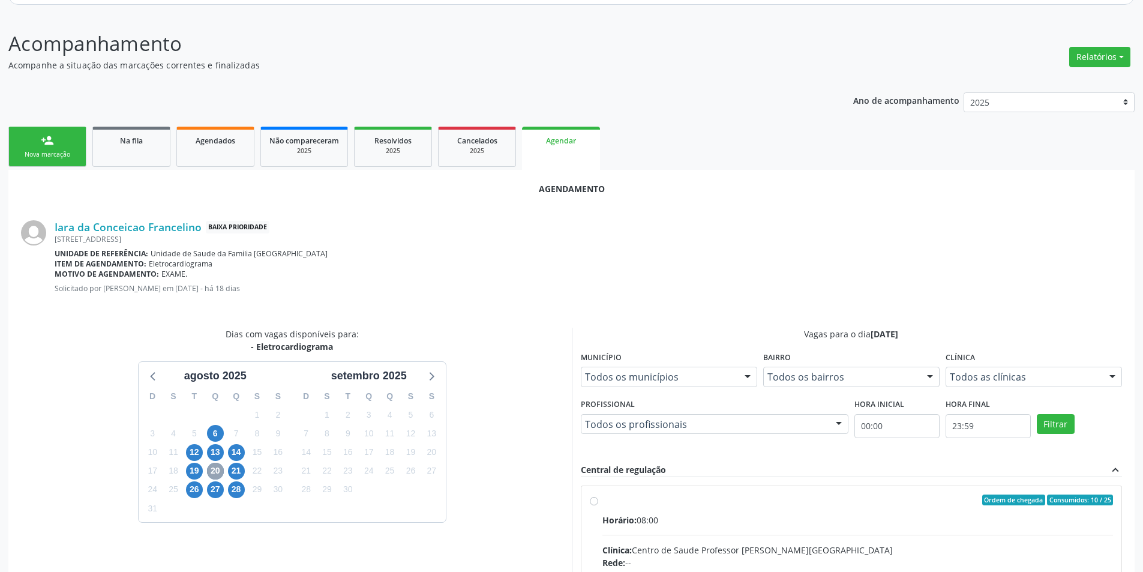
scroll to position [334, 0]
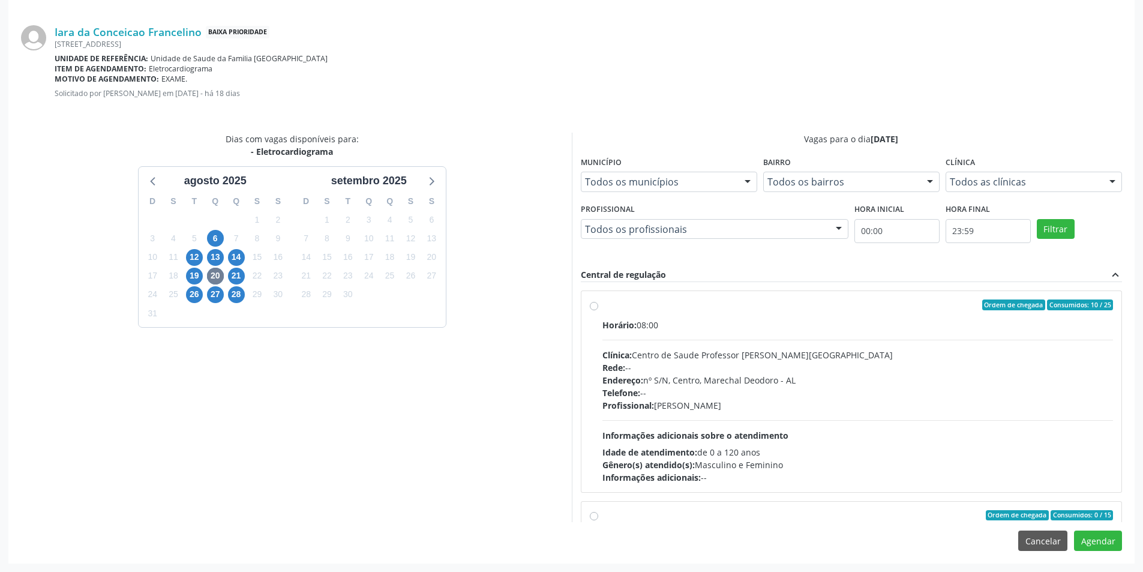
click at [602, 304] on label "Ordem de chegada Consumidos: 10 / 25 Horário: 08:00 Clínica: Centro de Saude Pr…" at bounding box center [857, 391] width 511 height 184
click at [590, 304] on input "Ordem de chegada Consumidos: 10 / 25 Horário: 08:00 Clínica: Centro de Saude Pr…" at bounding box center [594, 304] width 8 height 11
radio input "true"
click at [1091, 538] on button "Agendar" at bounding box center [1098, 540] width 48 height 20
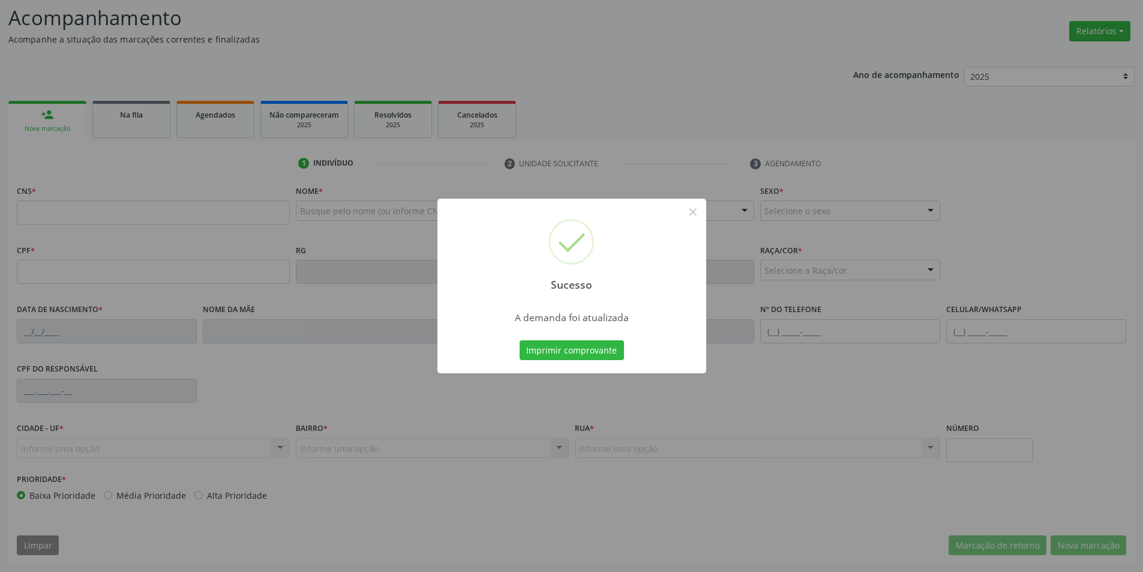
scroll to position [165, 0]
click at [691, 215] on button "×" at bounding box center [693, 212] width 20 height 20
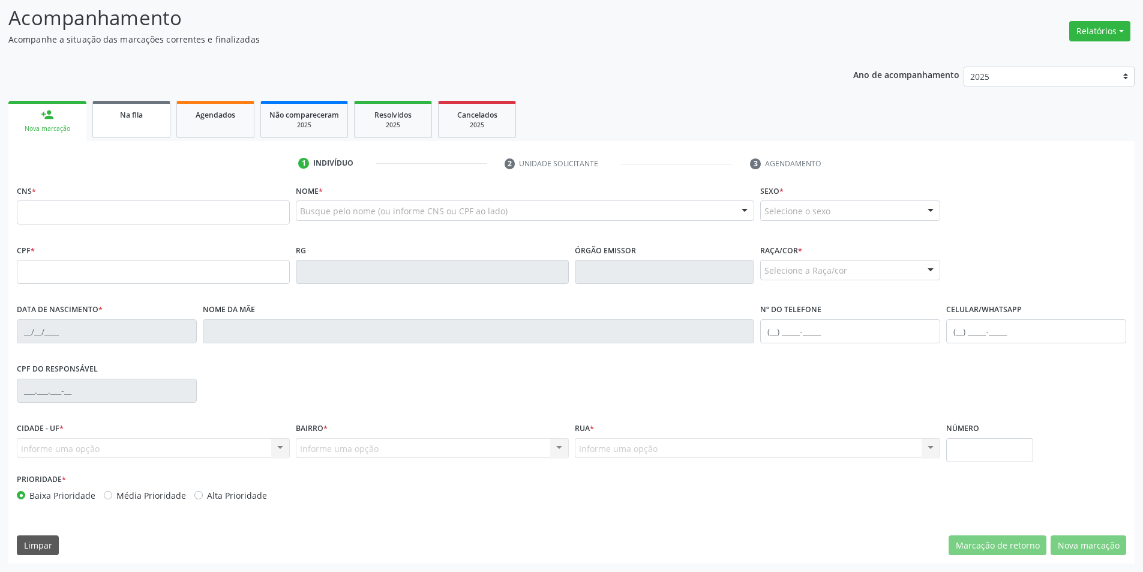
click at [123, 116] on span "Na fila" at bounding box center [131, 115] width 23 height 10
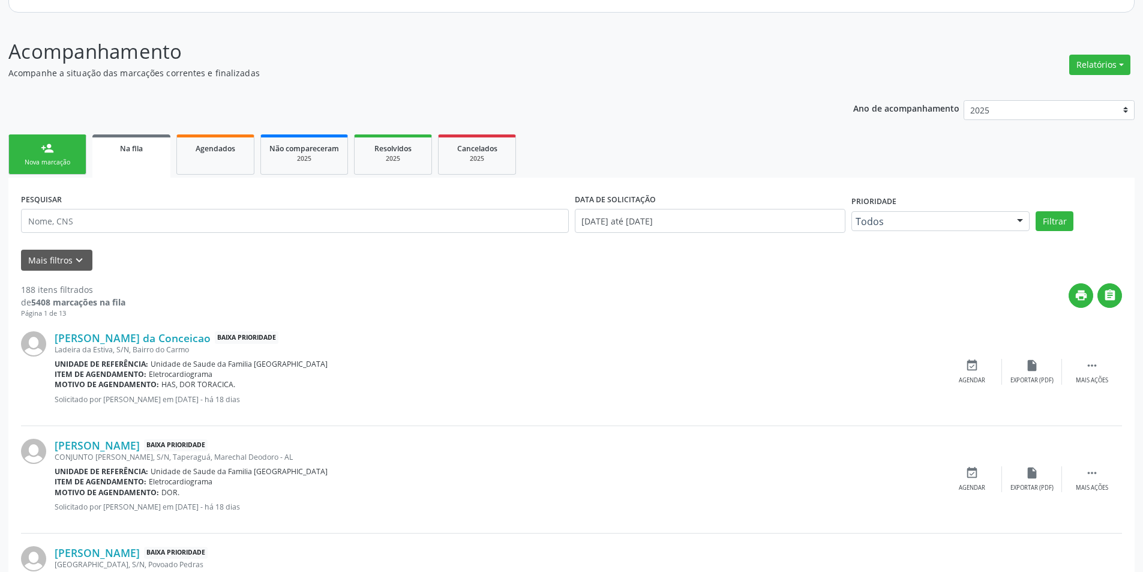
scroll to position [360, 0]
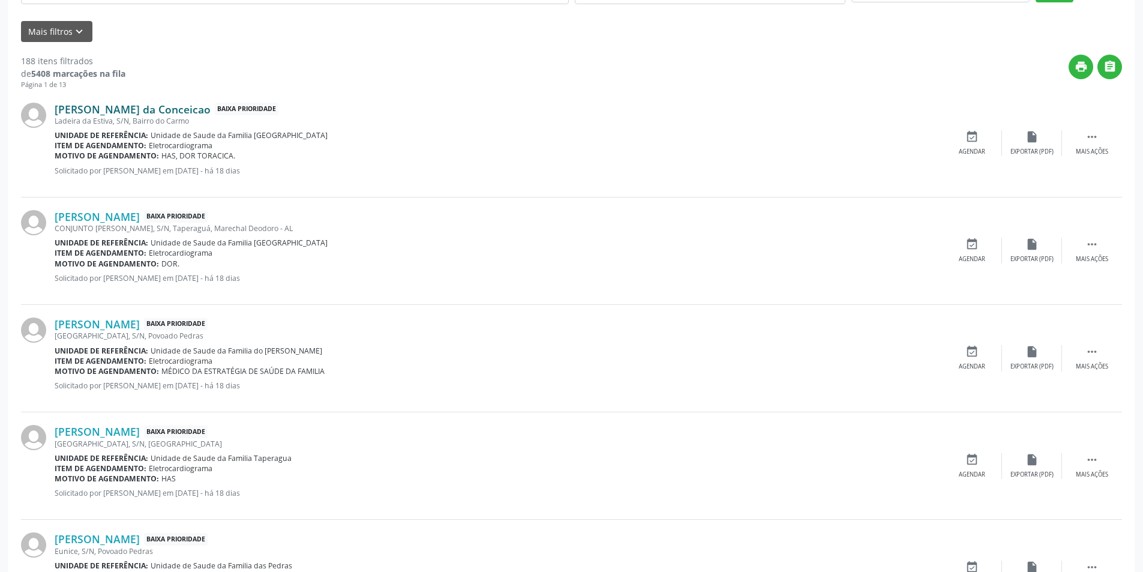
click at [118, 112] on link "[PERSON_NAME] da Conceicao" at bounding box center [133, 109] width 156 height 13
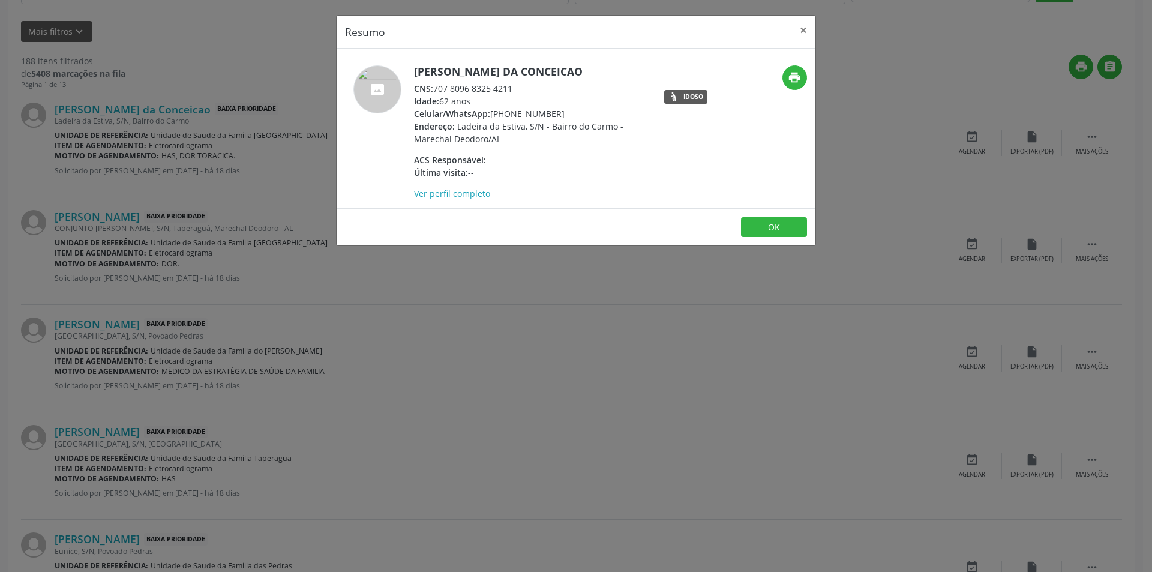
drag, startPoint x: 439, startPoint y: 86, endPoint x: 526, endPoint y: 89, distance: 86.4
click at [526, 89] on div "CNS: 707 8096 8325 4211" at bounding box center [530, 88] width 233 height 13
click at [781, 230] on button "OK" at bounding box center [774, 227] width 66 height 20
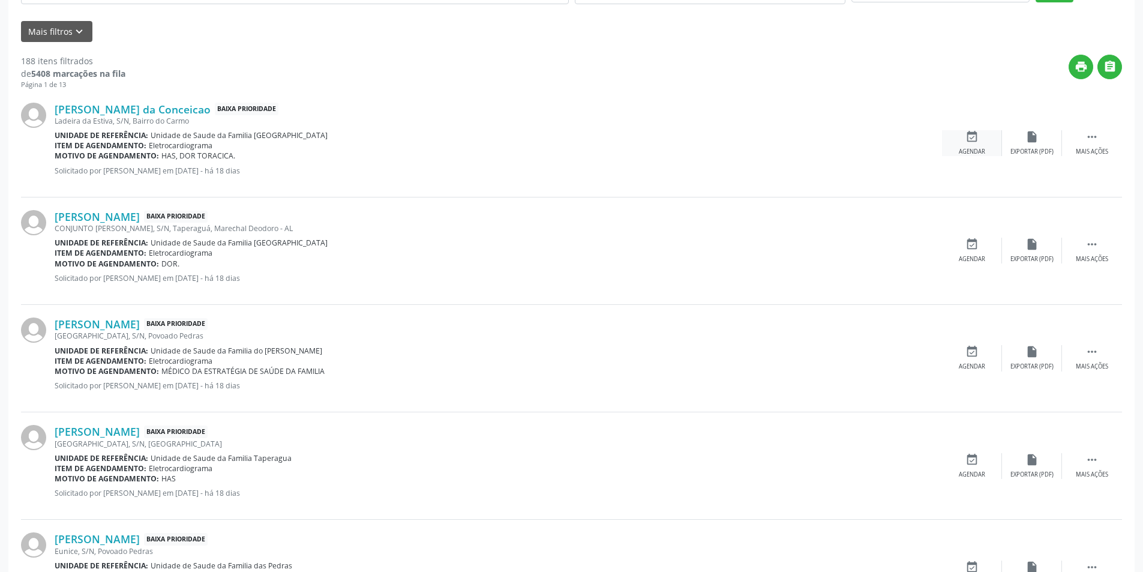
click at [979, 135] on div "event_available Agendar" at bounding box center [972, 143] width 60 height 26
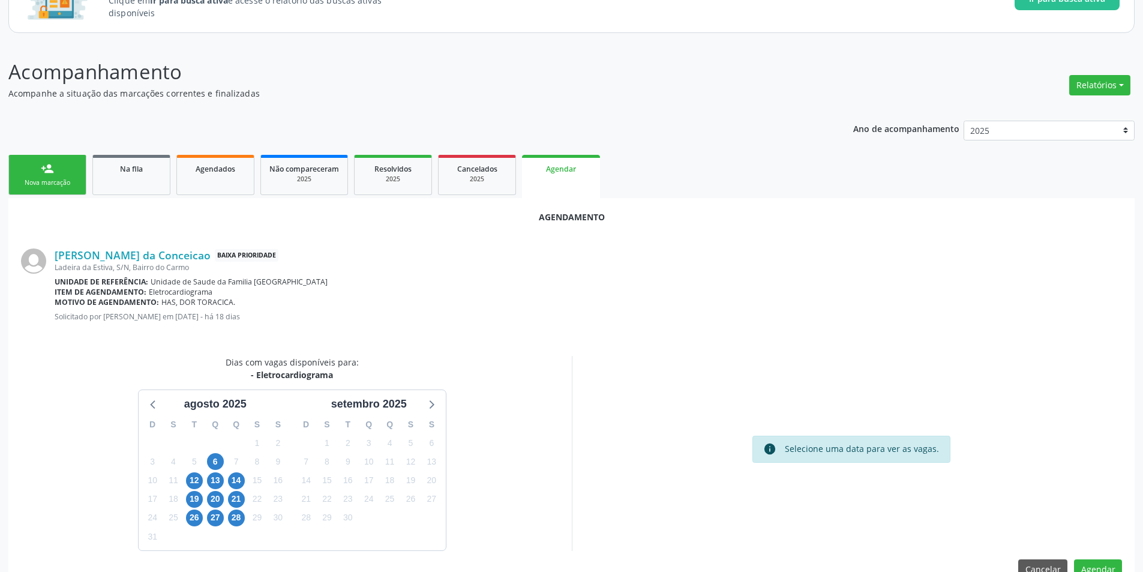
scroll to position [139, 0]
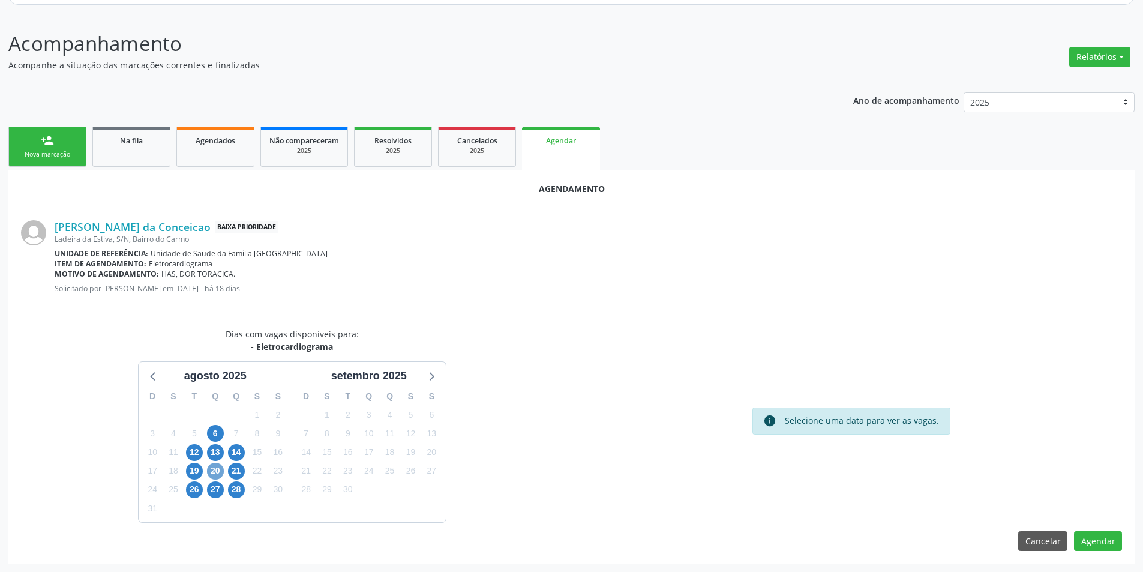
click at [215, 470] on span "20" at bounding box center [215, 471] width 17 height 17
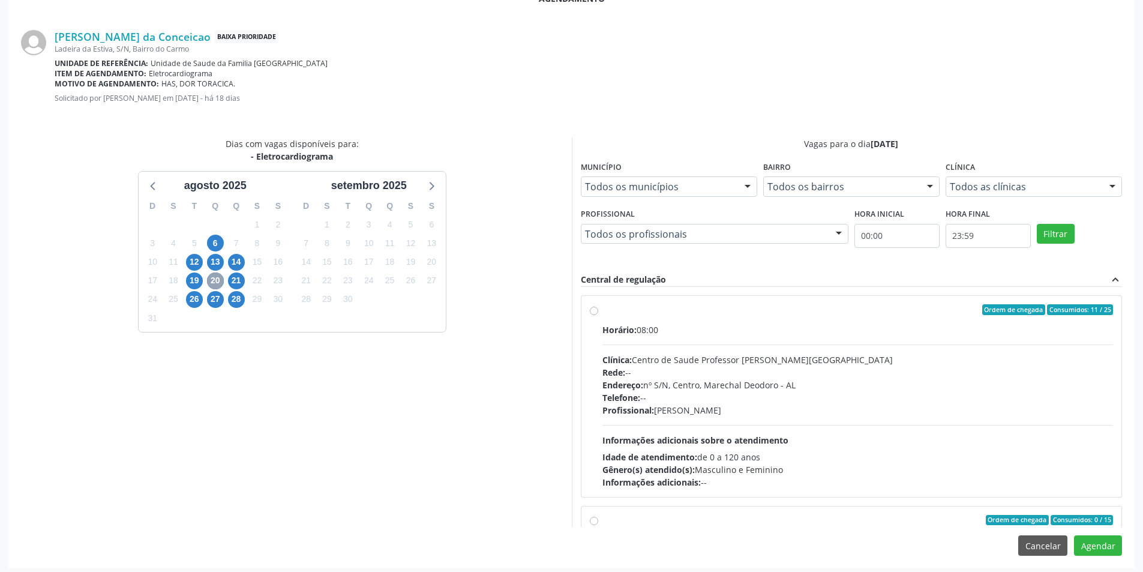
scroll to position [334, 0]
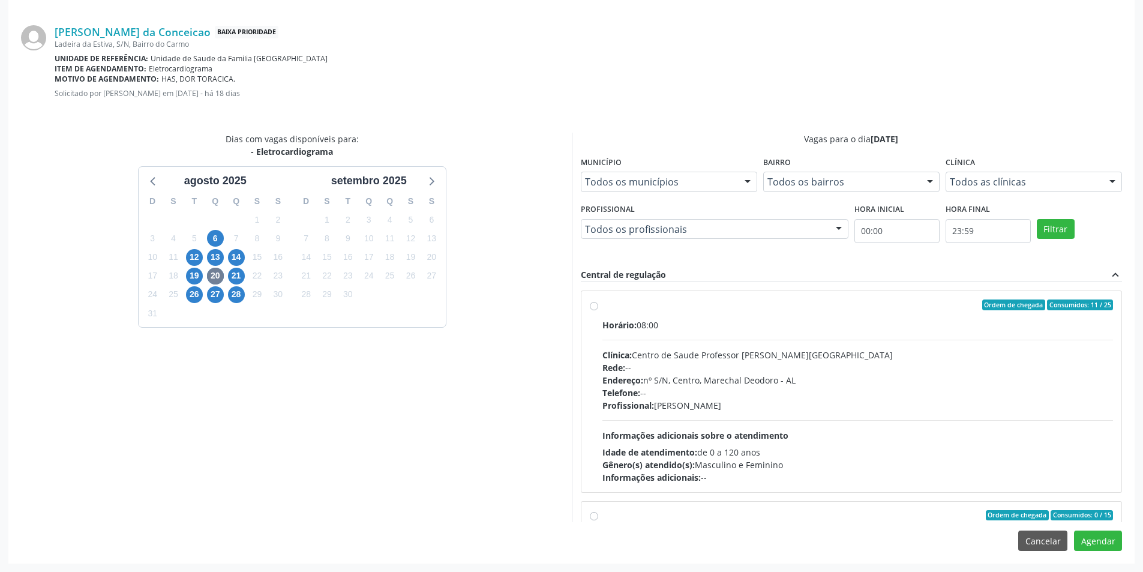
click at [602, 306] on label "Ordem de chegada Consumidos: 11 / 25 Horário: 08:00 Clínica: Centro de Saude Pr…" at bounding box center [857, 391] width 511 height 184
click at [592, 306] on input "Ordem de chegada Consumidos: 11 / 25 Horário: 08:00 Clínica: Centro de Saude Pr…" at bounding box center [594, 304] width 8 height 11
radio input "true"
click at [1112, 547] on button "Agendar" at bounding box center [1098, 540] width 48 height 20
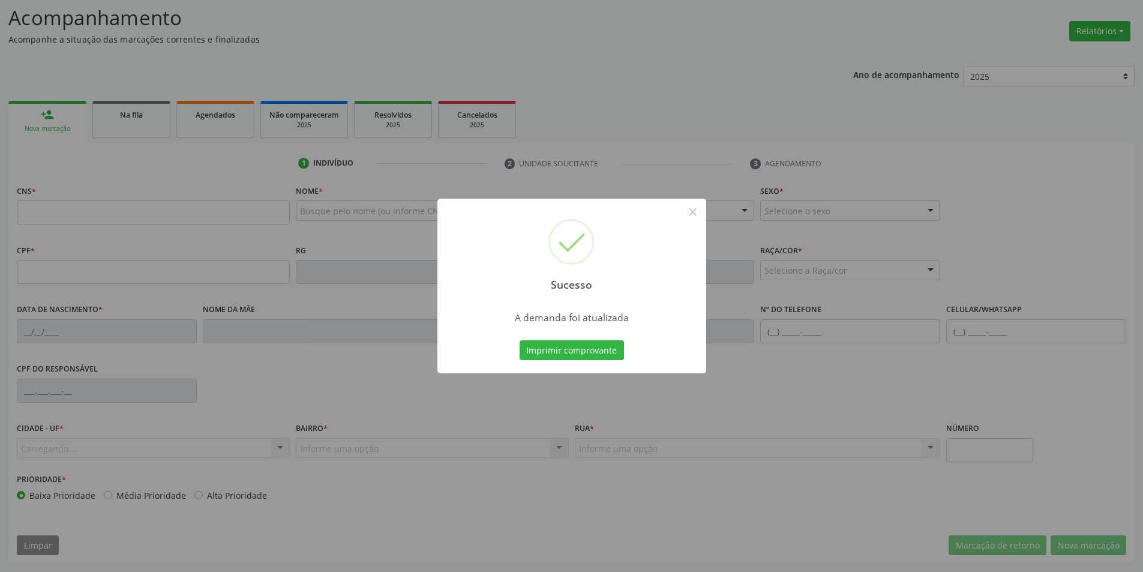
scroll to position [165, 0]
click at [695, 212] on button "×" at bounding box center [693, 212] width 20 height 20
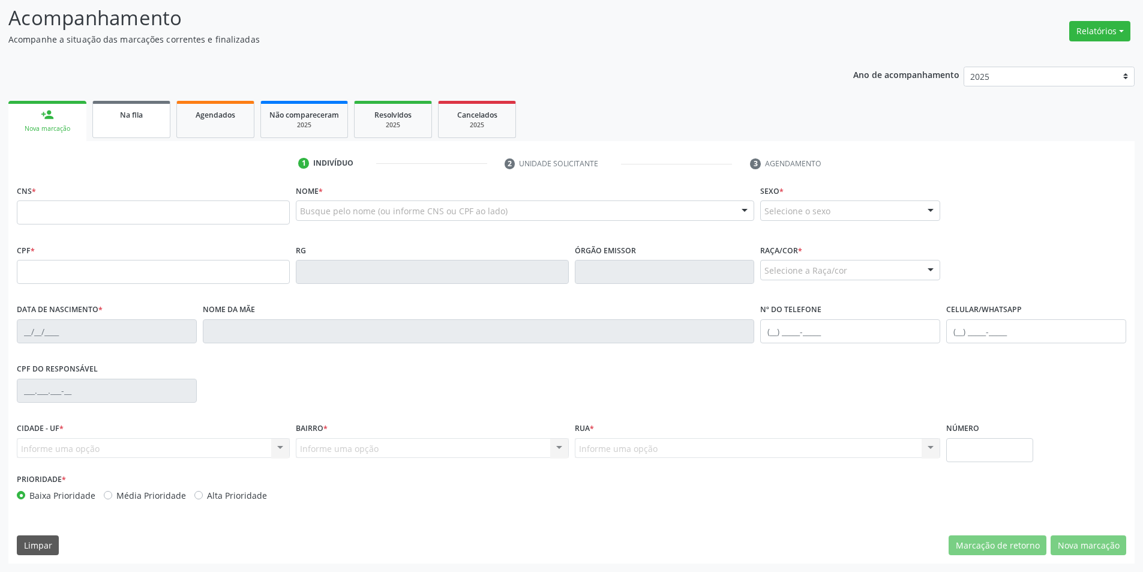
click at [130, 125] on link "Na fila" at bounding box center [131, 119] width 78 height 37
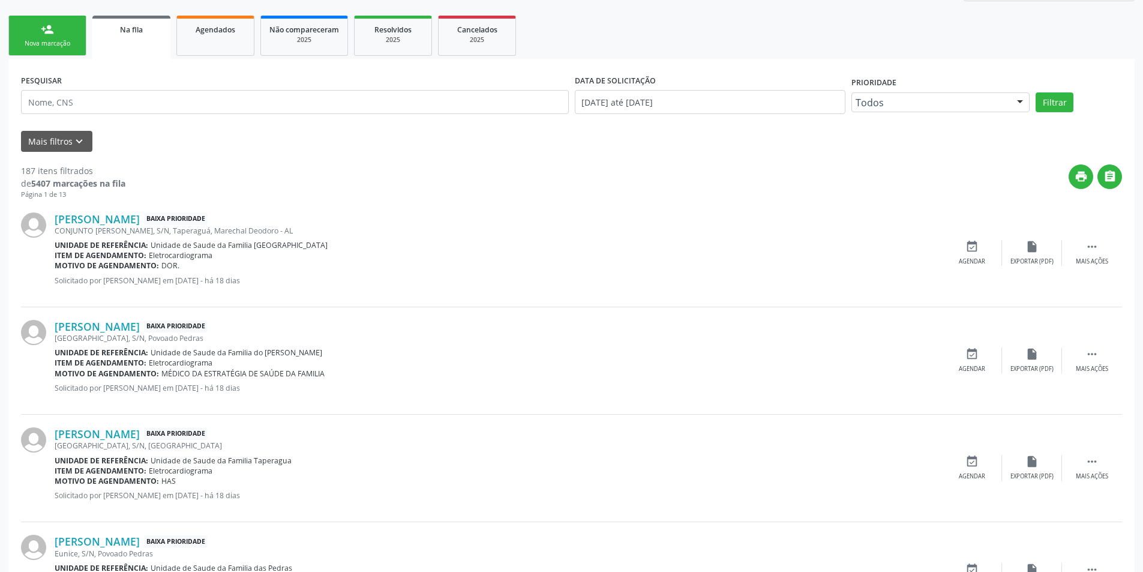
scroll to position [240, 0]
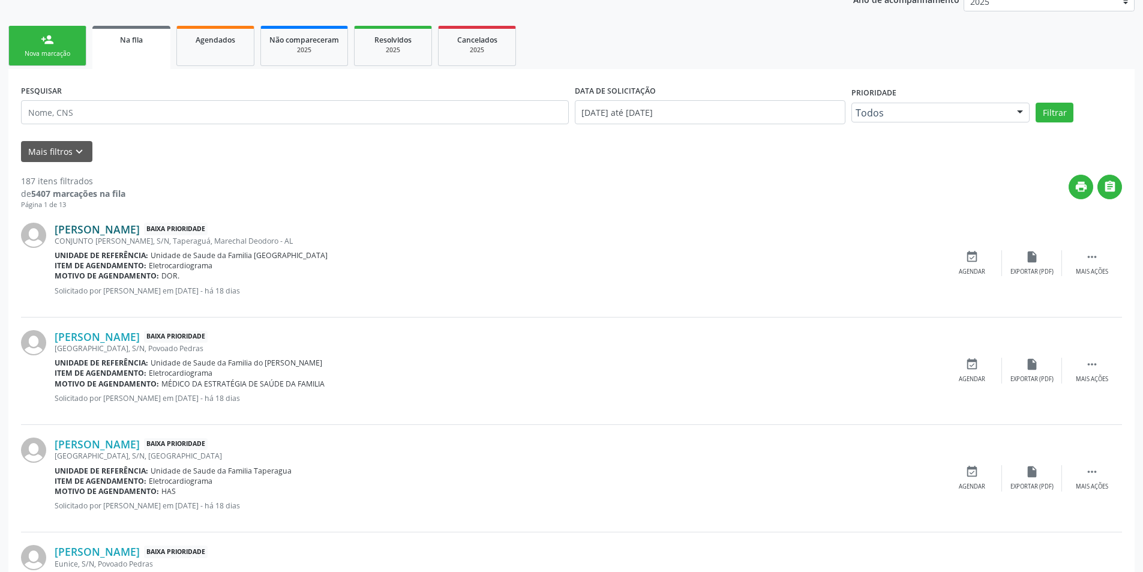
click at [119, 230] on link "[PERSON_NAME]" at bounding box center [97, 229] width 85 height 13
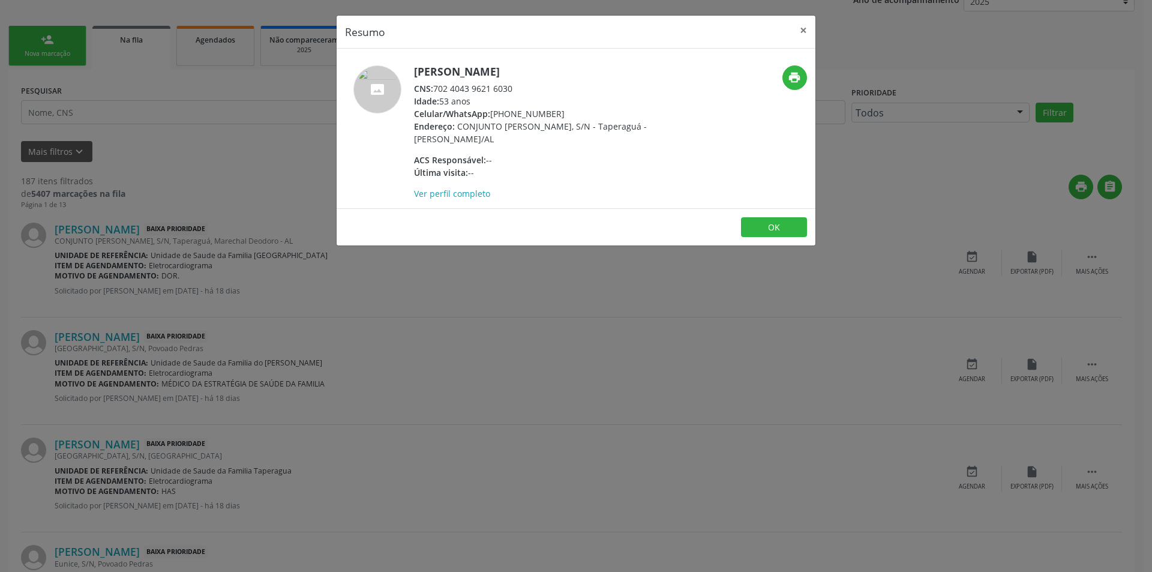
drag, startPoint x: 437, startPoint y: 86, endPoint x: 529, endPoint y: 87, distance: 91.2
click at [529, 87] on div "CNS: 702 4043 9621 6030" at bounding box center [530, 88] width 233 height 13
click at [775, 230] on button "OK" at bounding box center [774, 227] width 66 height 20
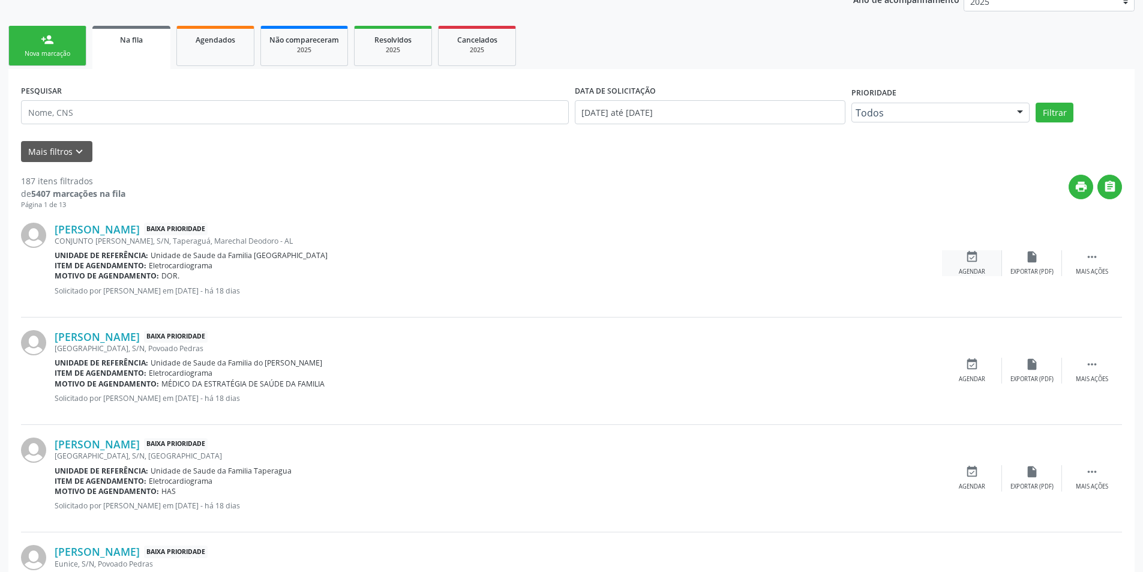
click at [988, 259] on div "event_available Agendar" at bounding box center [972, 263] width 60 height 26
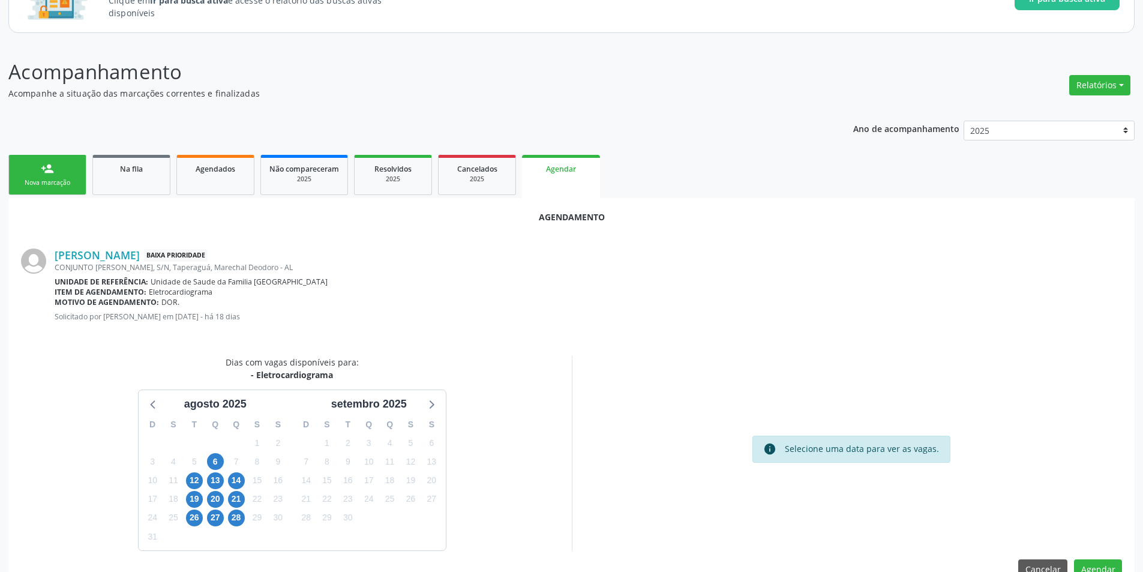
scroll to position [139, 0]
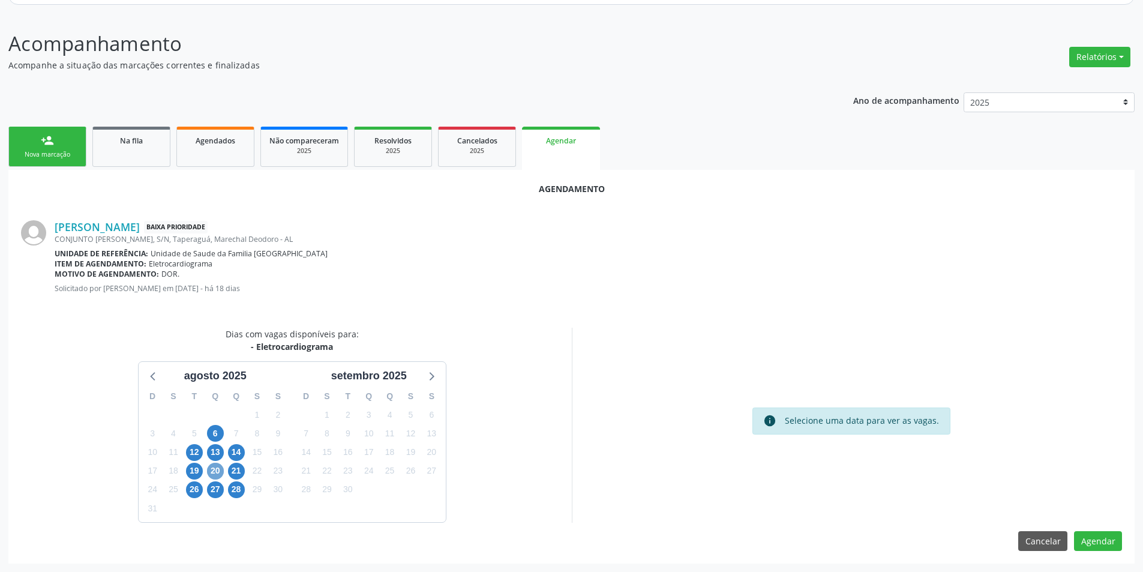
click at [217, 467] on span "20" at bounding box center [215, 471] width 17 height 17
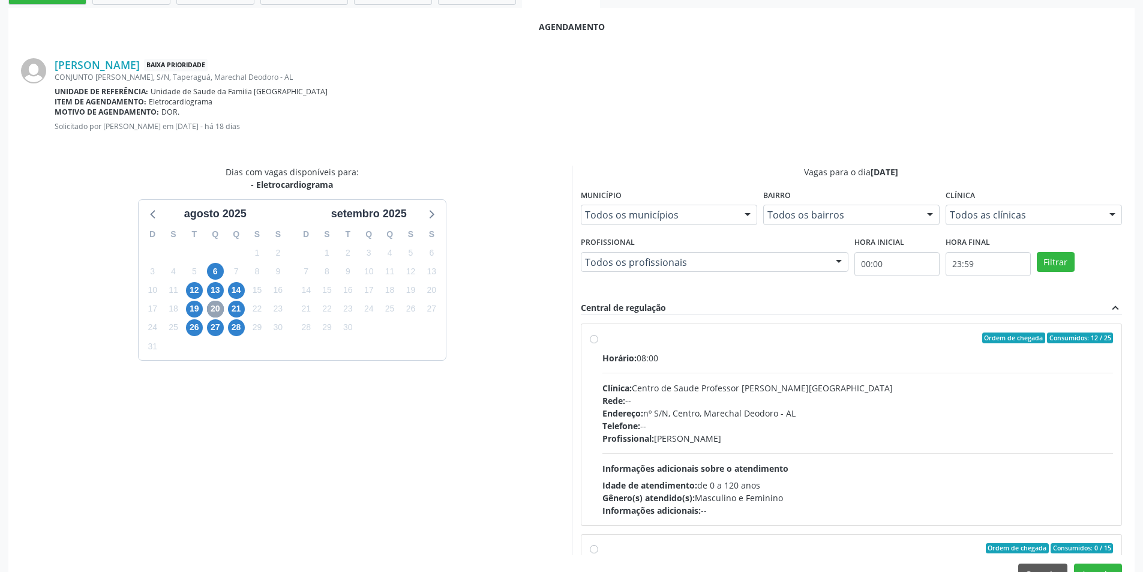
scroll to position [319, 0]
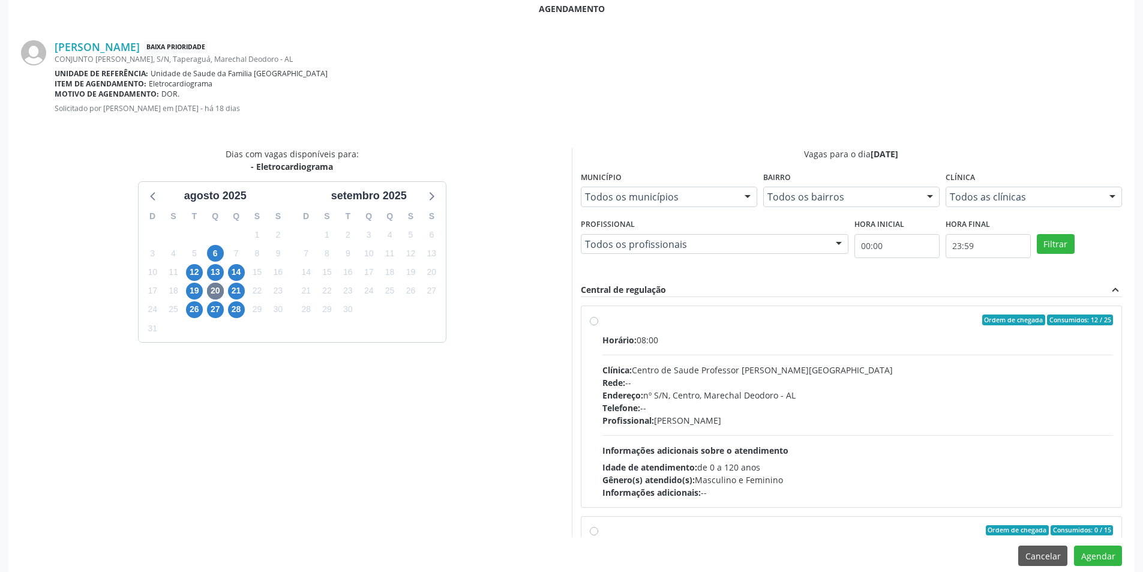
click at [602, 323] on label "Ordem de chegada Consumidos: 12 / 25 Horário: 08:00 Clínica: Centro de Saude Pr…" at bounding box center [857, 406] width 511 height 184
click at [593, 323] on input "Ordem de chegada Consumidos: 12 / 25 Horário: 08:00 Clínica: Centro de Saude Pr…" at bounding box center [594, 319] width 8 height 11
radio input "true"
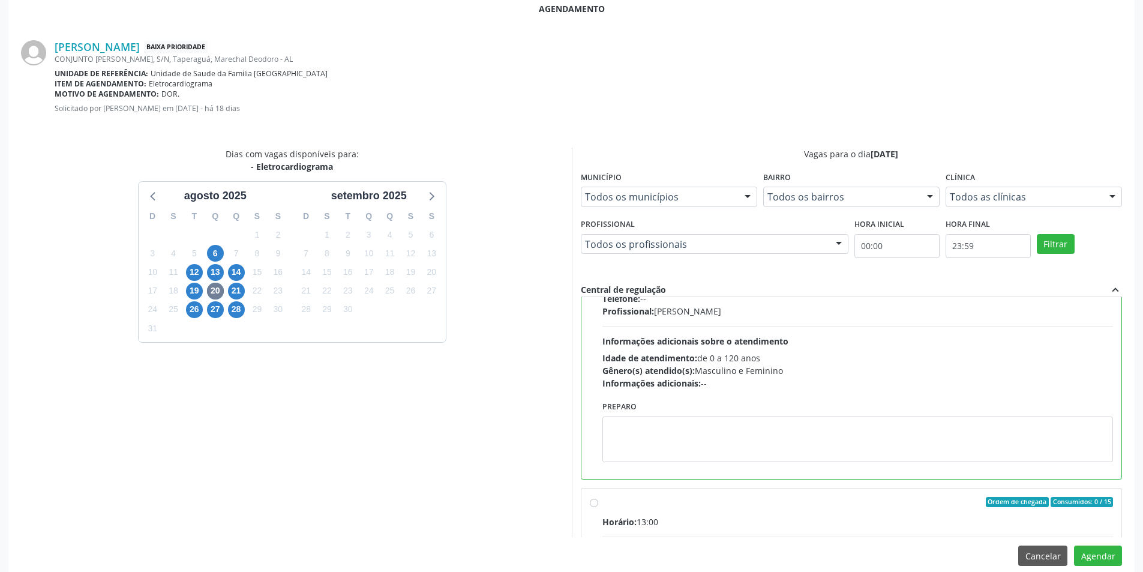
scroll to position [270, 0]
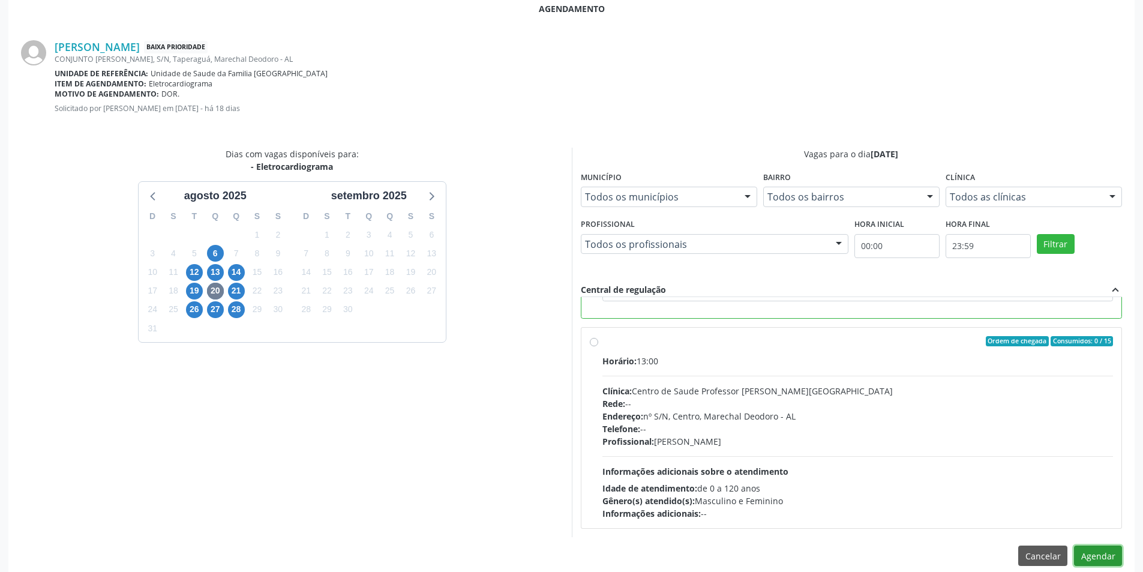
click at [1098, 549] on button "Agendar" at bounding box center [1098, 555] width 48 height 20
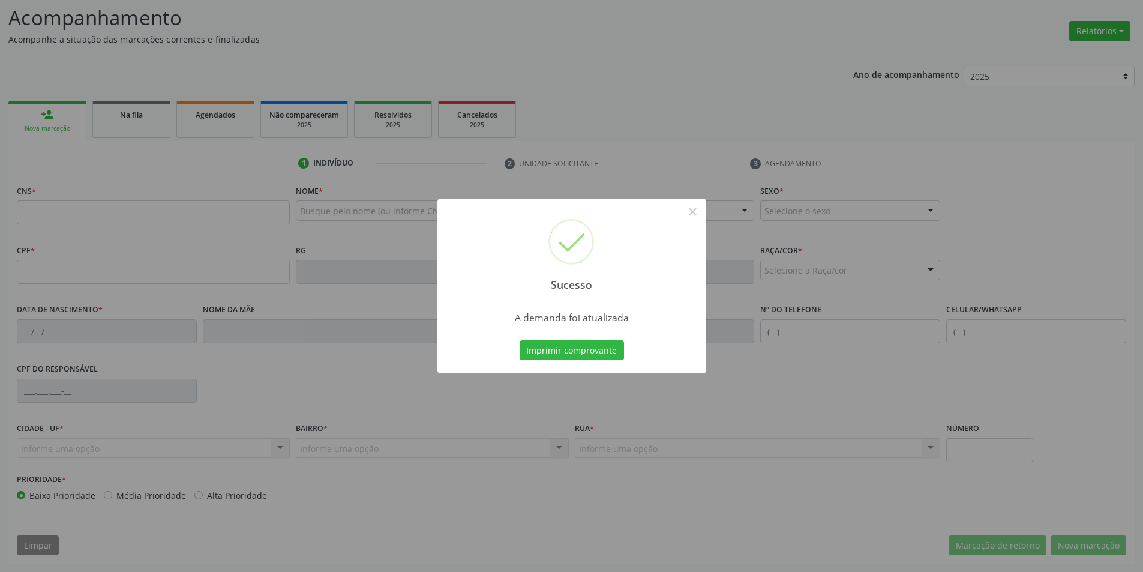
scroll to position [165, 0]
click at [695, 213] on button "×" at bounding box center [693, 212] width 20 height 20
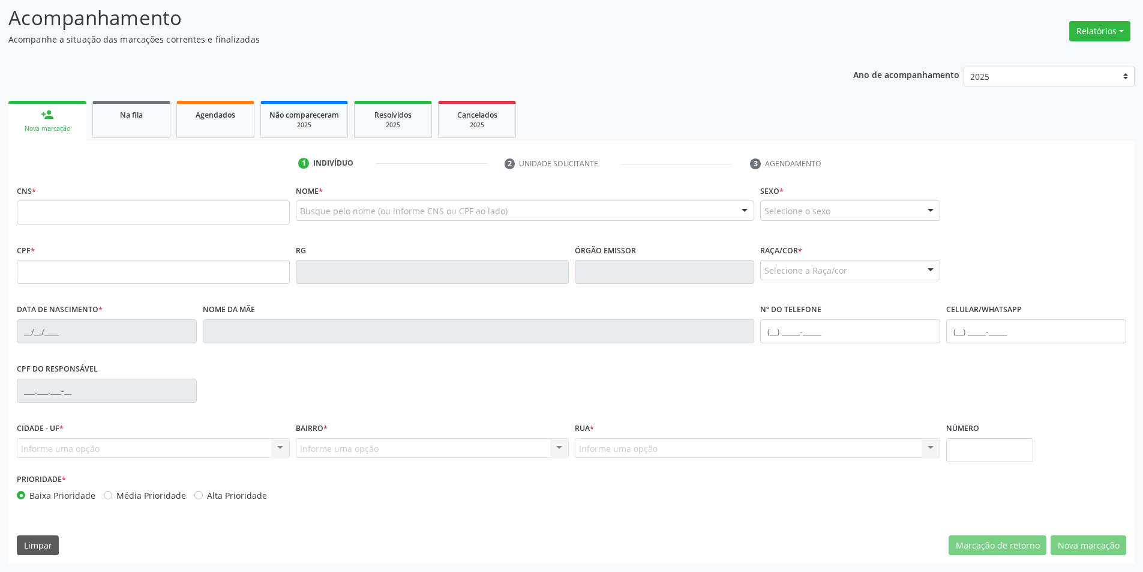
click at [136, 117] on span "Na fila" at bounding box center [131, 115] width 23 height 10
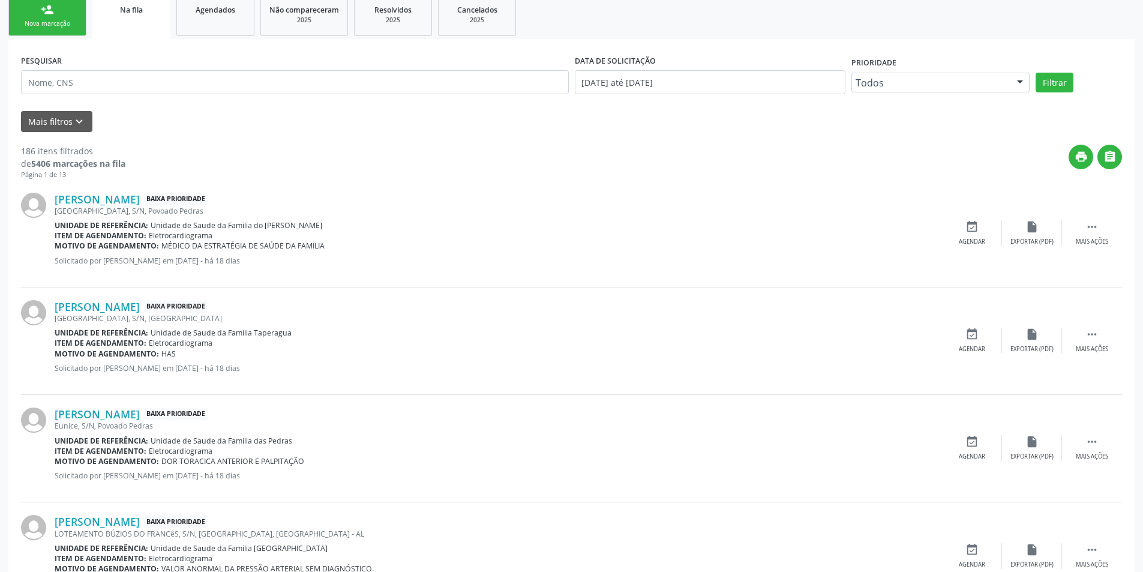
scroll to position [300, 0]
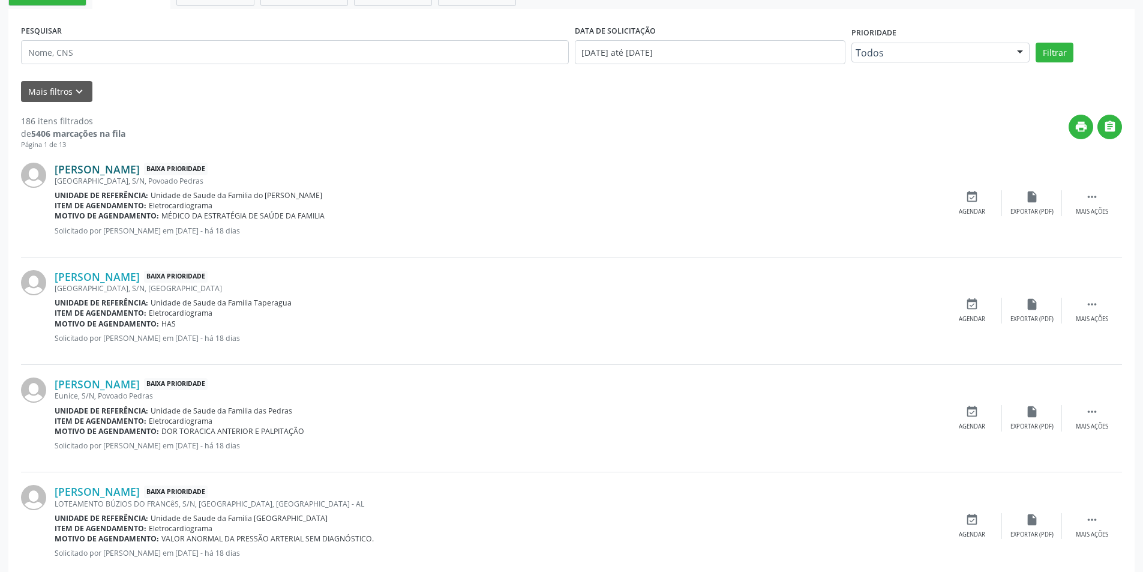
click at [138, 166] on link "[PERSON_NAME]" at bounding box center [97, 169] width 85 height 13
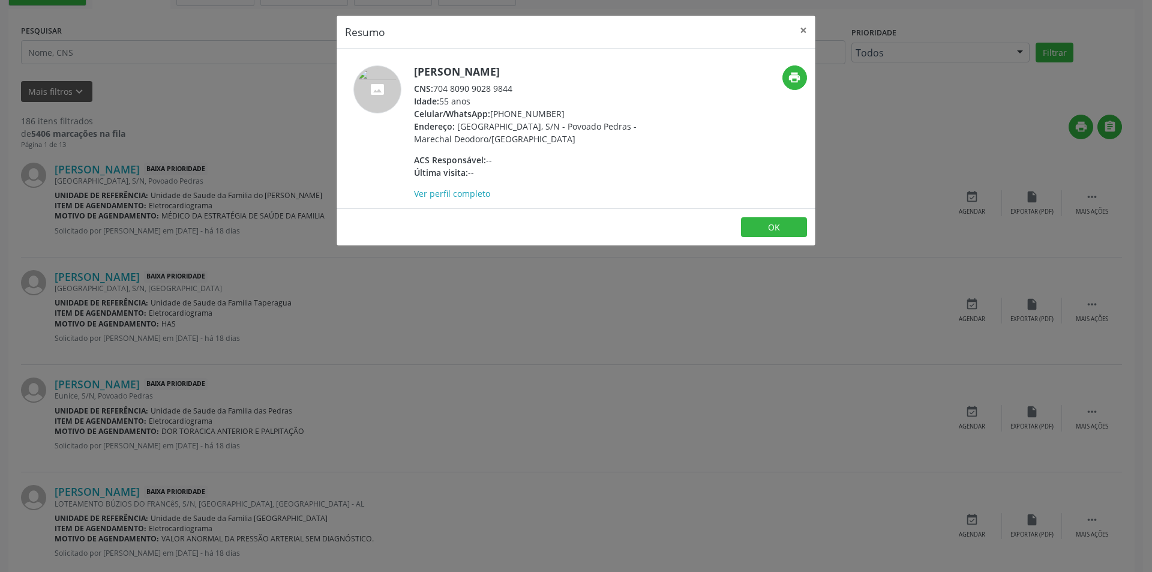
drag, startPoint x: 435, startPoint y: 88, endPoint x: 562, endPoint y: 89, distance: 126.6
click at [562, 89] on div "CNS: 704 8090 9028 9844" at bounding box center [530, 88] width 233 height 13
click at [777, 227] on button "OK" at bounding box center [774, 227] width 66 height 20
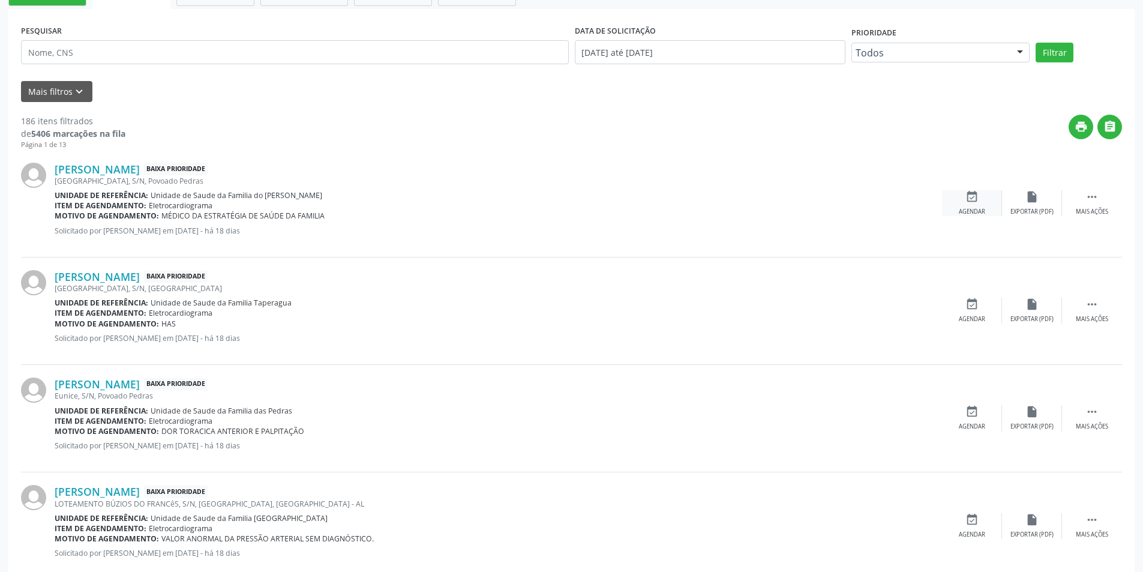
click at [974, 203] on icon "event_available" at bounding box center [971, 196] width 13 height 13
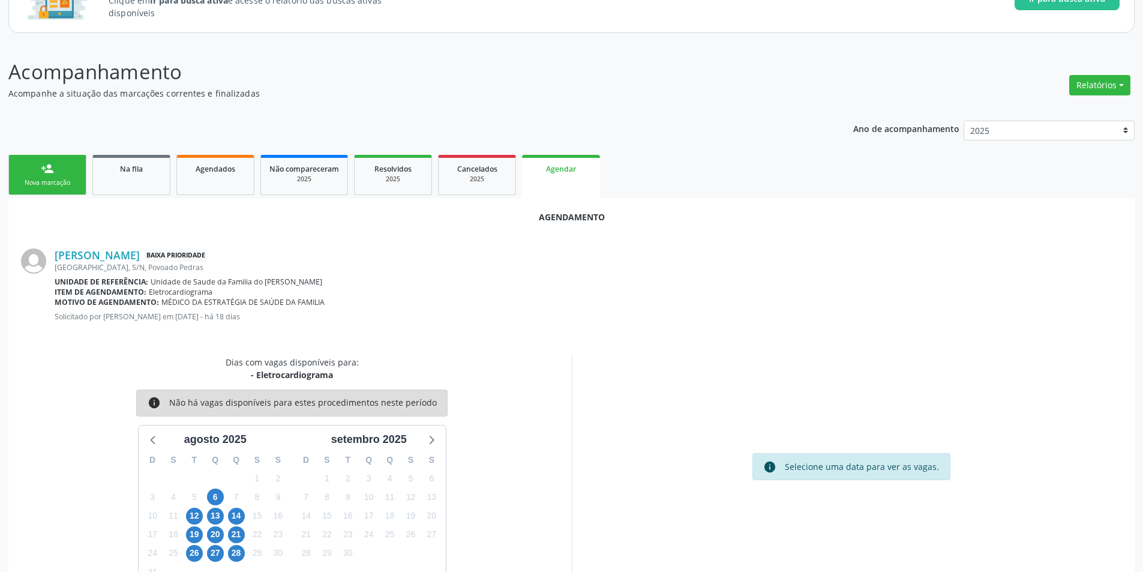
scroll to position [139, 0]
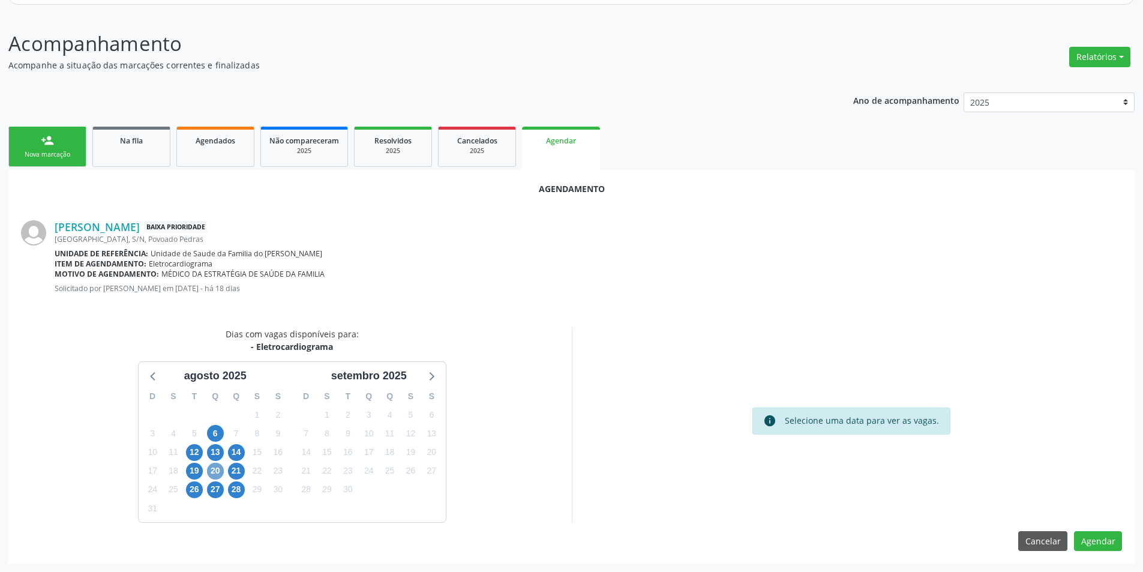
click at [217, 463] on span "20" at bounding box center [215, 471] width 17 height 17
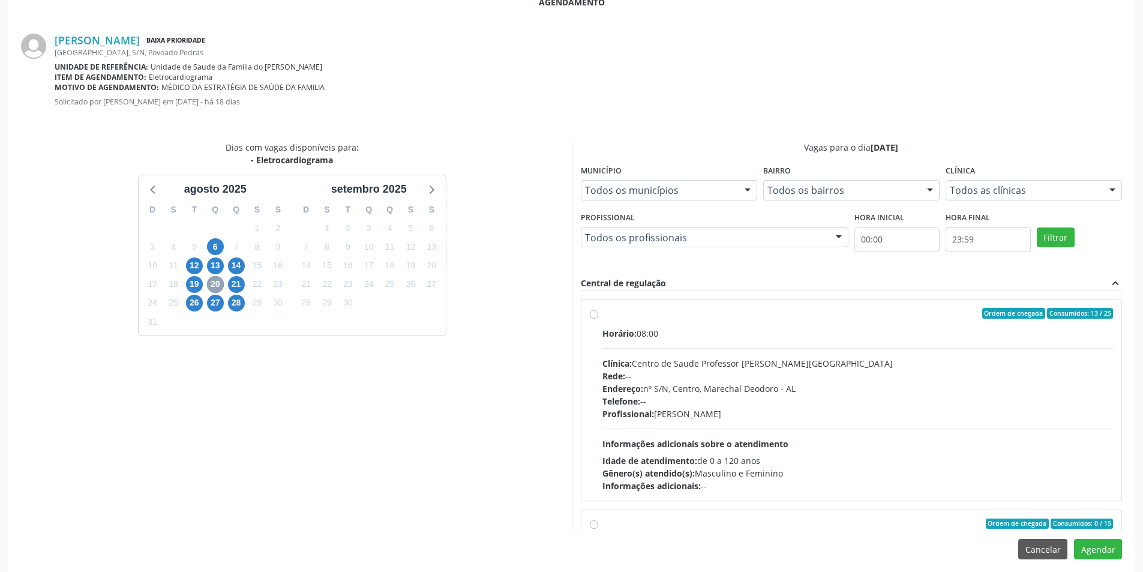
scroll to position [334, 0]
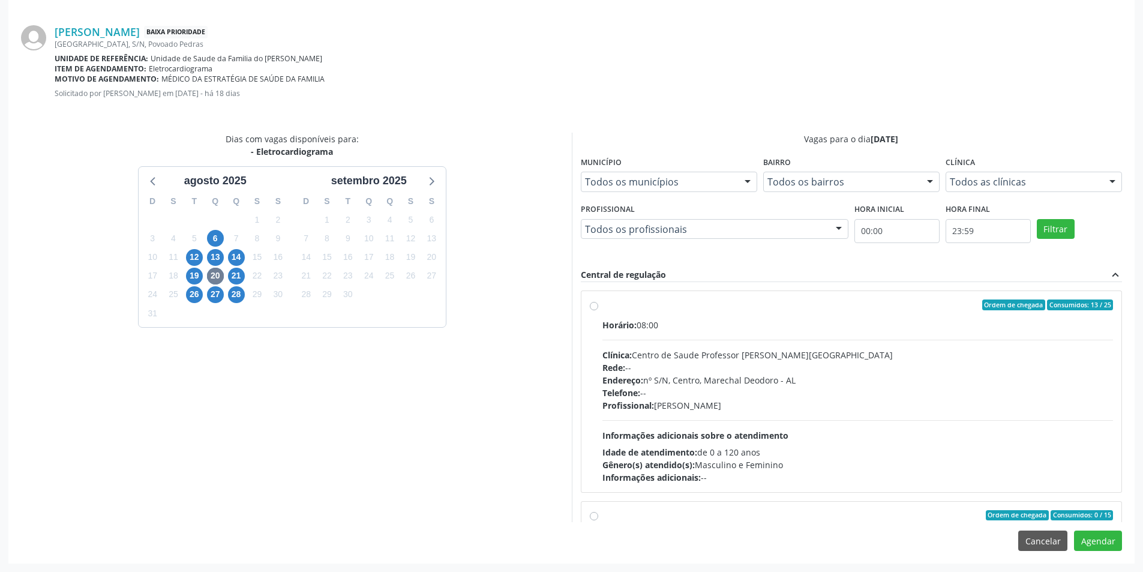
click at [602, 306] on label "Ordem de chegada Consumidos: 13 / 25 Horário: 08:00 Clínica: Centro de Saude Pr…" at bounding box center [857, 391] width 511 height 184
click at [598, 306] on input "Ordem de chegada Consumidos: 13 / 25 Horário: 08:00 Clínica: Centro de Saude Pr…" at bounding box center [594, 304] width 8 height 11
radio input "true"
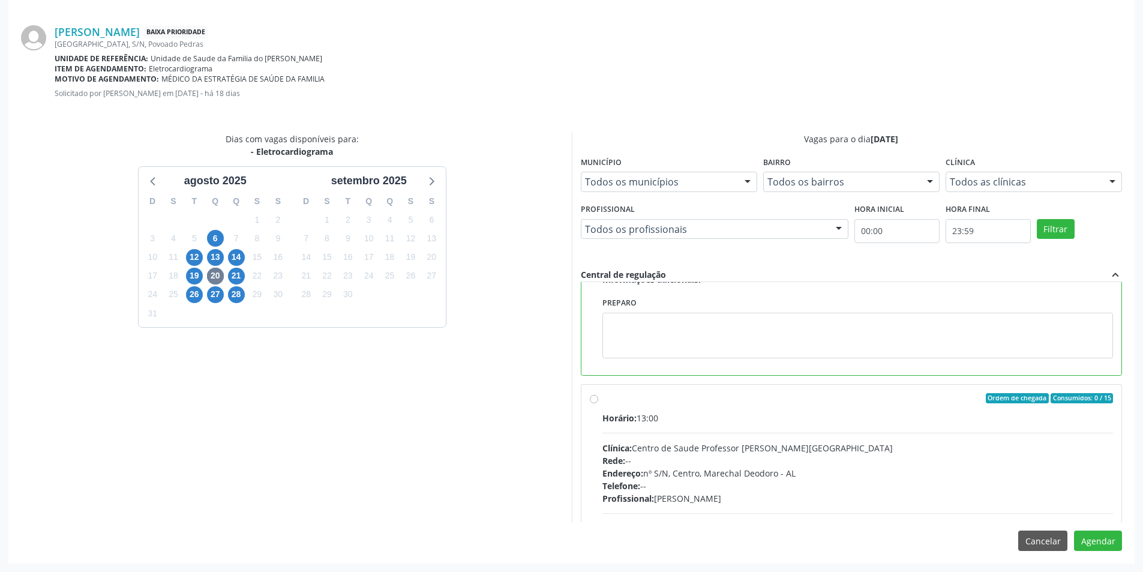
scroll to position [270, 0]
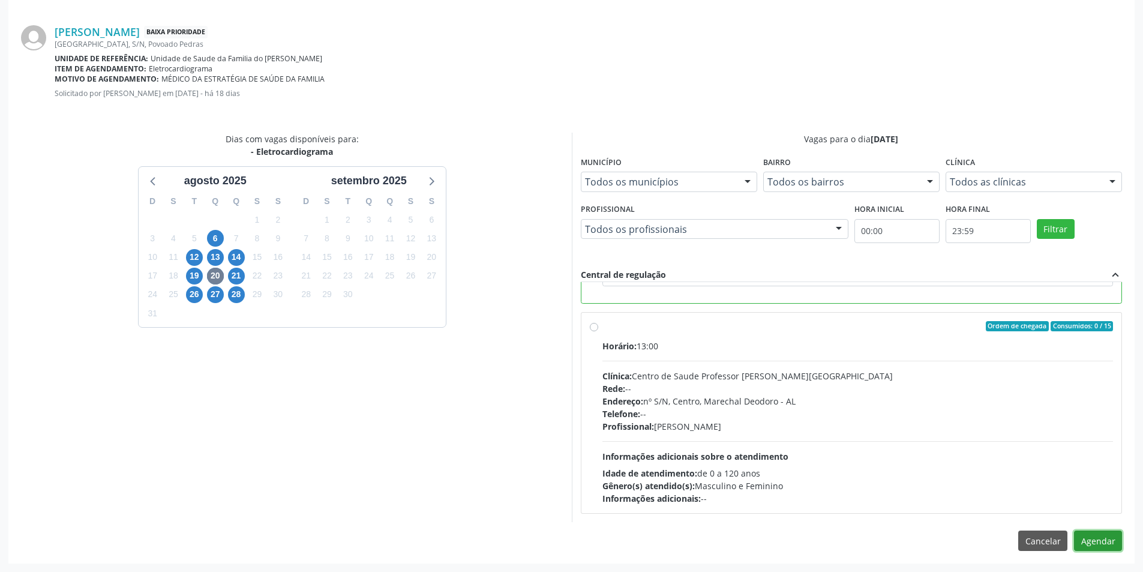
click at [1086, 545] on button "Agendar" at bounding box center [1098, 540] width 48 height 20
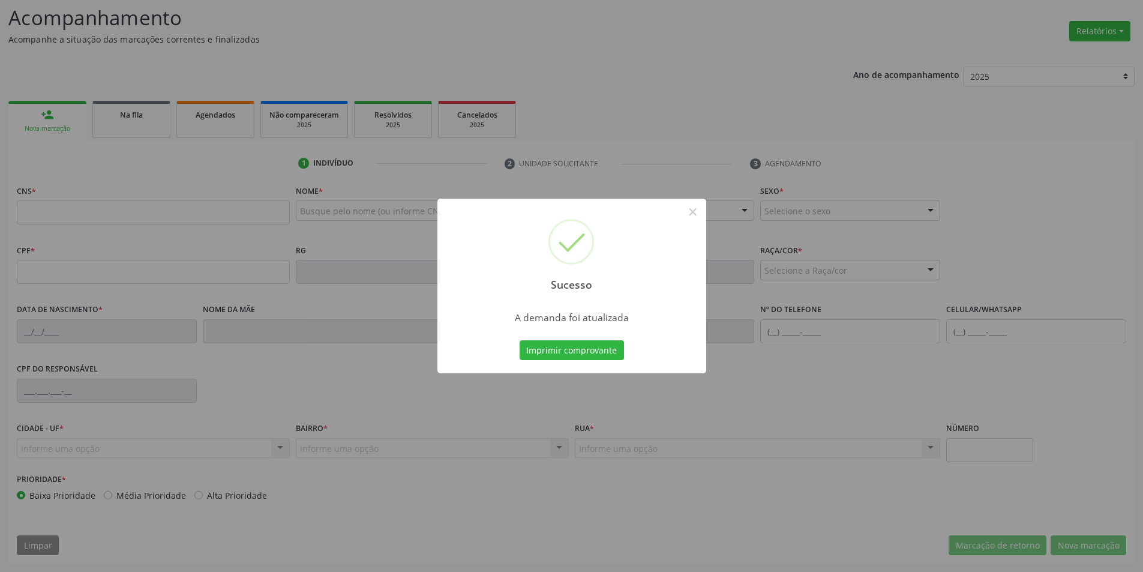
scroll to position [165, 0]
click at [697, 215] on button "×" at bounding box center [693, 212] width 20 height 20
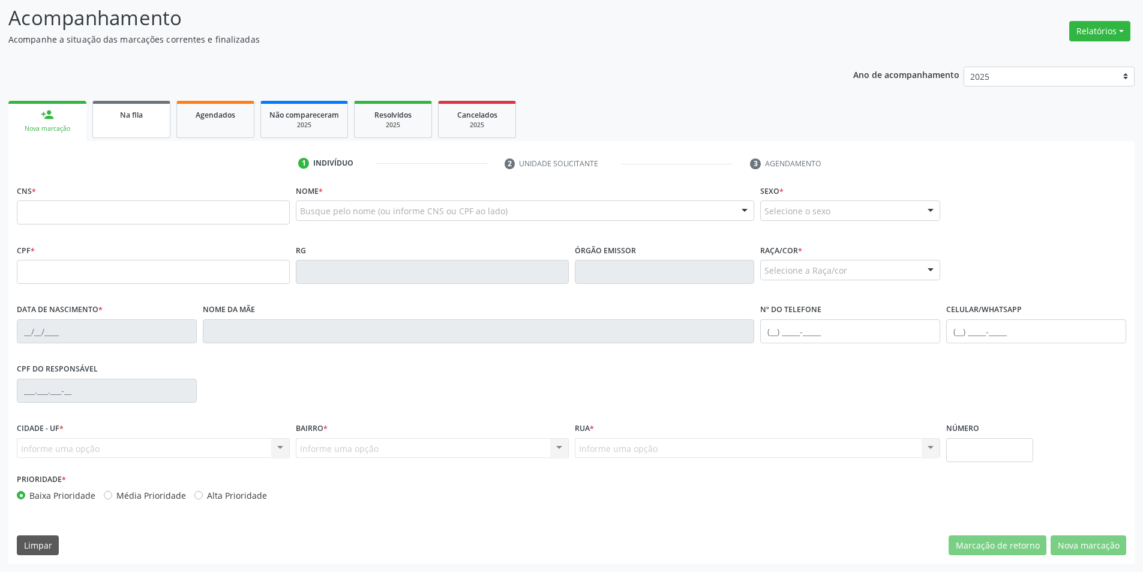
click at [148, 127] on link "Na fila" at bounding box center [131, 119] width 78 height 37
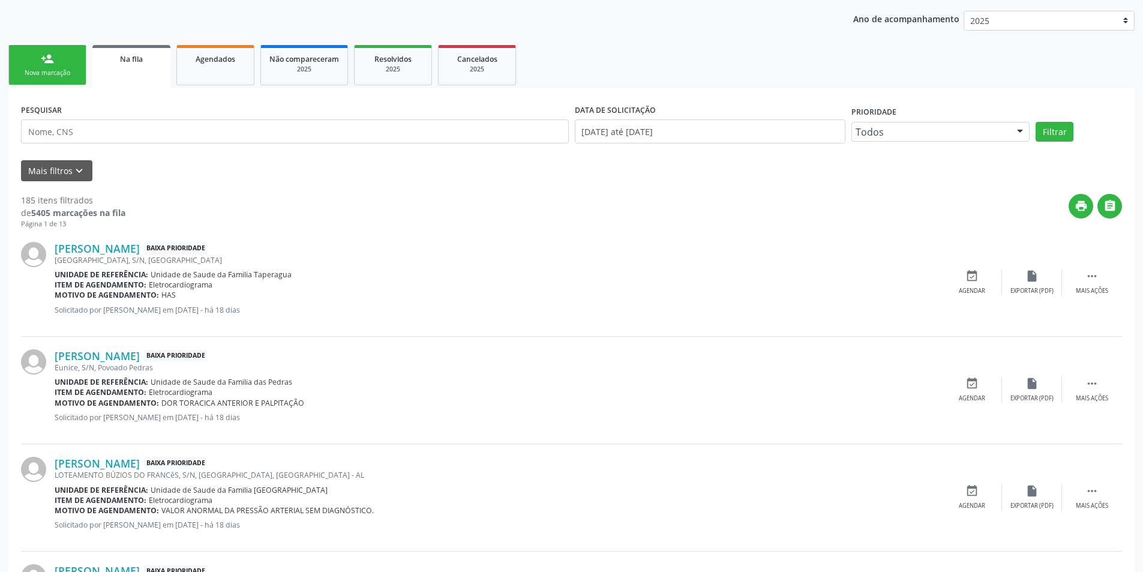
scroll to position [240, 0]
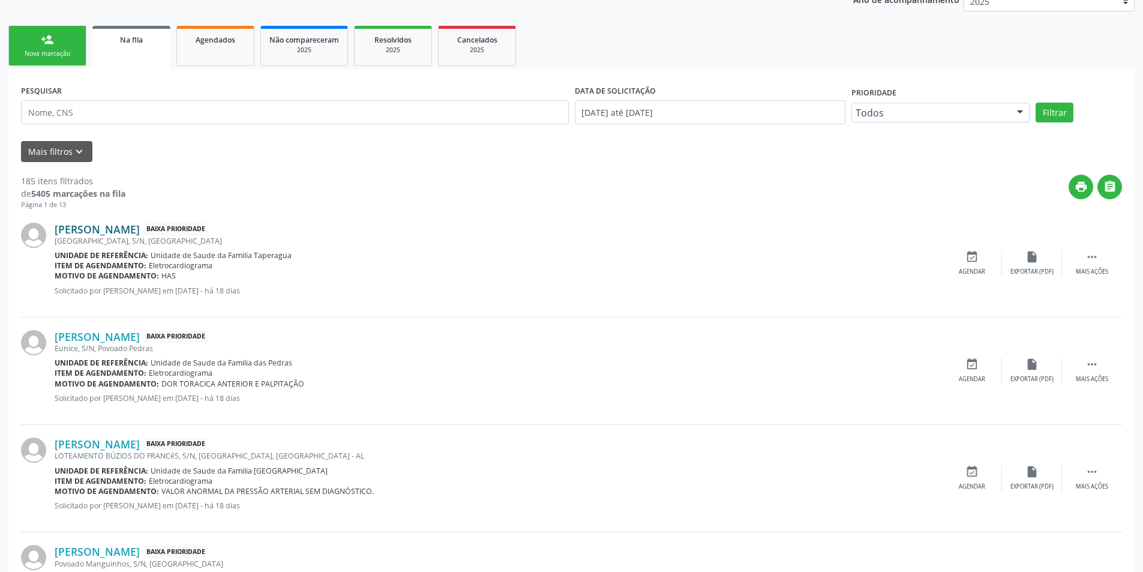
click at [112, 227] on link "[PERSON_NAME]" at bounding box center [97, 229] width 85 height 13
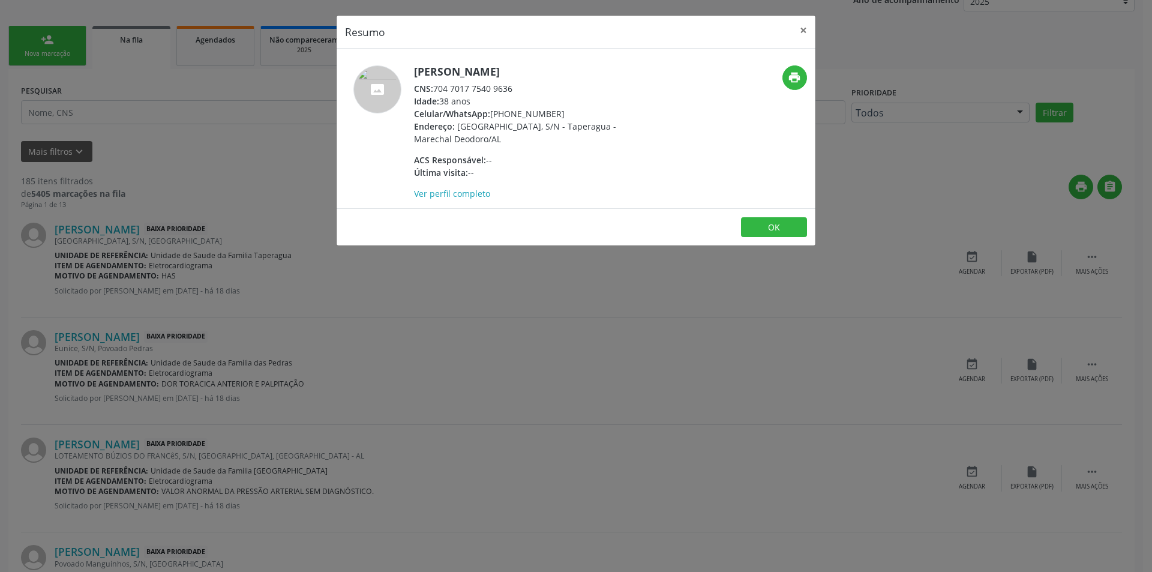
drag, startPoint x: 437, startPoint y: 88, endPoint x: 518, endPoint y: 83, distance: 81.1
click at [518, 83] on div "CNS: 704 7017 7540 9636" at bounding box center [530, 88] width 233 height 13
click at [781, 227] on button "OK" at bounding box center [774, 227] width 66 height 20
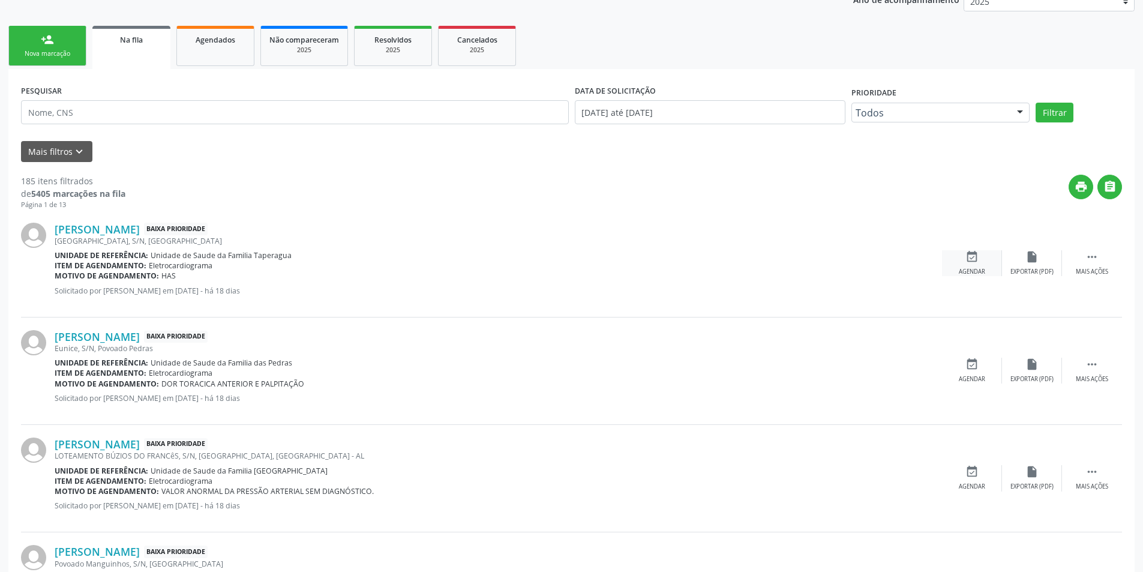
click at [969, 259] on icon "event_available" at bounding box center [971, 256] width 13 height 13
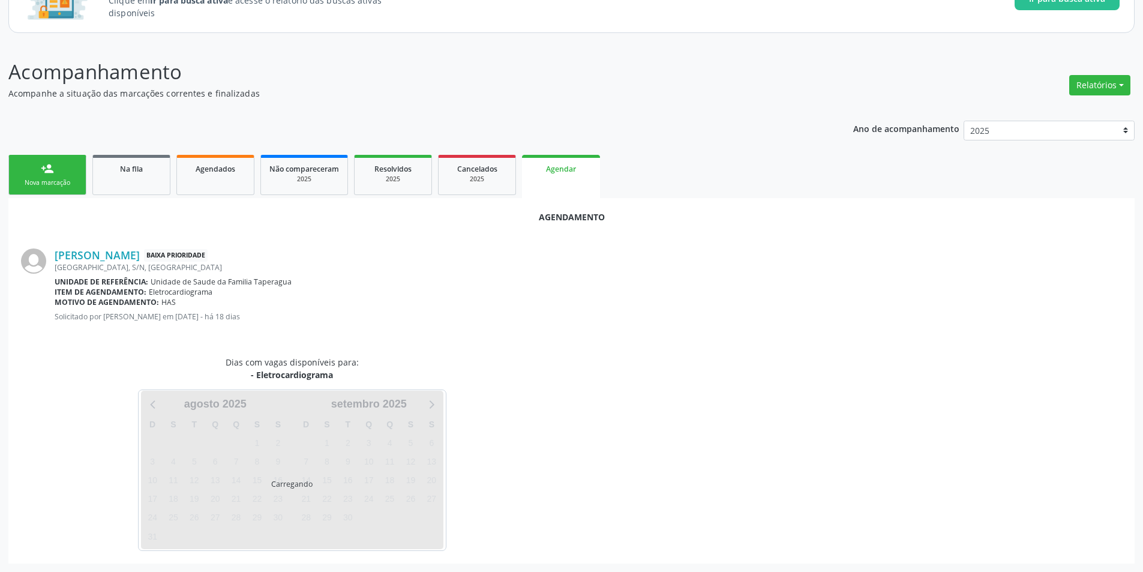
scroll to position [139, 0]
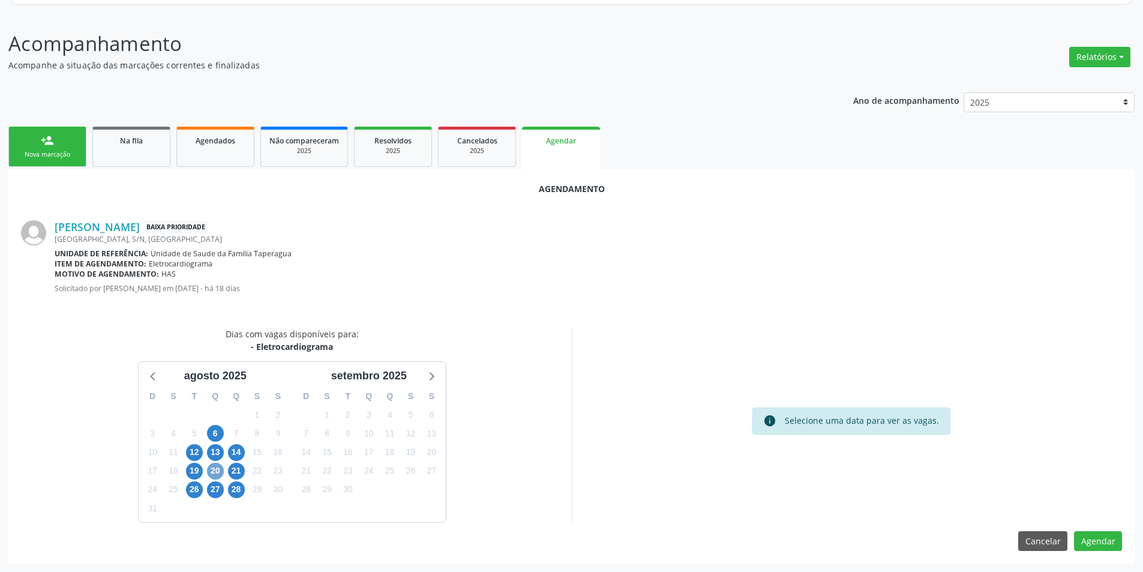
click at [216, 469] on span "20" at bounding box center [215, 471] width 17 height 17
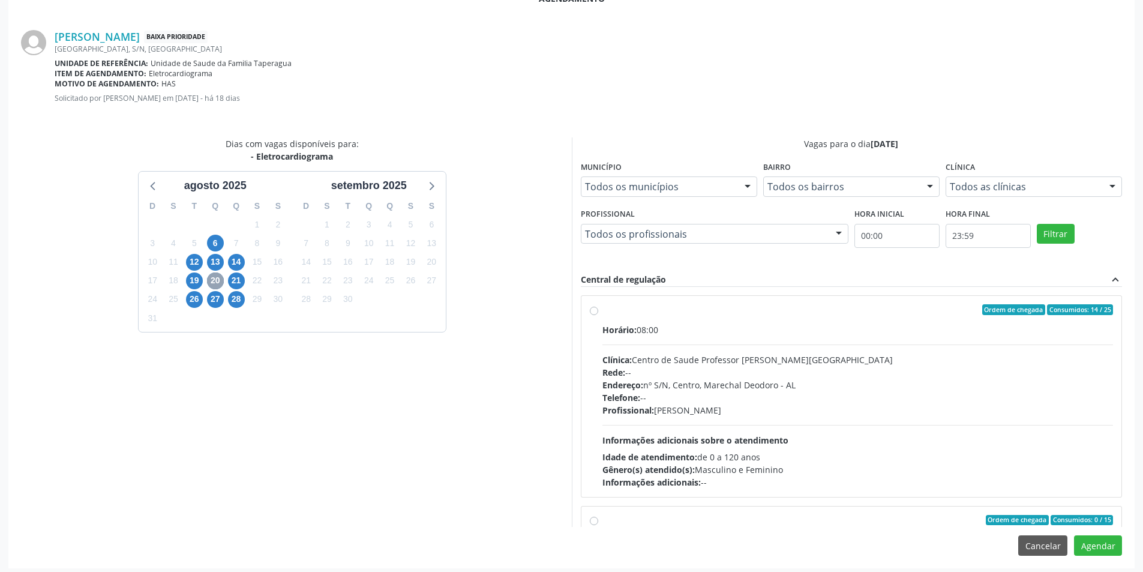
scroll to position [334, 0]
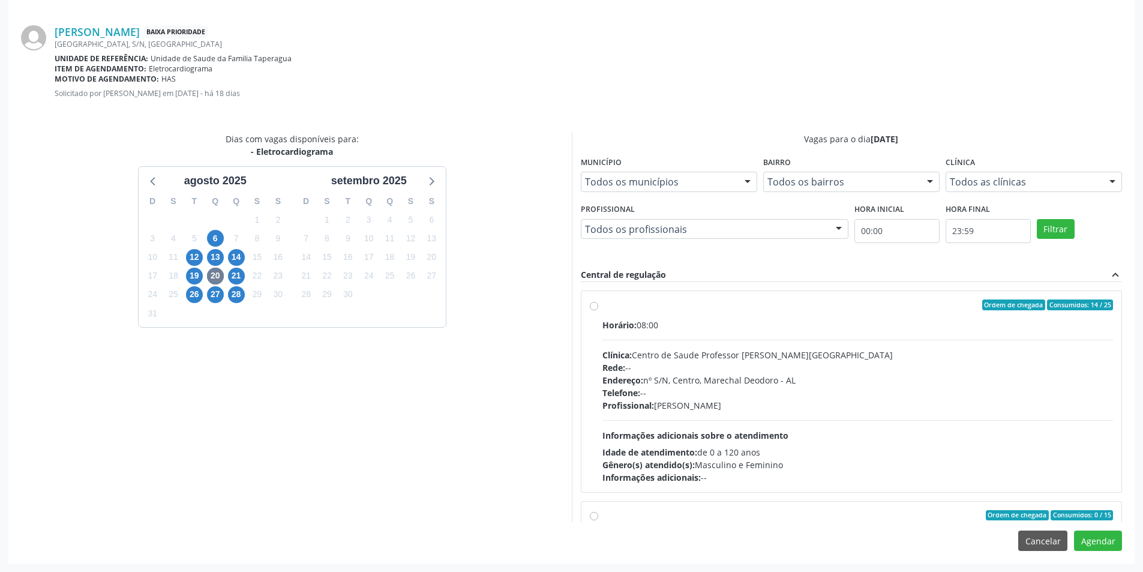
click at [602, 307] on label "Ordem de chegada Consumidos: 14 / 25 Horário: 08:00 Clínica: Centro de Saude Pr…" at bounding box center [857, 391] width 511 height 184
click at [590, 307] on input "Ordem de chegada Consumidos: 14 / 25 Horário: 08:00 Clínica: Centro de Saude Pr…" at bounding box center [594, 304] width 8 height 11
radio input "true"
click at [1095, 539] on button "Agendar" at bounding box center [1098, 540] width 48 height 20
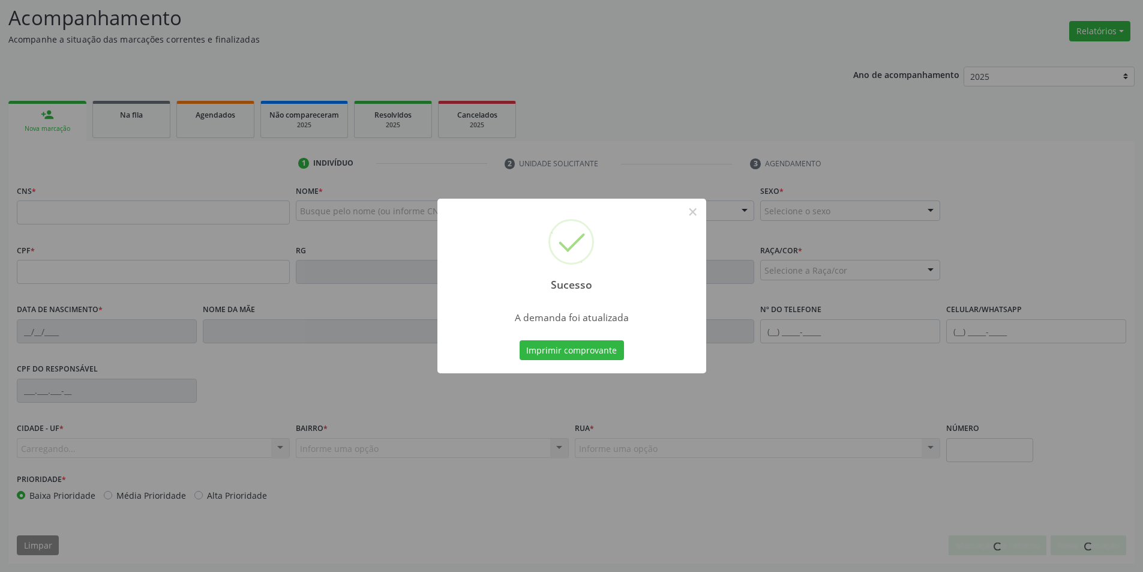
scroll to position [165, 0]
click at [692, 212] on button "×" at bounding box center [693, 212] width 20 height 20
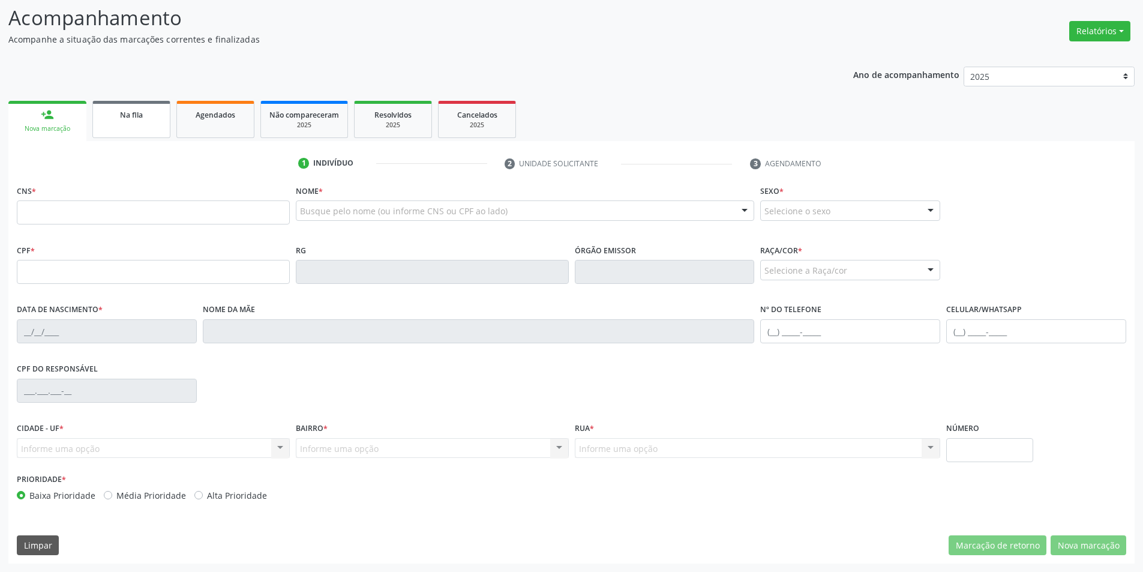
click at [120, 110] on span "Na fila" at bounding box center [131, 115] width 23 height 10
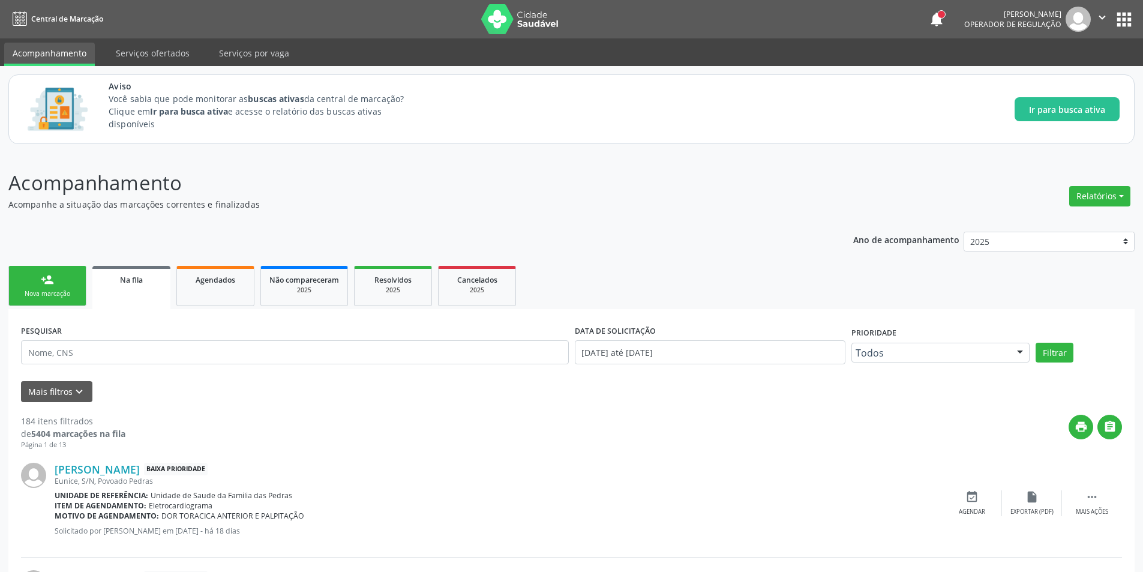
scroll to position [240, 0]
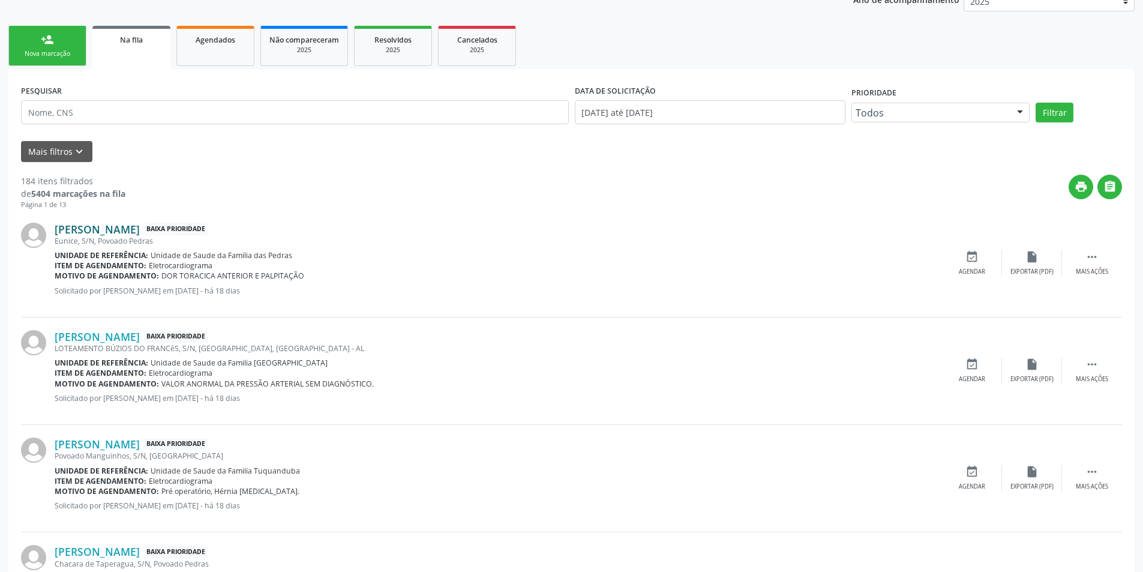
click at [103, 225] on link "[PERSON_NAME]" at bounding box center [97, 229] width 85 height 13
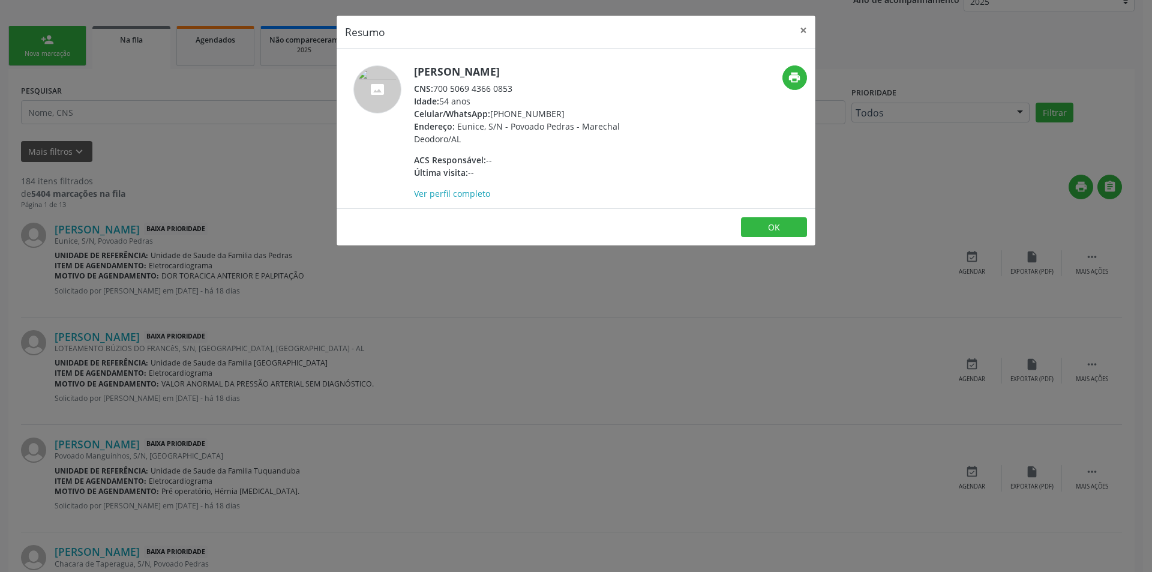
drag, startPoint x: 436, startPoint y: 85, endPoint x: 513, endPoint y: 88, distance: 76.9
click at [513, 88] on div "CNS: 700 5069 4366 0853" at bounding box center [530, 88] width 233 height 13
click at [789, 224] on button "OK" at bounding box center [774, 227] width 66 height 20
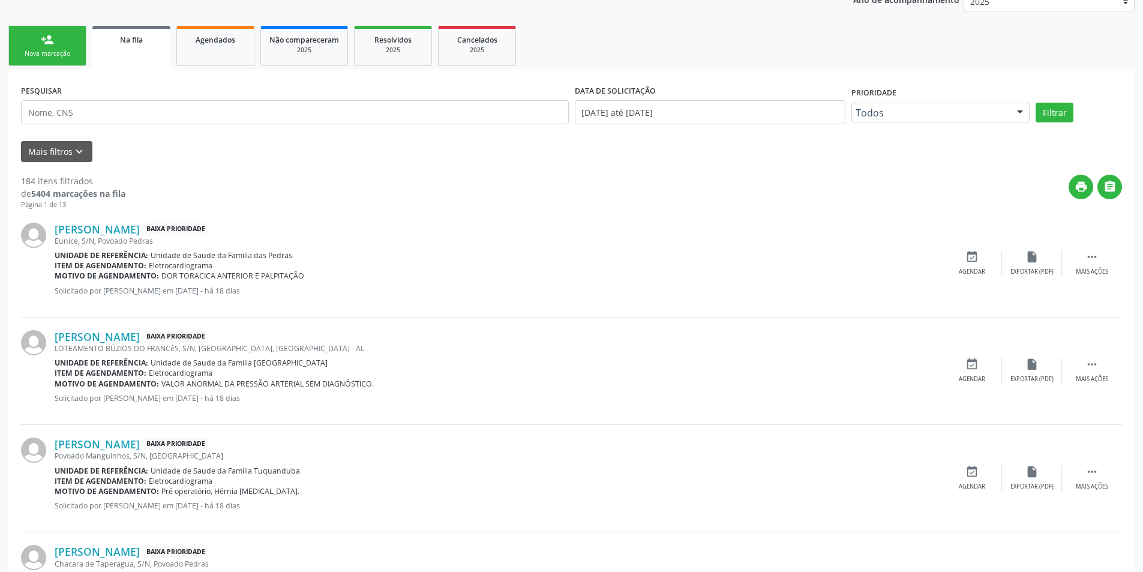
drag, startPoint x: 981, startPoint y: 257, endPoint x: 973, endPoint y: 277, distance: 22.3
click at [981, 259] on div "event_available Agendar" at bounding box center [972, 263] width 60 height 26
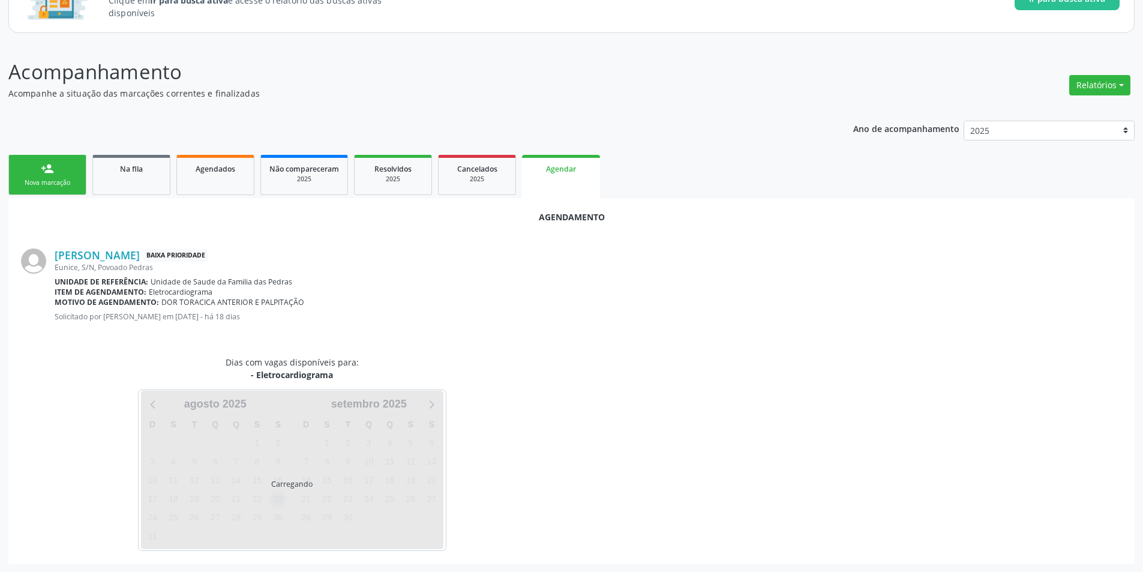
scroll to position [139, 0]
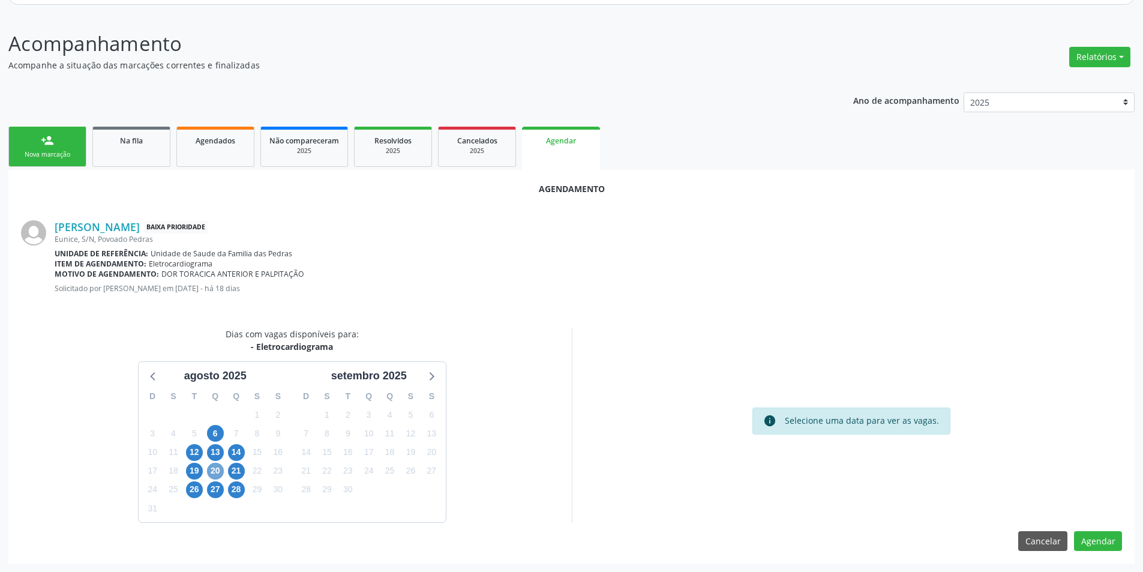
click at [220, 467] on span "20" at bounding box center [215, 471] width 17 height 17
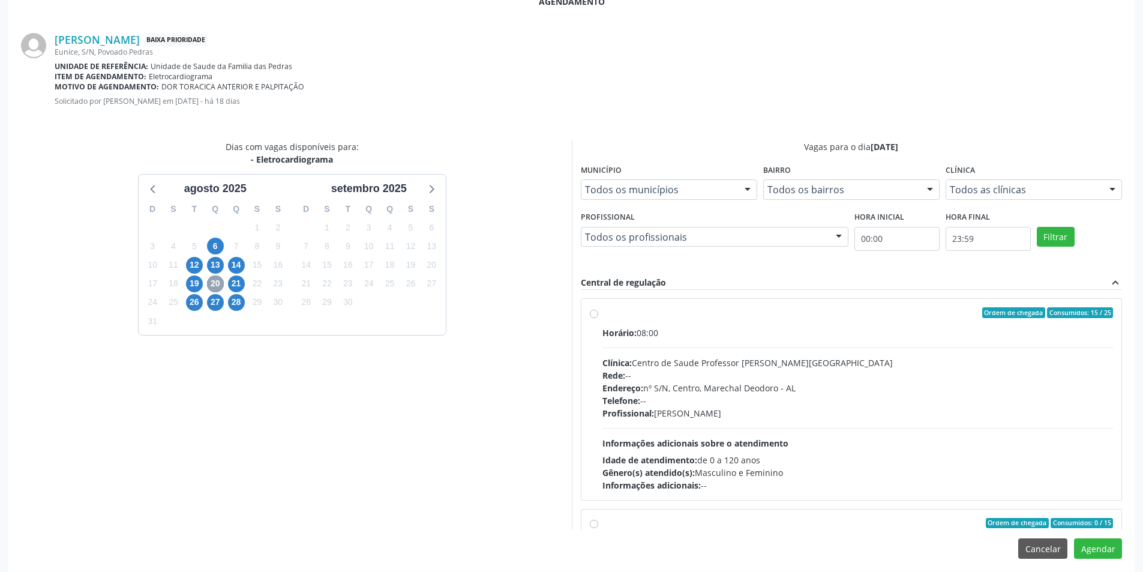
scroll to position [334, 0]
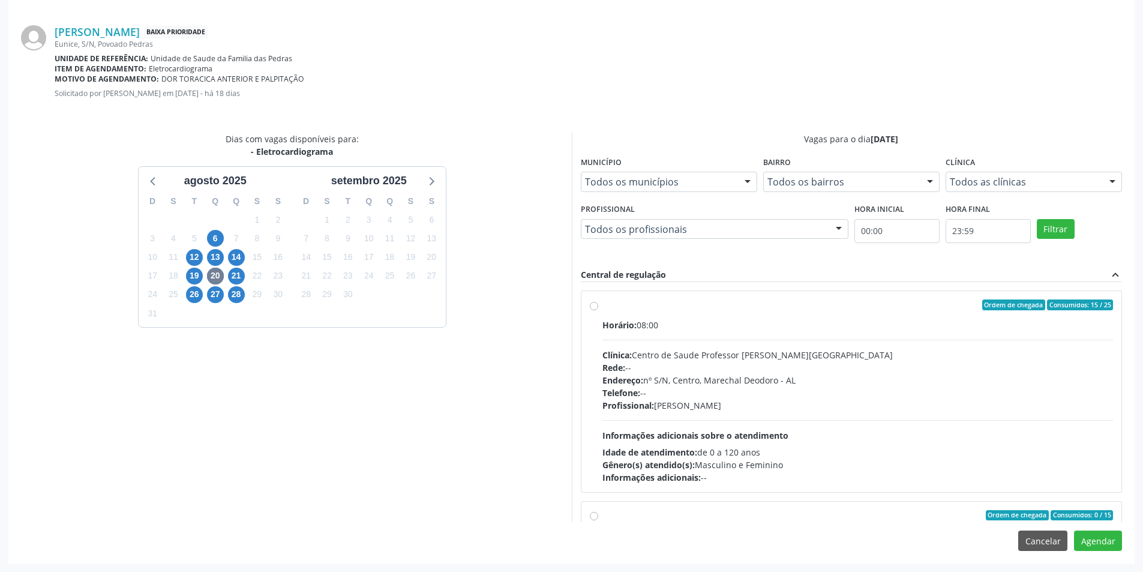
click at [595, 310] on div "Ordem de chegada Consumidos: 15 / 25 Horário: 08:00 Clínica: Centro de Saude Pr…" at bounding box center [852, 391] width 524 height 184
radio input "true"
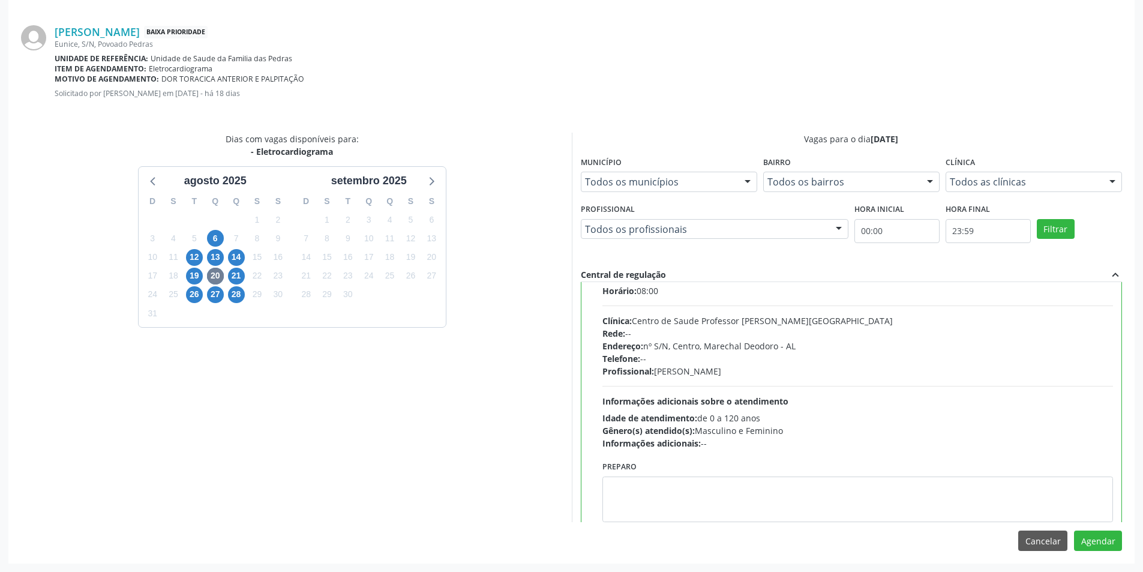
scroll to position [270, 0]
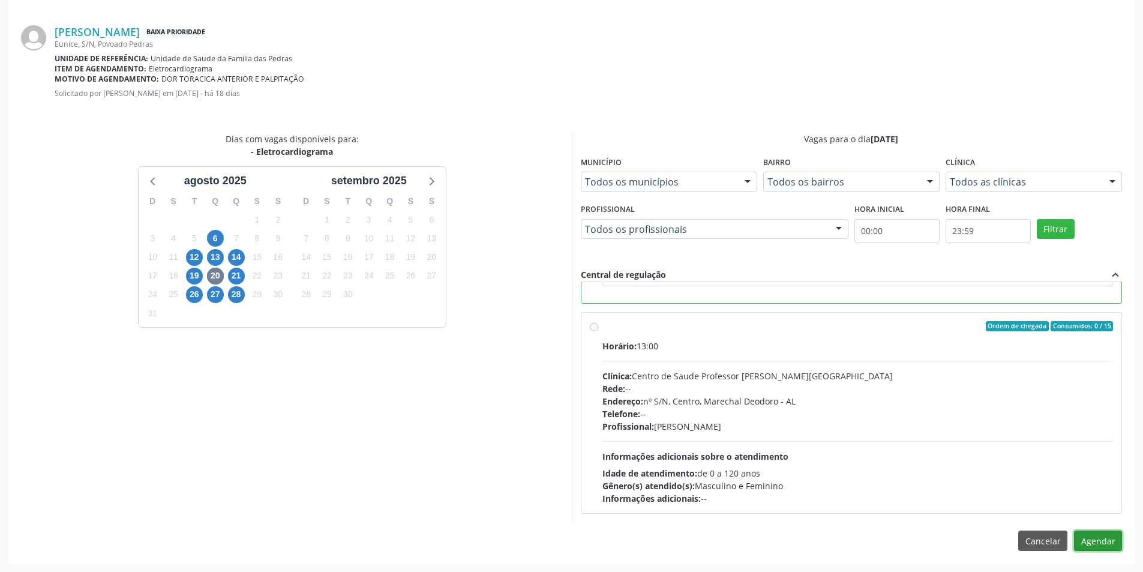
click at [1106, 544] on button "Agendar" at bounding box center [1098, 540] width 48 height 20
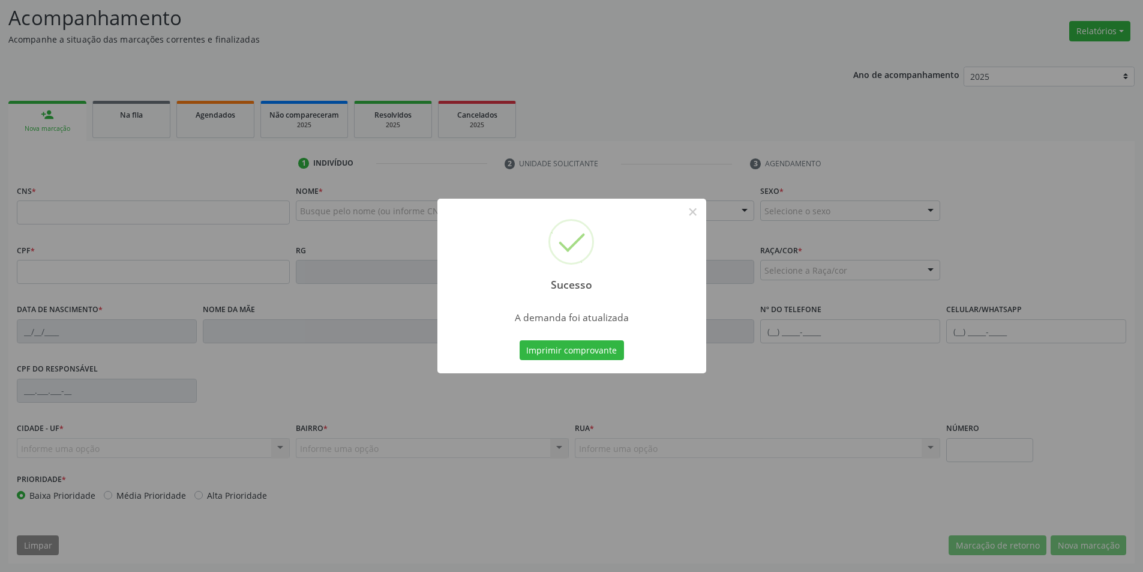
scroll to position [165, 0]
drag, startPoint x: 695, startPoint y: 215, endPoint x: 674, endPoint y: 215, distance: 21.6
click at [694, 215] on button "×" at bounding box center [693, 212] width 20 height 20
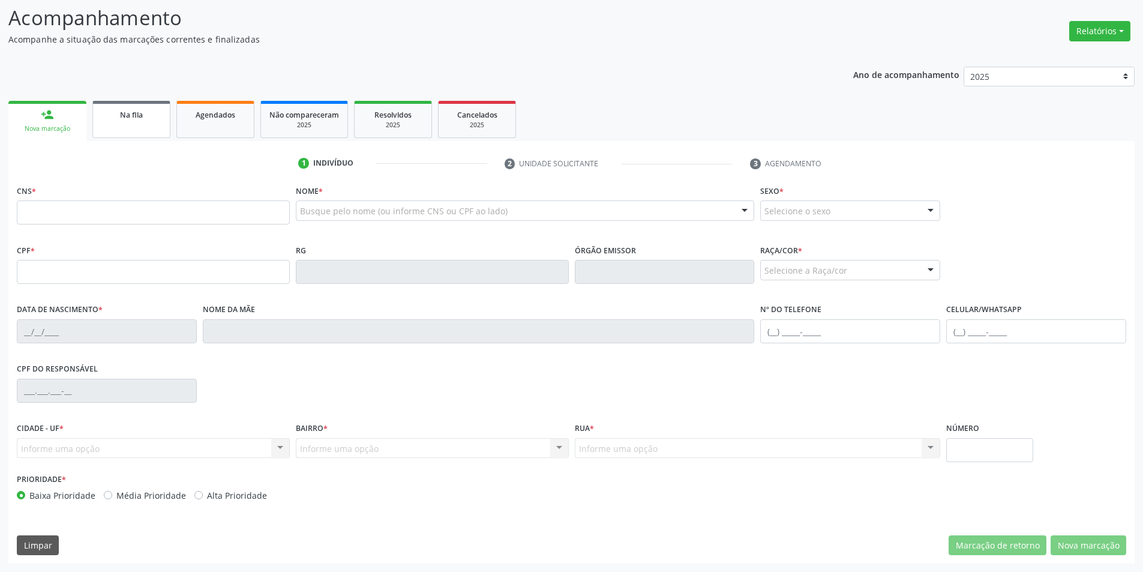
click at [133, 131] on link "Na fila" at bounding box center [131, 119] width 78 height 37
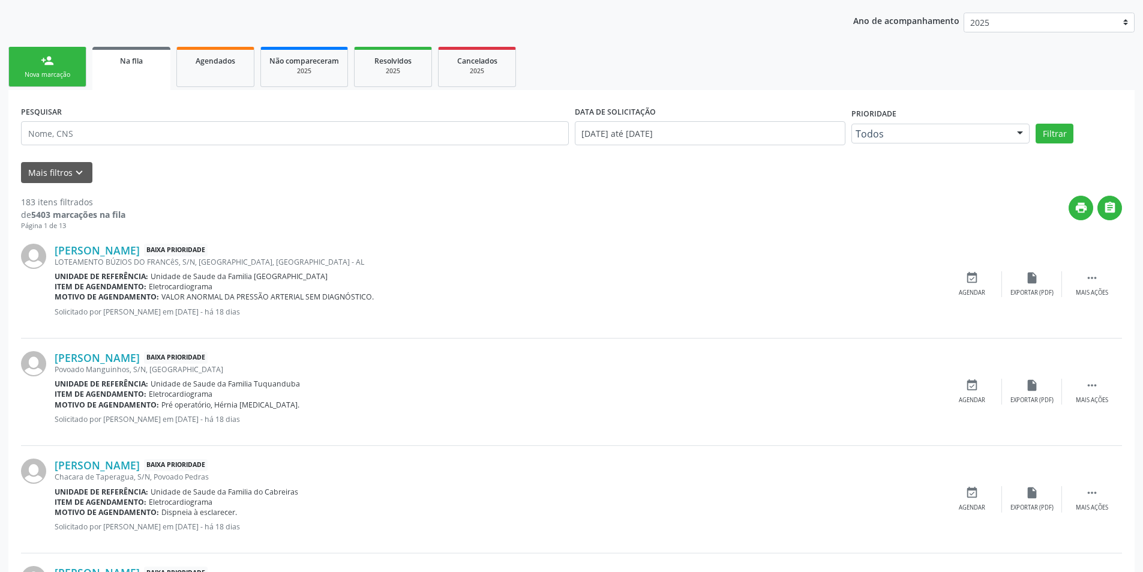
scroll to position [240, 0]
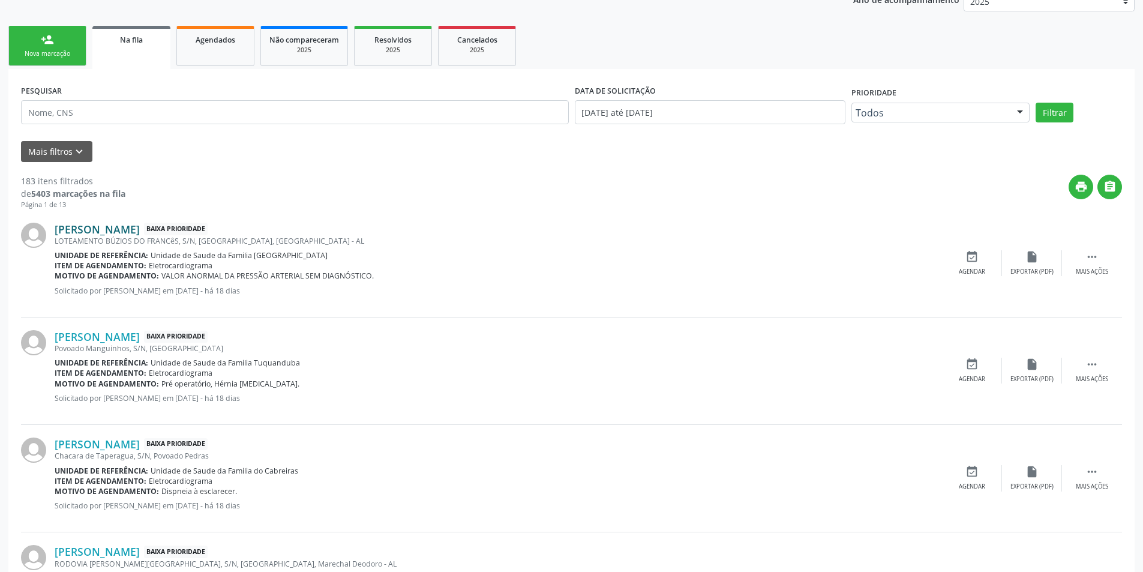
click at [134, 233] on link "[PERSON_NAME]" at bounding box center [97, 229] width 85 height 13
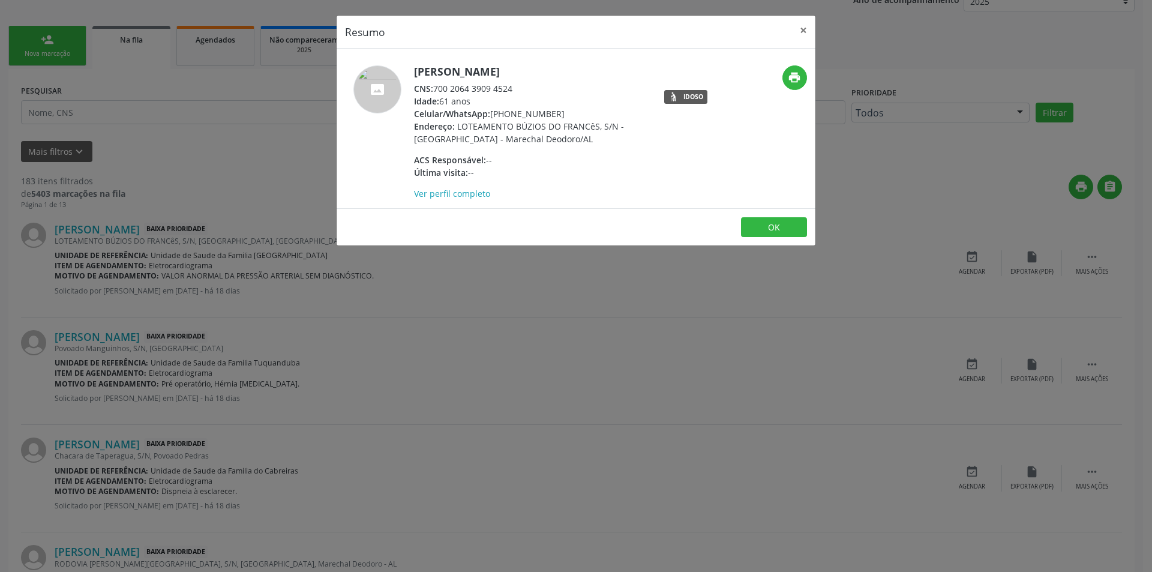
drag, startPoint x: 436, startPoint y: 88, endPoint x: 518, endPoint y: 83, distance: 82.4
click at [518, 83] on div "CNS: 700 2064 3909 4524" at bounding box center [530, 88] width 233 height 13
click at [787, 224] on button "OK" at bounding box center [774, 227] width 66 height 20
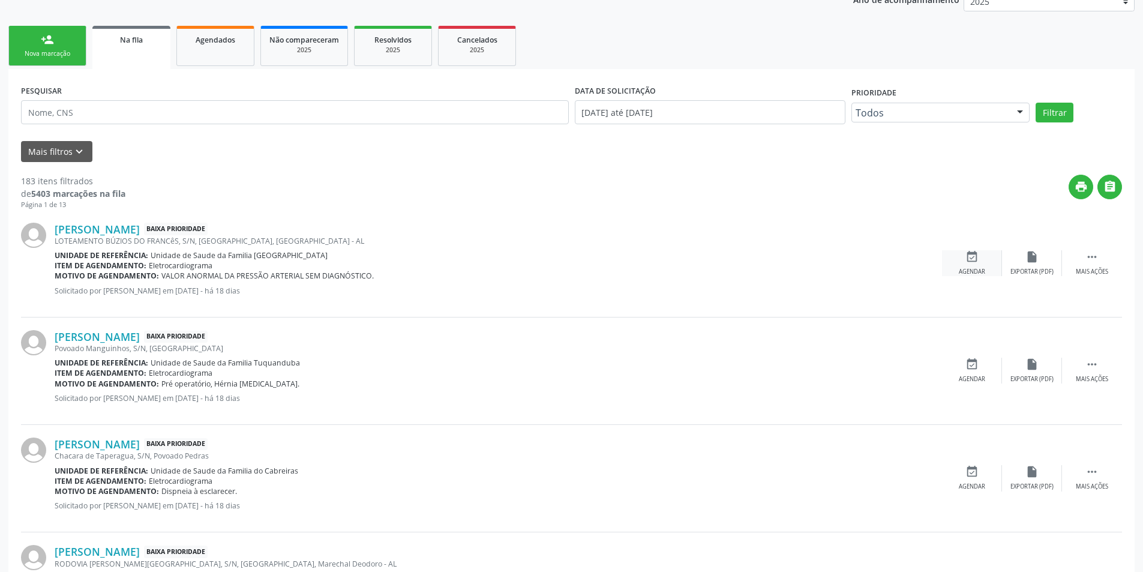
click at [970, 254] on icon "event_available" at bounding box center [971, 256] width 13 height 13
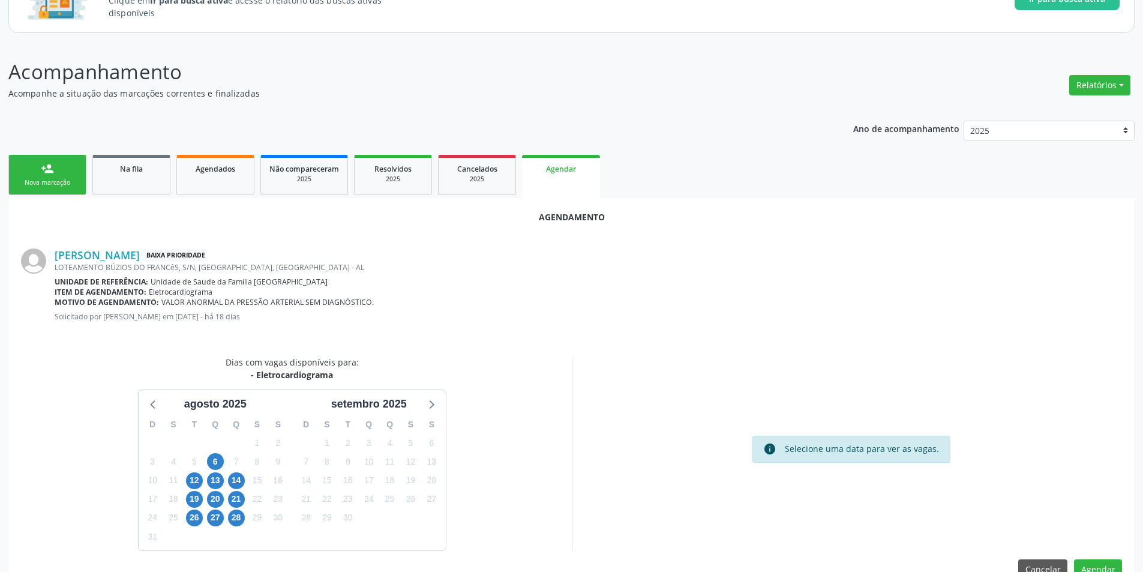
scroll to position [139, 0]
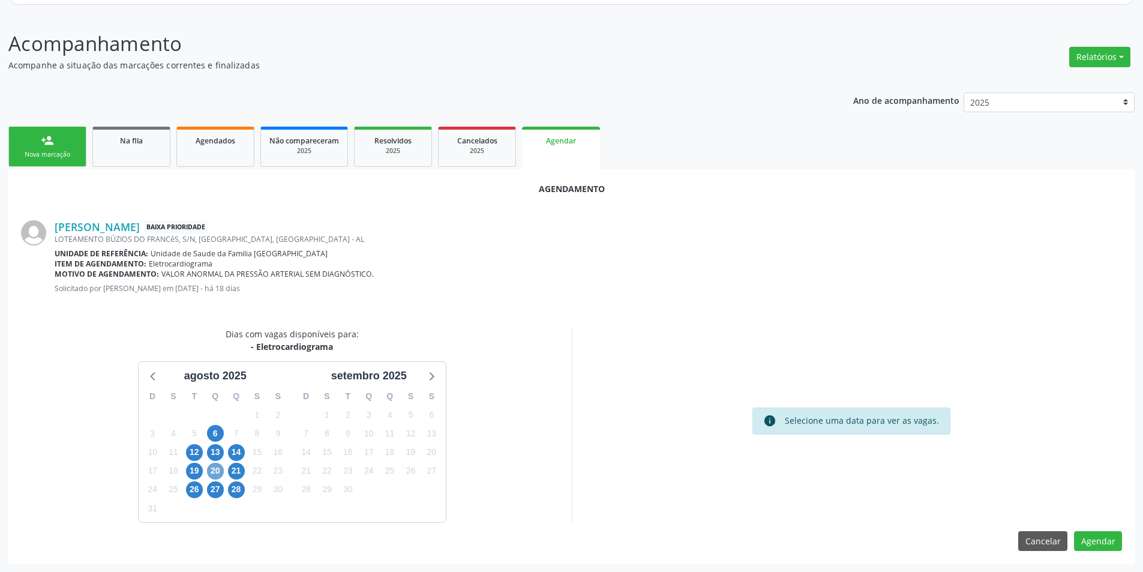
click at [211, 470] on span "20" at bounding box center [215, 471] width 17 height 17
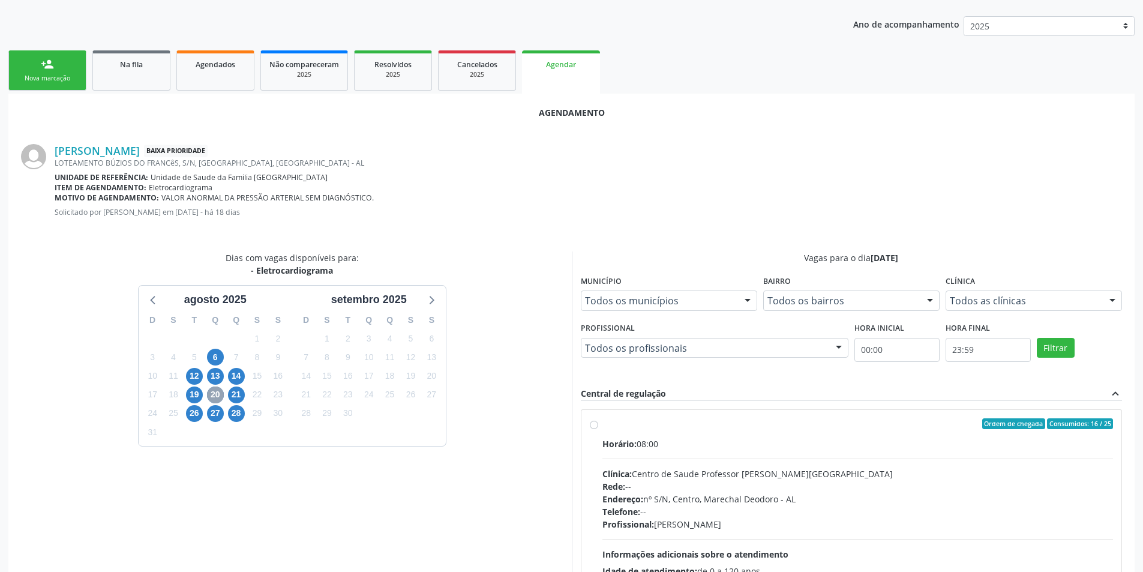
scroll to position [334, 0]
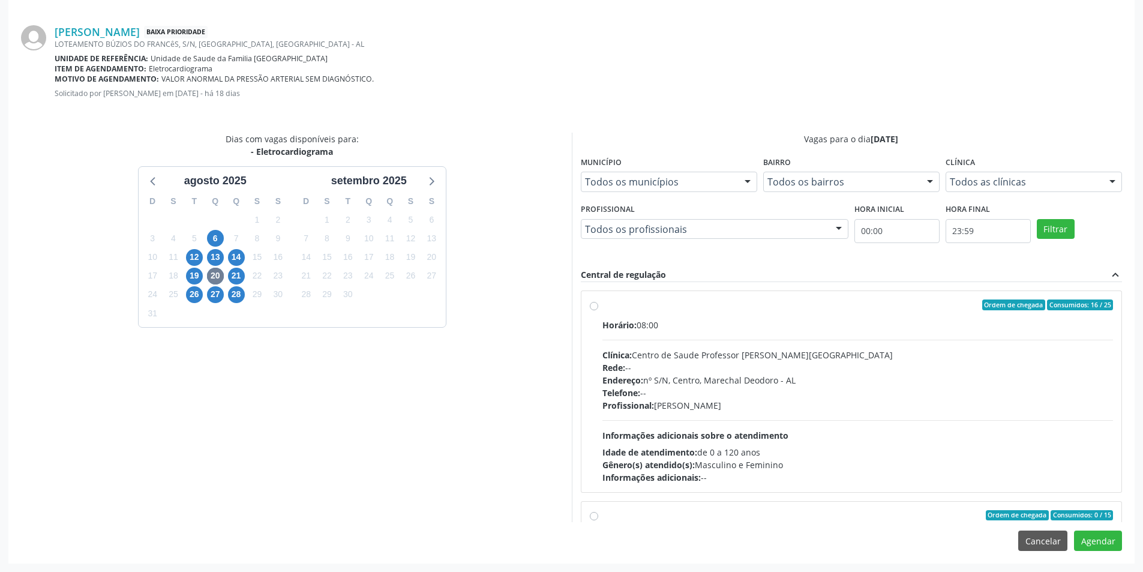
click at [602, 303] on label "Ordem de chegada Consumidos: 16 / 25 Horário: 08:00 Clínica: Centro de Saude Pr…" at bounding box center [857, 391] width 511 height 184
click at [592, 303] on input "Ordem de chegada Consumidos: 16 / 25 Horário: 08:00 Clínica: Centro de Saude Pr…" at bounding box center [594, 304] width 8 height 11
radio input "true"
click at [1113, 542] on button "Agendar" at bounding box center [1098, 540] width 48 height 20
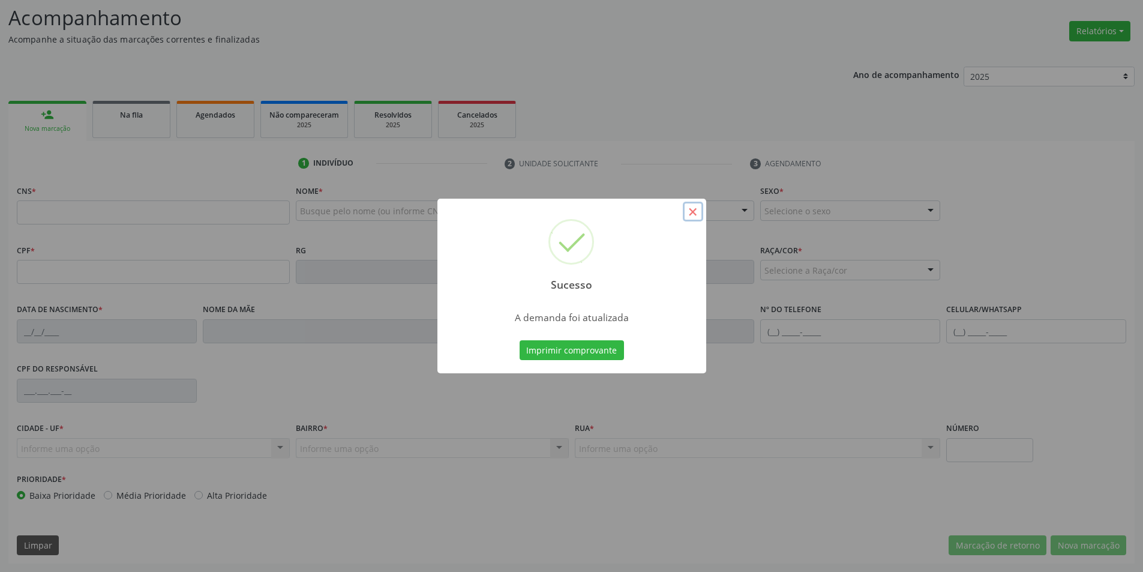
click at [692, 213] on button "×" at bounding box center [693, 212] width 20 height 20
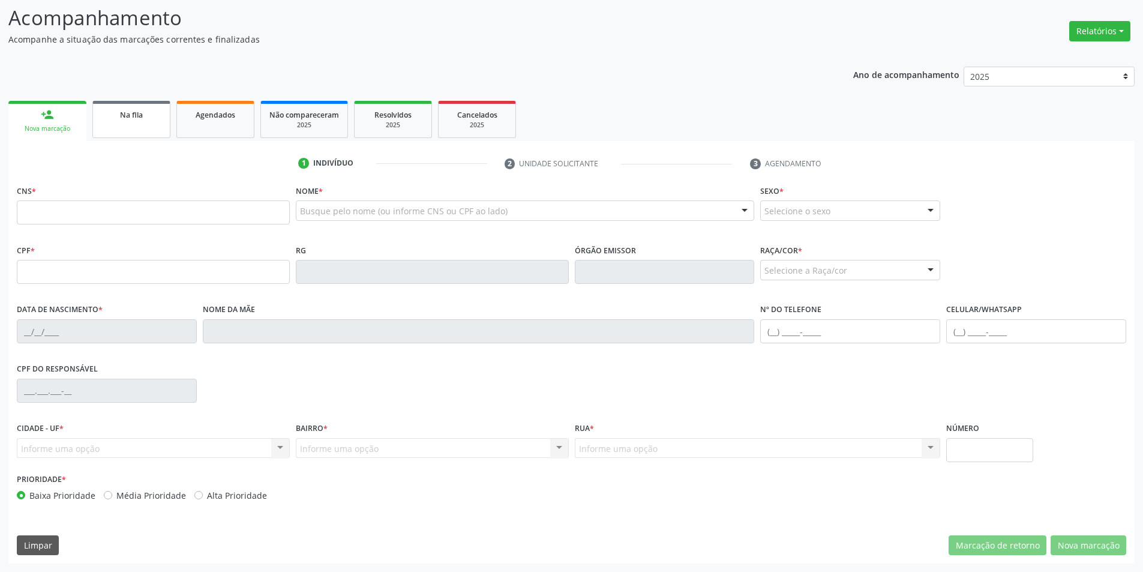
click at [137, 113] on span "Na fila" at bounding box center [131, 115] width 23 height 10
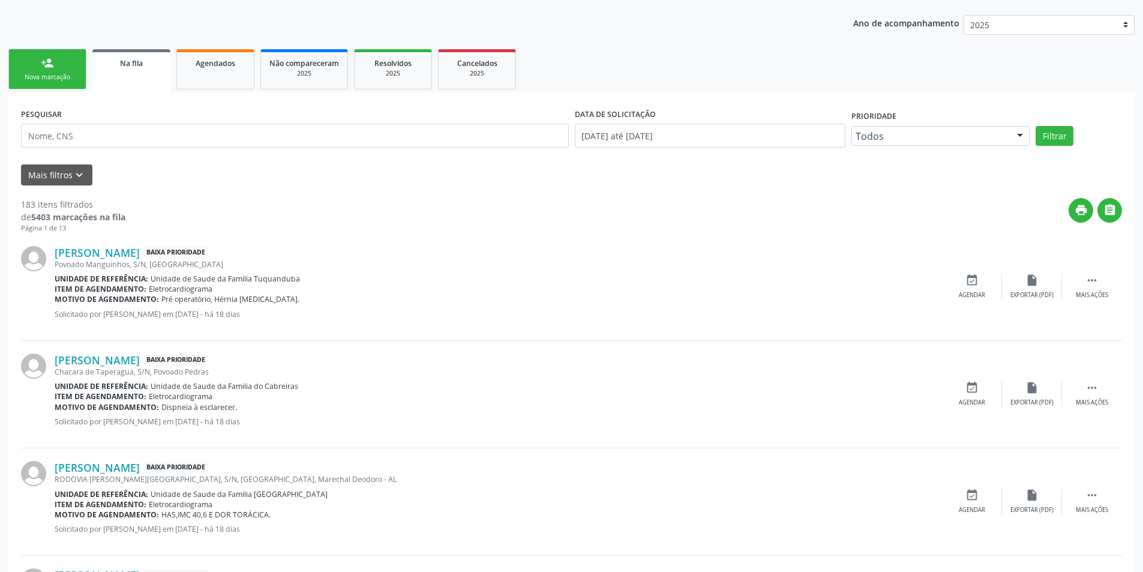
scroll to position [240, 0]
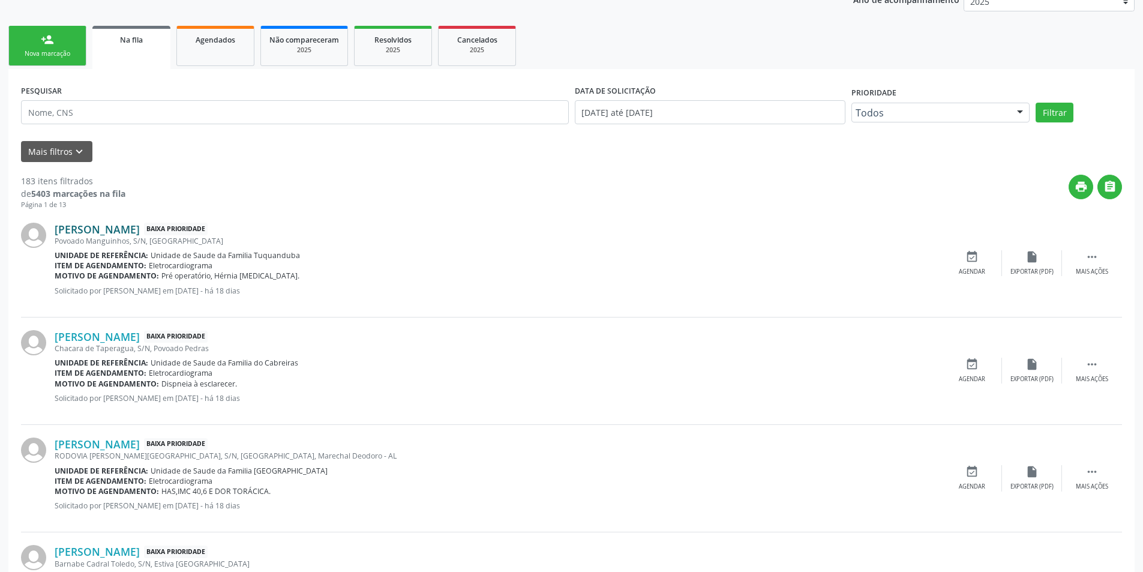
click at [138, 233] on link "[PERSON_NAME]" at bounding box center [97, 229] width 85 height 13
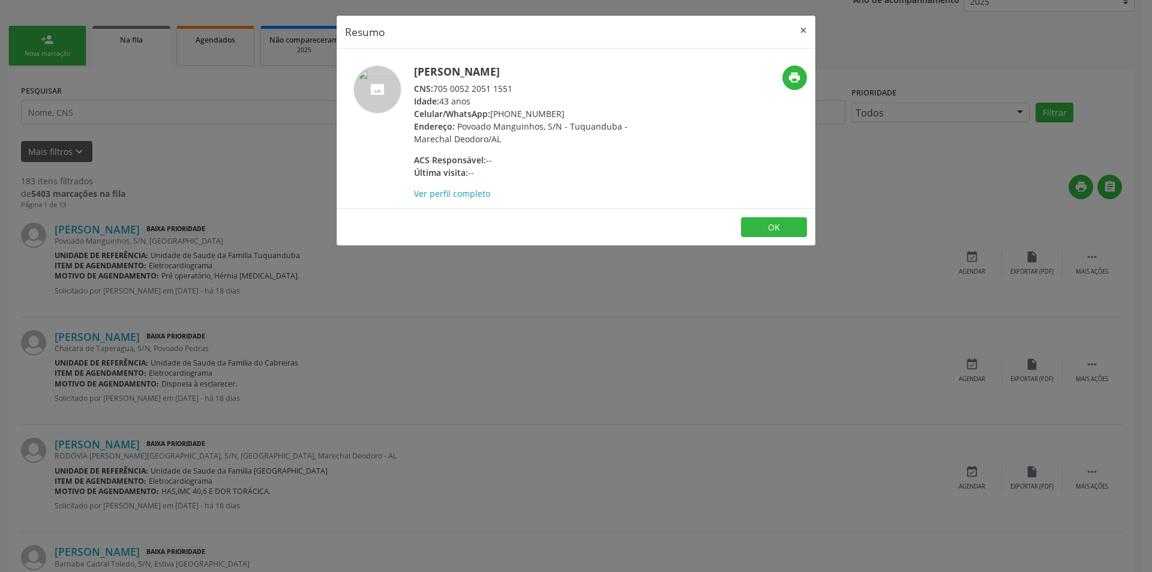
drag, startPoint x: 436, startPoint y: 91, endPoint x: 521, endPoint y: 91, distance: 84.6
click at [521, 91] on div "CNS: 705 0052 2051 1551" at bounding box center [530, 88] width 233 height 13
click at [777, 223] on button "OK" at bounding box center [774, 227] width 66 height 20
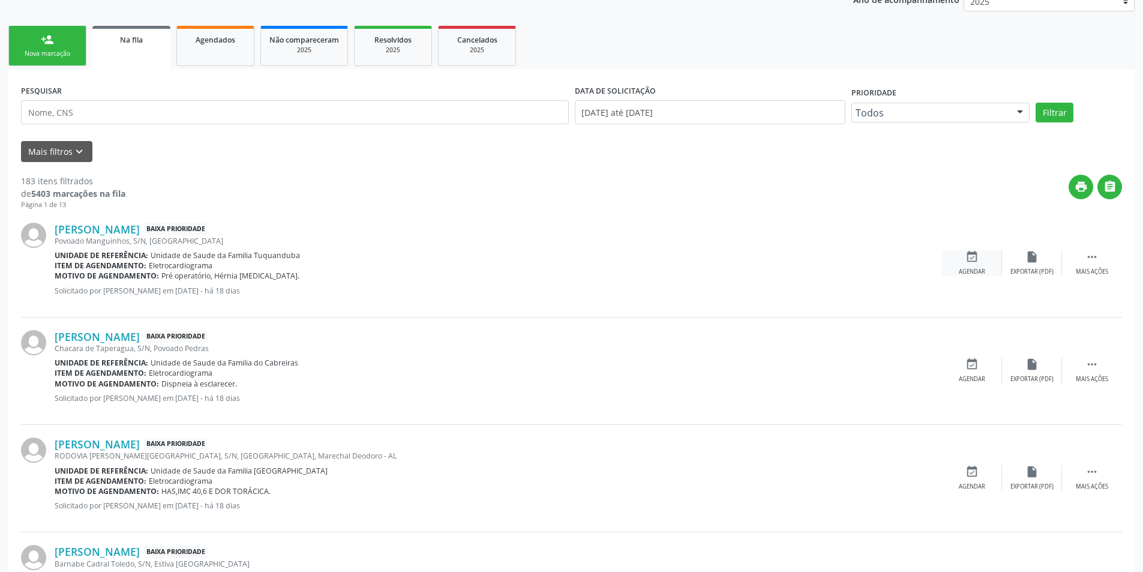
click at [959, 259] on div "event_available Agendar" at bounding box center [972, 263] width 60 height 26
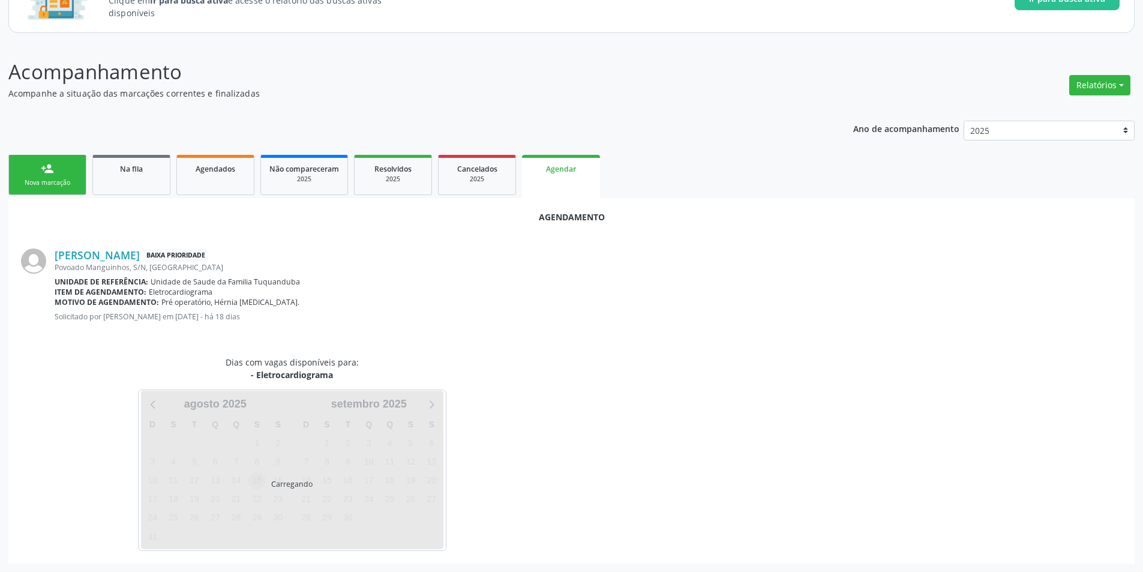
scroll to position [139, 0]
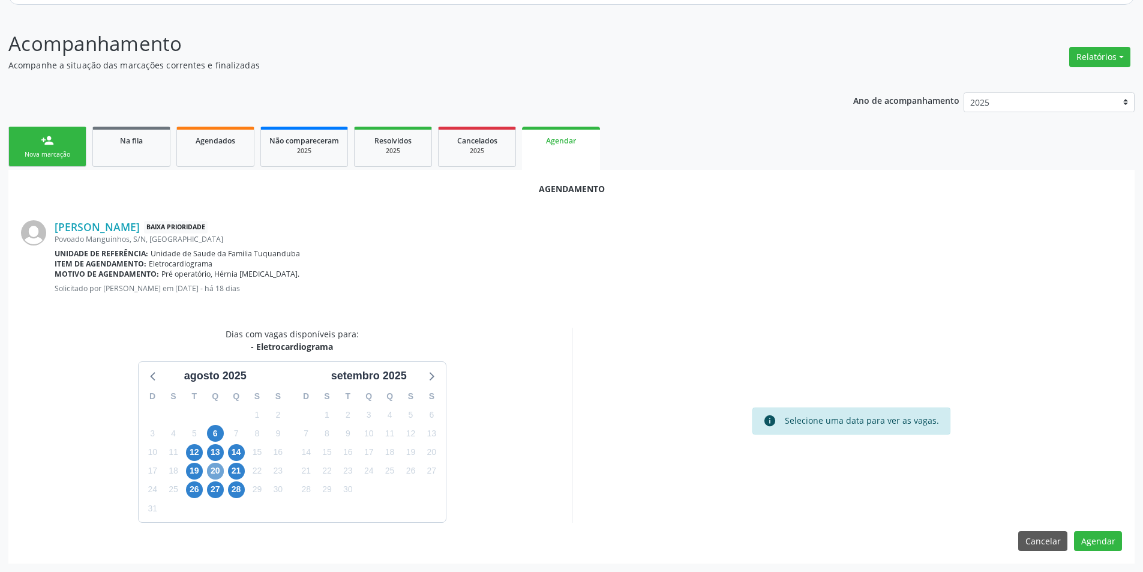
click at [211, 467] on span "20" at bounding box center [215, 471] width 17 height 17
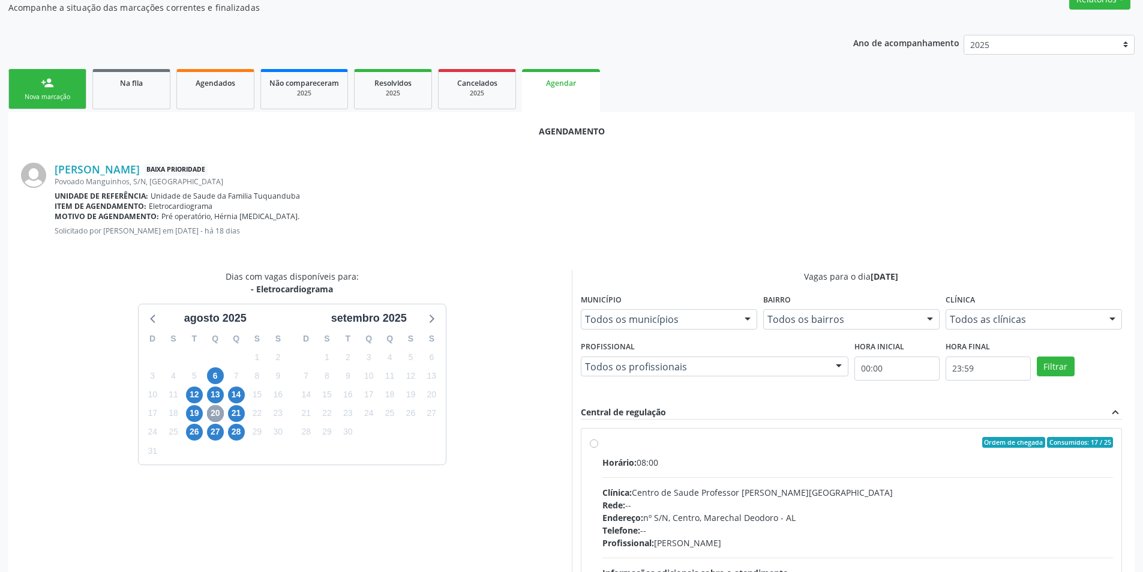
scroll to position [334, 0]
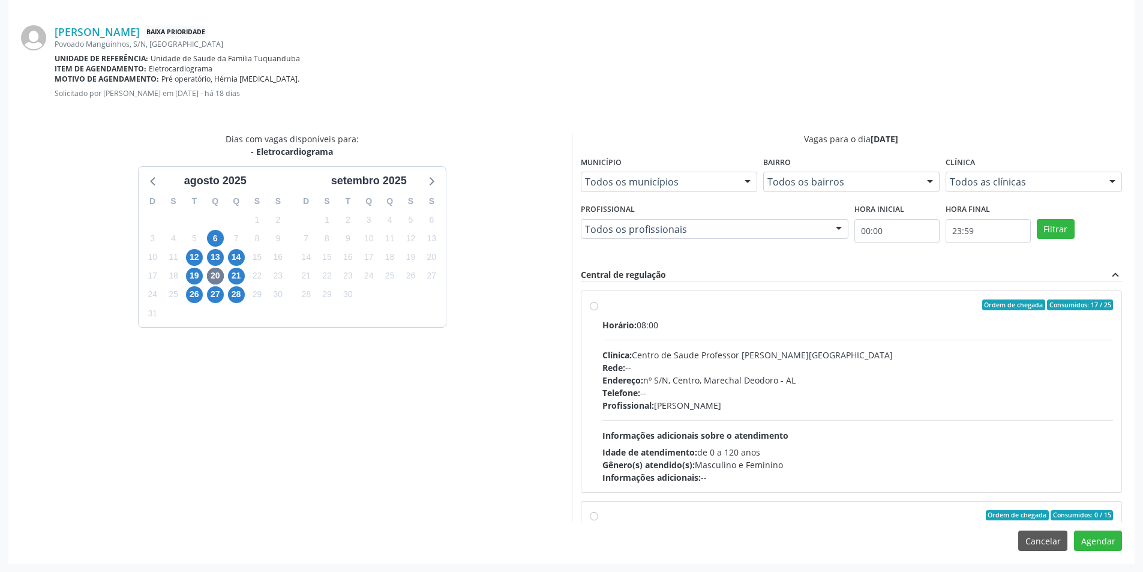
click at [602, 305] on label "Ordem de chegada Consumidos: 17 / 25 Horário: 08:00 Clínica: Centro de Saude Pr…" at bounding box center [857, 391] width 511 height 184
click at [595, 305] on input "Ordem de chegada Consumidos: 17 / 25 Horário: 08:00 Clínica: Centro de Saude Pr…" at bounding box center [594, 304] width 8 height 11
radio input "true"
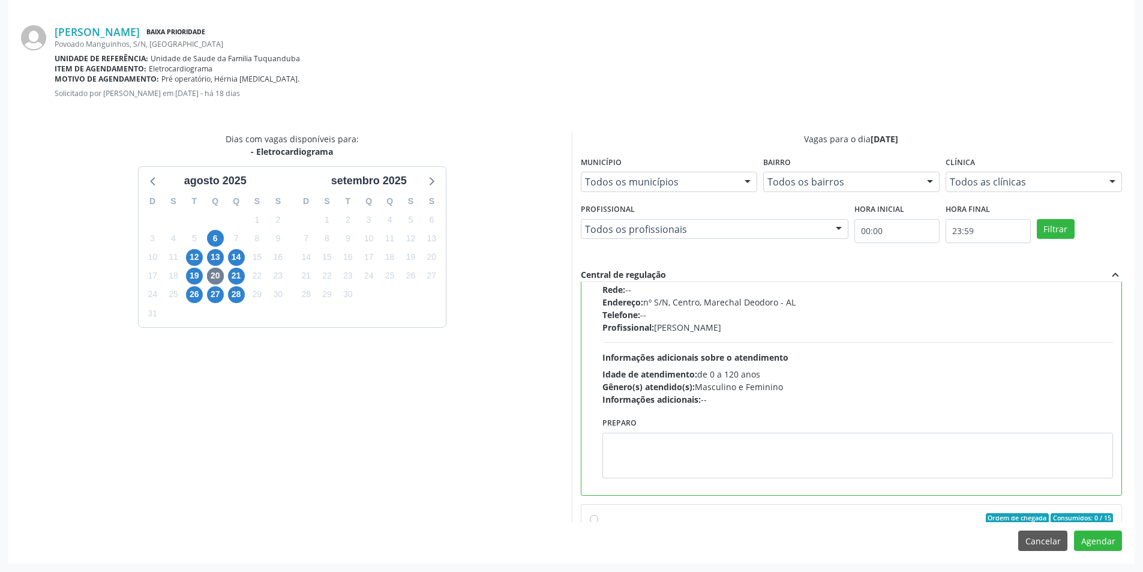
scroll to position [270, 0]
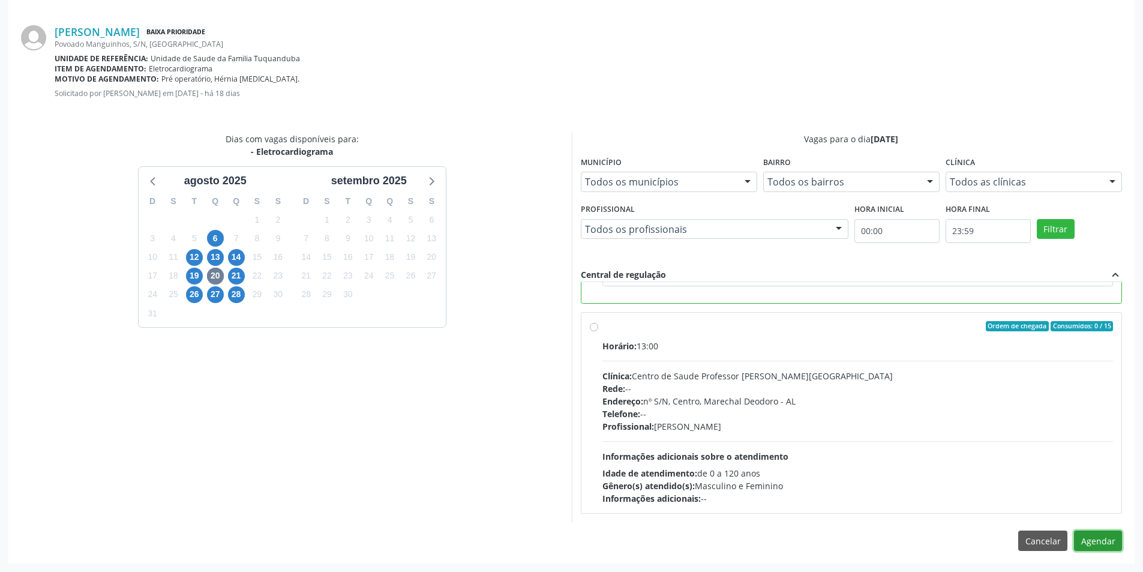
click at [1092, 544] on button "Agendar" at bounding box center [1098, 540] width 48 height 20
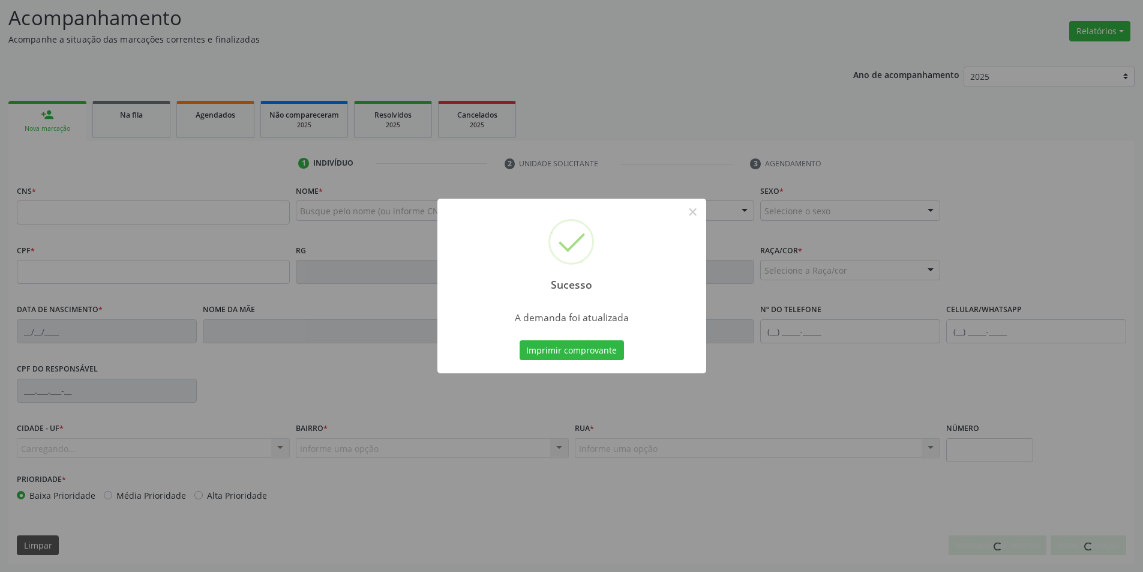
scroll to position [165, 0]
click at [699, 214] on button "×" at bounding box center [693, 212] width 20 height 20
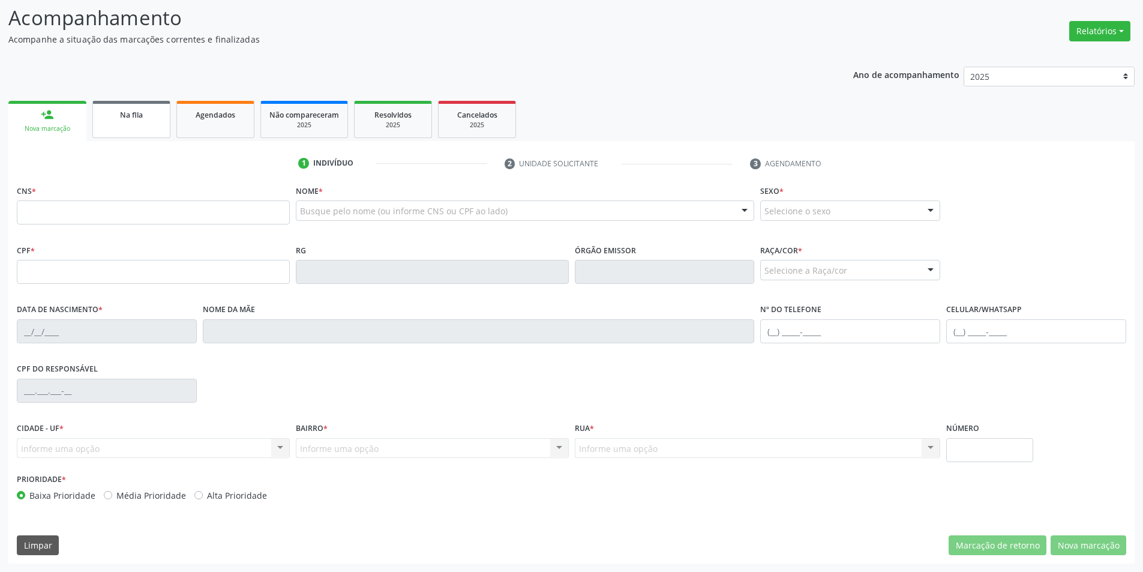
click at [112, 130] on link "Na fila" at bounding box center [131, 119] width 78 height 37
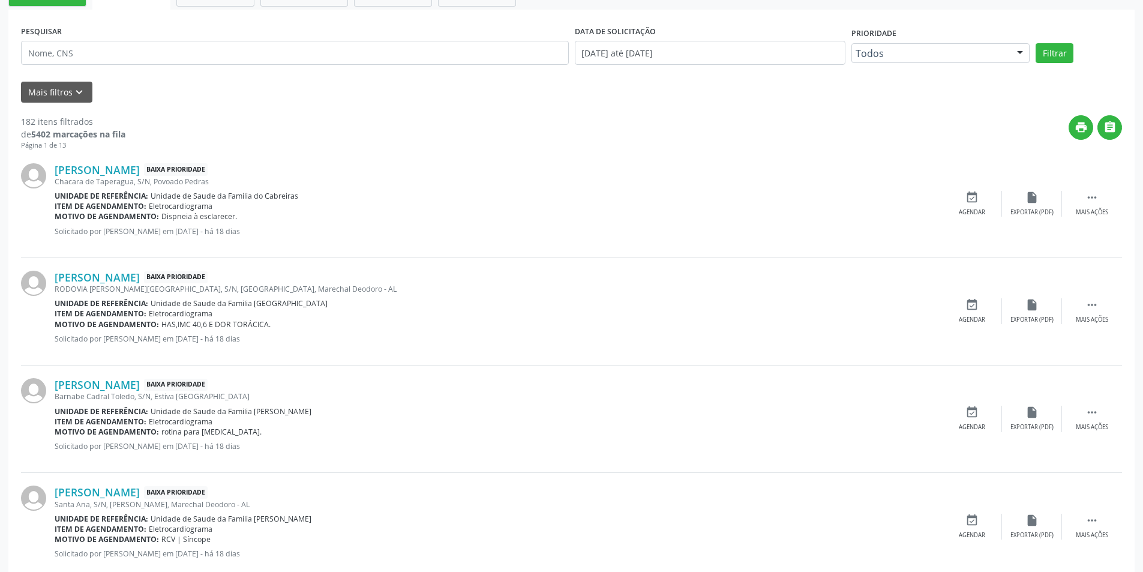
scroll to position [300, 0]
click at [100, 169] on link "[PERSON_NAME]" at bounding box center [97, 169] width 85 height 13
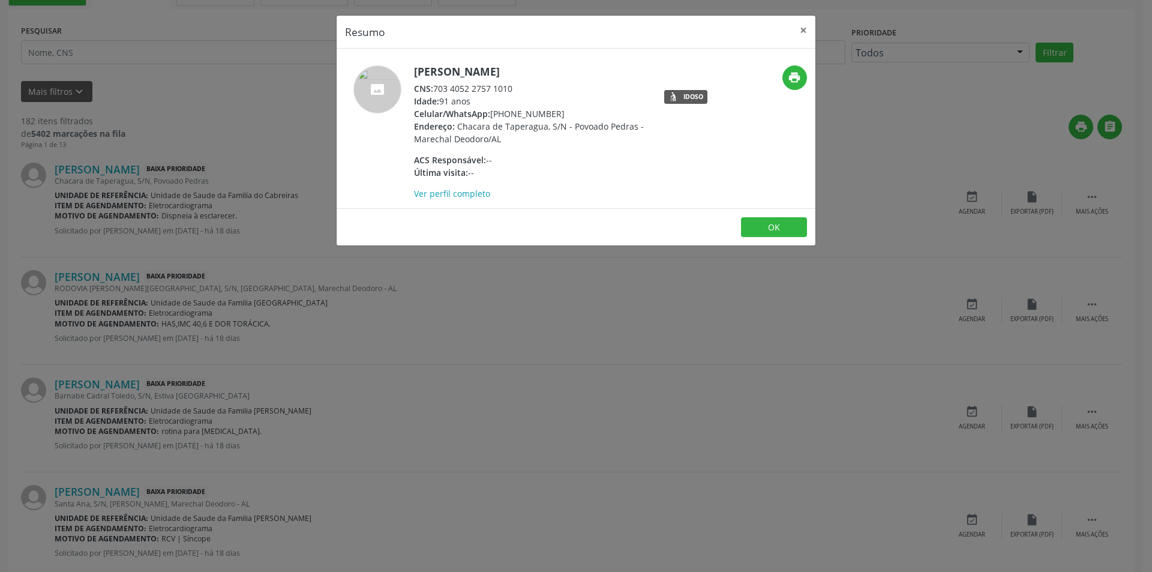
drag, startPoint x: 435, startPoint y: 88, endPoint x: 521, endPoint y: 88, distance: 86.4
click at [521, 88] on div "CNS: 703 4052 2757 1010" at bounding box center [530, 88] width 233 height 13
click at [785, 230] on button "OK" at bounding box center [774, 227] width 66 height 20
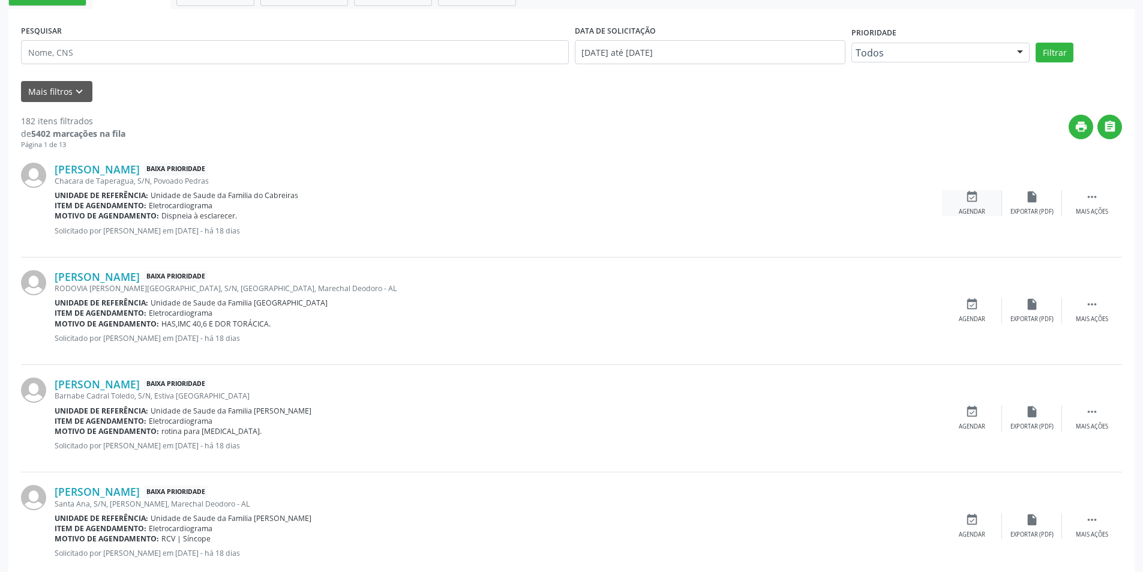
click at [971, 205] on div "event_available Agendar" at bounding box center [972, 203] width 60 height 26
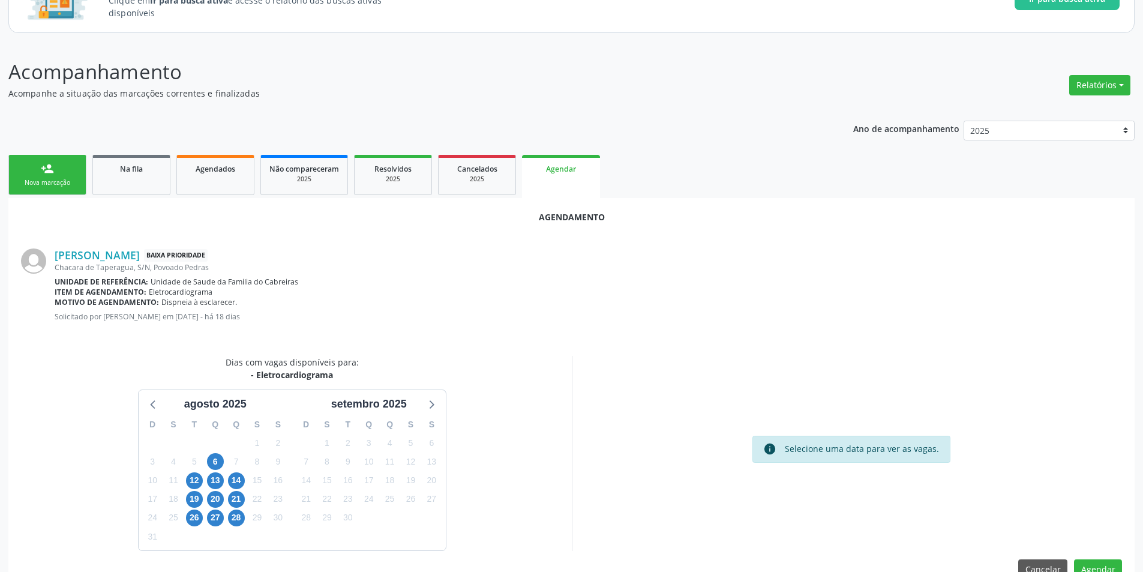
scroll to position [139, 0]
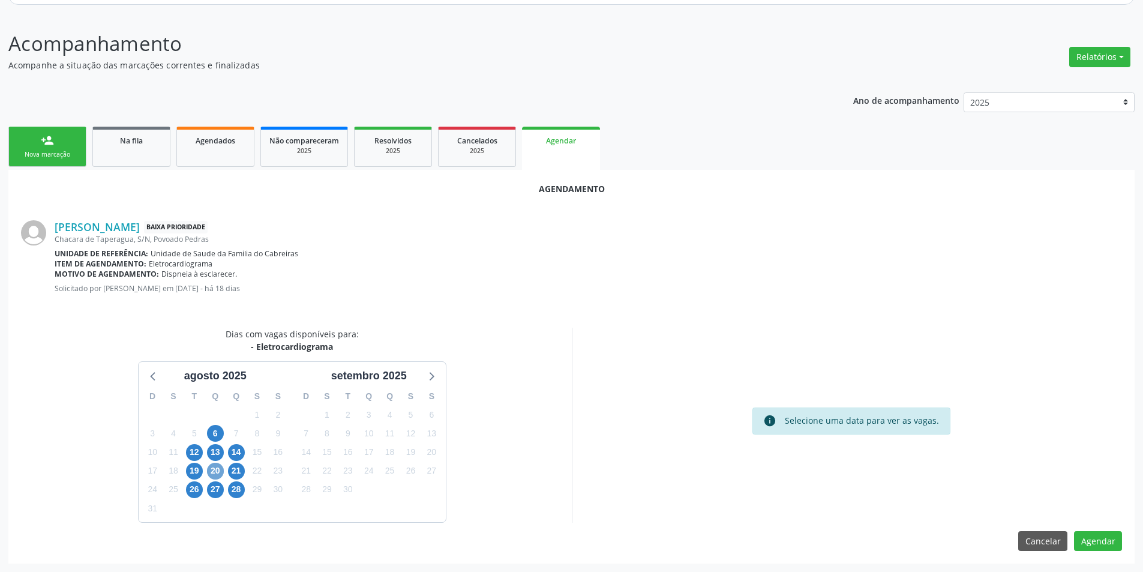
click at [218, 469] on span "20" at bounding box center [215, 471] width 17 height 17
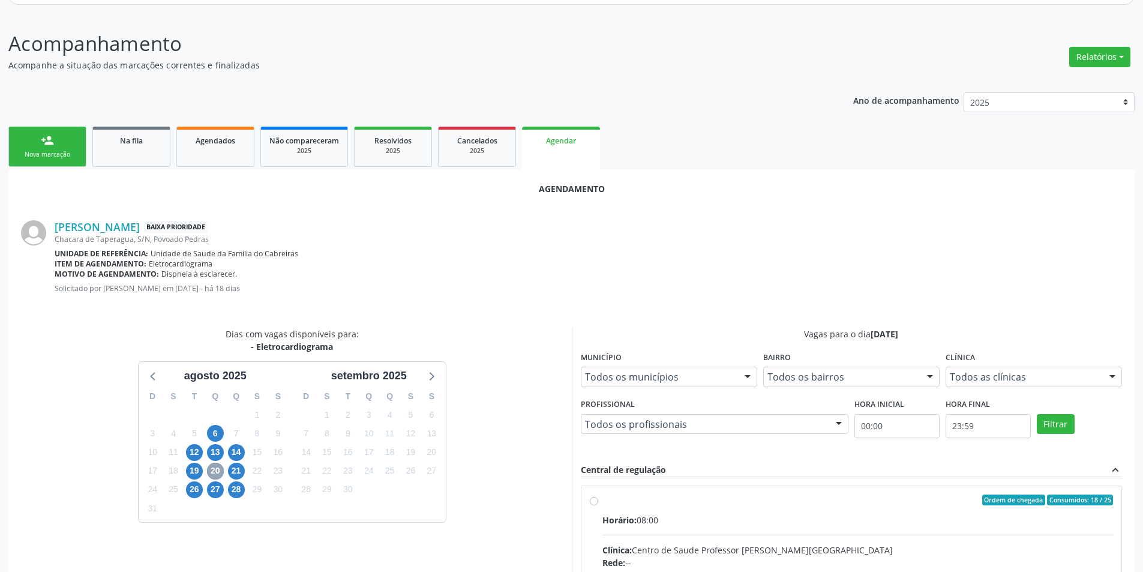
scroll to position [259, 0]
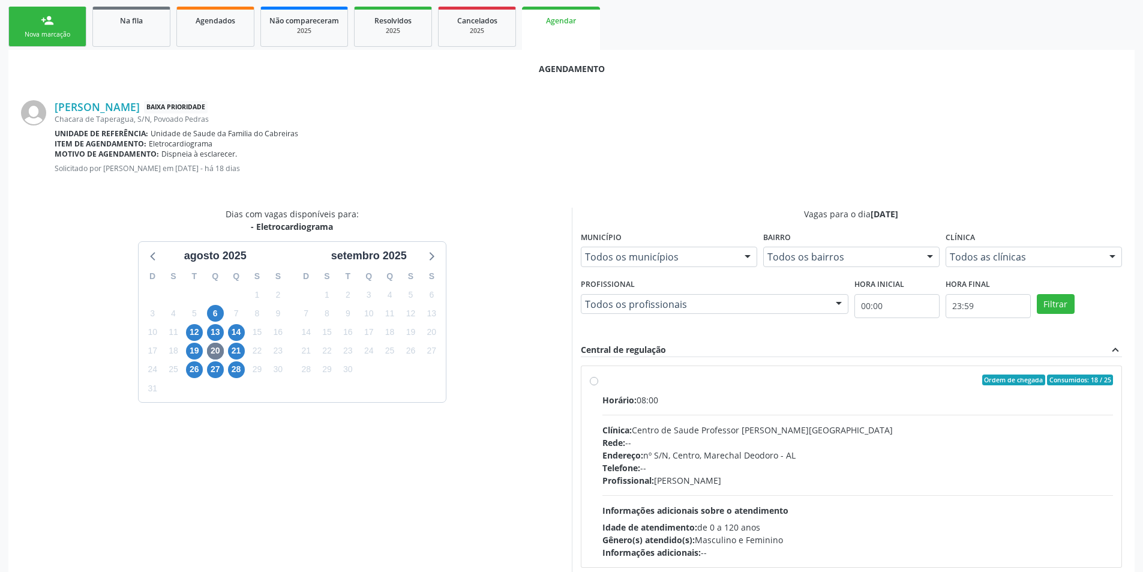
click at [602, 384] on label "Ordem de chegada Consumidos: 18 / 25 Horário: 08:00 Clínica: Centro de Saude Pr…" at bounding box center [857, 466] width 511 height 184
click at [598, 384] on input "Ordem de chegada Consumidos: 18 / 25 Horário: 08:00 Clínica: Centro de Saude Pr…" at bounding box center [594, 379] width 8 height 11
radio input "true"
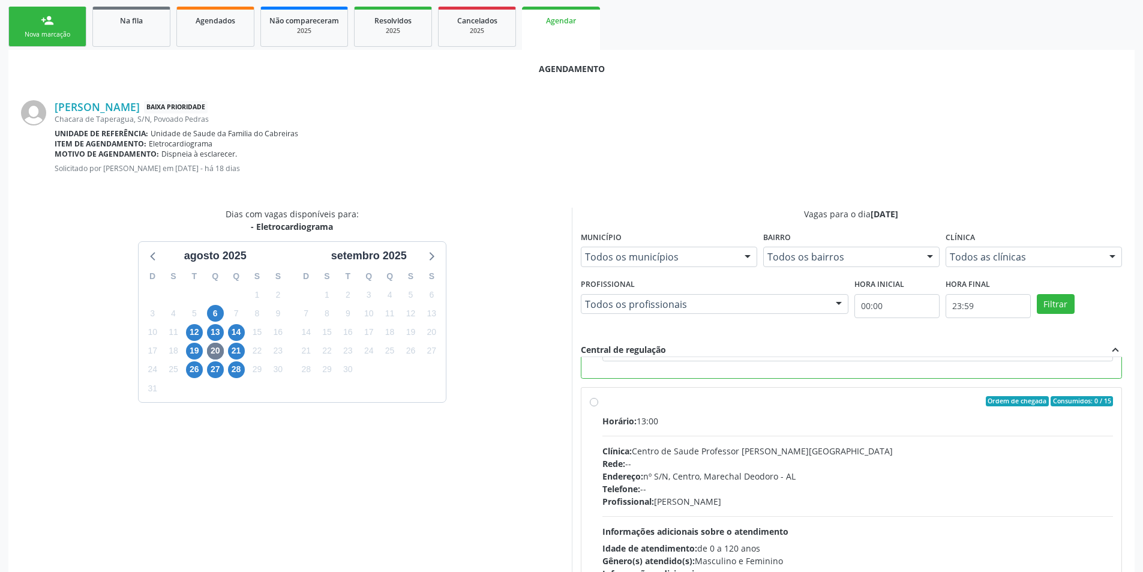
scroll to position [334, 0]
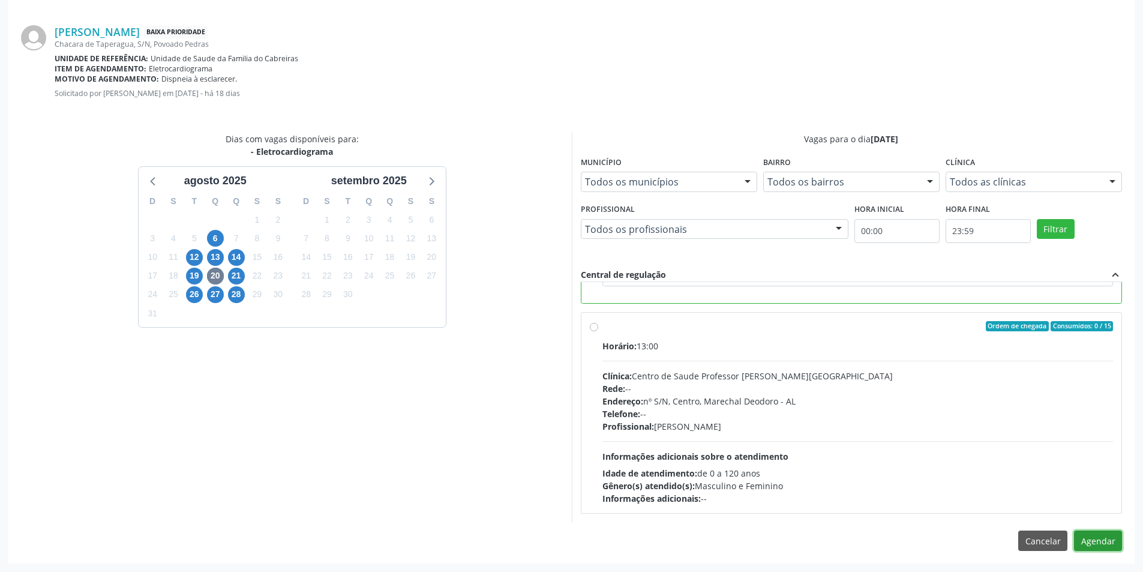
click at [1111, 542] on button "Agendar" at bounding box center [1098, 540] width 48 height 20
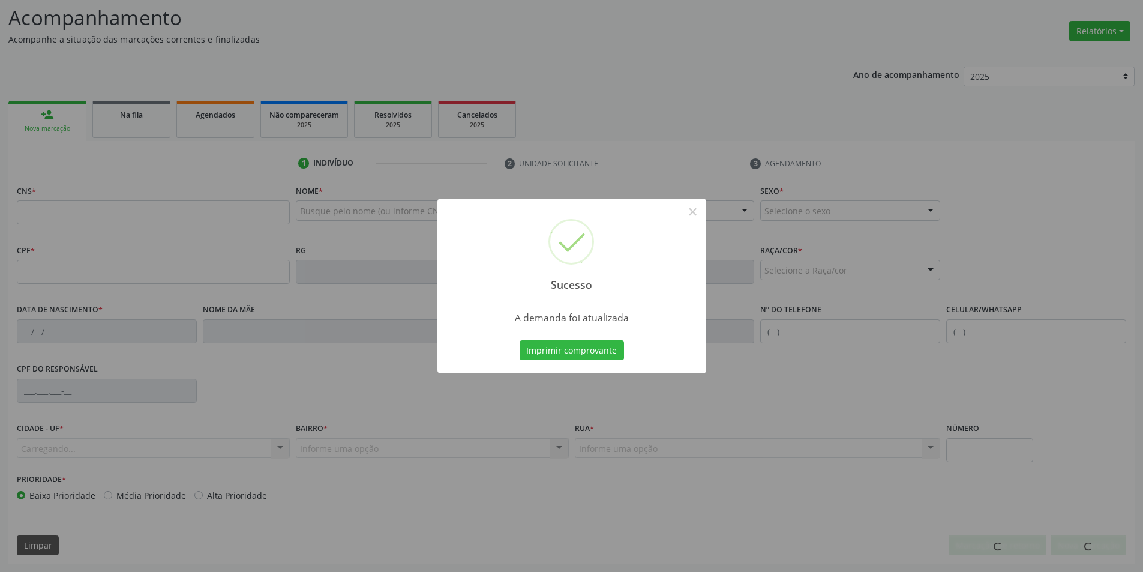
scroll to position [165, 0]
click at [695, 212] on button "×" at bounding box center [693, 212] width 20 height 20
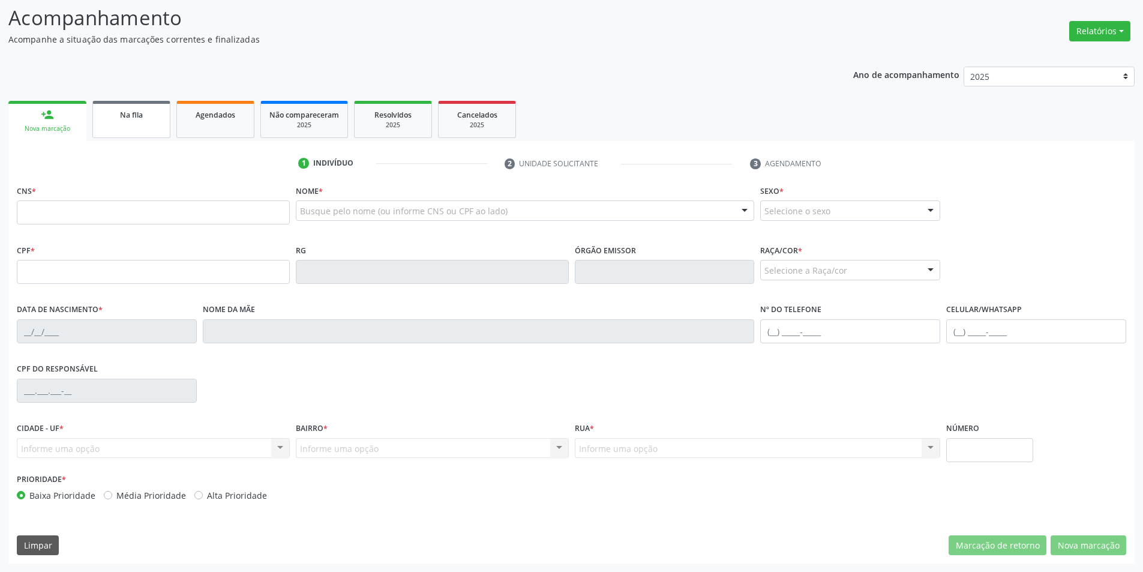
click at [124, 123] on link "Na fila" at bounding box center [131, 119] width 78 height 37
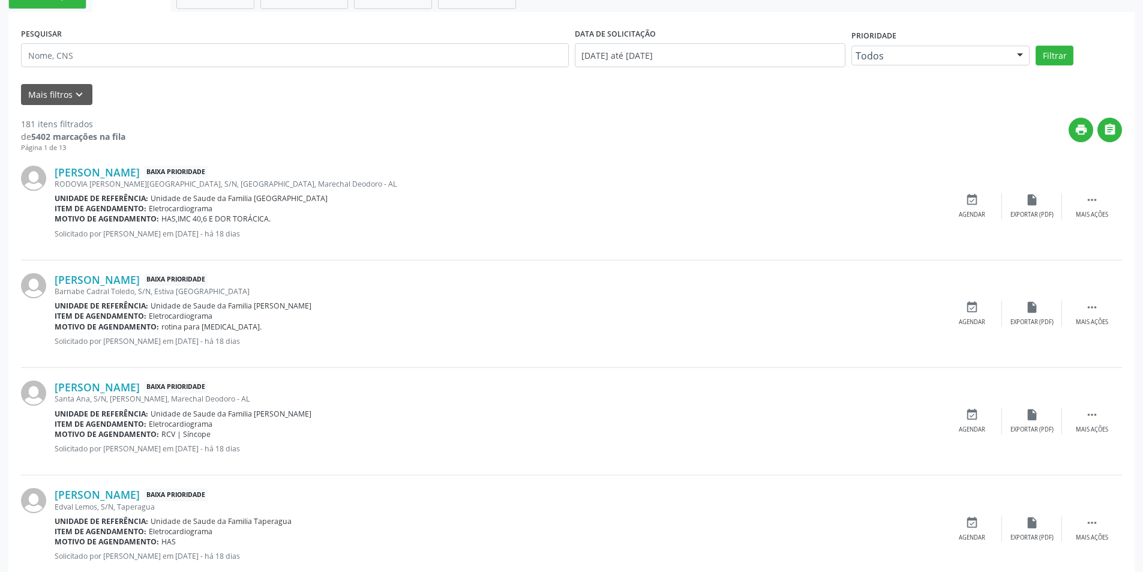
scroll to position [300, 0]
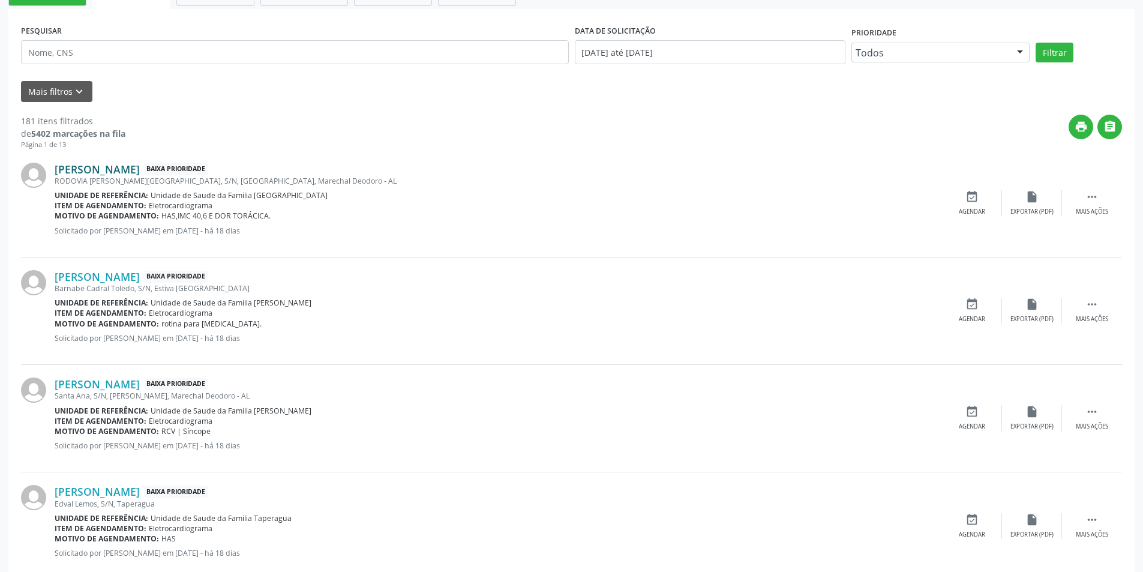
click at [123, 171] on link "[PERSON_NAME]" at bounding box center [97, 169] width 85 height 13
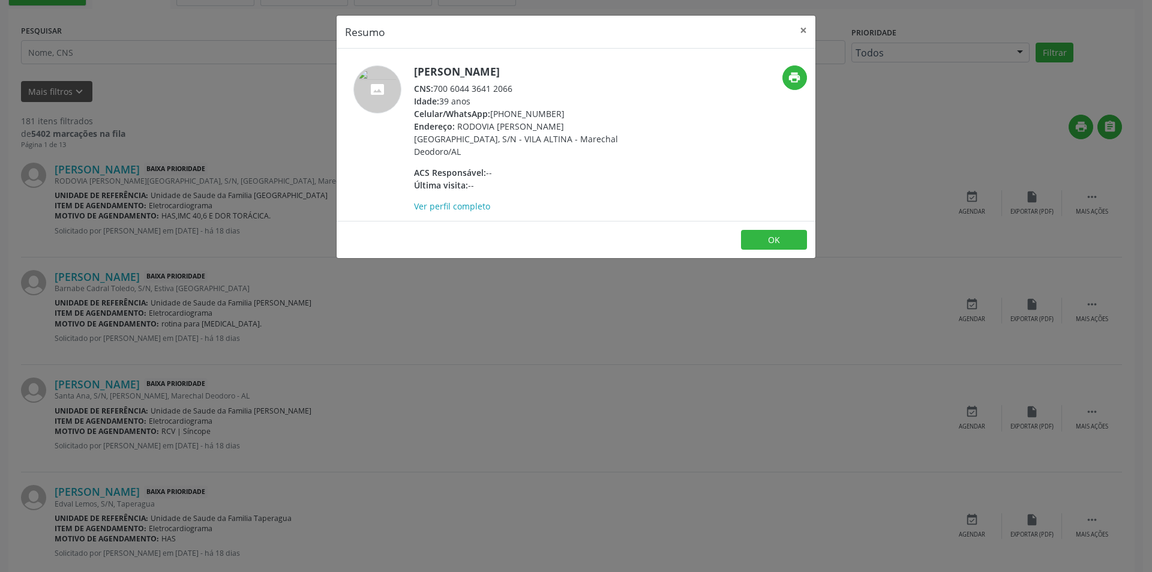
drag, startPoint x: 436, startPoint y: 91, endPoint x: 519, endPoint y: 89, distance: 82.8
click at [519, 89] on div "CNS: 700 6044 3641 2066" at bounding box center [530, 88] width 233 height 13
click at [794, 230] on button "OK" at bounding box center [774, 240] width 66 height 20
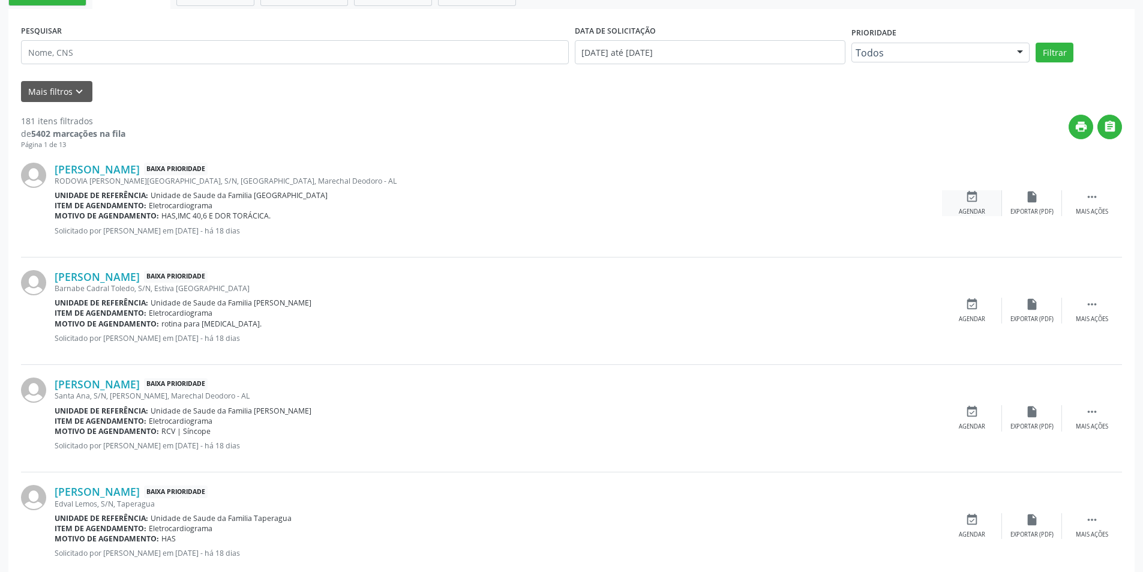
click at [967, 203] on icon "event_available" at bounding box center [971, 196] width 13 height 13
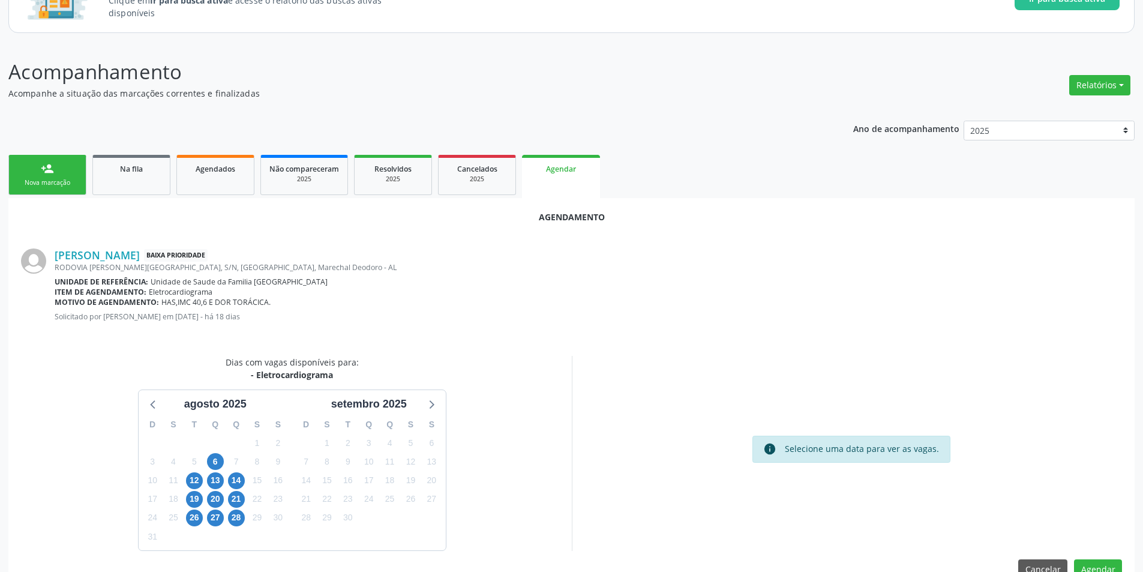
scroll to position [139, 0]
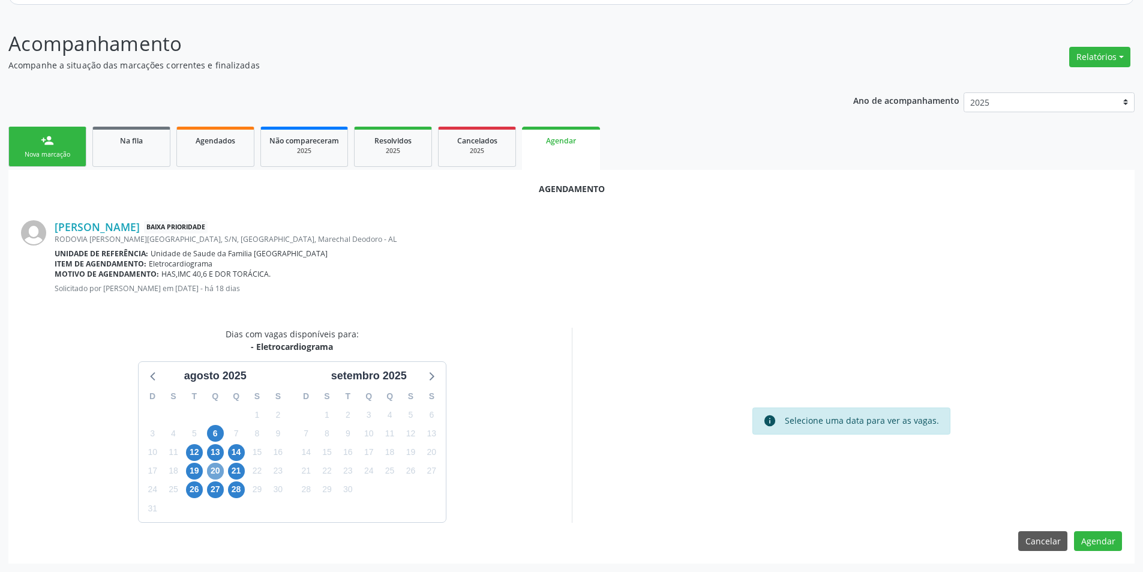
click at [211, 469] on span "20" at bounding box center [215, 471] width 17 height 17
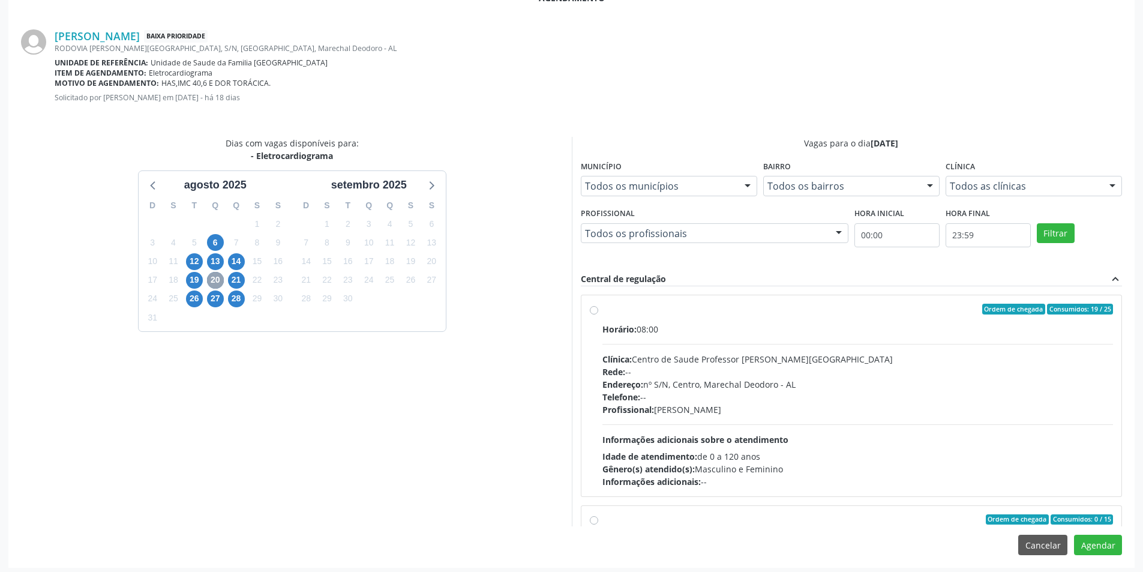
scroll to position [334, 0]
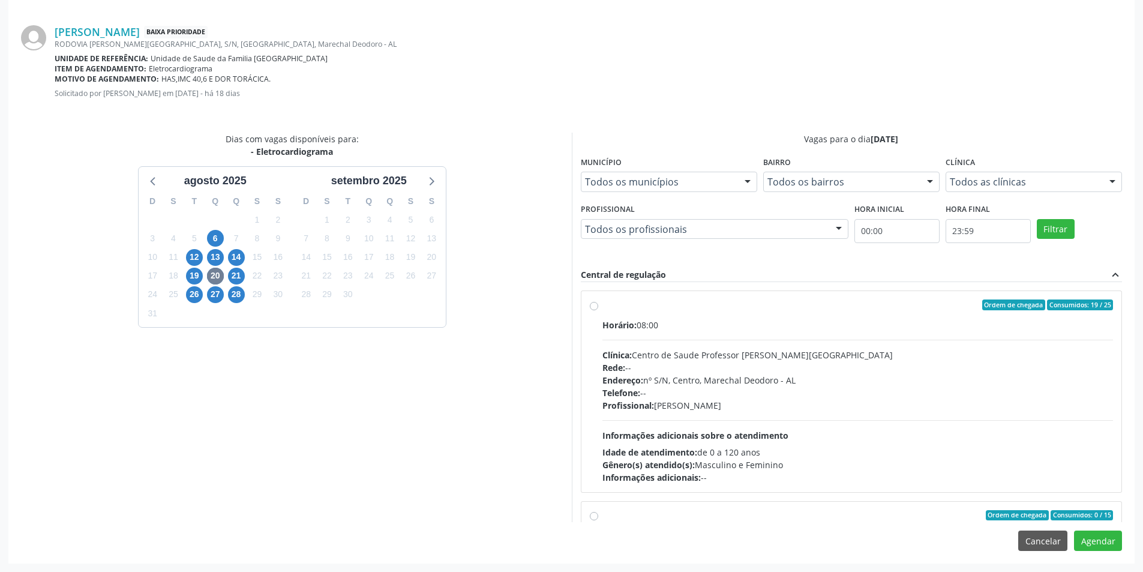
click at [602, 304] on label "Ordem de chegada Consumidos: 19 / 25 Horário: 08:00 Clínica: Centro de Saude Pr…" at bounding box center [857, 391] width 511 height 184
click at [597, 304] on input "Ordem de chegada Consumidos: 19 / 25 Horário: 08:00 Clínica: Centro de Saude Pr…" at bounding box center [594, 304] width 8 height 11
radio input "true"
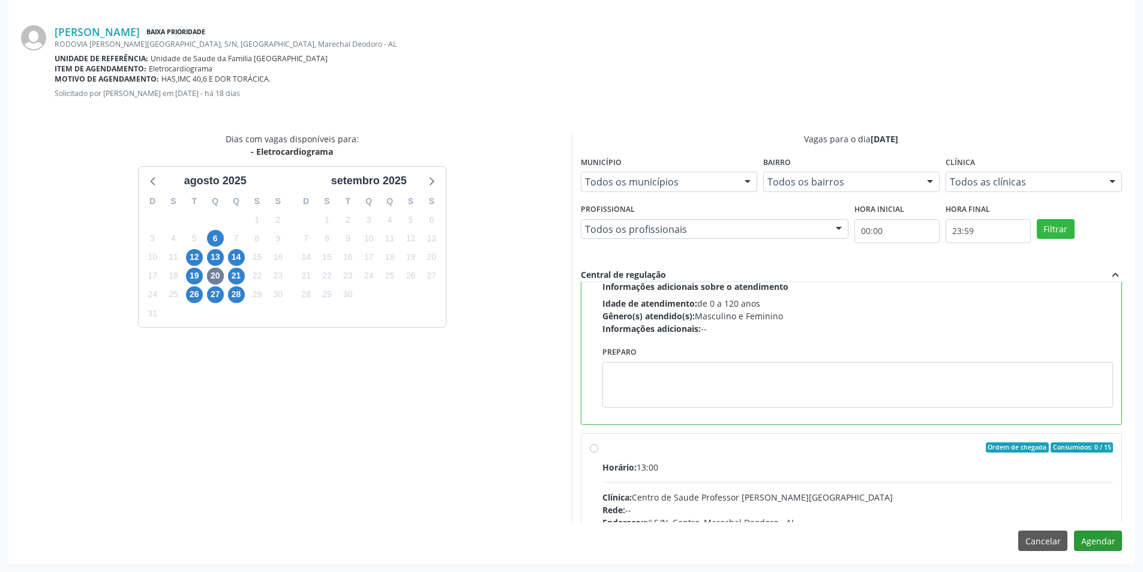
scroll to position [270, 0]
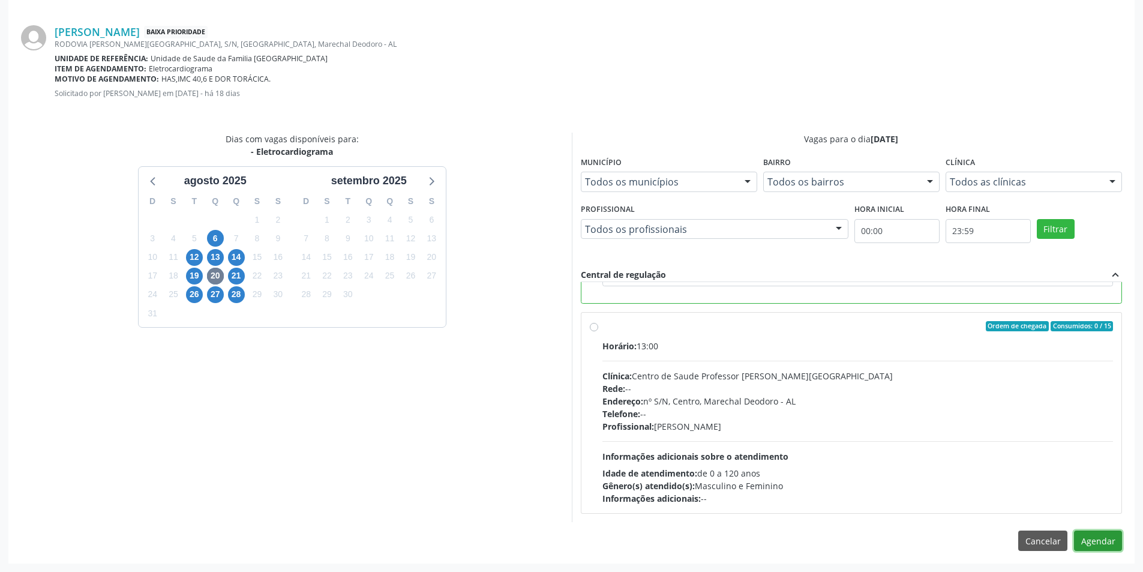
click at [1110, 546] on button "Agendar" at bounding box center [1098, 540] width 48 height 20
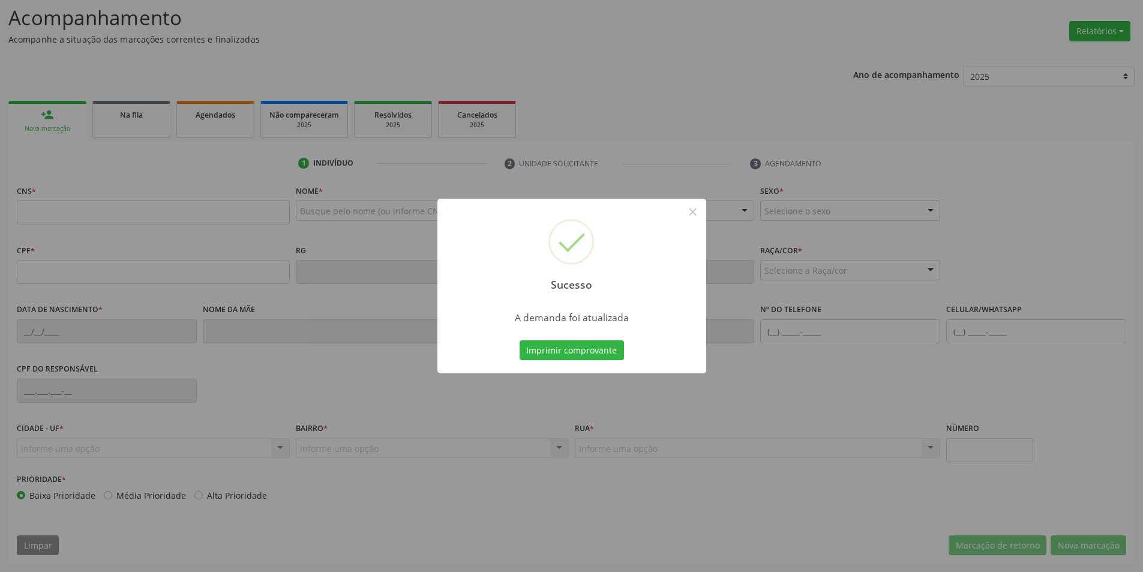
scroll to position [165, 0]
click at [688, 211] on button "×" at bounding box center [693, 212] width 20 height 20
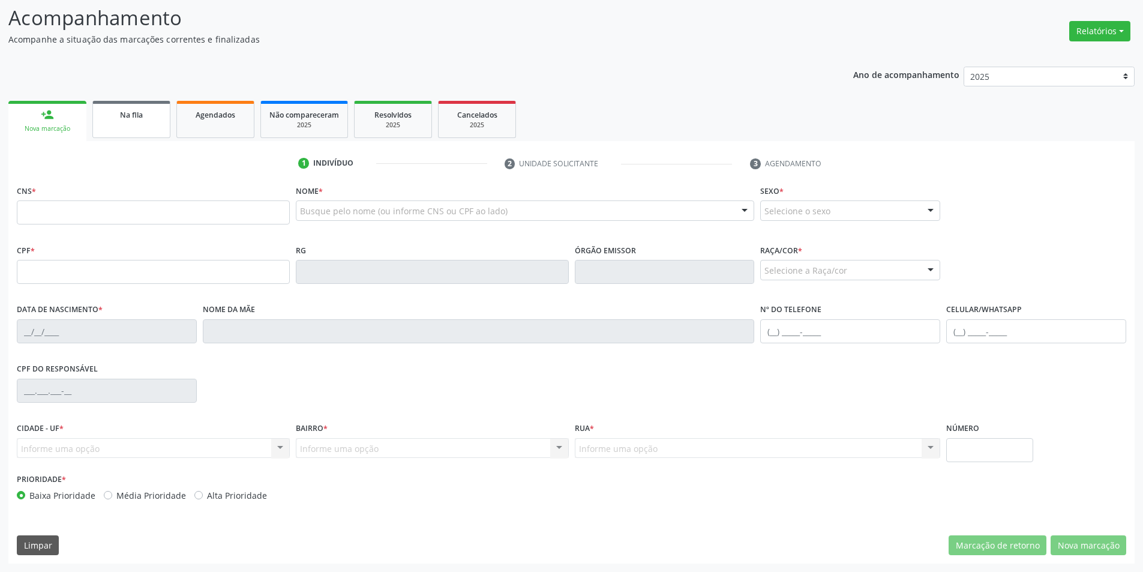
click at [147, 124] on link "Na fila" at bounding box center [131, 119] width 78 height 37
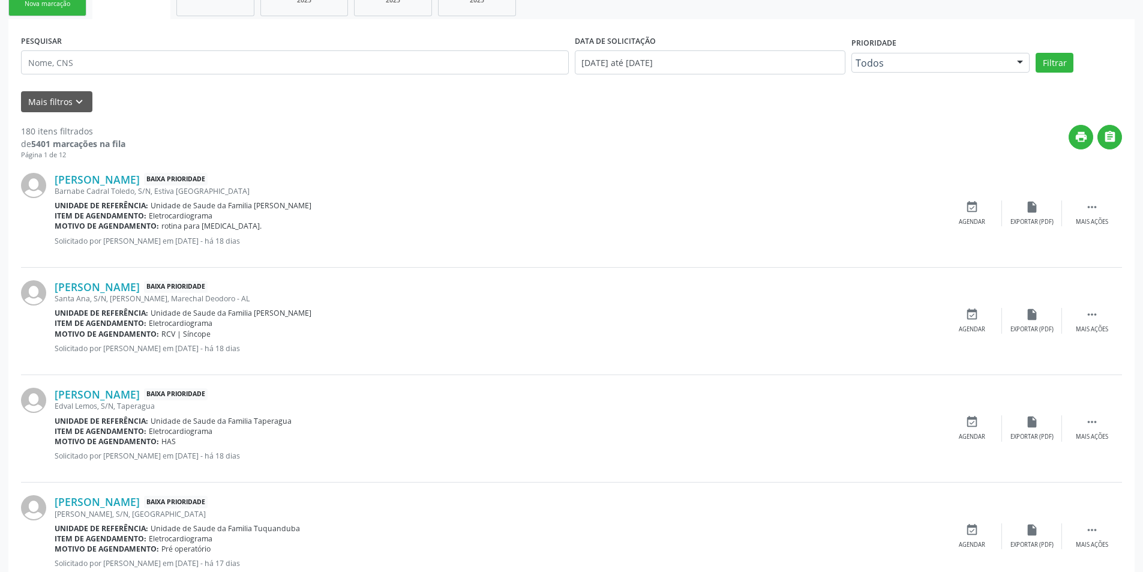
scroll to position [300, 0]
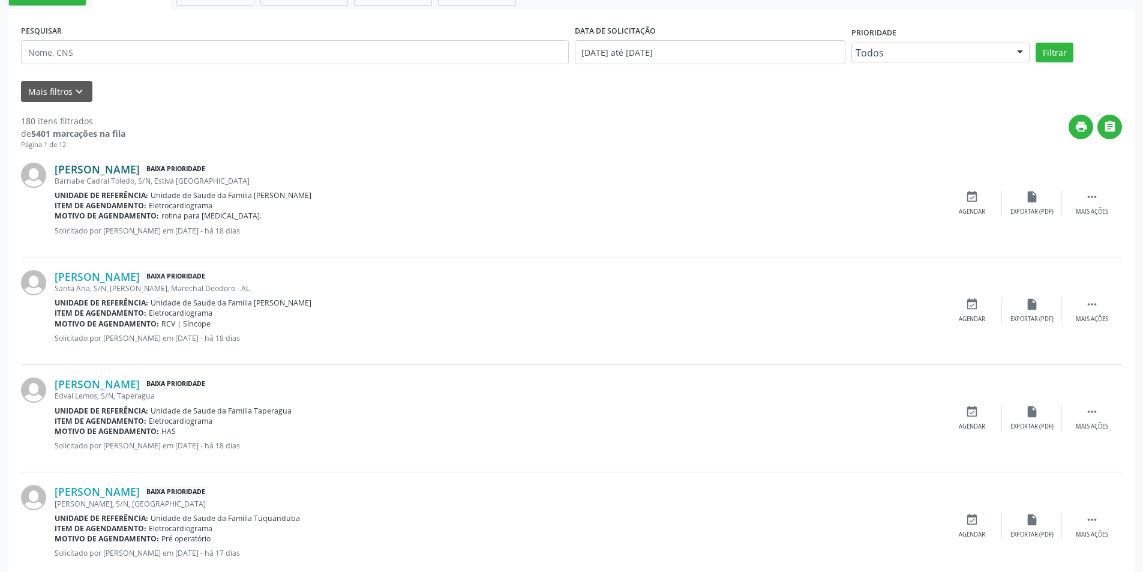
click at [140, 171] on link "[PERSON_NAME]" at bounding box center [97, 169] width 85 height 13
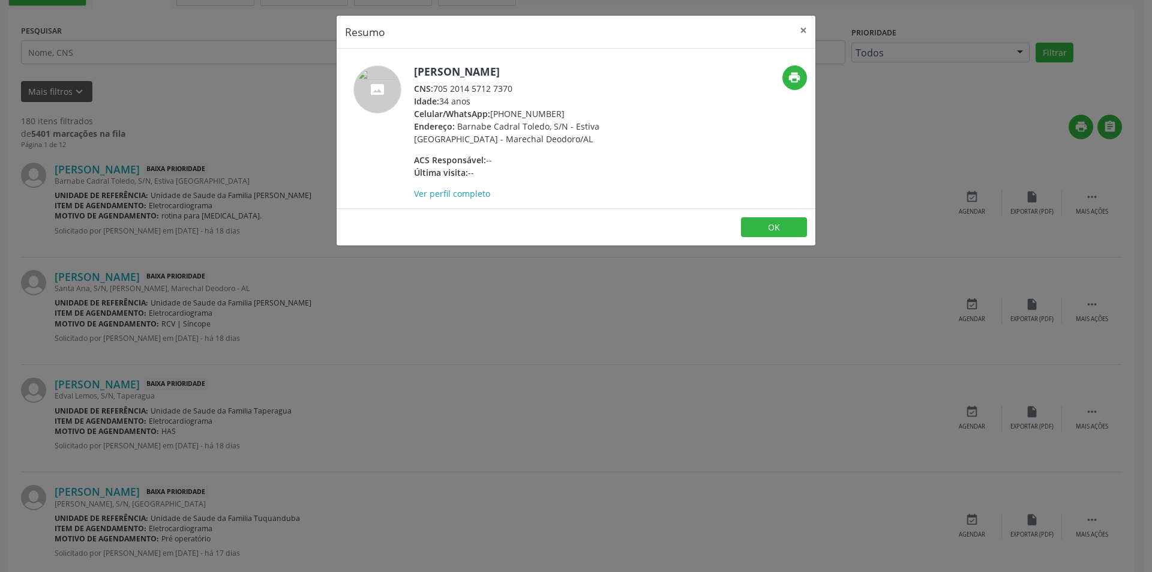
drag, startPoint x: 435, startPoint y: 104, endPoint x: 538, endPoint y: 100, distance: 103.3
click at [538, 95] on div "CNS: 705 2014 5712 7370" at bounding box center [530, 88] width 233 height 13
click at [772, 236] on button "OK" at bounding box center [774, 227] width 66 height 20
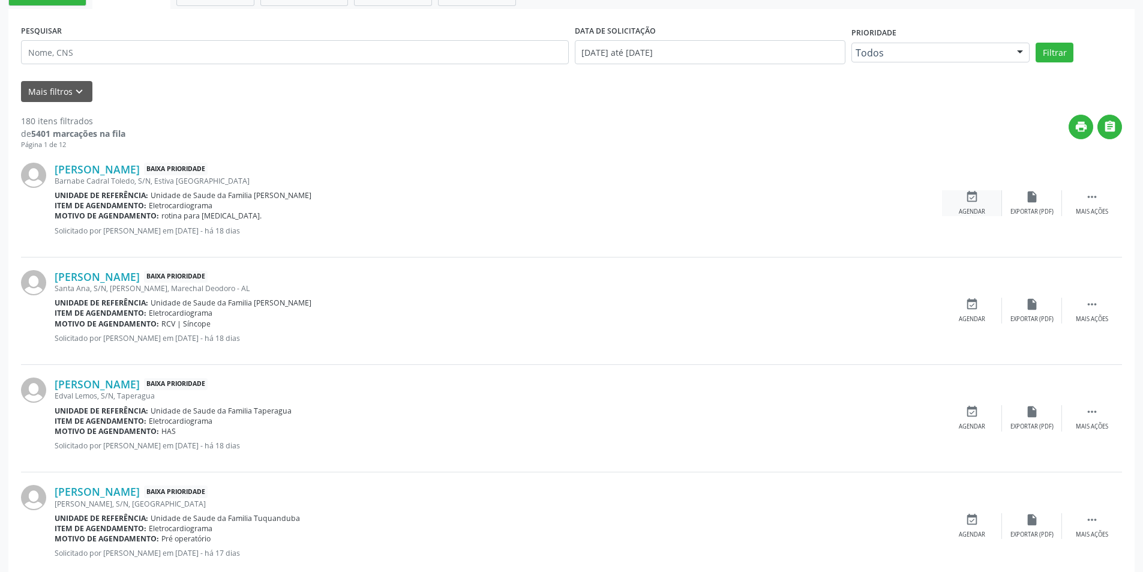
click at [974, 200] on icon "event_available" at bounding box center [971, 196] width 13 height 13
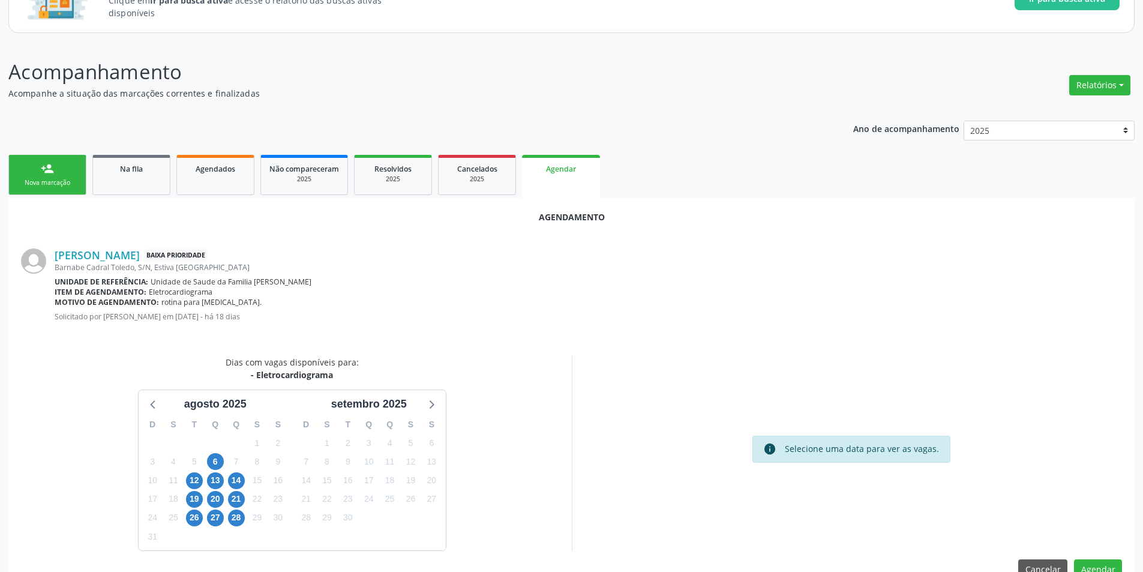
scroll to position [139, 0]
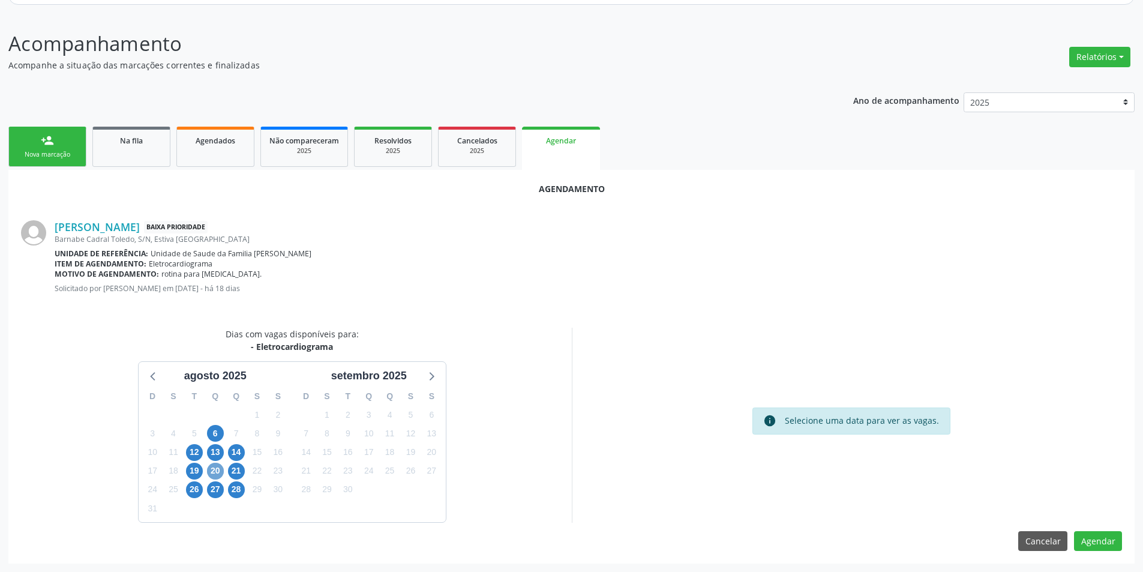
click at [221, 469] on span "20" at bounding box center [215, 471] width 17 height 17
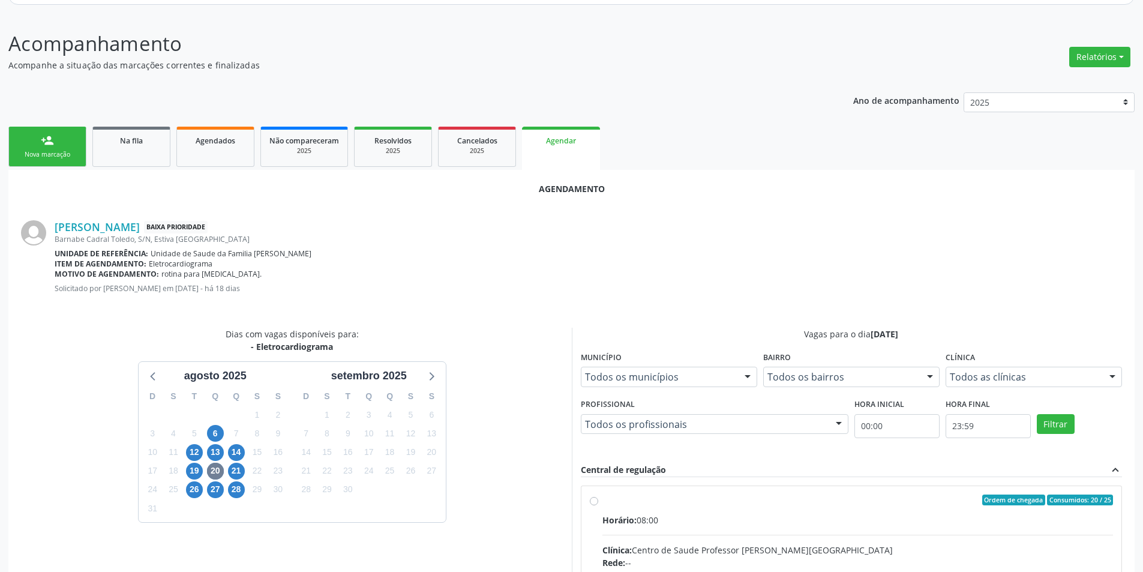
click at [595, 500] on input "Ordem de chegada Consumidos: 20 / 25 Horário: 08:00 Clínica: Centro de Saude Pr…" at bounding box center [594, 499] width 8 height 11
radio input "true"
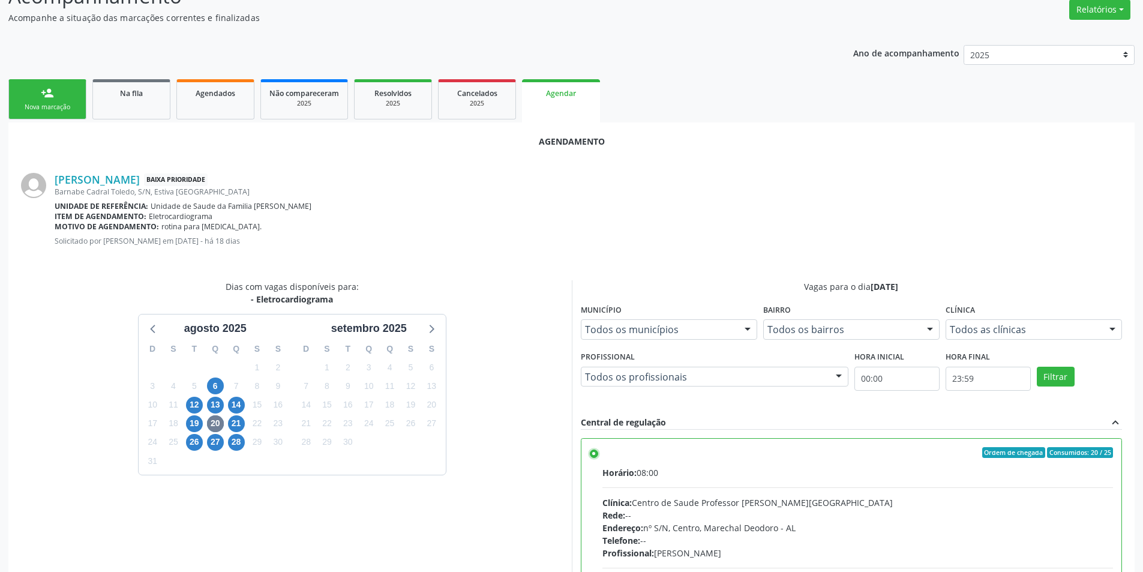
scroll to position [334, 0]
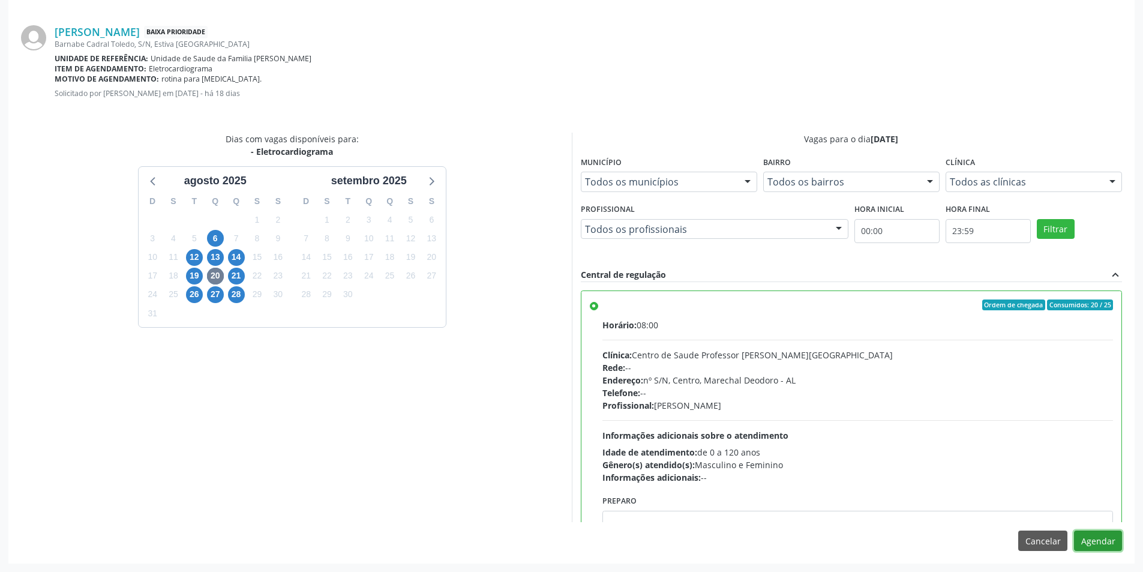
click at [1095, 544] on button "Agendar" at bounding box center [1098, 540] width 48 height 20
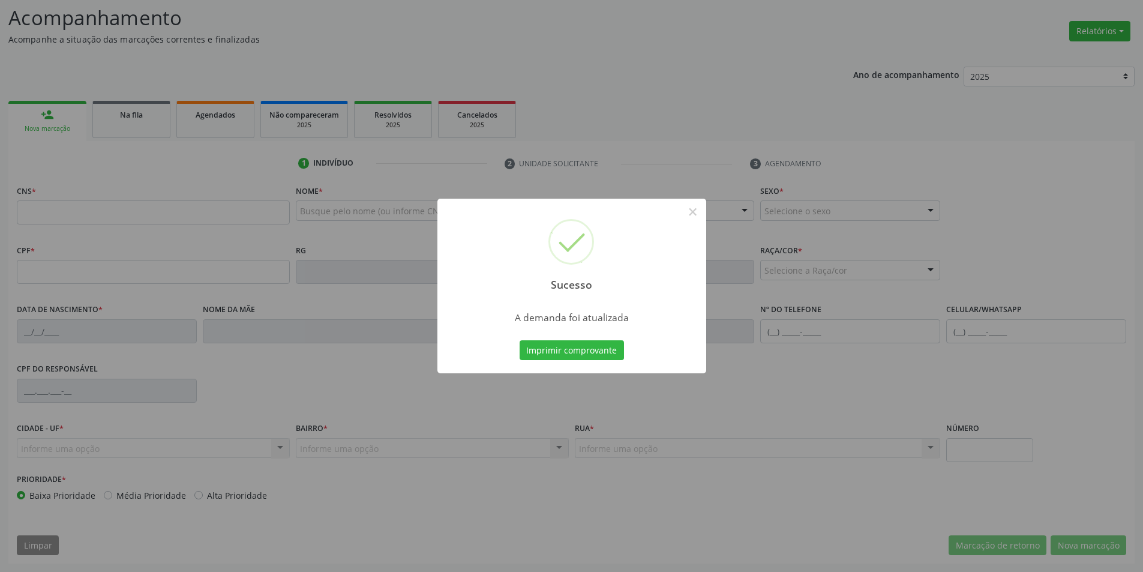
scroll to position [165, 0]
click at [692, 212] on button "×" at bounding box center [693, 212] width 20 height 20
